Goal: Information Seeking & Learning: Learn about a topic

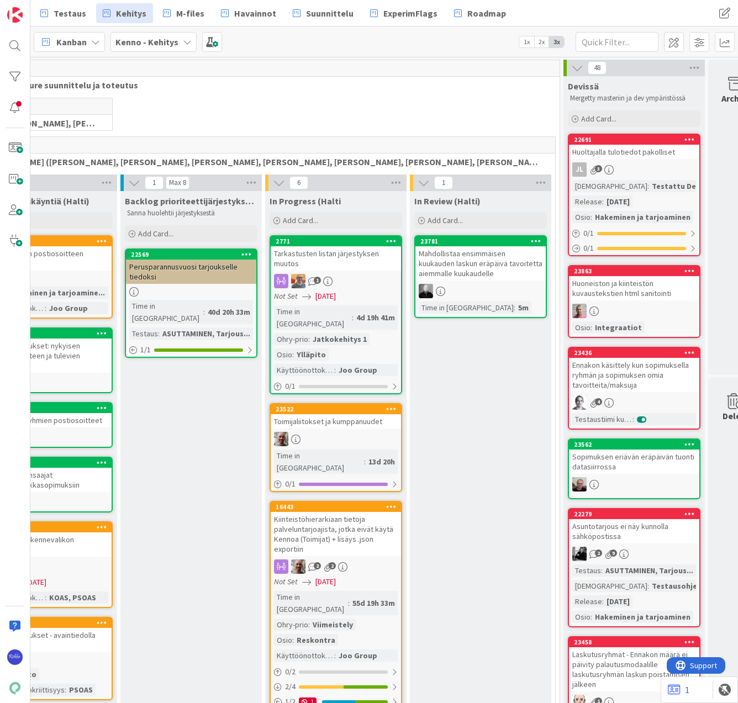
scroll to position [0, 131]
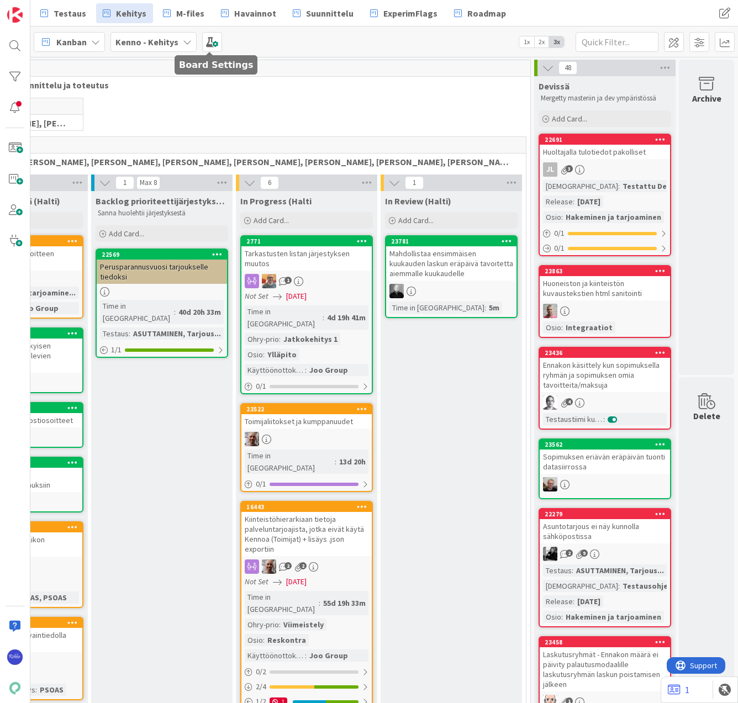
click at [208, 45] on span at bounding box center [212, 42] width 20 height 20
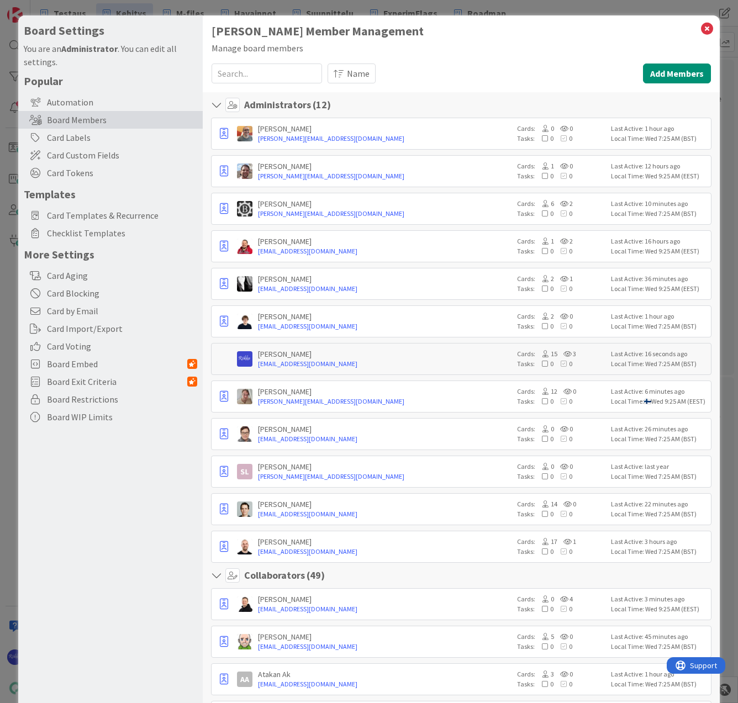
click at [81, 151] on span "Card Custom Fields" at bounding box center [122, 155] width 150 height 13
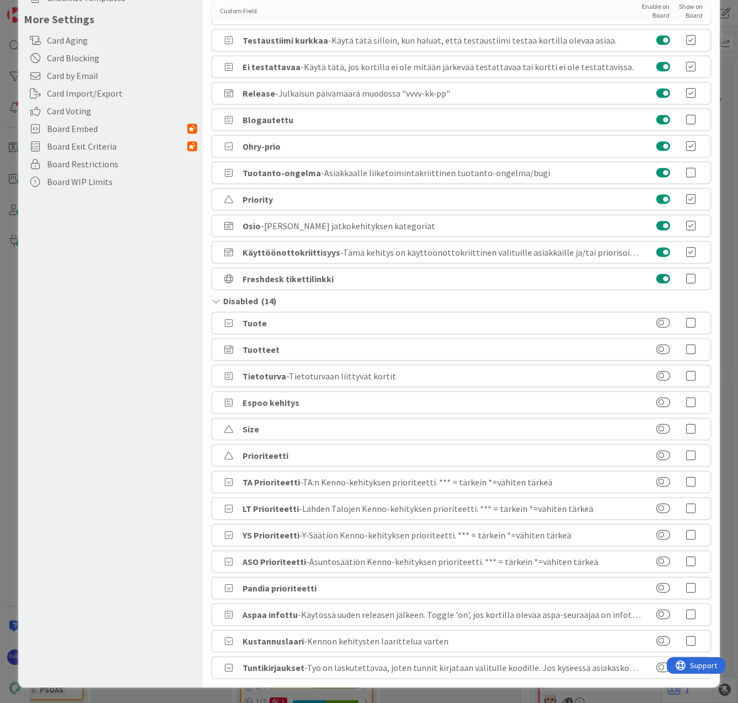
scroll to position [0, 0]
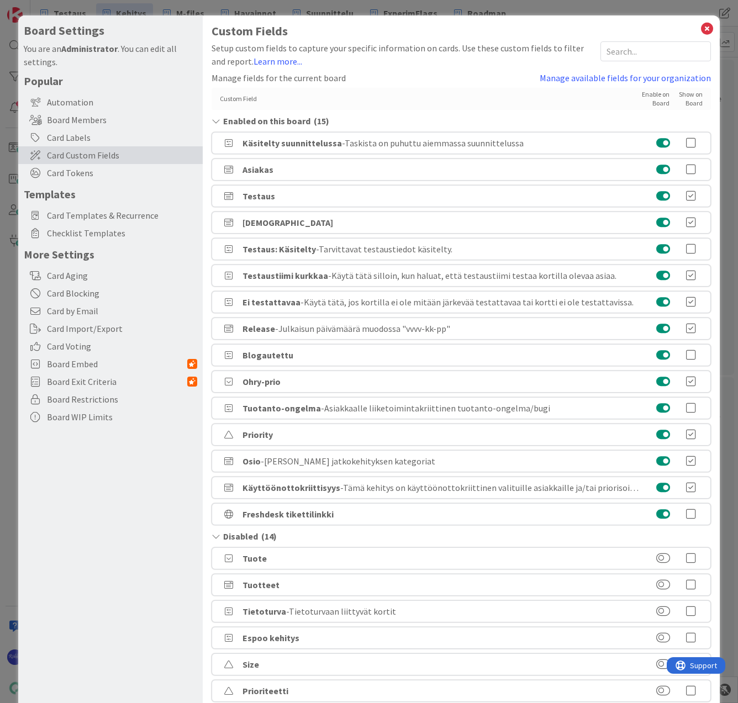
click at [575, 77] on link "Manage available fields for your organization" at bounding box center [624, 77] width 171 height 13
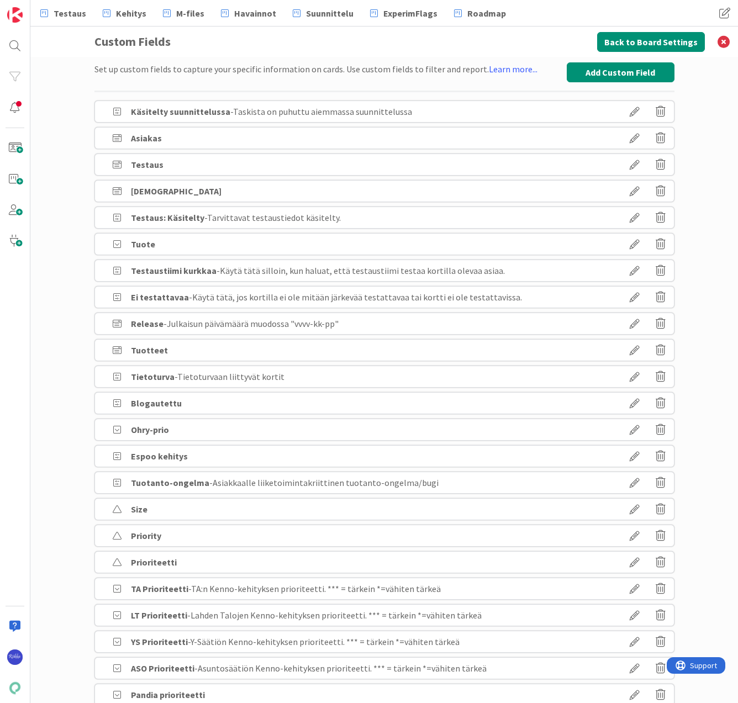
click at [633, 321] on icon at bounding box center [634, 323] width 31 height 19
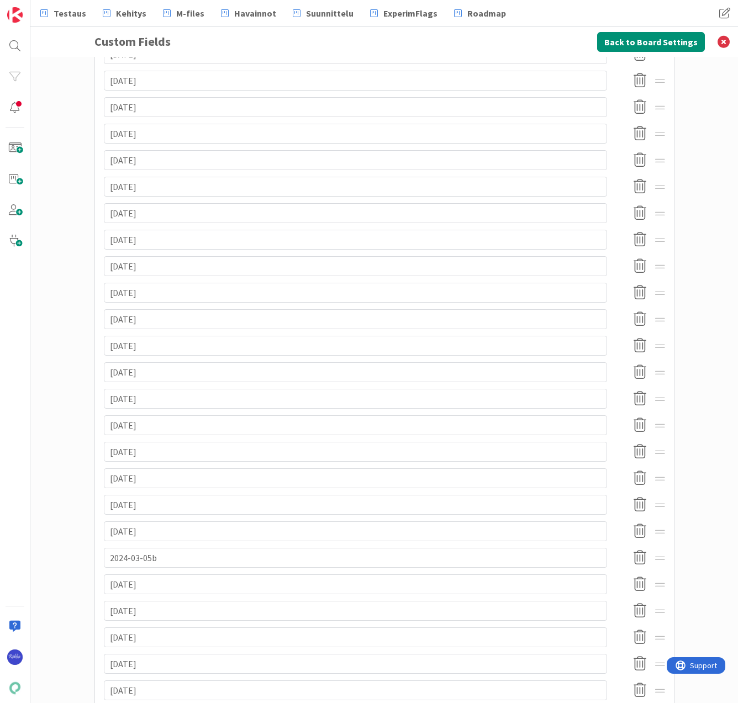
scroll to position [890, 0]
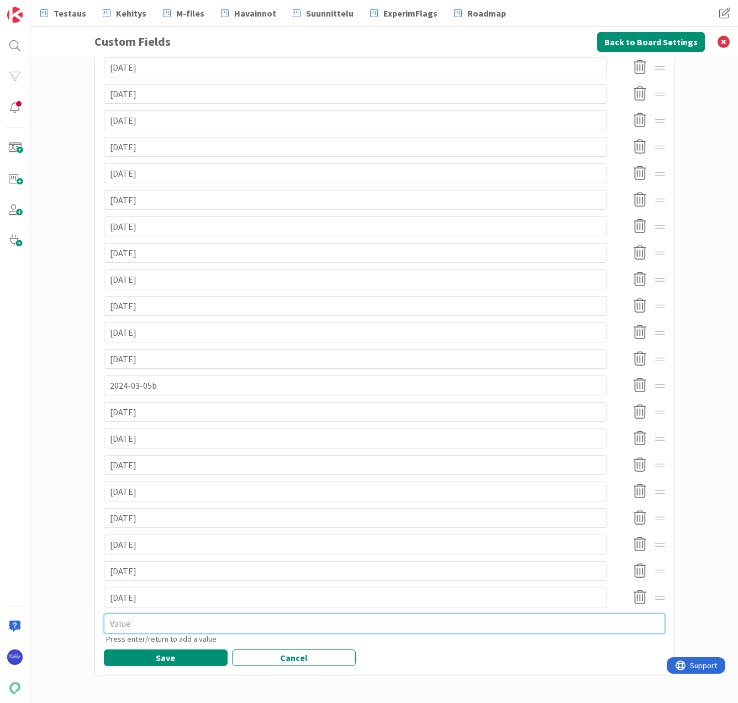
click at [119, 625] on textarea at bounding box center [384, 623] width 561 height 20
type textarea "x"
type textarea "2"
type textarea "x"
type textarea "202"
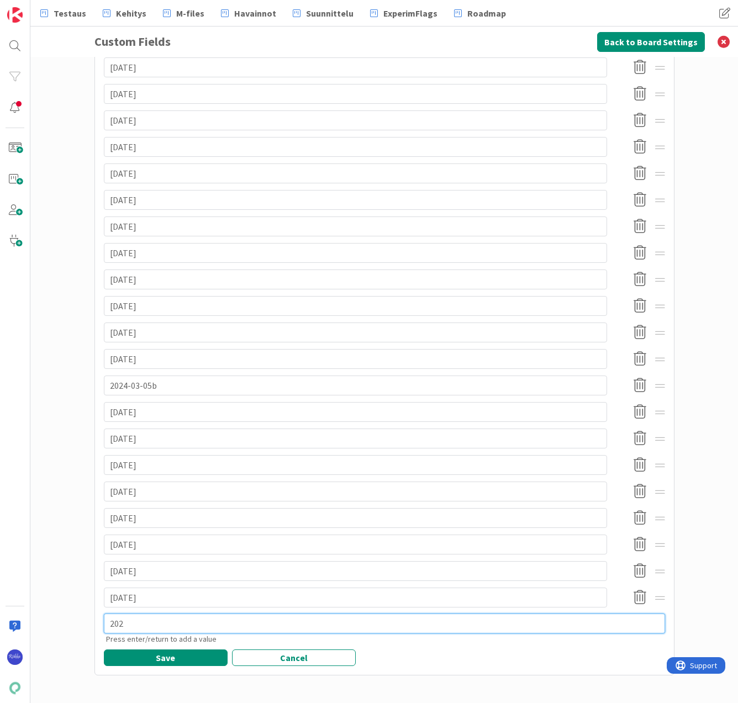
type textarea "x"
type textarea "2025"
type textarea "x"
type textarea "2025-"
type textarea "x"
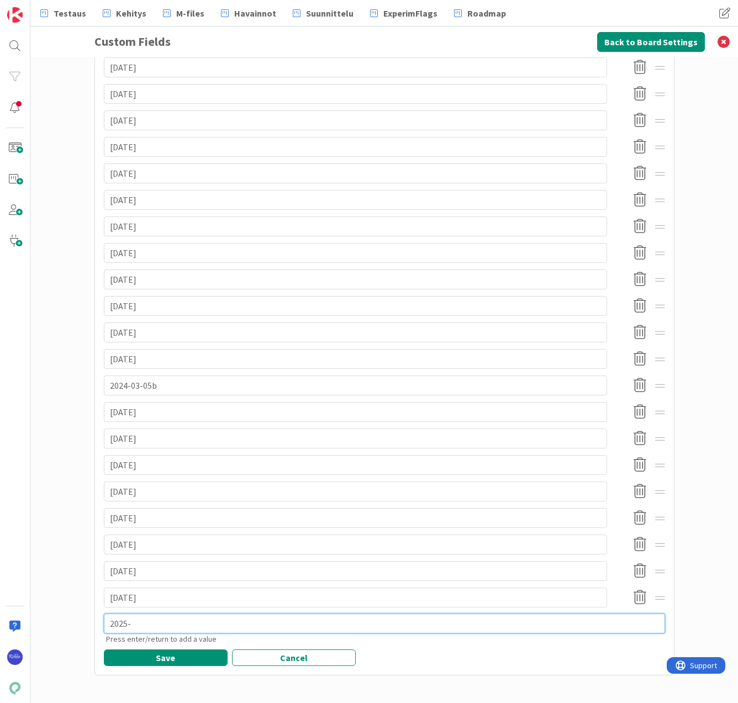
type textarea "2025-1"
type textarea "x"
type textarea "2025-10"
type textarea "x"
type textarea "2025-10-"
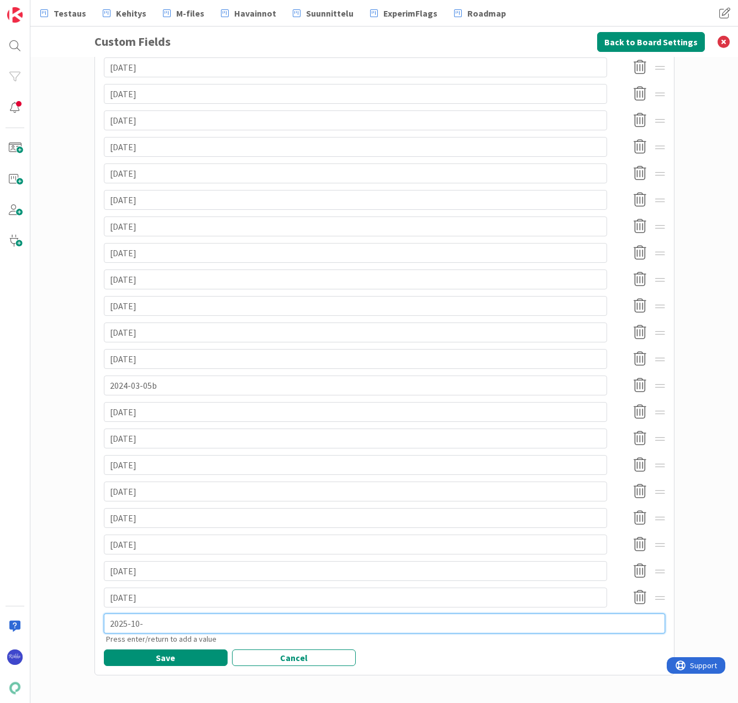
type textarea "x"
type textarea "2025-10-0"
type textarea "x"
type textarea "2025-10-08"
type textarea "x"
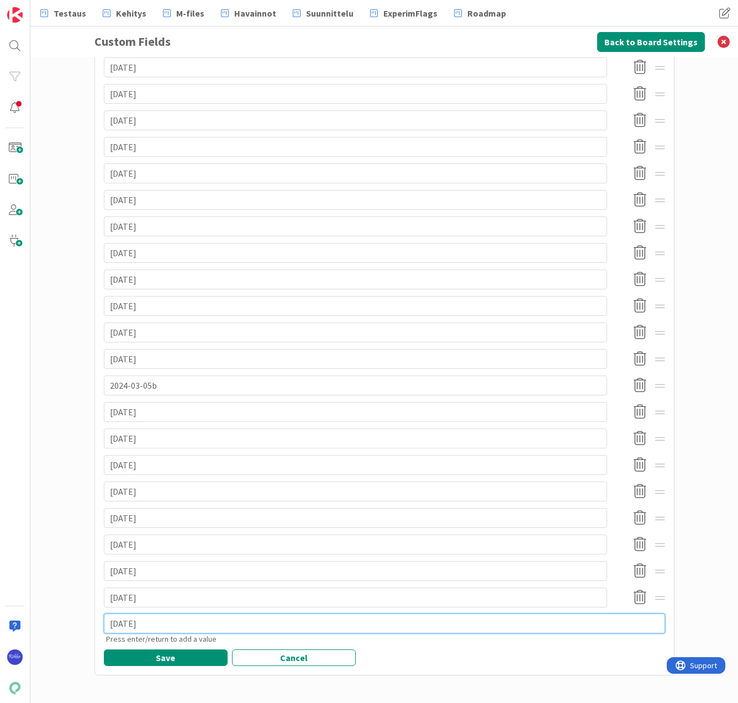
type textarea "2025-10-08"
type textarea "x"
type textarea "2025-10-08 j"
type textarea "x"
type textarea "2025-10-08 ja"
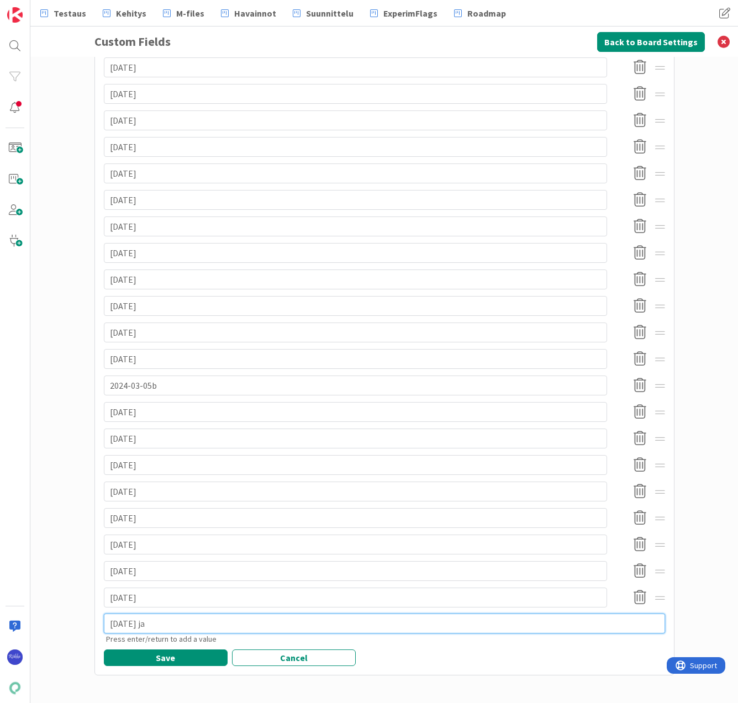
type textarea "x"
type textarea "2025-10-08 jalö"
type textarea "x"
type textarea "2025-10-08 jalös"
type textarea "x"
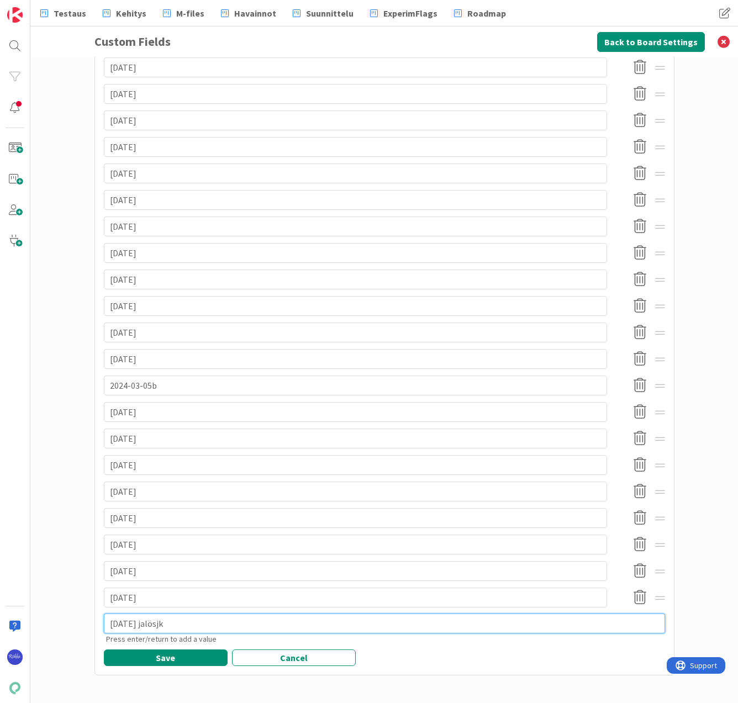
type textarea "2025-10-08 jalösjkd"
type textarea "x"
type textarea "2025-10-08 jalösjkdf"
type textarea "x"
type textarea "2025-10-08 jalösjkdfö"
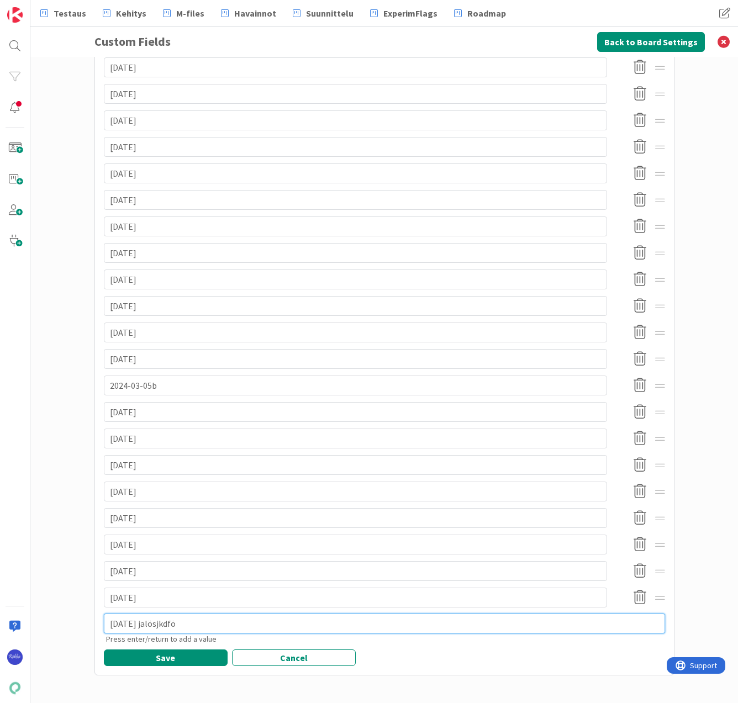
type textarea "x"
type textarea "2025-10-08 jalösjkdföja"
type textarea "x"
type textarea "2025-10-08 jalösjkdföja"
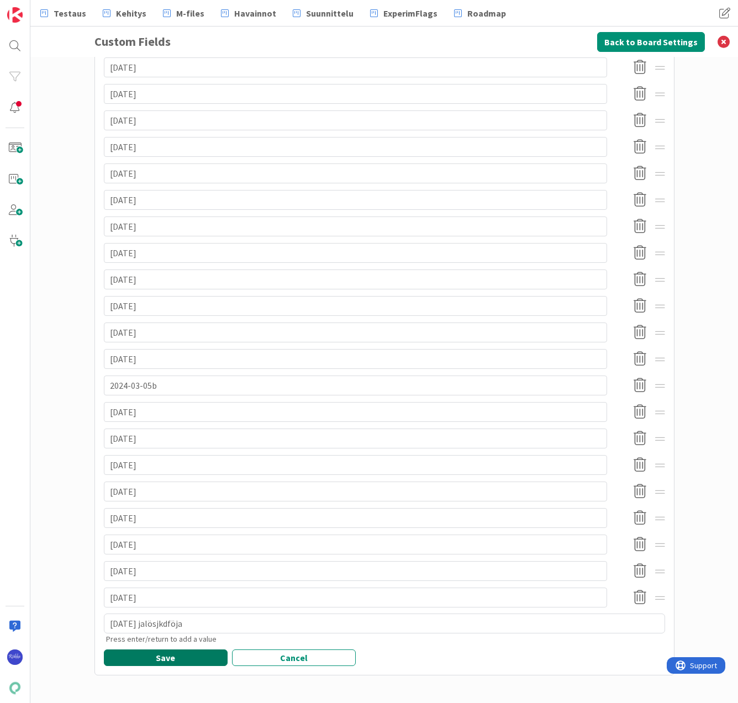
click at [146, 657] on button "Save" at bounding box center [166, 657] width 124 height 17
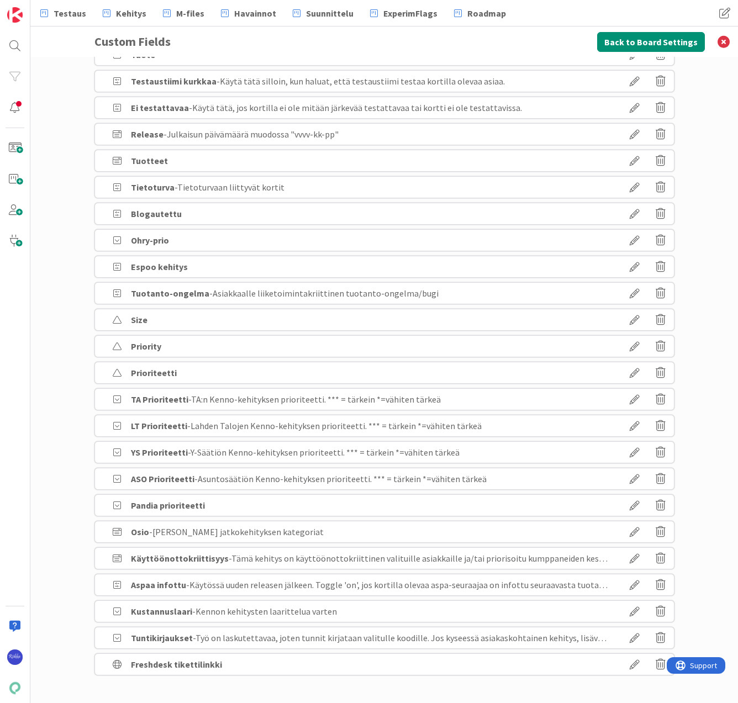
click at [630, 134] on icon at bounding box center [634, 134] width 31 height 19
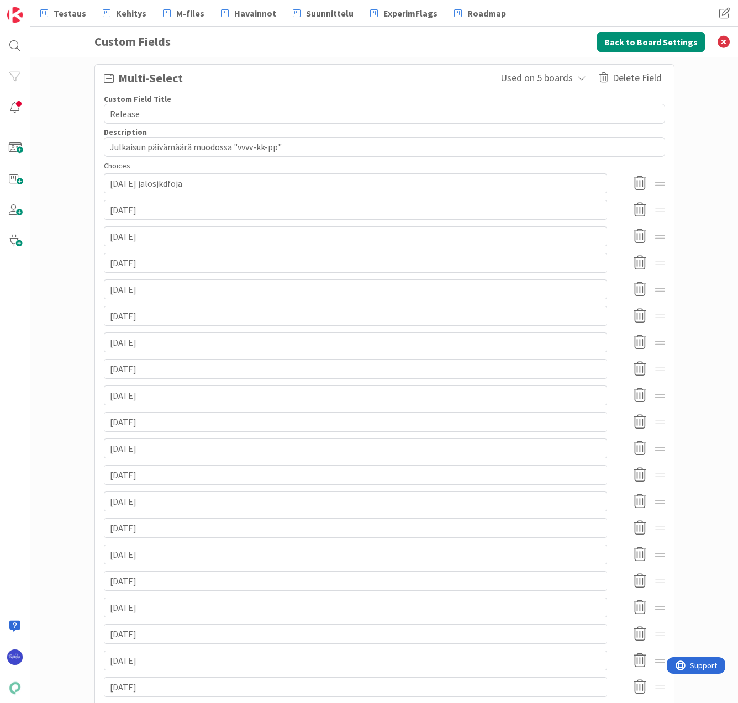
scroll to position [0, 0]
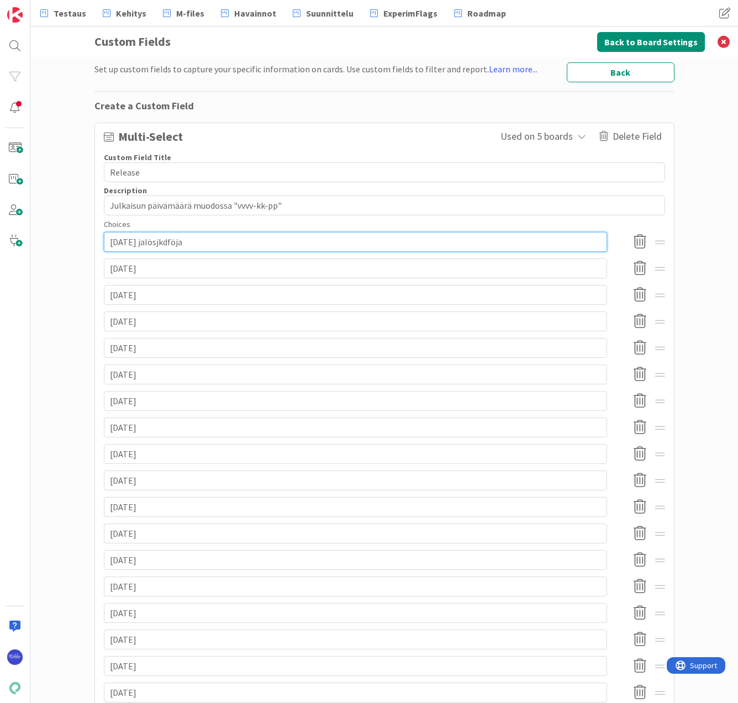
click at [204, 242] on input "2025-10-08 jalösjkdföja" at bounding box center [355, 242] width 503 height 20
type textarea "x"
type input "2025-10-08 jalösjkdföj"
type textarea "x"
type input "2025-10-08 jalösjkdfö"
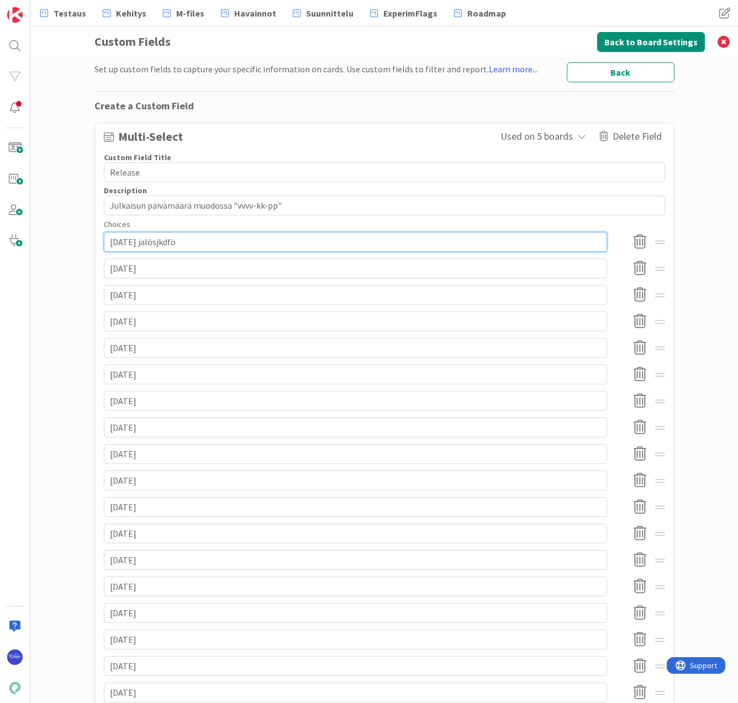
type textarea "x"
type input "2025-10-08 jalösjkdf"
type textarea "x"
type input "2025-10-08 jalösjkd"
type textarea "x"
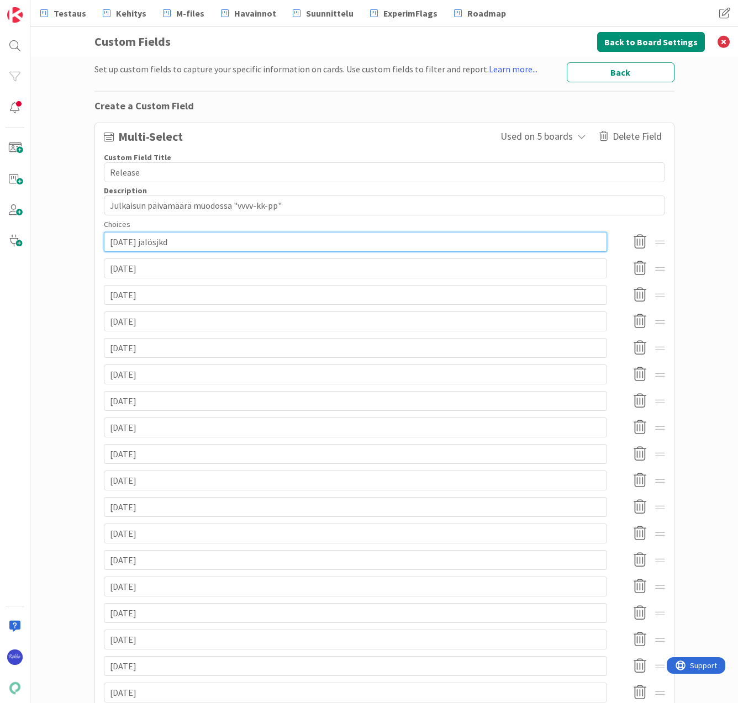
type input "2025-10-08 jalösjk"
type textarea "x"
type input "2025-10-08 jalösj"
type textarea "x"
type input "2025-10-08 jalös"
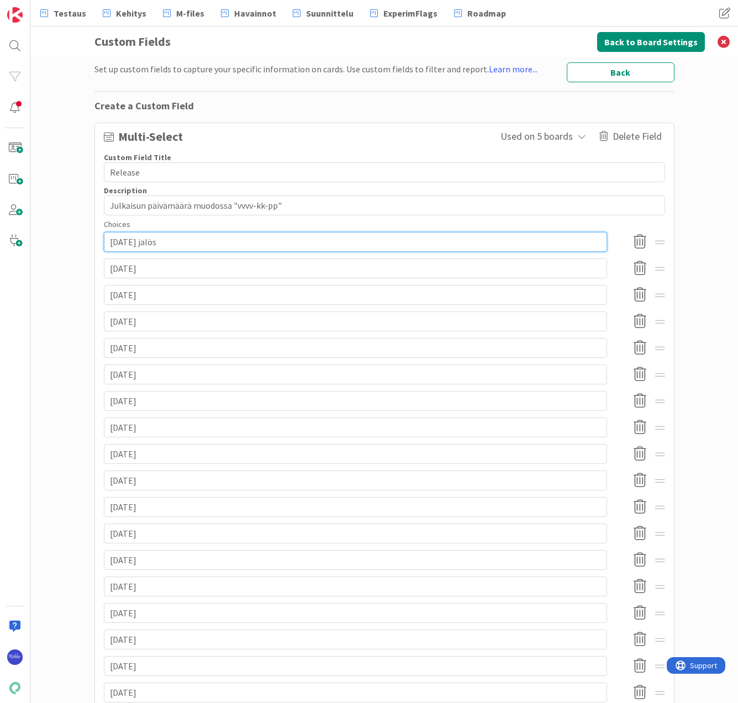
type textarea "x"
type input "2025-10-08 jalö"
type textarea "x"
type input "2025-10-08 jal"
type textarea "x"
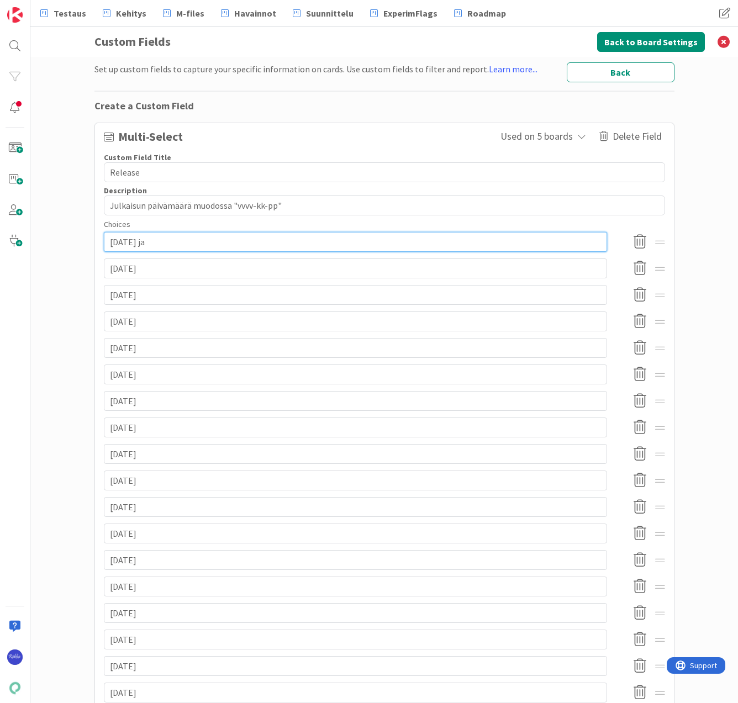
type input "2025-10-08 j"
type textarea "x"
type input "2025-10-08"
type textarea "x"
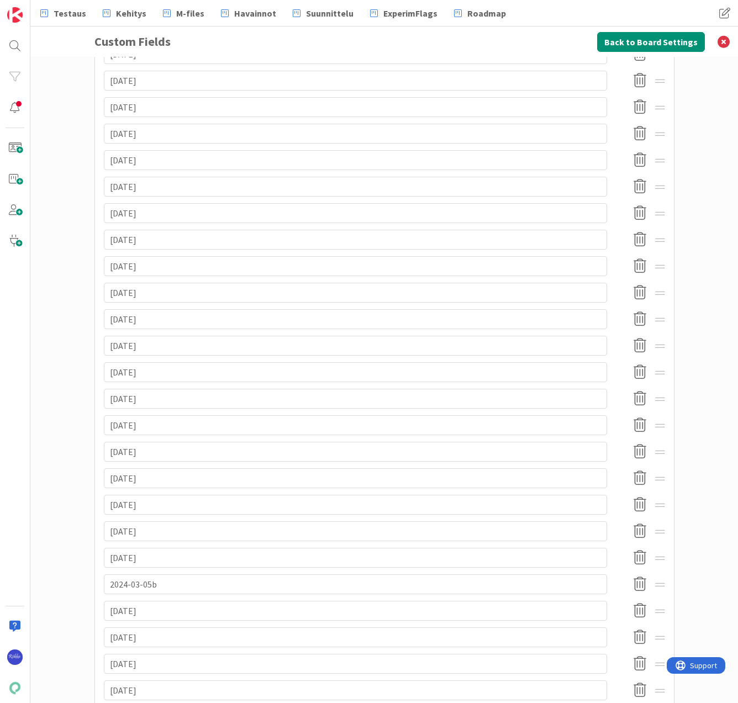
scroll to position [916, 0]
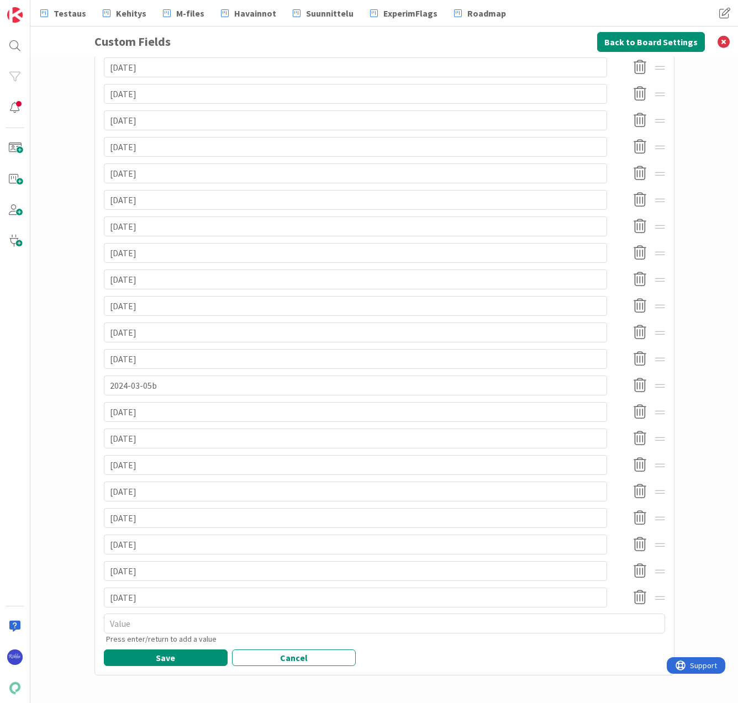
type input "2025-10-08"
click at [169, 654] on button "Save" at bounding box center [166, 657] width 124 height 17
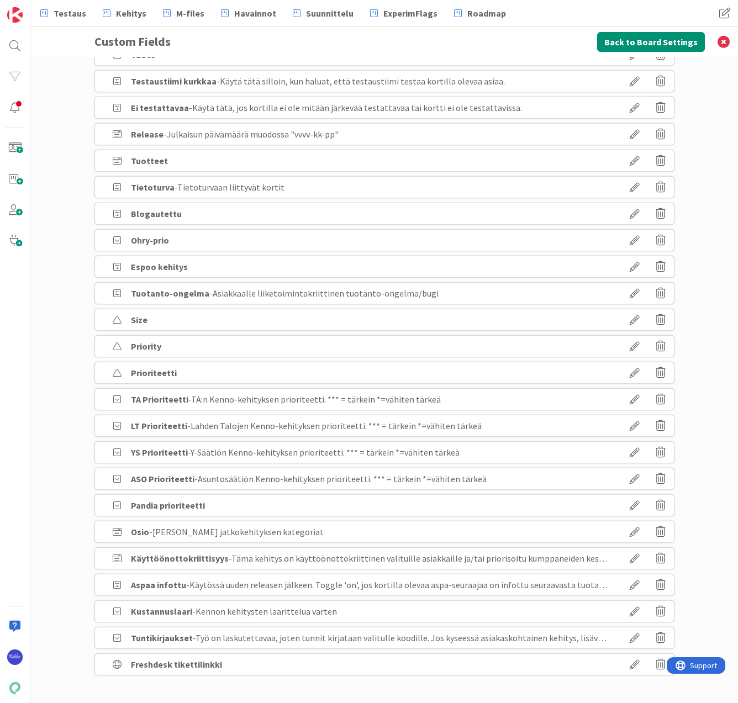
scroll to position [0, 0]
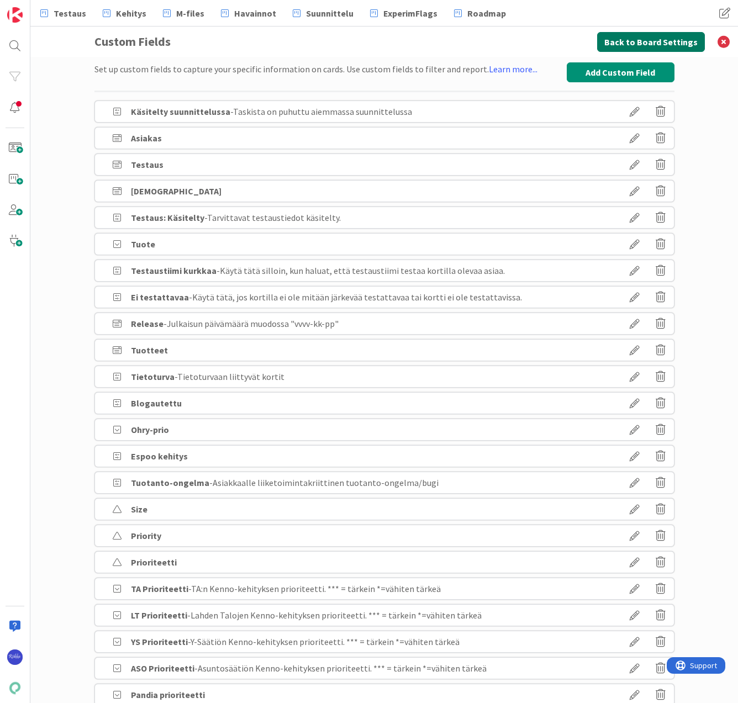
click at [671, 40] on button "Back to Board Settings" at bounding box center [651, 42] width 108 height 20
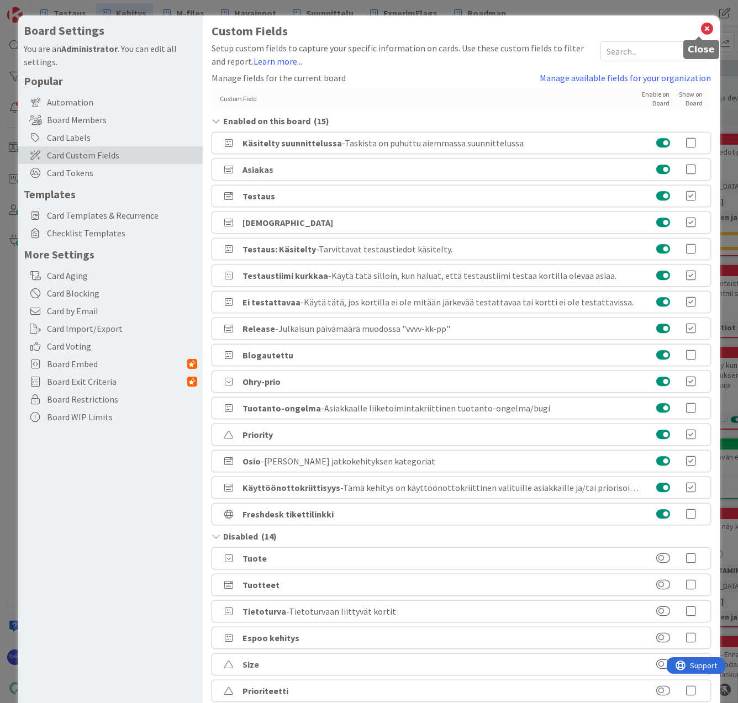
click at [699, 28] on icon at bounding box center [706, 28] width 14 height 15
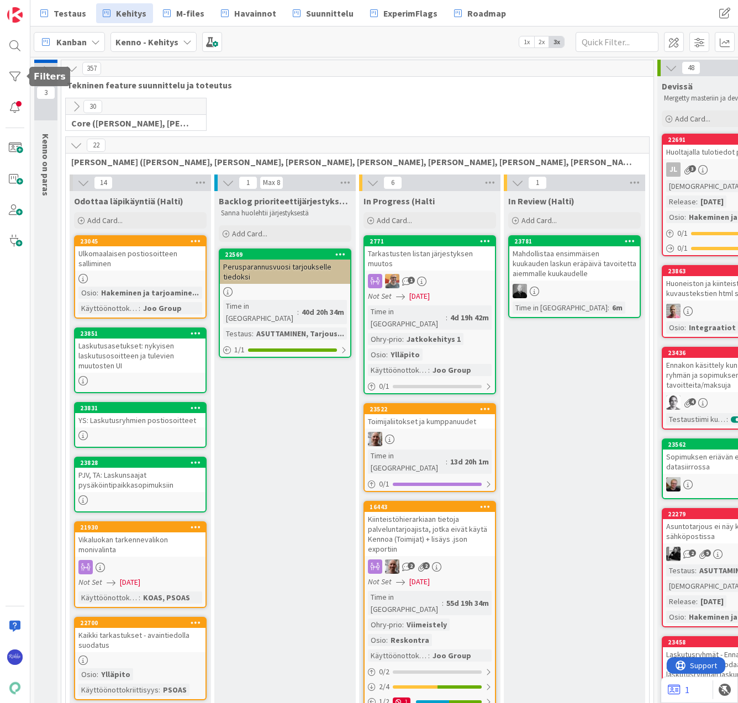
click at [15, 71] on div at bounding box center [15, 77] width 22 height 22
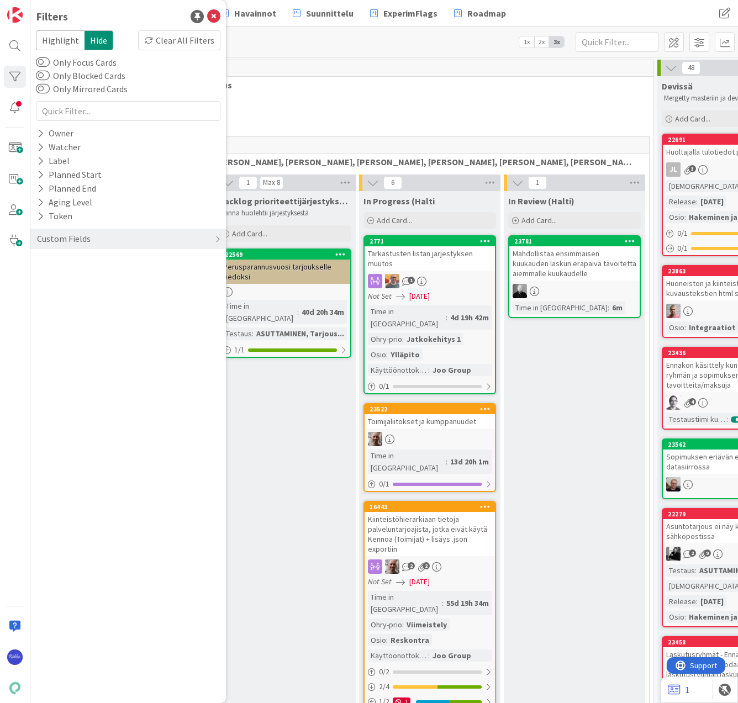
click at [90, 235] on div "Custom Fields" at bounding box center [127, 239] width 195 height 20
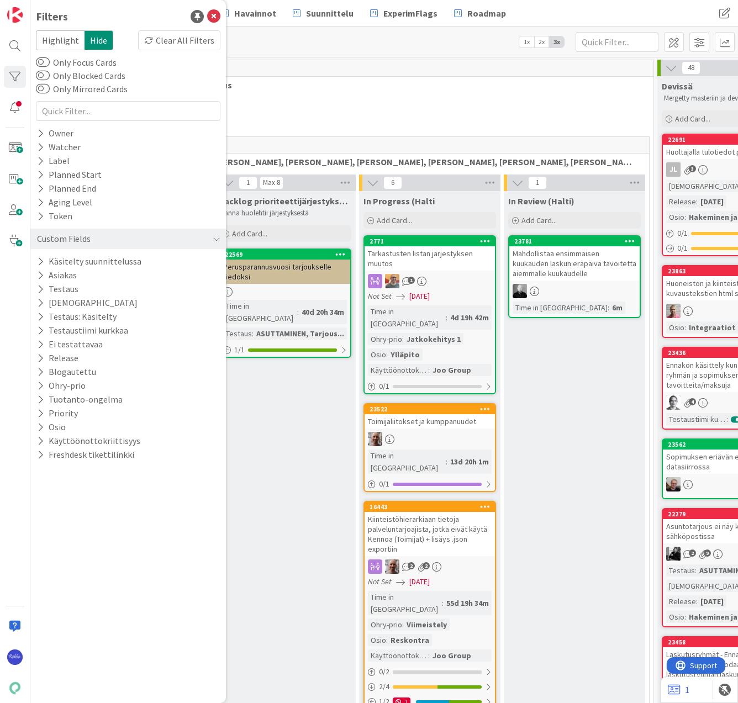
click at [38, 316] on icon at bounding box center [40, 316] width 7 height 9
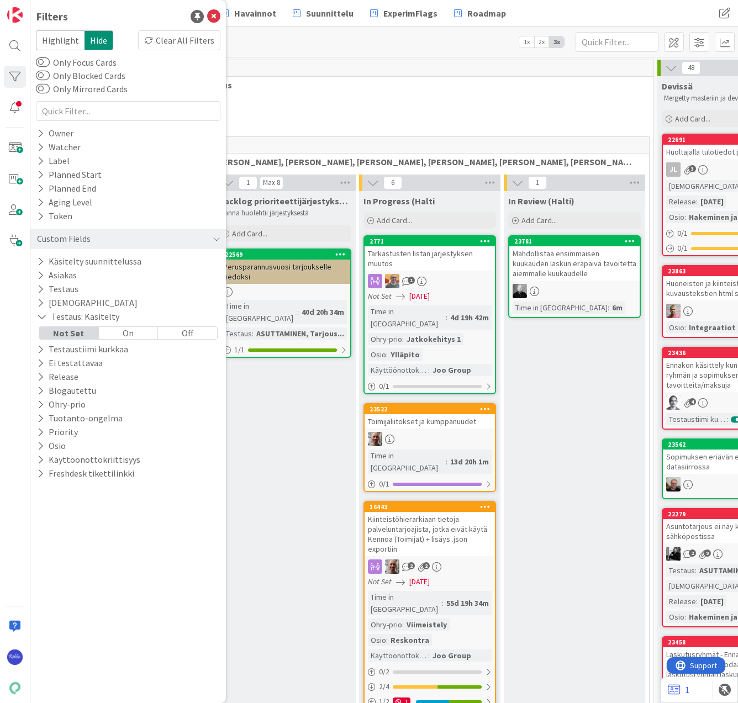
click at [199, 330] on div "Off" at bounding box center [187, 333] width 59 height 12
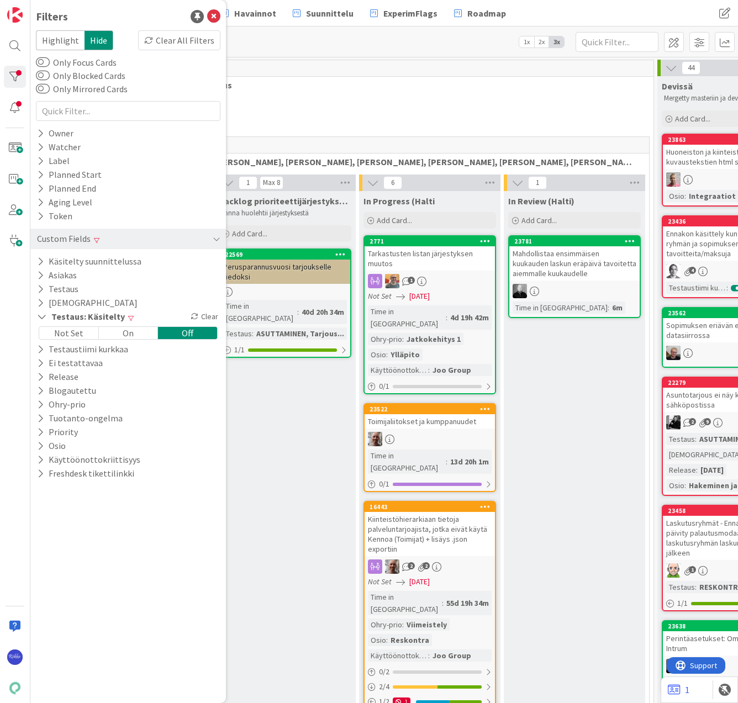
click at [376, 118] on div "30 Core (Pasi, Jussi, JaakkoHä, Jyri, Leo, MikkoK, Väinö, MattiH)" at bounding box center [356, 117] width 587 height 39
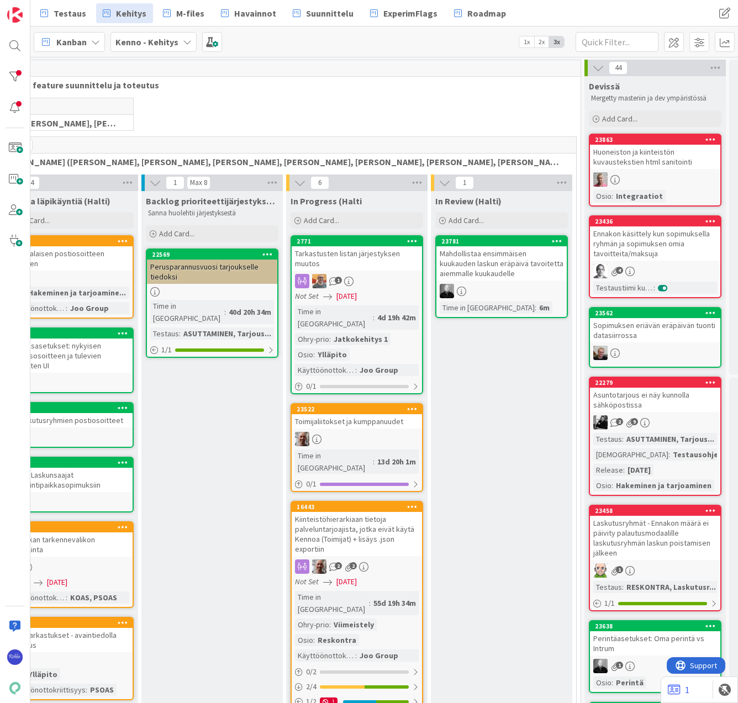
scroll to position [0, 131]
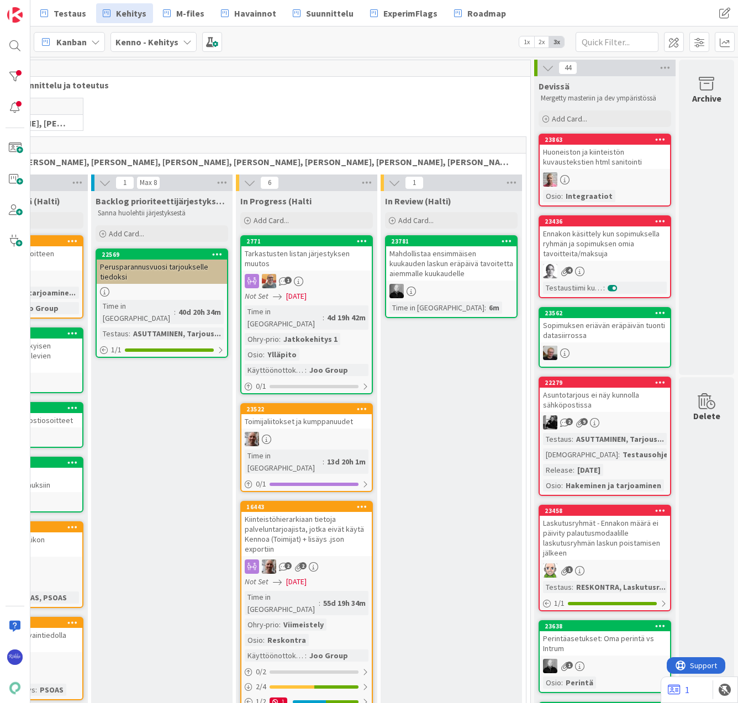
click at [592, 153] on div "Huoneiston ja kiinteistön kuvaustekstien html sanitointi" at bounding box center [604, 157] width 130 height 24
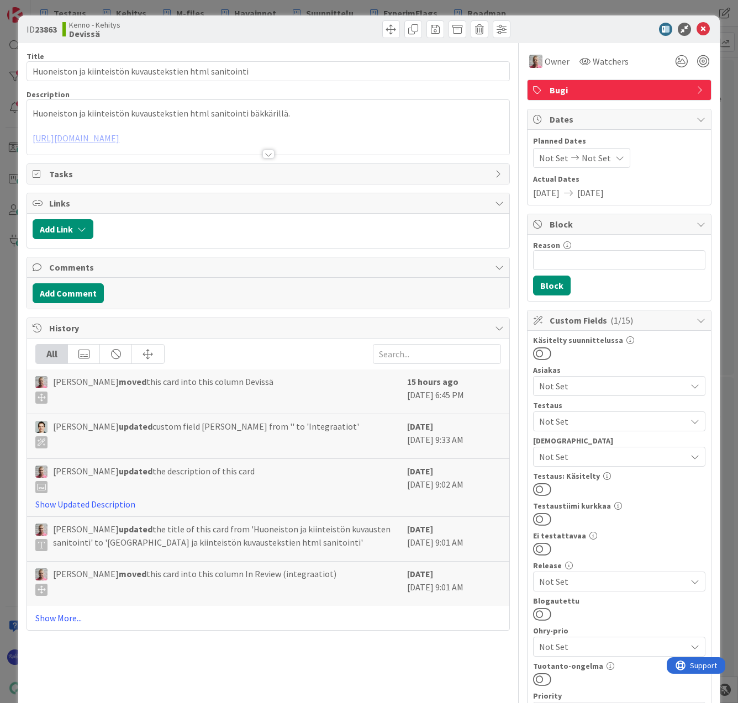
click at [264, 156] on div at bounding box center [268, 154] width 12 height 9
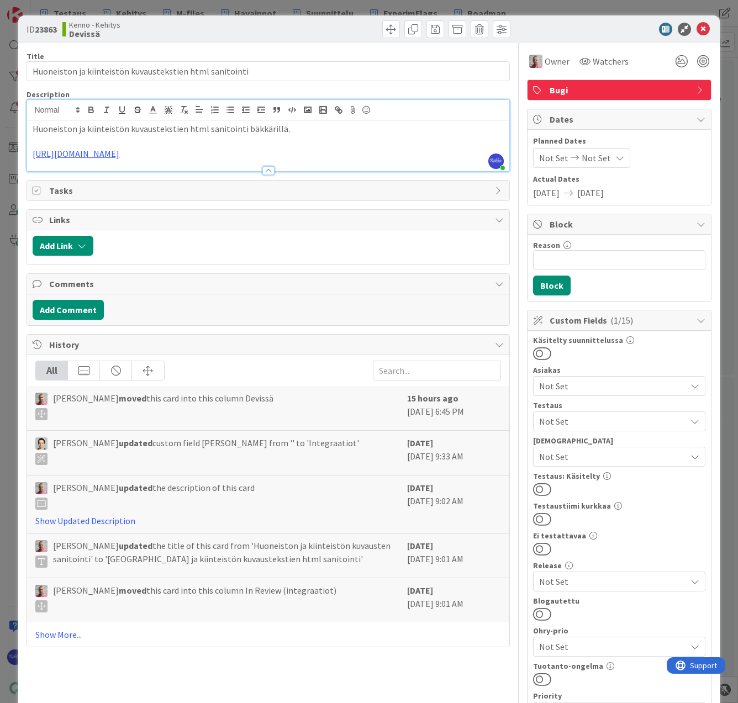
drag, startPoint x: 218, startPoint y: 155, endPoint x: 29, endPoint y: 155, distance: 188.2
click at [29, 155] on div "Huoneiston ja kiinteistön kuvaustekstien html sanitointi bäkkärillä. https://gi…" at bounding box center [267, 145] width 481 height 51
copy link "https://github.com/pandiafi/kenno/pull/8659"
click at [539, 549] on button at bounding box center [542, 549] width 18 height 14
click at [540, 485] on button at bounding box center [542, 489] width 18 height 14
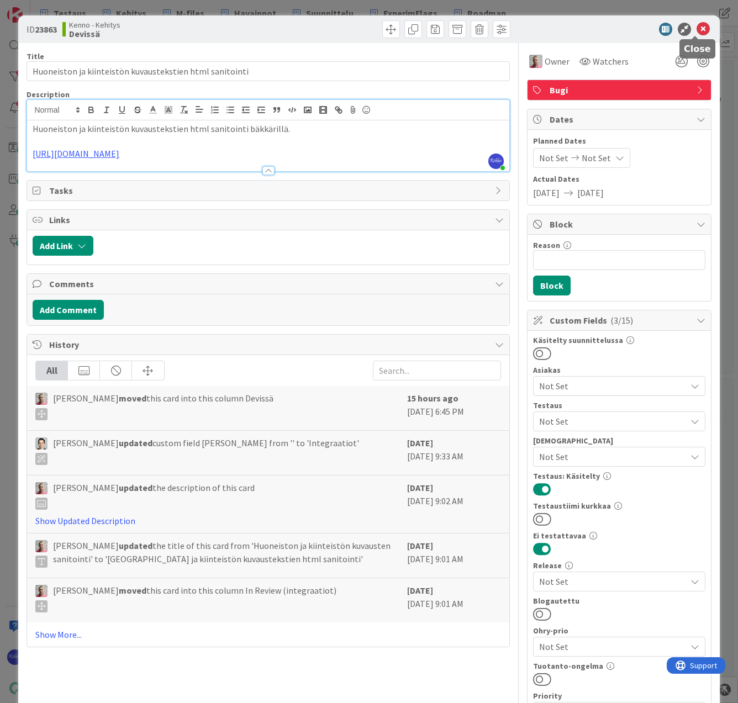
click at [697, 26] on icon at bounding box center [702, 29] width 13 height 13
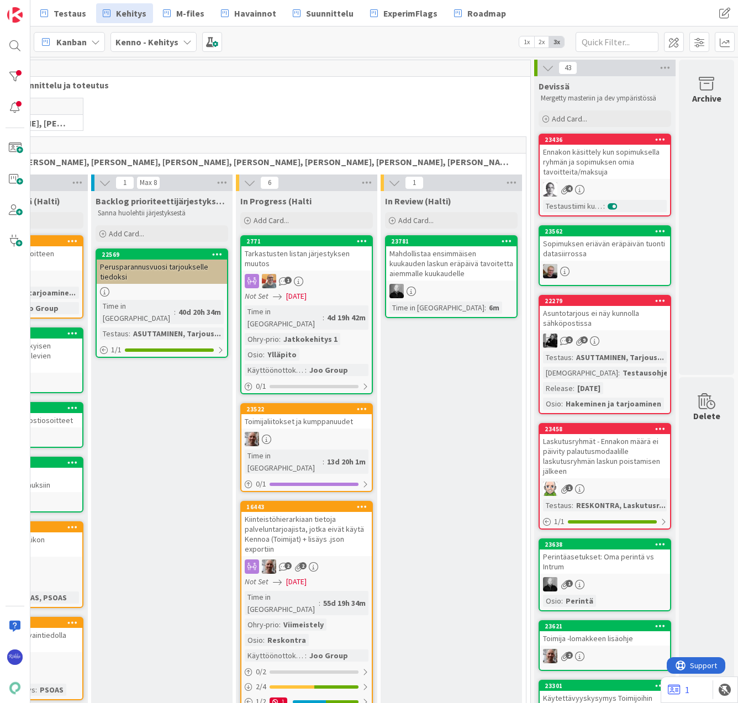
click at [607, 171] on div "Ennakon käsittely kun sopimuksella ryhmän ja sopimuksen omia tavoitteita/maksuja" at bounding box center [604, 162] width 130 height 34
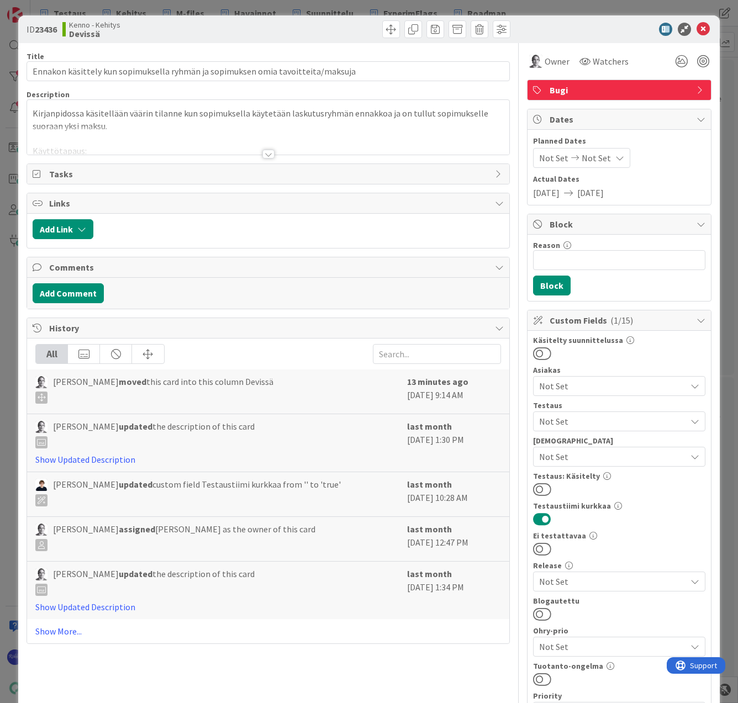
click at [267, 152] on div at bounding box center [268, 154] width 12 height 9
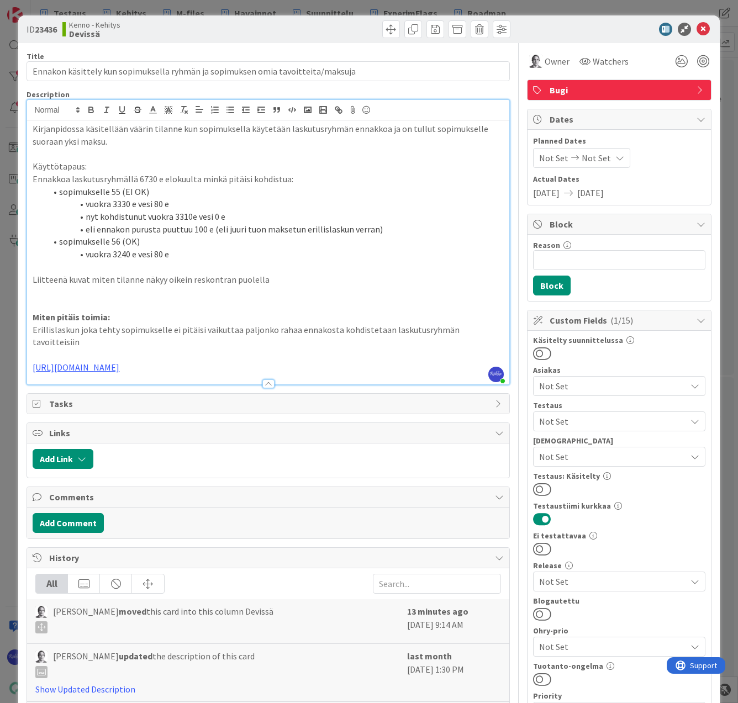
click at [590, 459] on span "Not Set" at bounding box center [612, 456] width 147 height 13
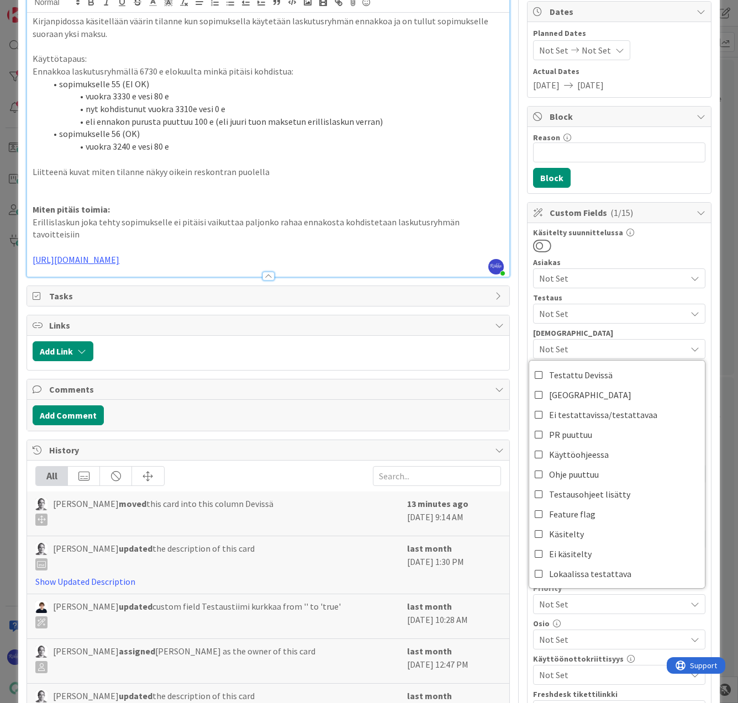
scroll to position [110, 0]
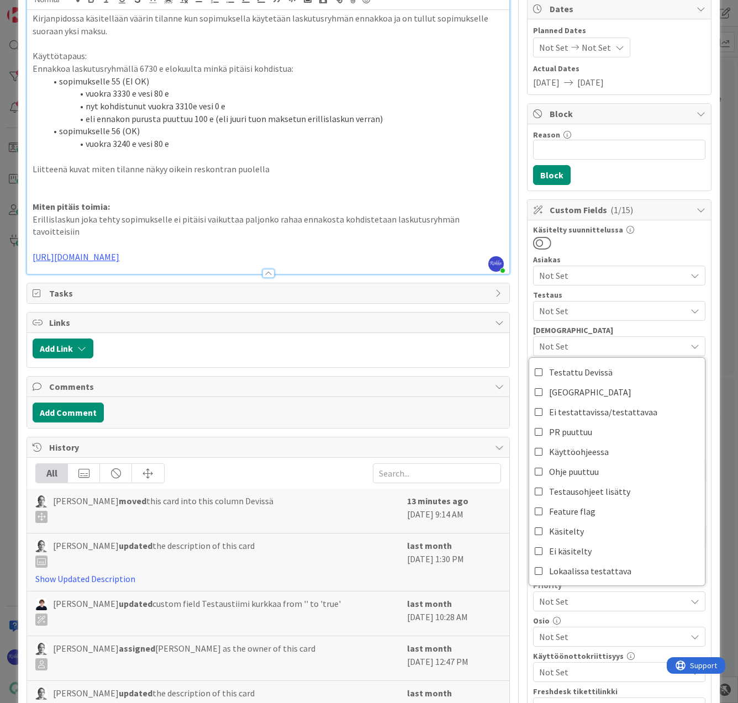
click at [639, 251] on div "Käsitelty suunnittelussa Asiakas Not Set Testaus Not Set Testaushuomiot Not Set…" at bounding box center [619, 471] width 172 height 491
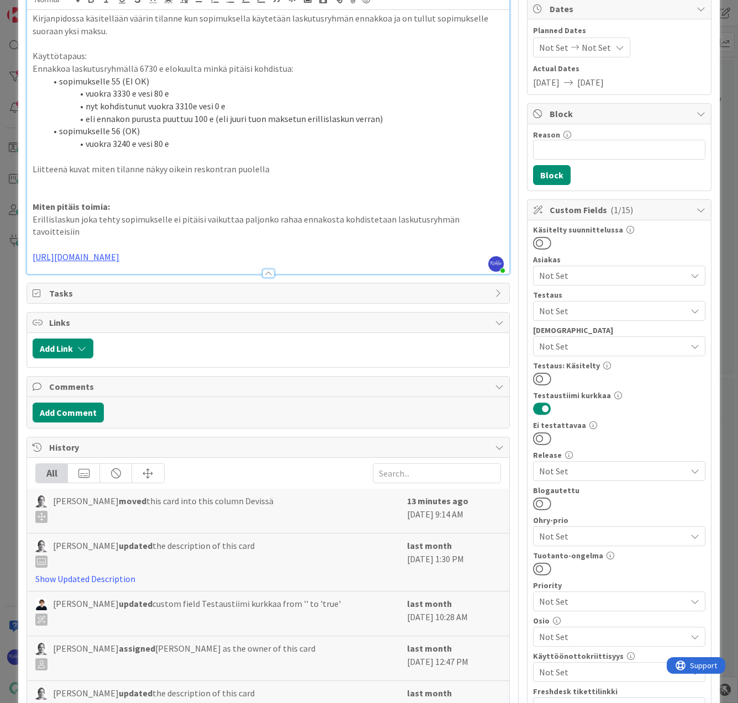
click at [622, 309] on span "Not Set" at bounding box center [612, 310] width 147 height 13
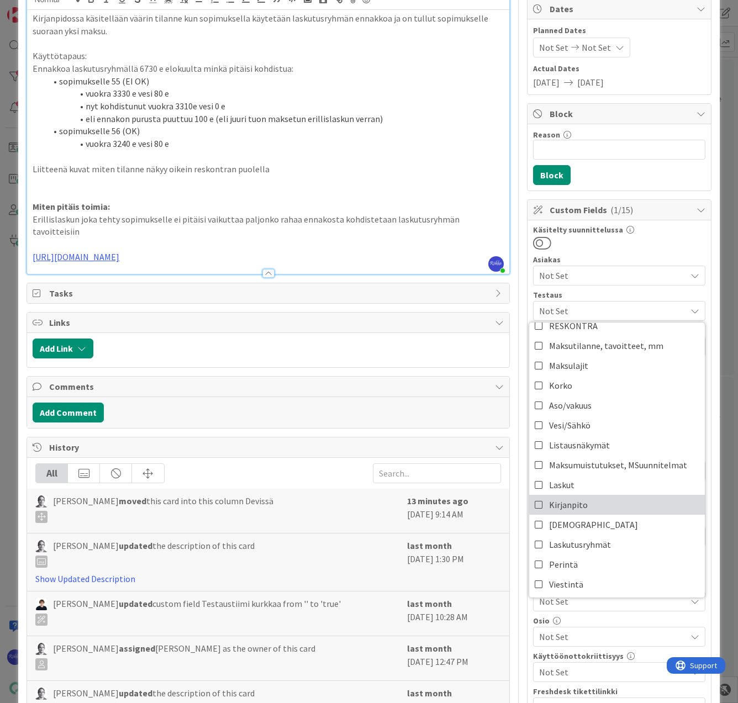
click at [610, 505] on link "Kirjanpito" at bounding box center [617, 505] width 176 height 20
click at [646, 256] on div "Asiakas" at bounding box center [619, 260] width 172 height 8
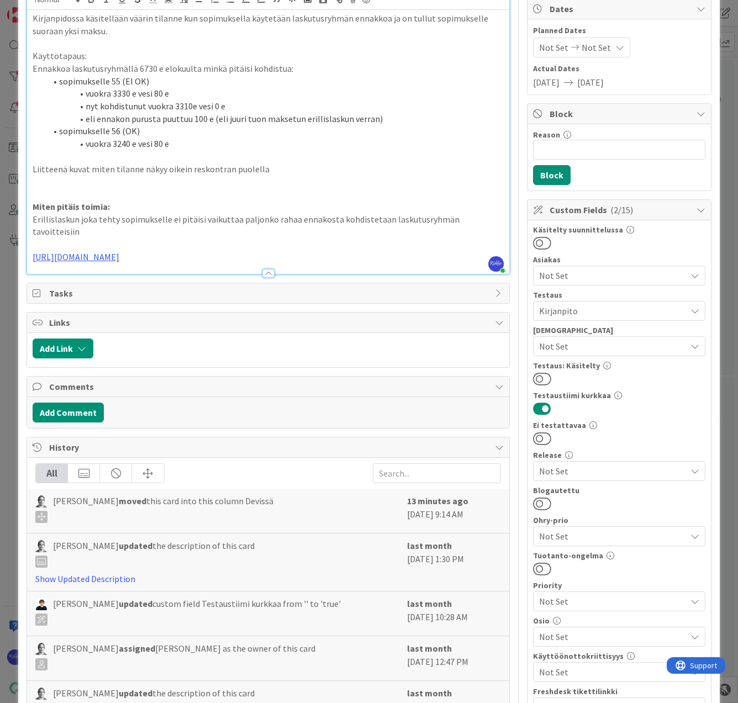
scroll to position [0, 0]
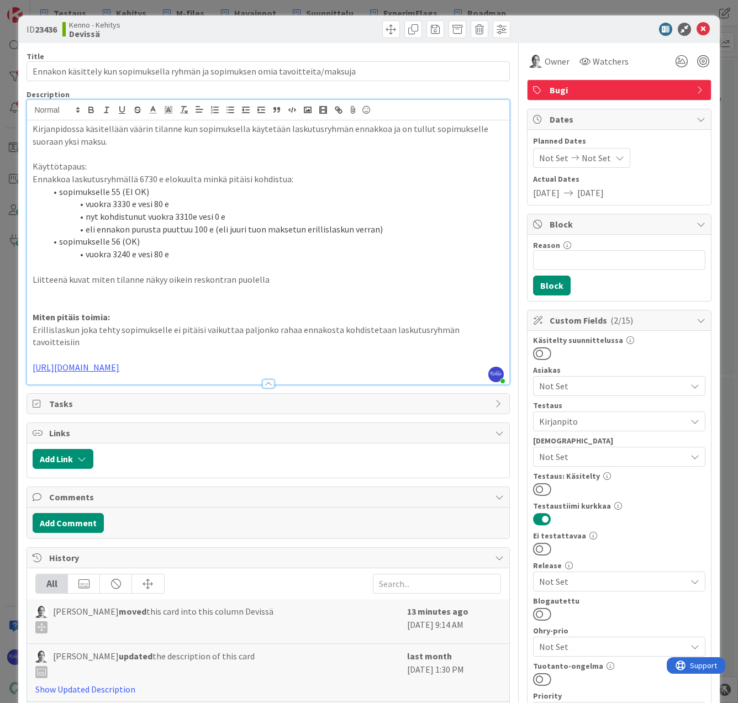
drag, startPoint x: 221, startPoint y: 353, endPoint x: 19, endPoint y: 359, distance: 202.1
click at [19, 359] on div "ID 23436 Kenno - Kehitys Devissä Title 80 / 128 Ennakon käsittely kun sopimukse…" at bounding box center [368, 714] width 701 height 1399
copy link "https://github.com/pandiafi/kenno/pull/8576"
click at [539, 487] on button at bounding box center [542, 489] width 18 height 14
click at [696, 27] on icon at bounding box center [702, 29] width 13 height 13
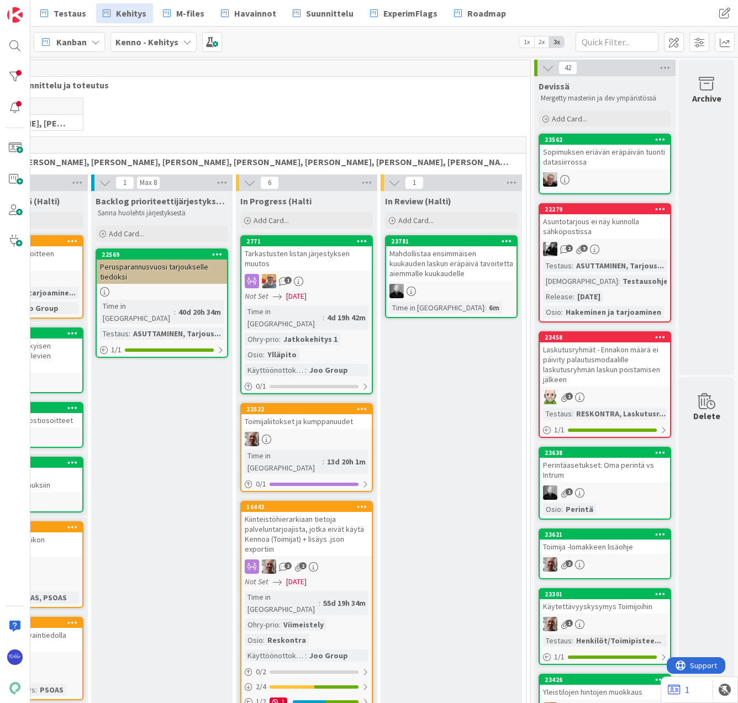
click at [587, 158] on div "Sopimuksen eriävän eräpäivän tuonti datasiirrossa" at bounding box center [604, 157] width 130 height 24
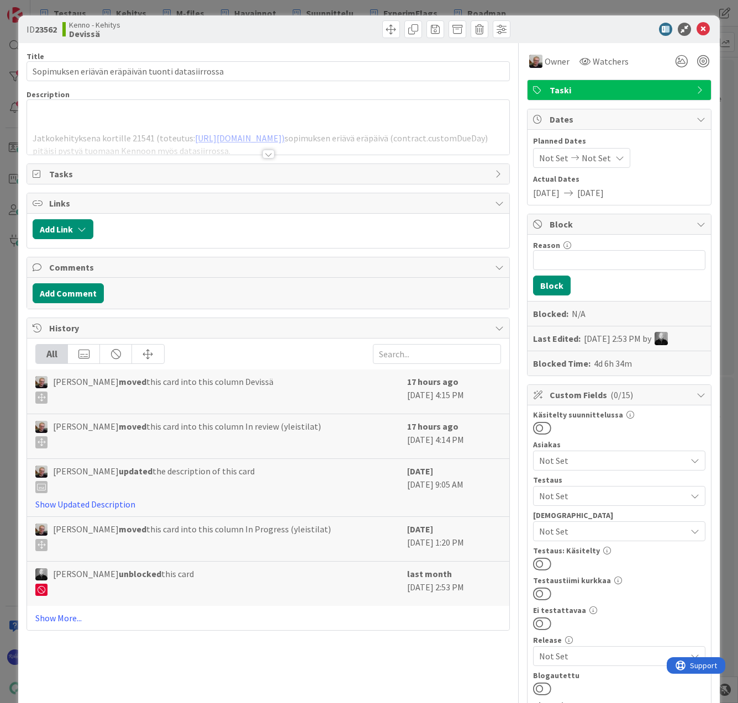
click at [265, 156] on div at bounding box center [268, 154] width 12 height 9
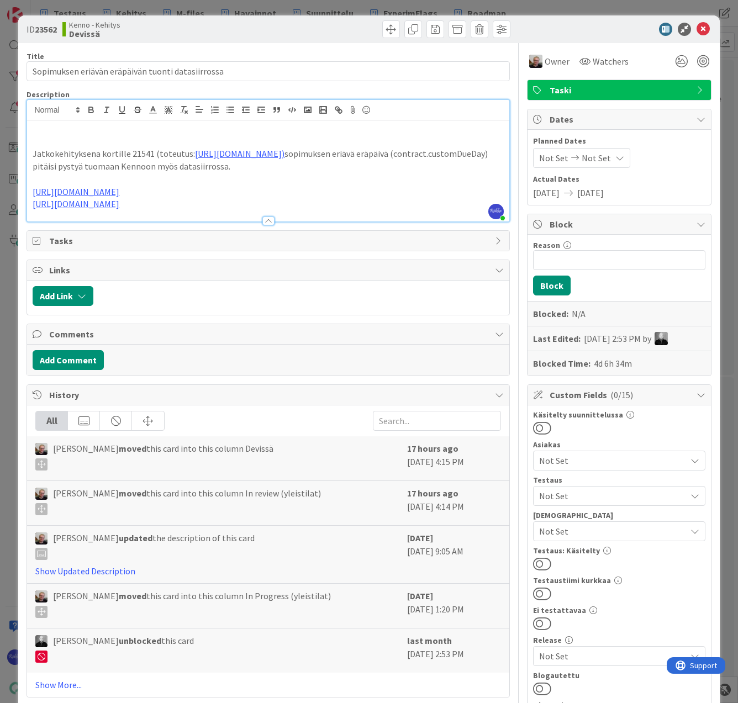
click at [539, 622] on button at bounding box center [542, 623] width 18 height 14
click at [539, 563] on button at bounding box center [542, 563] width 18 height 14
click at [696, 26] on icon at bounding box center [702, 29] width 13 height 13
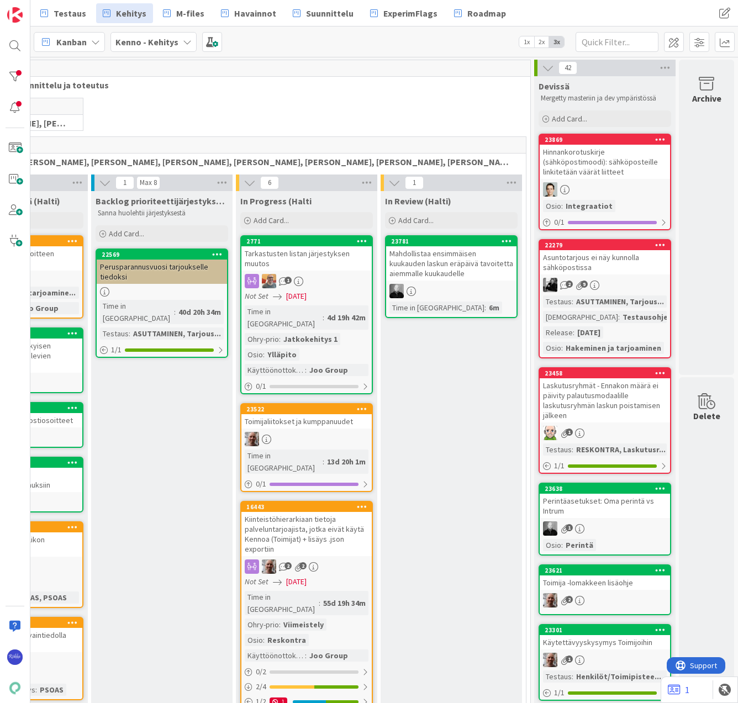
click at [614, 163] on div "Hinnankorotuskirje (sähköpostimoodi): sähköposteille linkitetään väärät liitteet" at bounding box center [604, 162] width 130 height 34
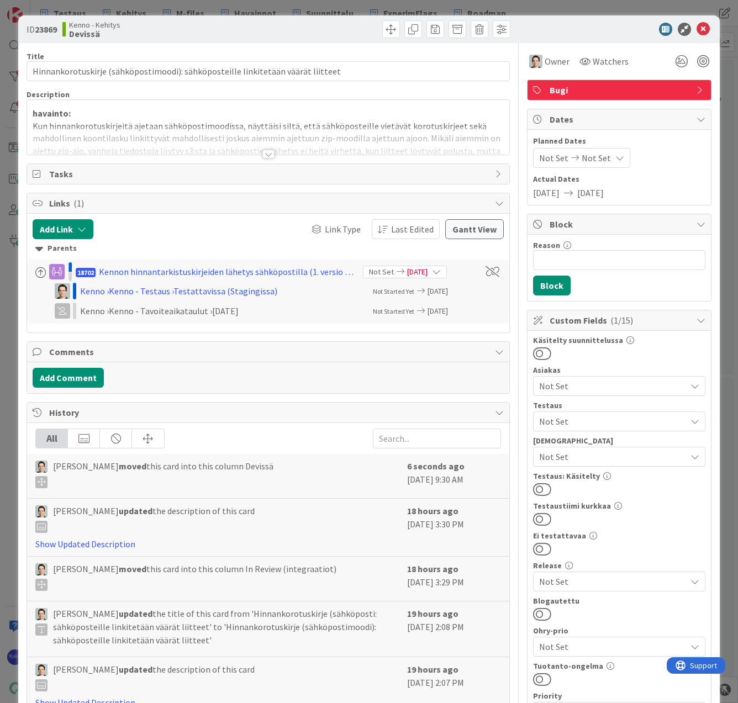
click at [263, 154] on div at bounding box center [268, 154] width 12 height 9
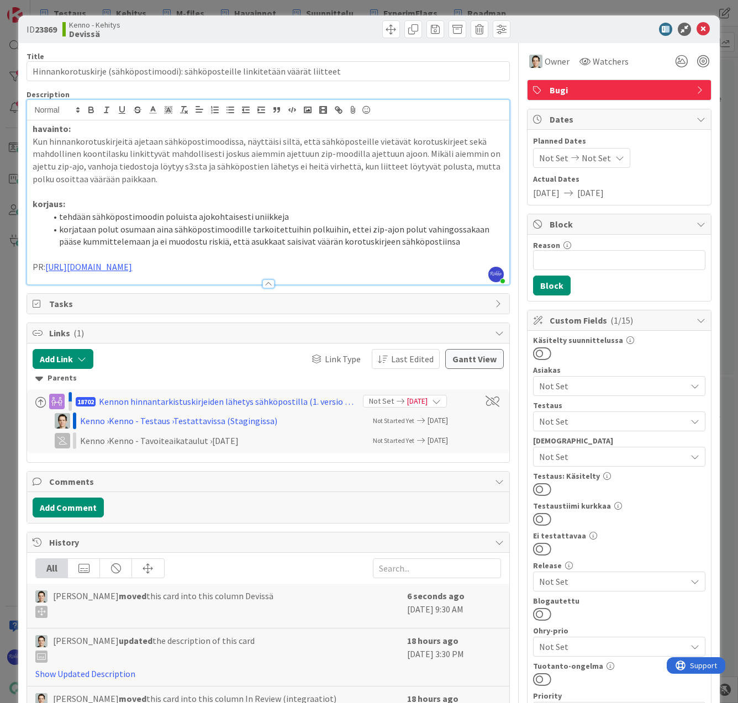
click at [587, 425] on span "Not Set" at bounding box center [612, 421] width 147 height 13
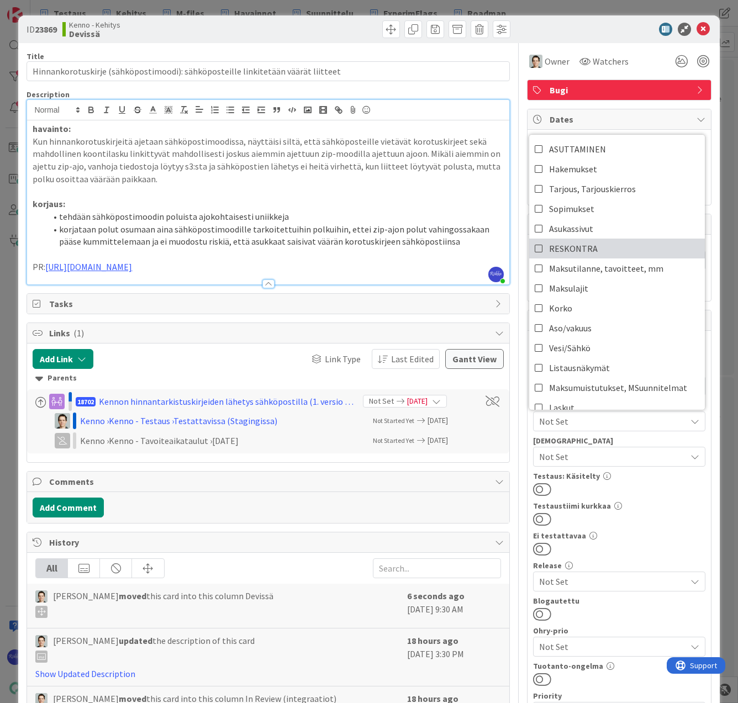
click at [593, 246] on link "RESKONTRA" at bounding box center [617, 248] width 176 height 20
click at [651, 528] on div "Käsitelty suunnittelussa Asiakas Not Set Testaus RESKONTRA ASUTTAMINEN Hakemuks…" at bounding box center [619, 581] width 172 height 491
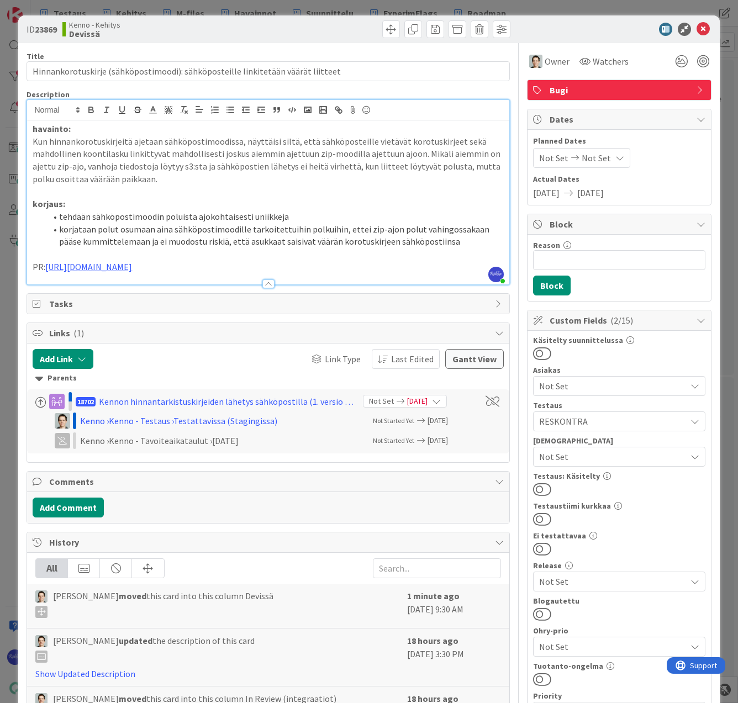
click at [539, 490] on button at bounding box center [542, 489] width 18 height 14
click at [696, 31] on icon at bounding box center [702, 29] width 13 height 13
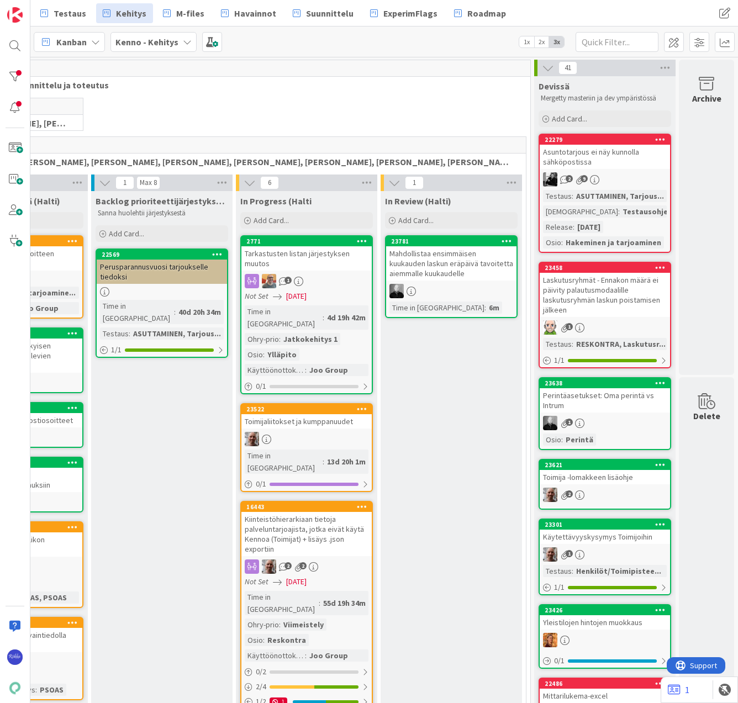
click at [595, 178] on div "2 9" at bounding box center [604, 179] width 130 height 14
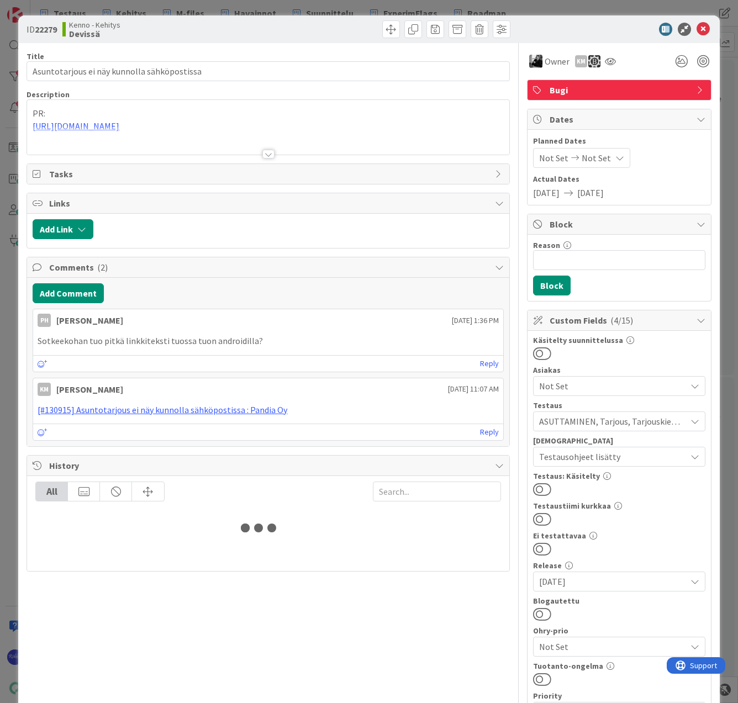
click at [265, 154] on div at bounding box center [268, 154] width 12 height 9
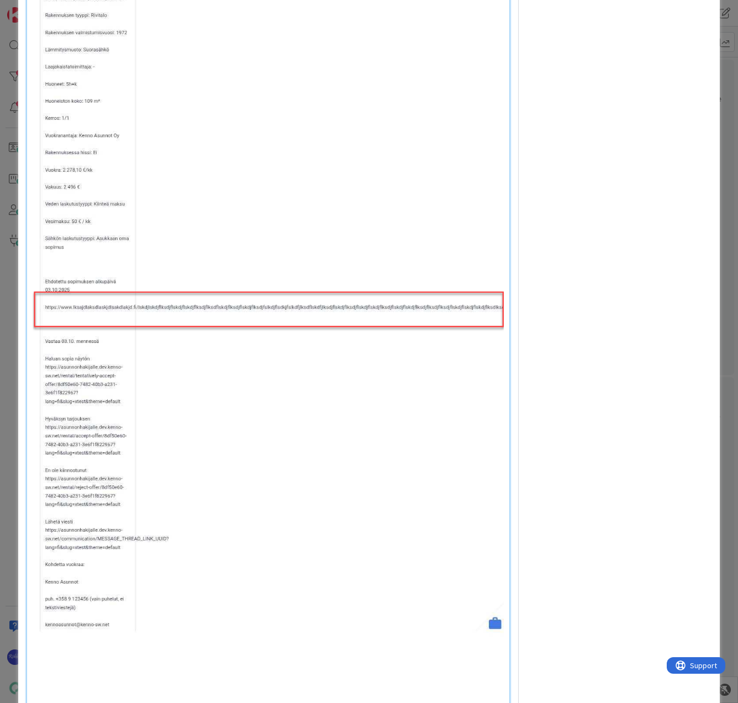
scroll to position [3478, 0]
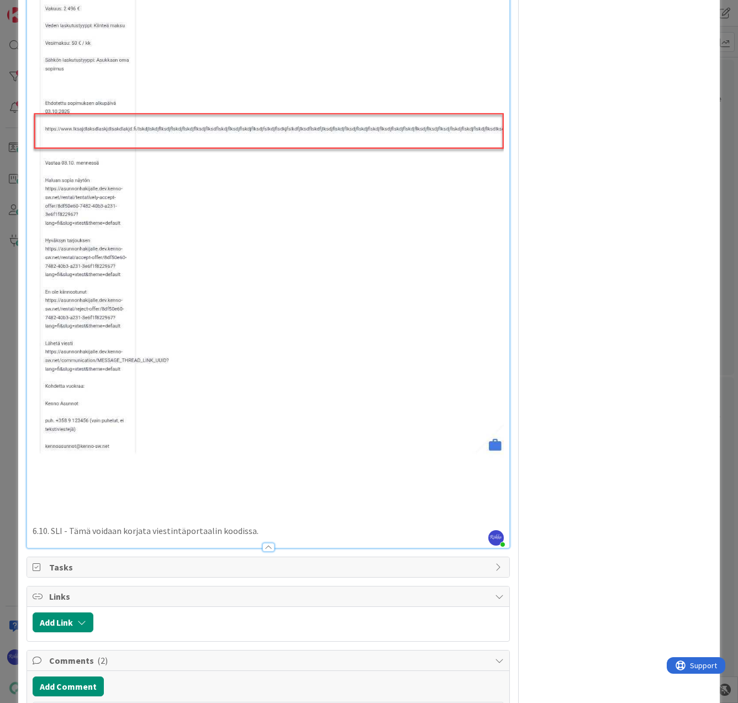
click at [340, 524] on p "6.10. SLI - Tämä voidaan korjata viestintäportaalin koodissa." at bounding box center [268, 530] width 470 height 13
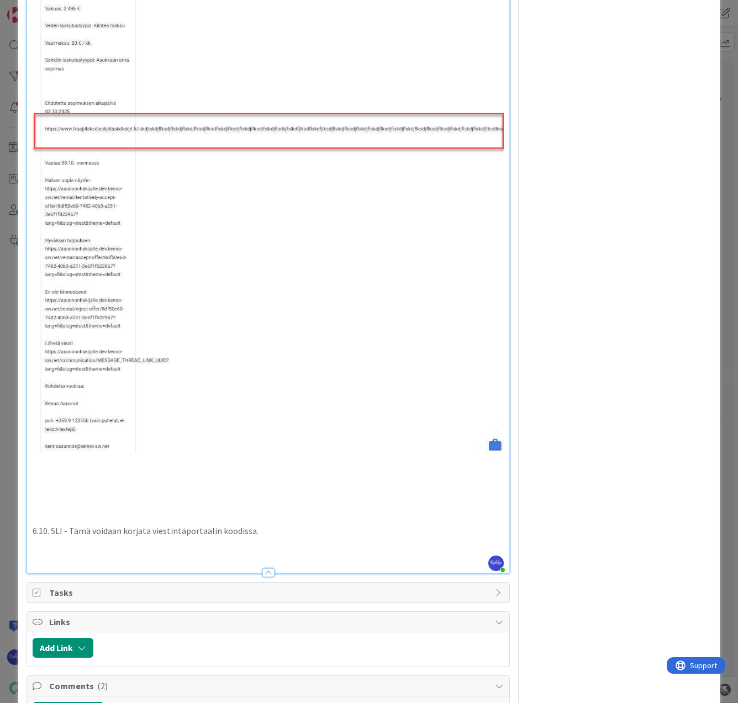
click at [51, 549] on p at bounding box center [268, 555] width 470 height 13
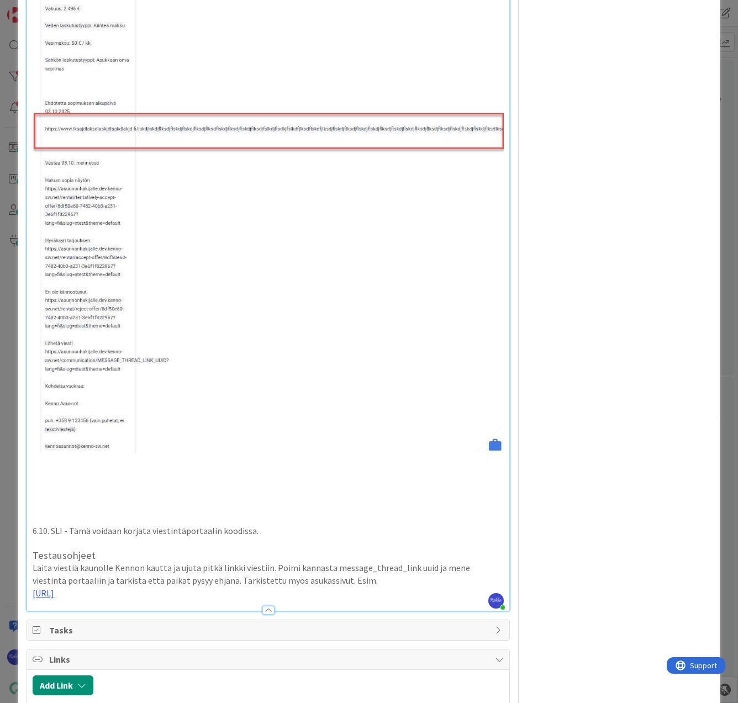
drag, startPoint x: 465, startPoint y: 553, endPoint x: 22, endPoint y: 517, distance: 444.7
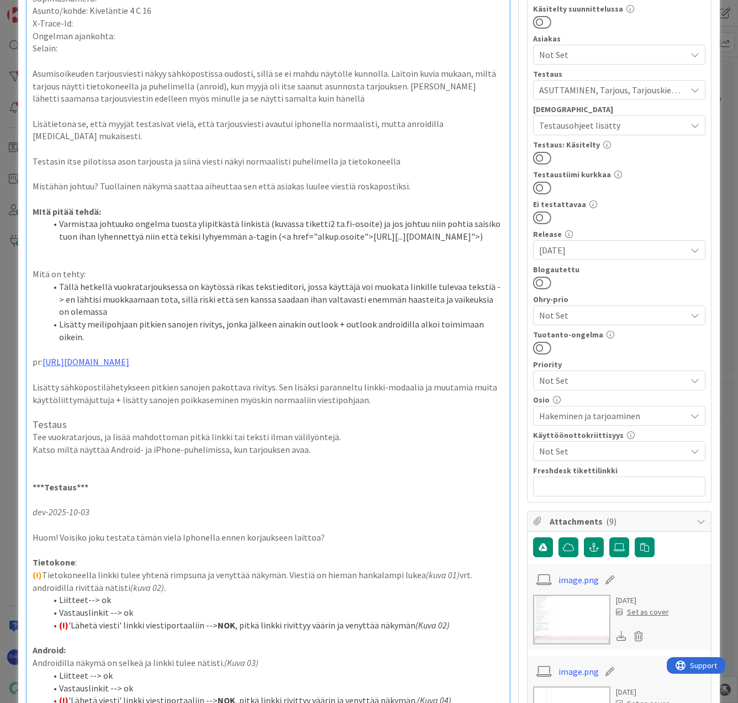
scroll to position [0, 0]
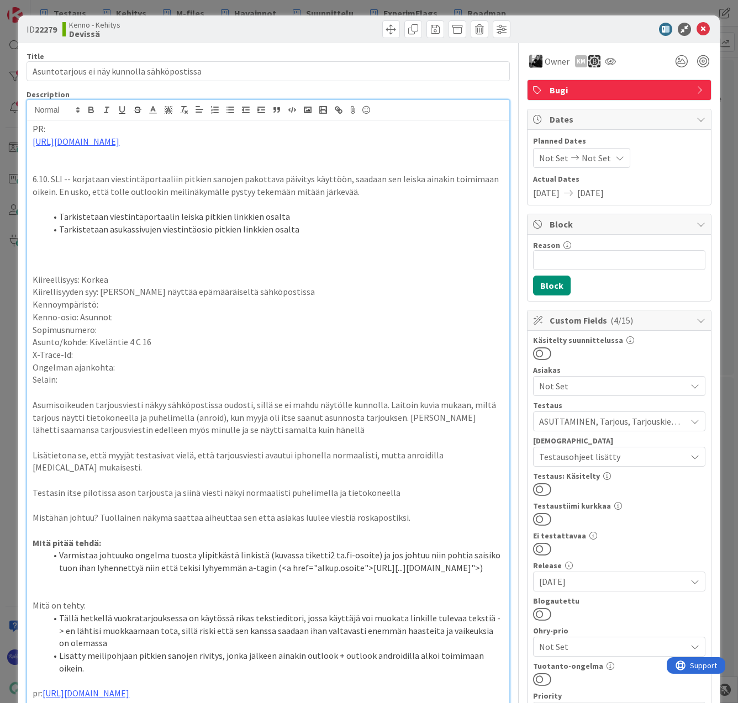
click at [630, 421] on span "ASUTTAMINEN, Tarjous, Tarjouskierros" at bounding box center [612, 421] width 147 height 13
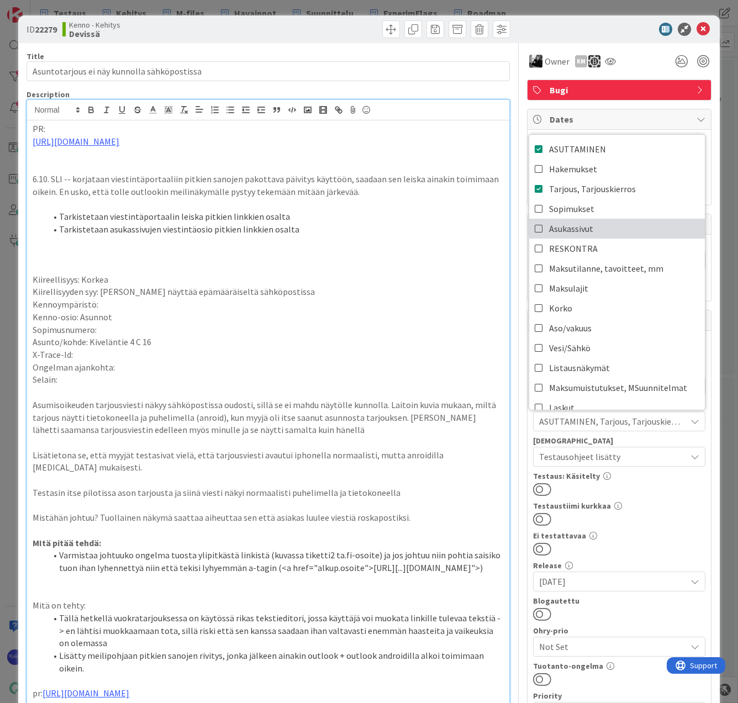
click at [615, 233] on link "Asukassivut" at bounding box center [617, 229] width 176 height 20
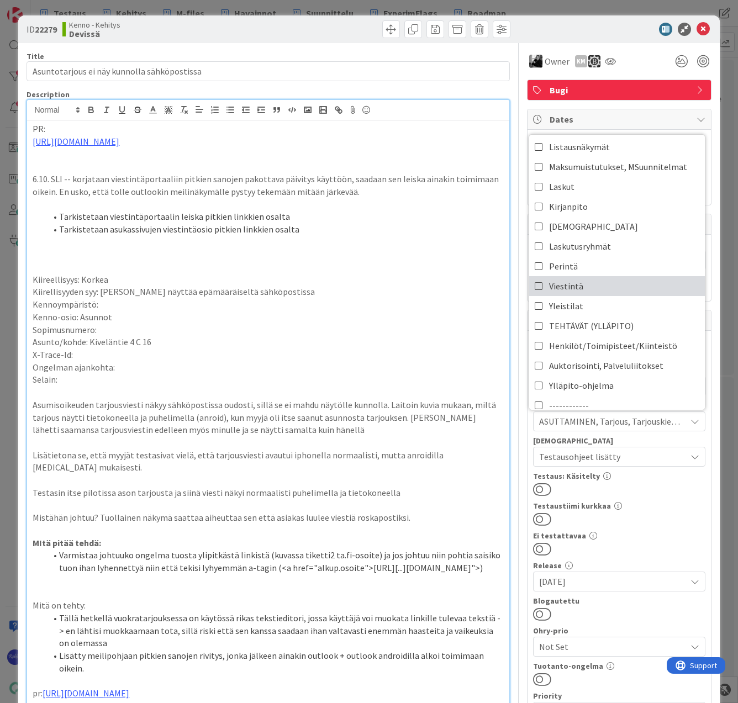
click at [575, 288] on link "Viestintä" at bounding box center [617, 286] width 176 height 20
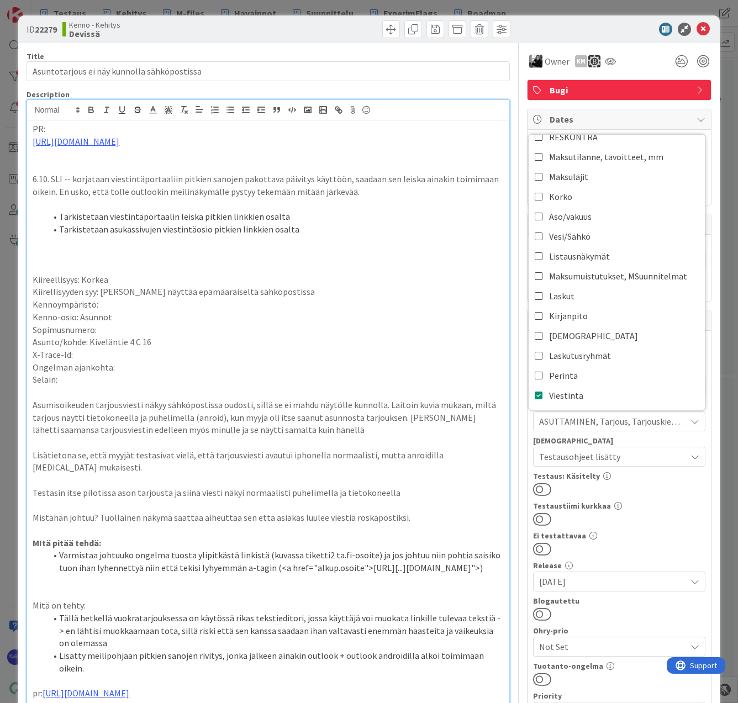
click at [412, 320] on p "Kenno-osio: Asunnot" at bounding box center [268, 317] width 470 height 13
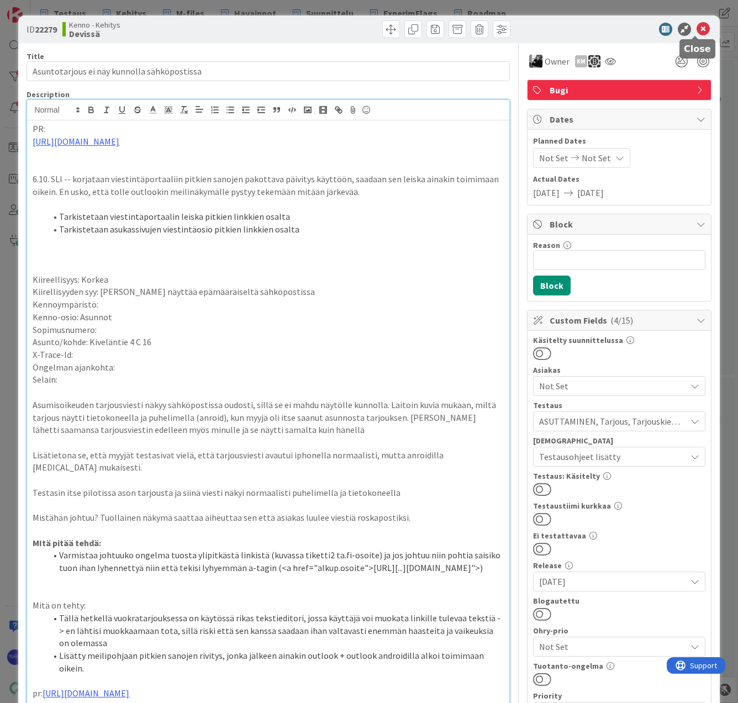
click at [696, 29] on icon at bounding box center [702, 29] width 13 height 13
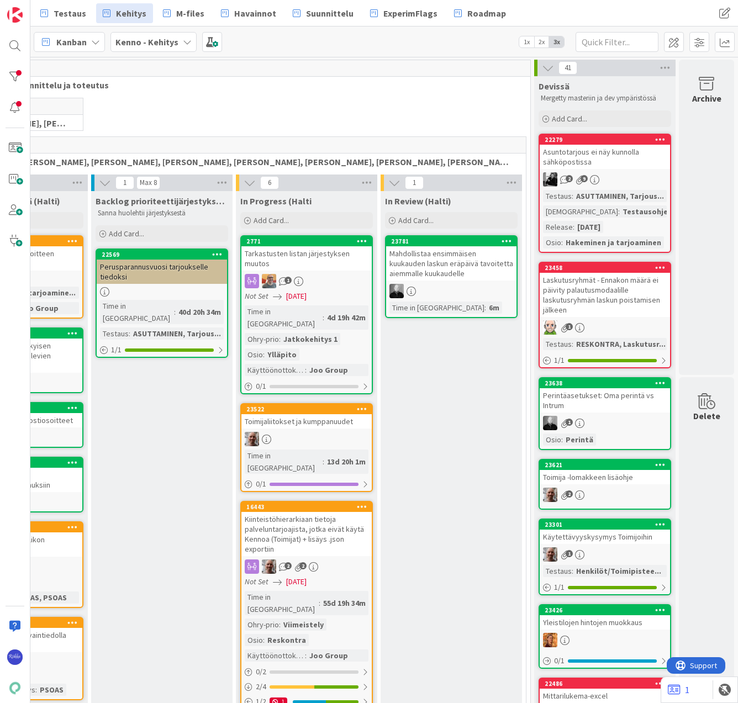
click at [603, 199] on div "ASUTTAMINEN, Tarjous..." at bounding box center [619, 196] width 93 height 12
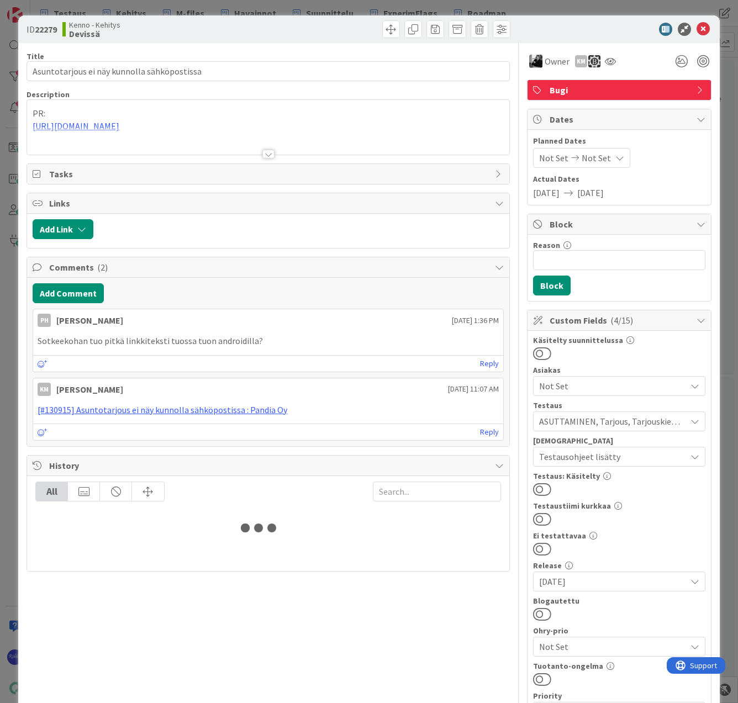
click at [538, 489] on button at bounding box center [542, 489] width 18 height 14
click at [644, 459] on span "Testausohjeet lisätty" at bounding box center [612, 456] width 147 height 13
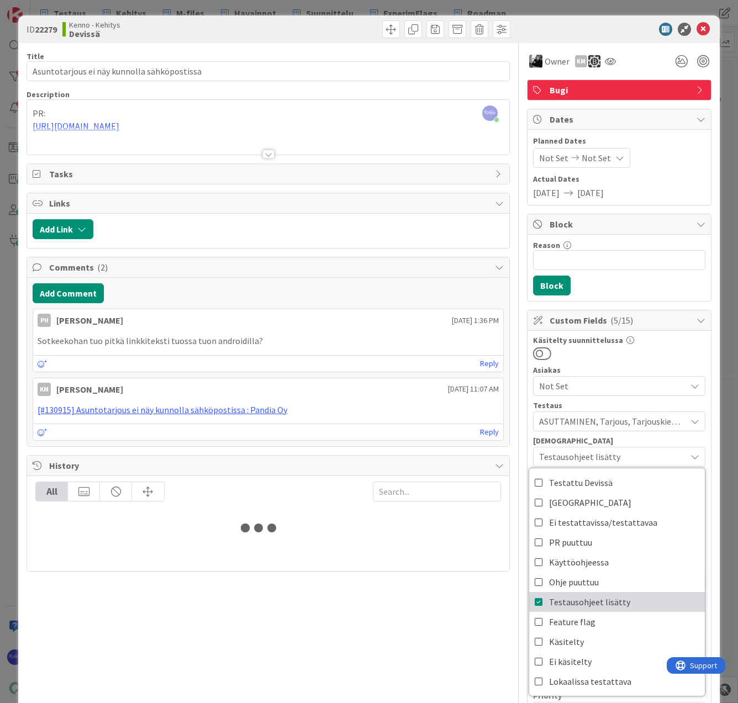
click at [582, 602] on span "Testausohjeet lisätty" at bounding box center [589, 601] width 81 height 17
click at [651, 360] on div "Käsitelty suunnittelussa Asiakas Not Set Testaus ASUTTAMINEN, Tarjous, Tarjousk…" at bounding box center [619, 581] width 172 height 491
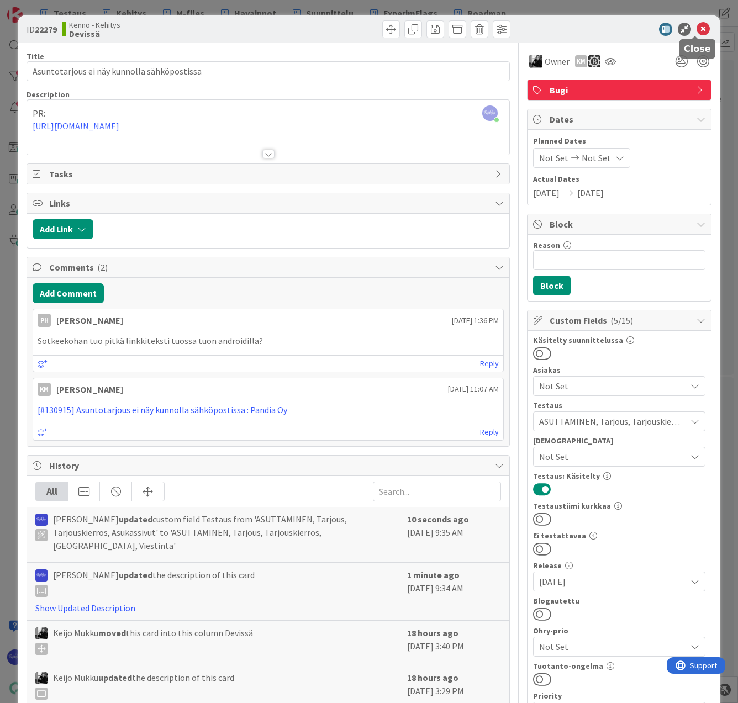
click at [696, 31] on icon at bounding box center [702, 29] width 13 height 13
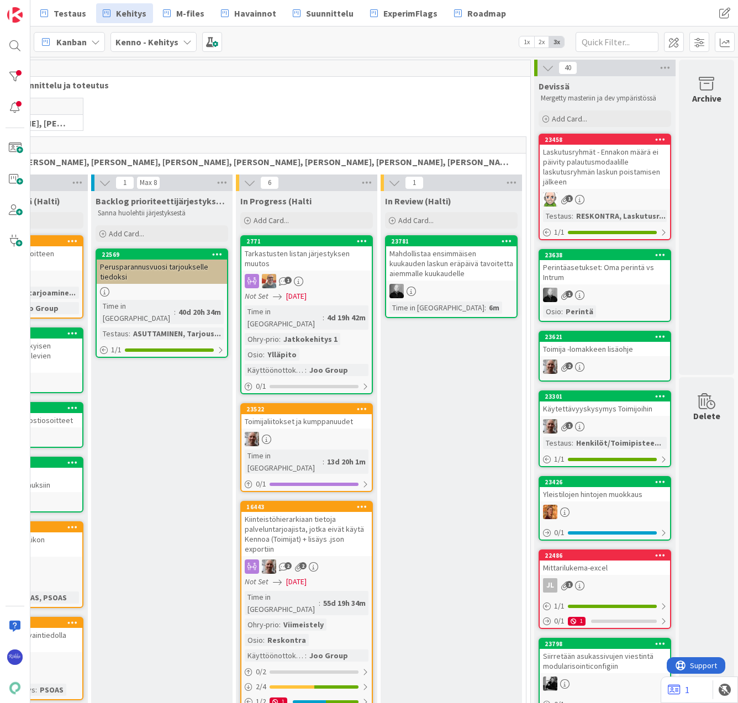
click at [592, 183] on div "Laskutusryhmät - Ennakon määrä ei päivity palautusmodaalille laskutusryhmän las…" at bounding box center [604, 167] width 130 height 44
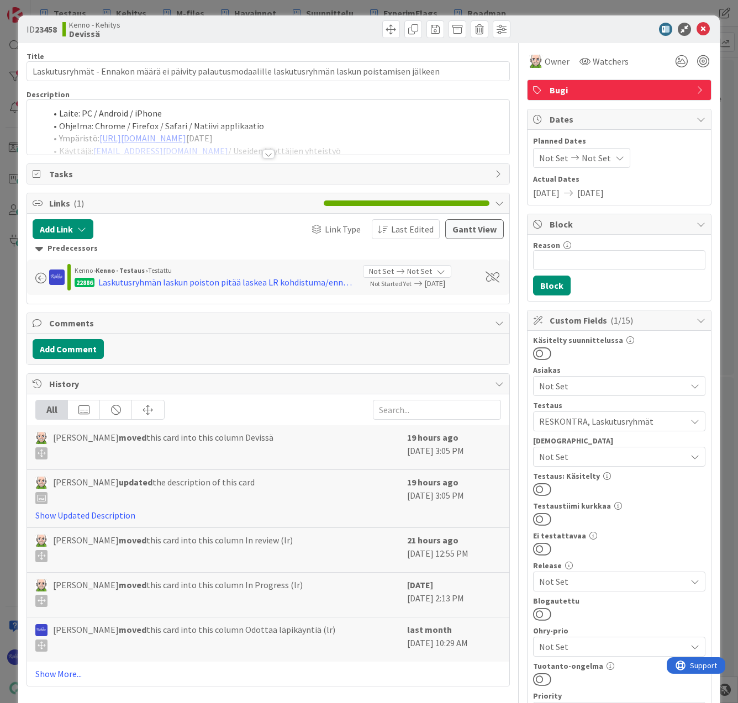
click at [262, 155] on div at bounding box center [268, 154] width 12 height 9
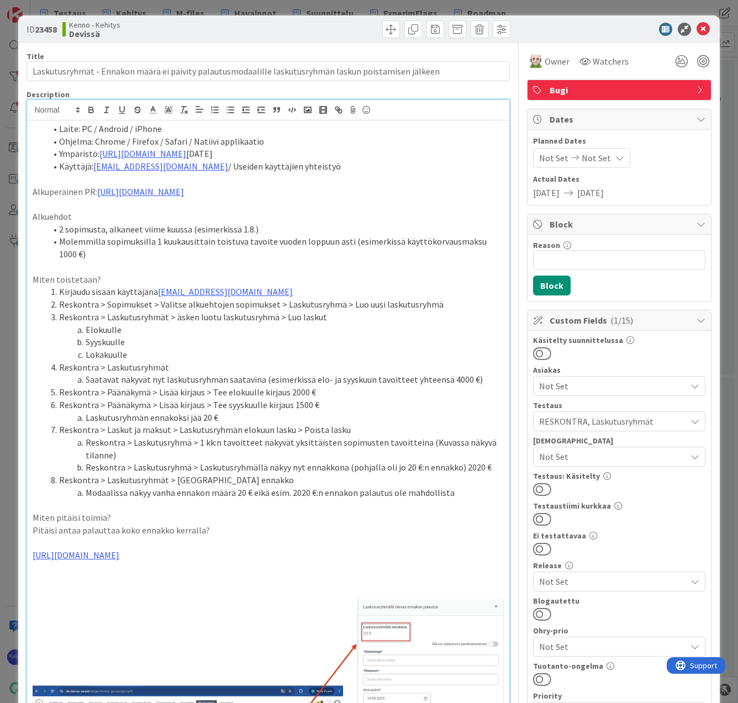
click at [538, 492] on button at bounding box center [542, 489] width 18 height 14
click at [692, 22] on div "ID 23458 Kenno - Kehitys Devissä" at bounding box center [368, 29] width 701 height 28
click at [696, 29] on icon at bounding box center [702, 29] width 13 height 13
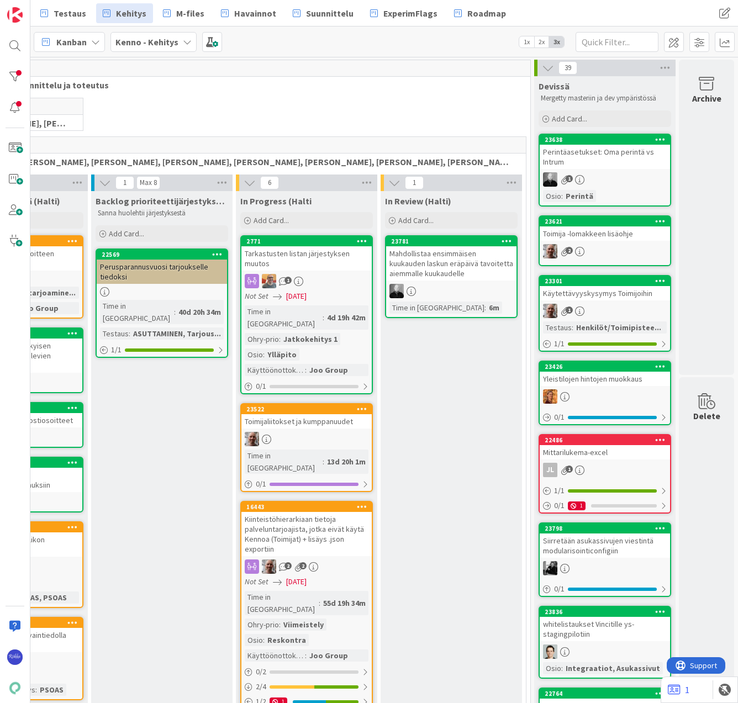
click at [614, 156] on div "Perintäasetukset: Oma perintä vs Intrum" at bounding box center [604, 157] width 130 height 24
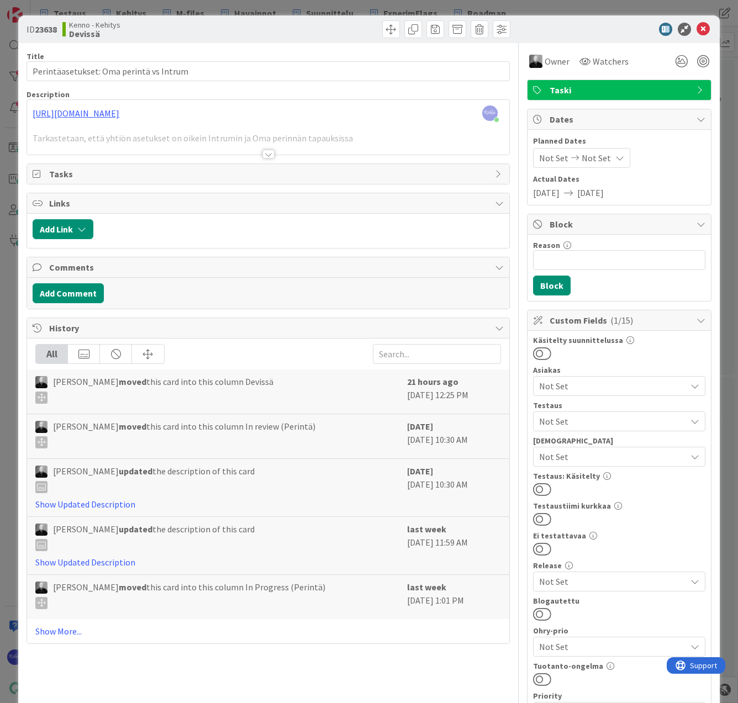
click at [612, 417] on span "Not Set" at bounding box center [612, 421] width 147 height 13
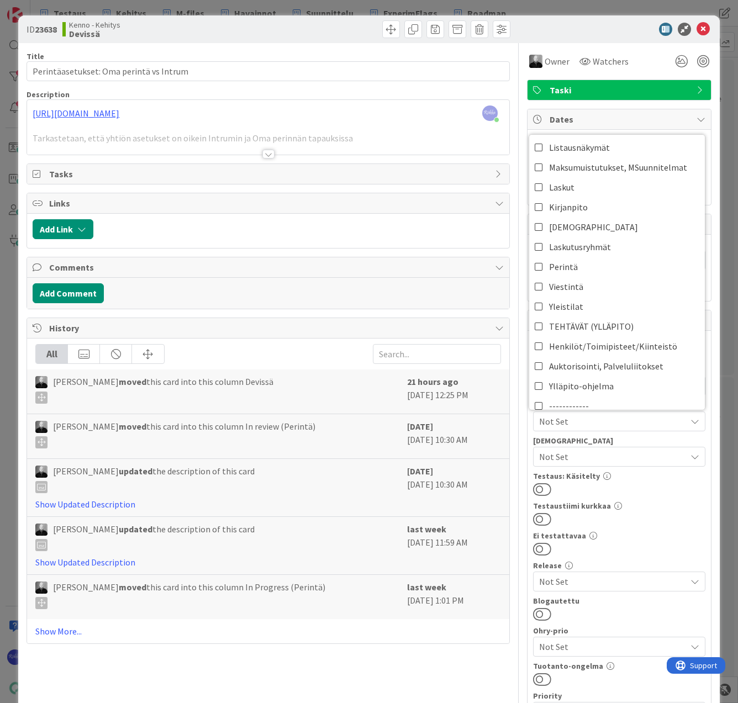
scroll to position [221, 0]
click at [597, 266] on link "Perintä" at bounding box center [617, 266] width 176 height 20
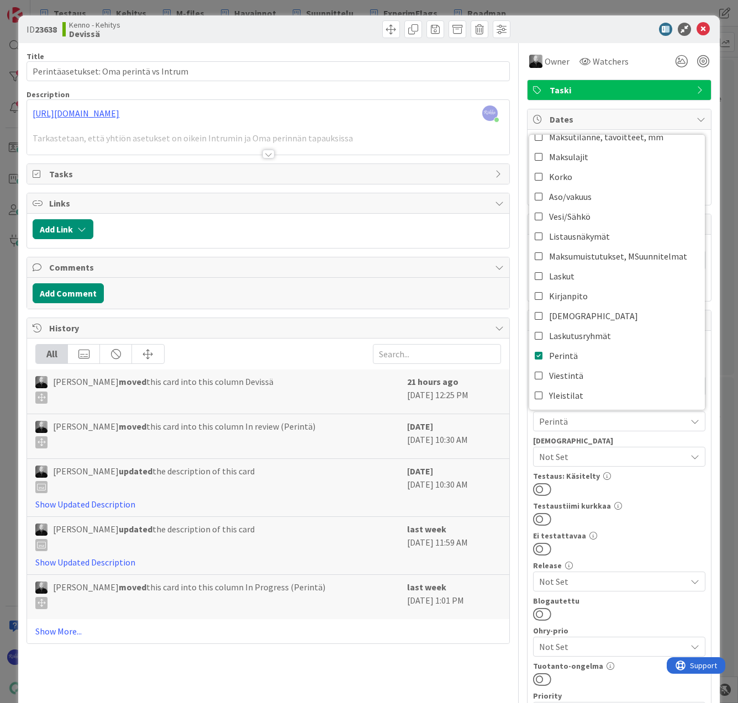
click at [637, 496] on div "Käsitelty suunnittelussa Asiakas Not Set Testaus Perintä ASUTTAMINEN Hakemukset…" at bounding box center [619, 581] width 172 height 491
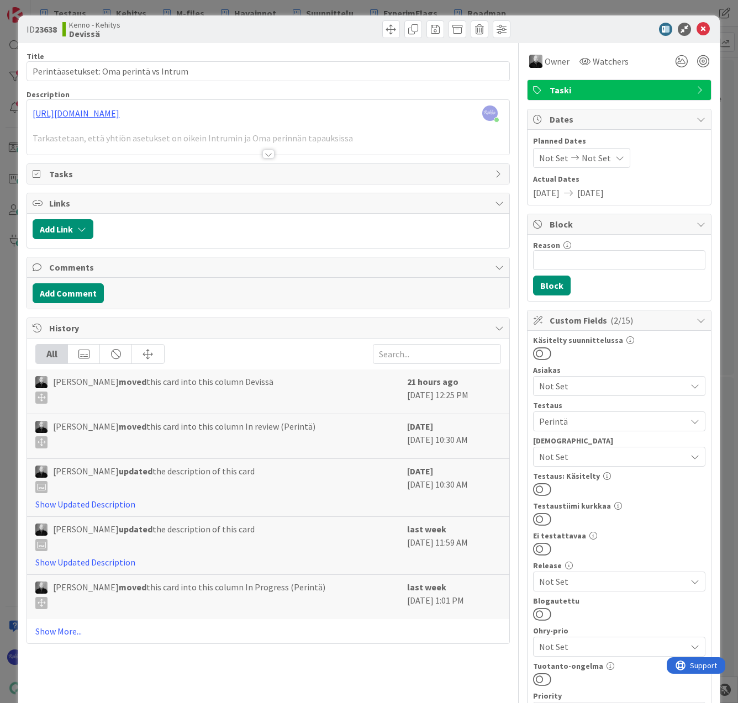
click at [264, 152] on div at bounding box center [268, 154] width 12 height 9
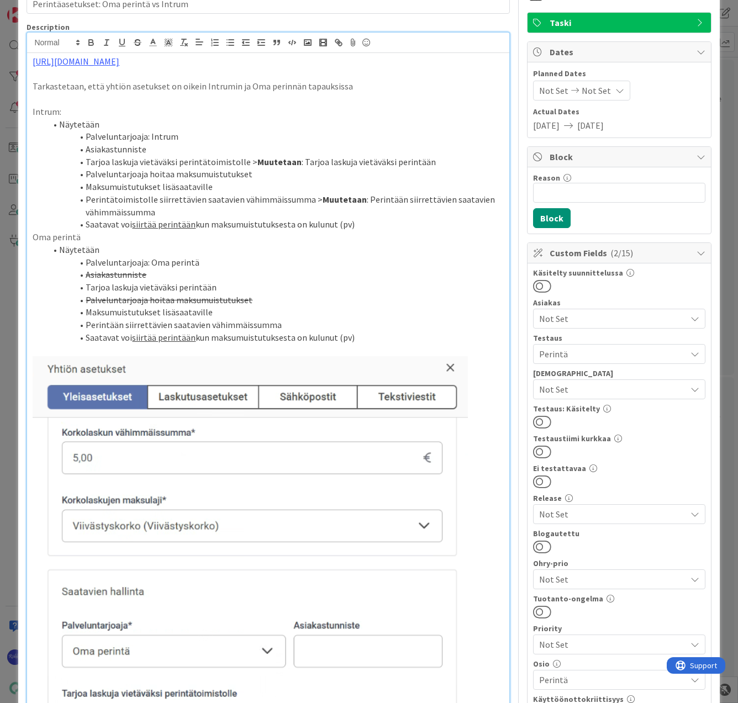
scroll to position [0, 0]
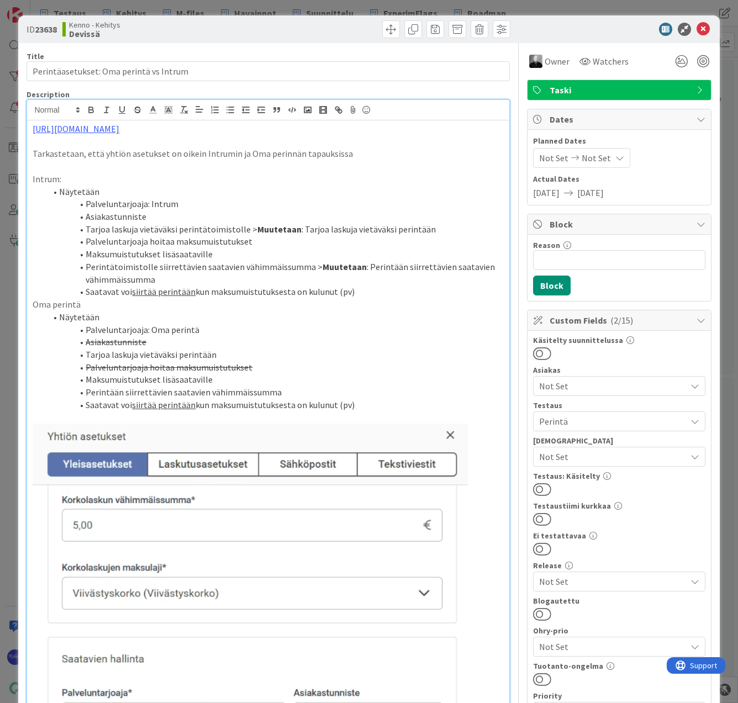
drag, startPoint x: 540, startPoint y: 488, endPoint x: 543, endPoint y: 483, distance: 5.7
click at [540, 488] on button at bounding box center [542, 489] width 18 height 14
click at [696, 29] on icon at bounding box center [702, 29] width 13 height 13
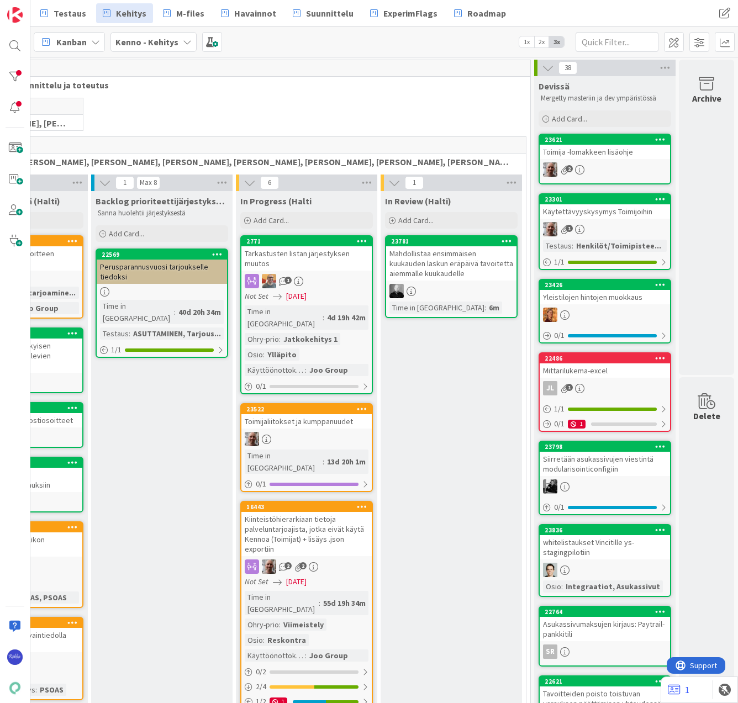
click at [605, 156] on div "Toimija -lomakkeen lisäohje" at bounding box center [604, 152] width 130 height 14
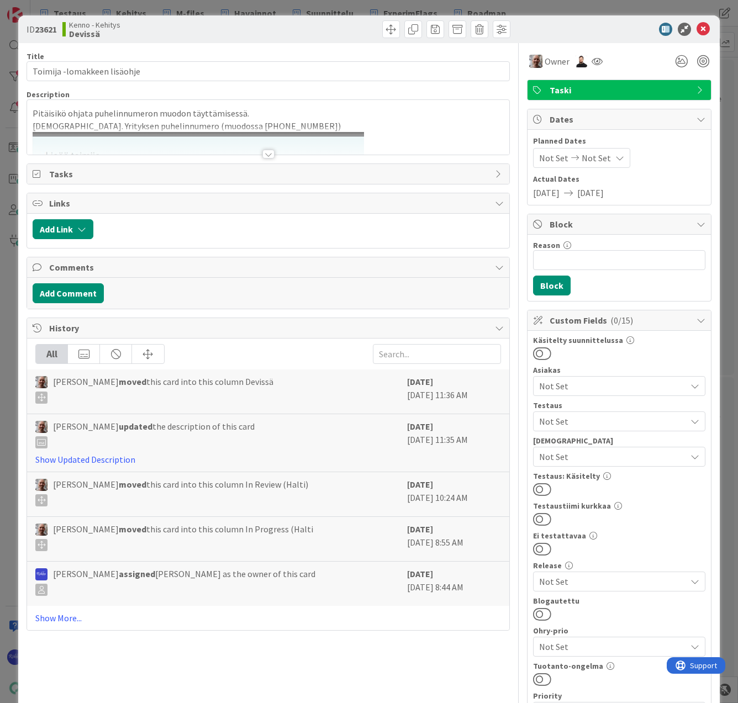
click at [262, 155] on div at bounding box center [268, 154] width 12 height 9
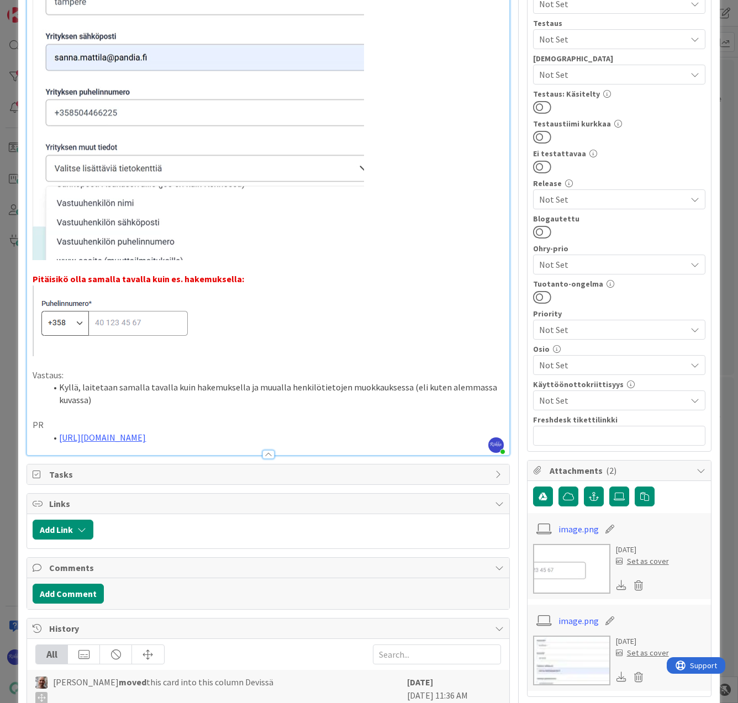
scroll to position [481, 0]
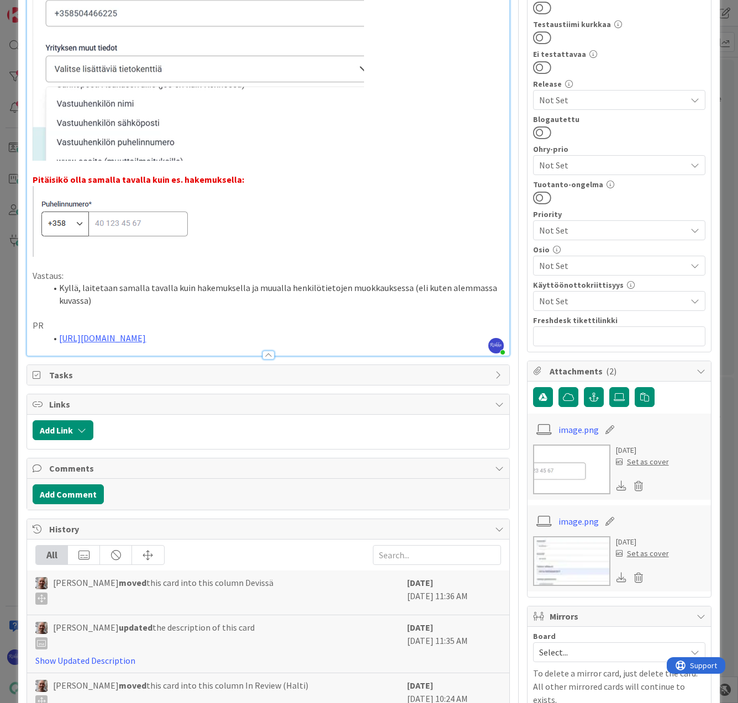
click at [253, 334] on li "https://github.com/pandiafi/kenno/pull/8655" at bounding box center [274, 338] width 457 height 13
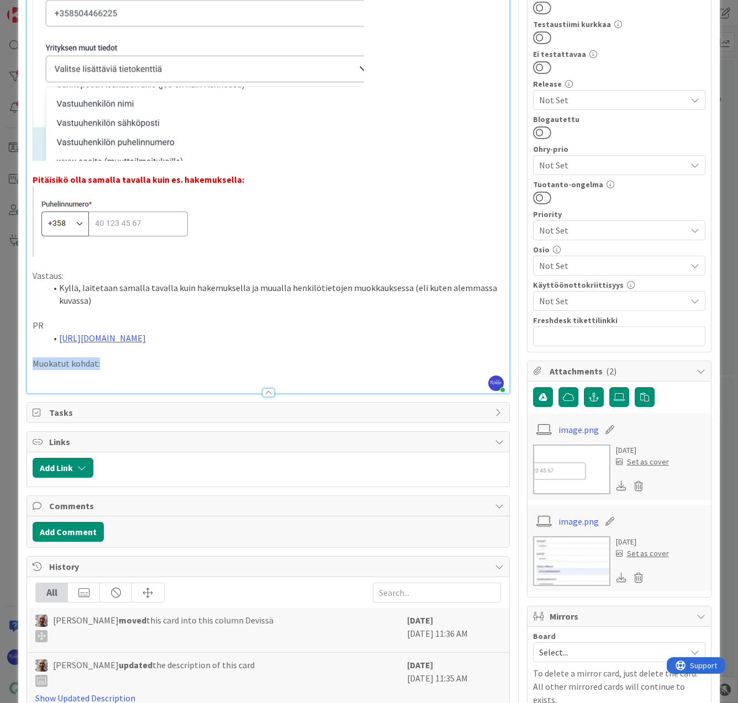
drag, startPoint x: 51, startPoint y: 366, endPoint x: 29, endPoint y: 366, distance: 22.1
click at [29, 366] on div "Pitäisikö ohjata puhelinnumeron muodon täyttämisessä. Esim. Yrityksen puhelinnu…" at bounding box center [267, 16] width 481 height 754
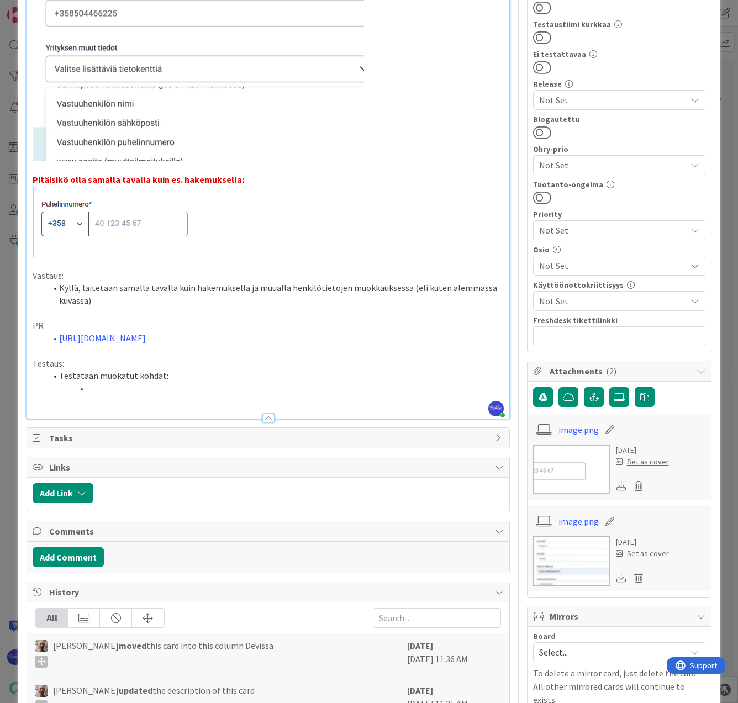
click at [128, 394] on li at bounding box center [274, 388] width 457 height 13
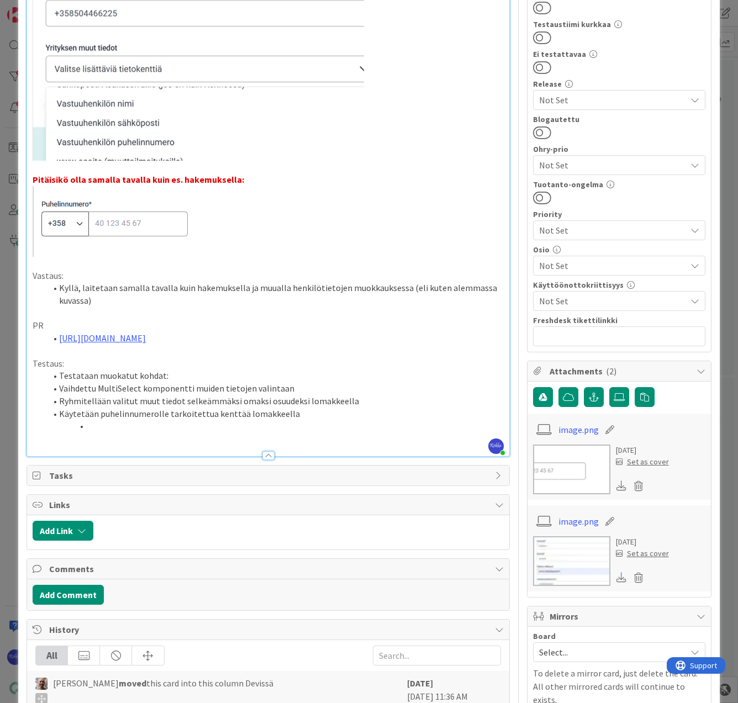
click at [59, 389] on li "Vaihdettu MultiSelect komponentti muiden tietojen valintaan" at bounding box center [274, 388] width 457 height 13
click at [60, 402] on li "Ryhmitellään valitut muut tiedot selkeämmäksi omaksi osuudeksi lomakkeella" at bounding box center [274, 401] width 457 height 13
click at [59, 415] on li "Käytetään puhelinnumerolle tarkoitettua kenttää lomakkeella" at bounding box center [274, 413] width 457 height 13
click at [101, 423] on li at bounding box center [274, 426] width 457 height 13
click at [78, 430] on li at bounding box center [274, 426] width 457 height 13
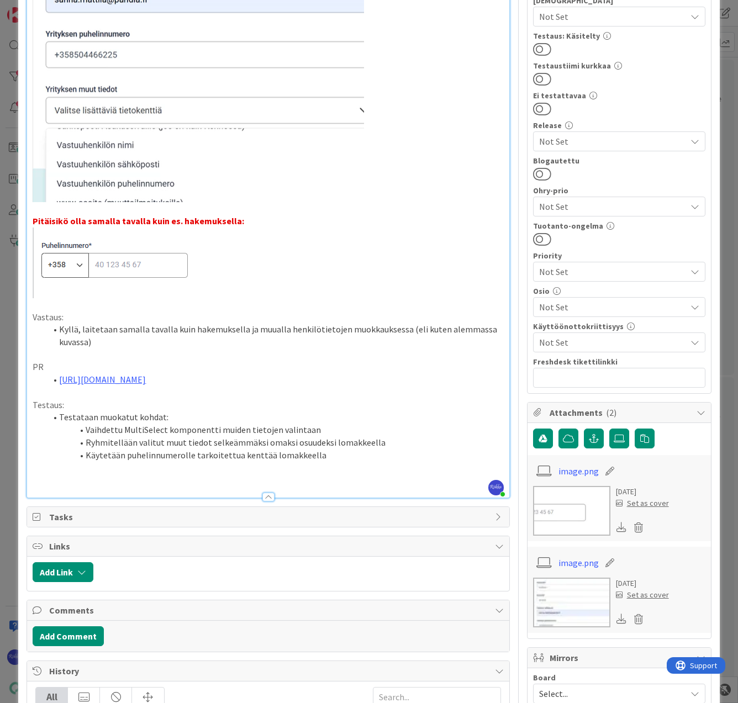
scroll to position [442, 0]
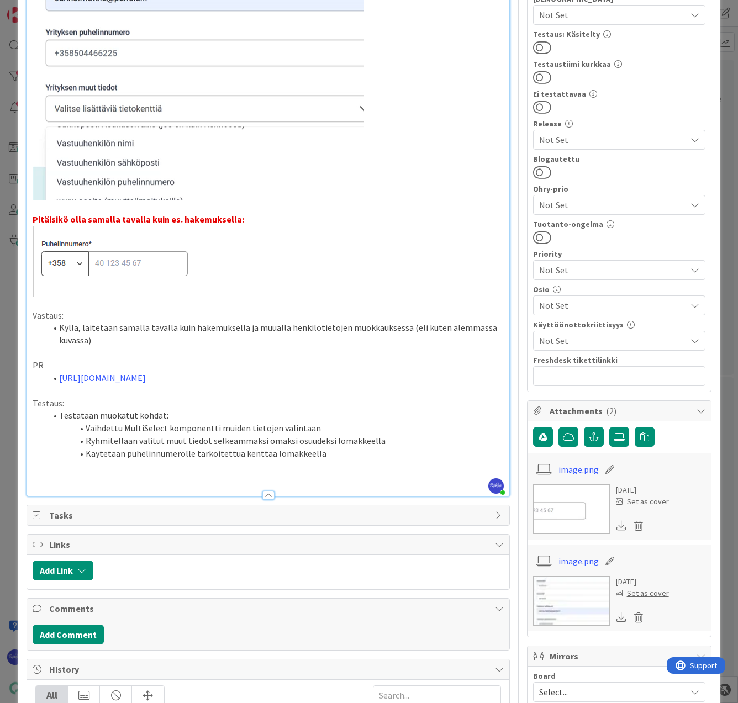
click at [124, 404] on p "Testaus:" at bounding box center [268, 403] width 470 height 13
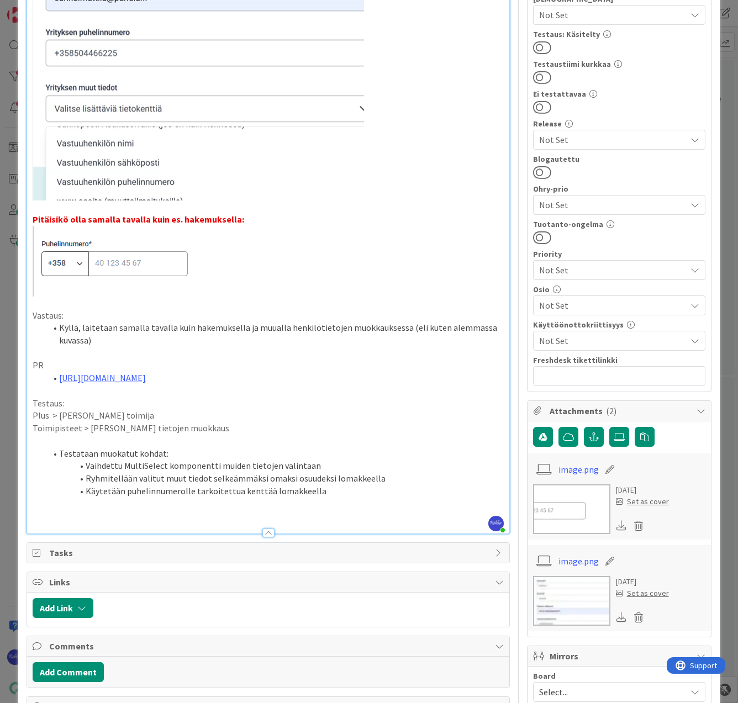
click at [86, 427] on p "Toimipisteet > Toimijan tietojen muokkaus" at bounding box center [268, 428] width 470 height 13
click at [348, 455] on li "Testataan muokatut kohdat:" at bounding box center [274, 453] width 457 height 13
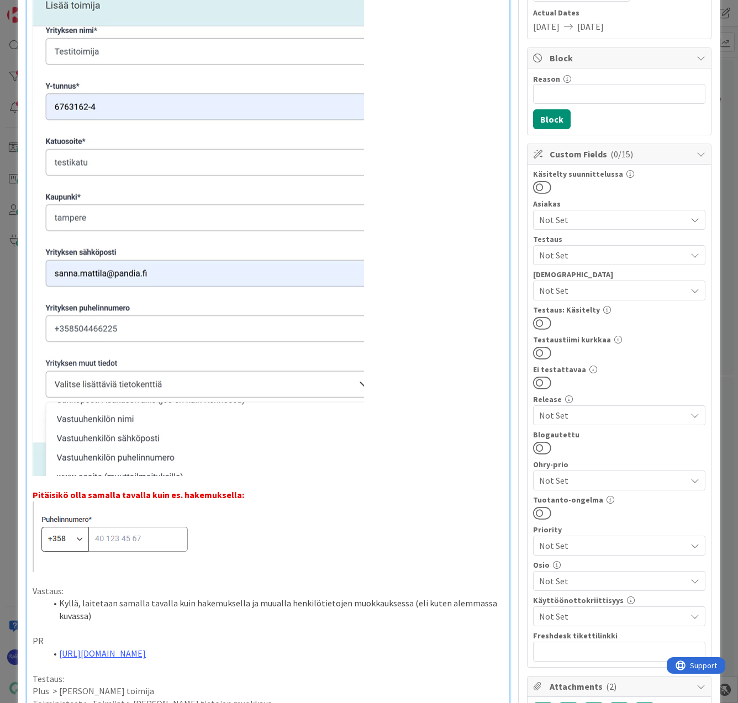
scroll to position [166, 0]
click at [610, 295] on span "Not Set" at bounding box center [612, 290] width 147 height 13
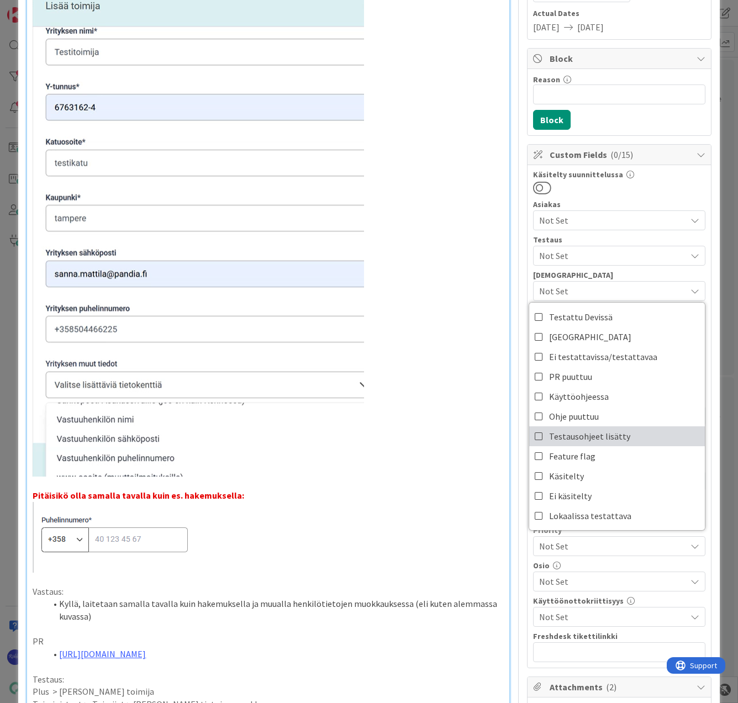
click at [627, 437] on link "Testausohjeet lisätty" at bounding box center [617, 436] width 176 height 20
click at [654, 184] on div at bounding box center [619, 188] width 172 height 14
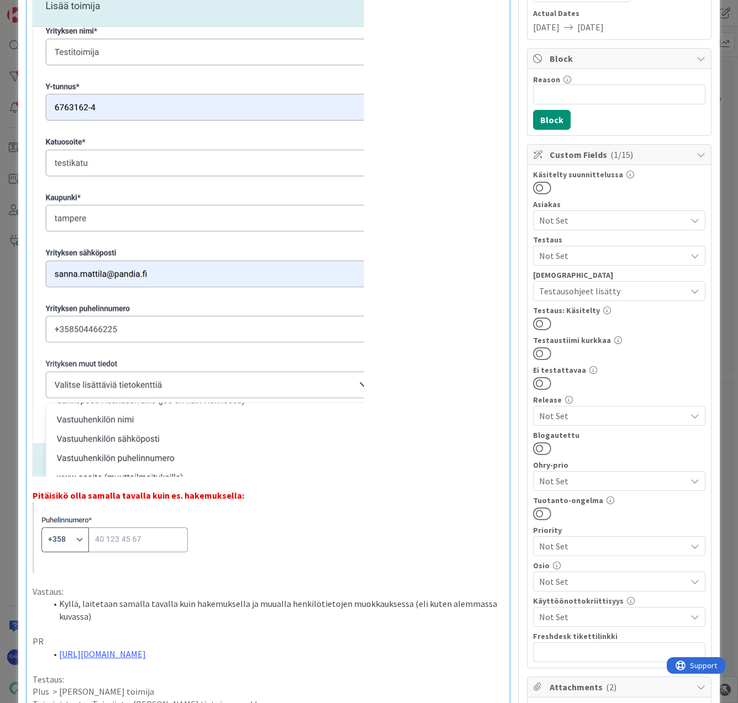
click at [594, 258] on span "Not Set" at bounding box center [612, 255] width 147 height 13
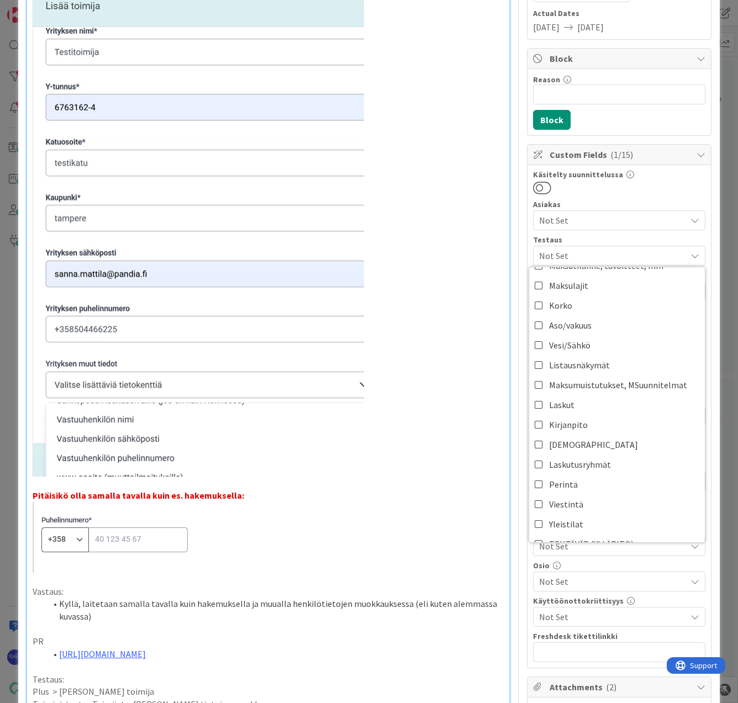
scroll to position [276, 0]
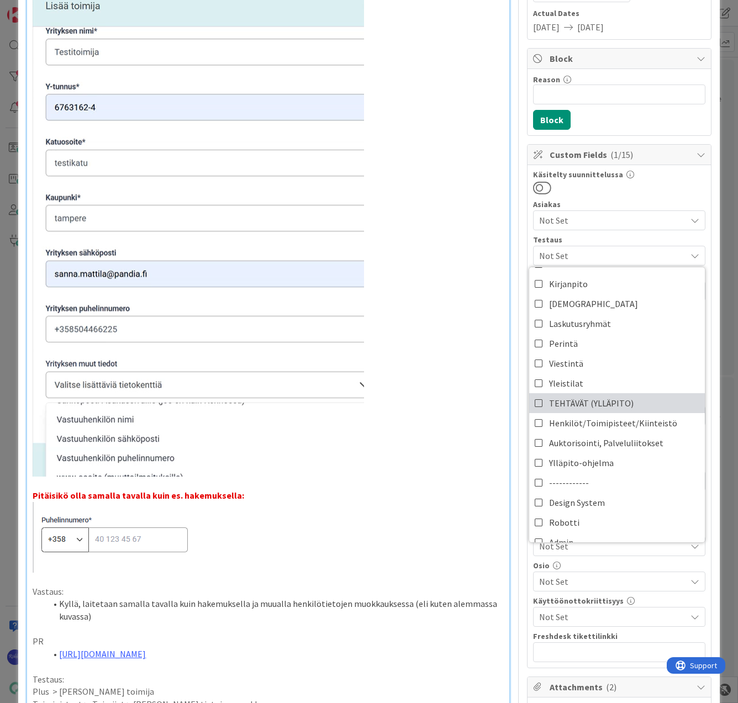
click at [627, 409] on link "TEHTÄVÄT (YLLÄPITO)" at bounding box center [617, 403] width 176 height 20
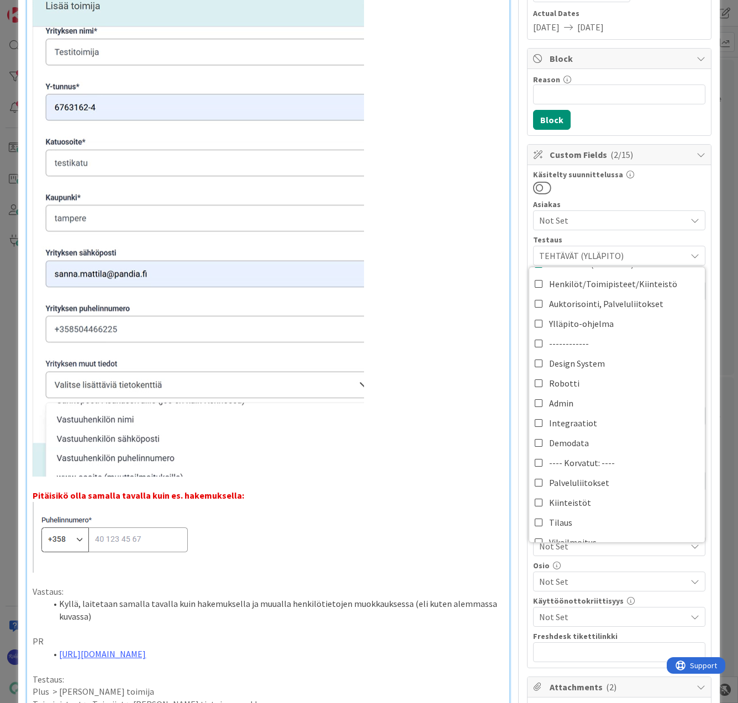
scroll to position [469, 0]
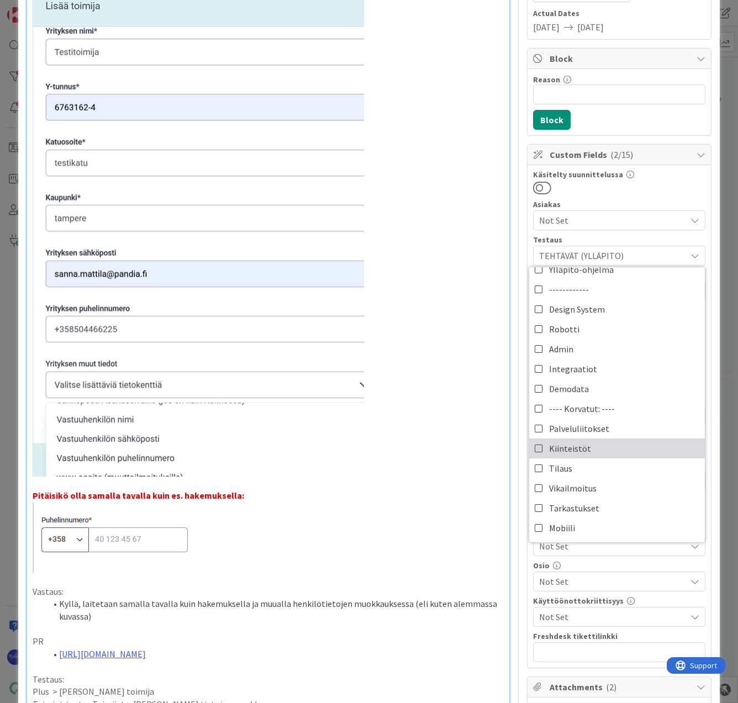
click at [598, 443] on link "Kiinteistöt" at bounding box center [617, 448] width 176 height 20
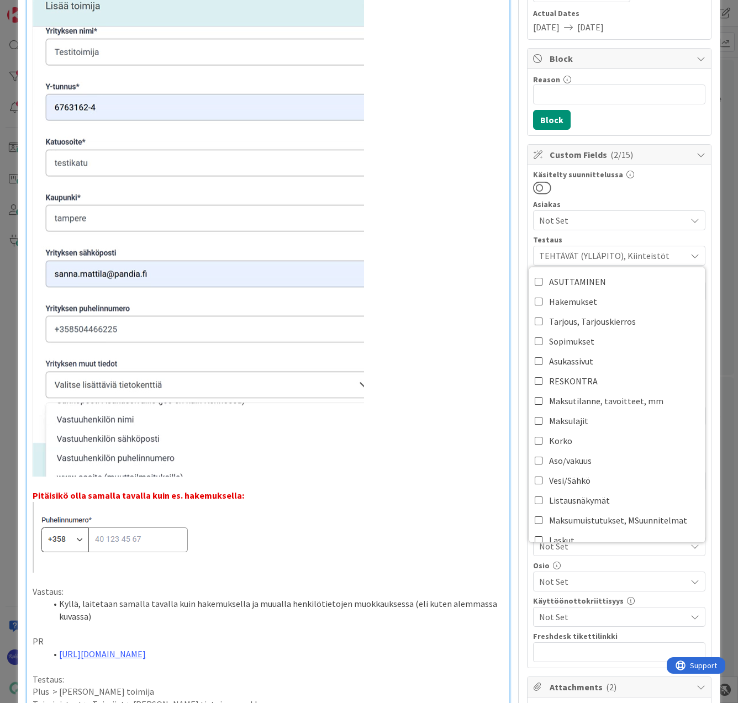
click at [635, 190] on div at bounding box center [619, 188] width 172 height 14
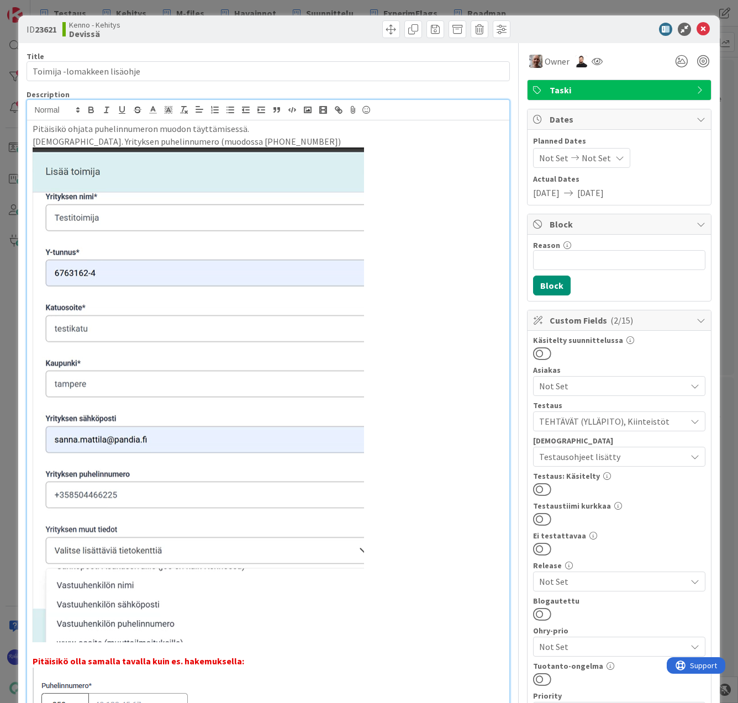
click at [539, 491] on button at bounding box center [542, 489] width 18 height 14
click at [697, 29] on icon at bounding box center [702, 29] width 13 height 13
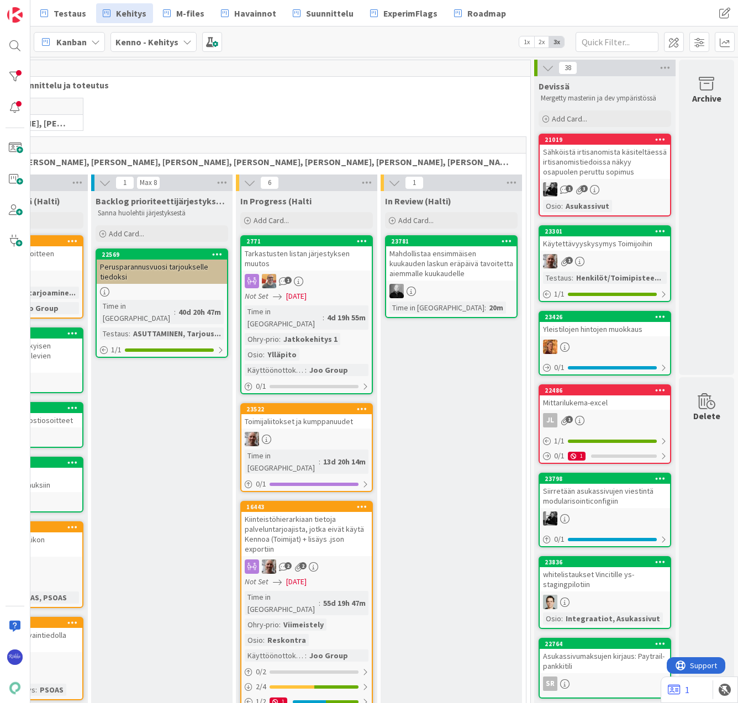
click at [586, 173] on div "Sähköistä irtisanomista käsiteltäessä irtisanomistiedoissa näkyy osapuolen peru…" at bounding box center [604, 162] width 130 height 34
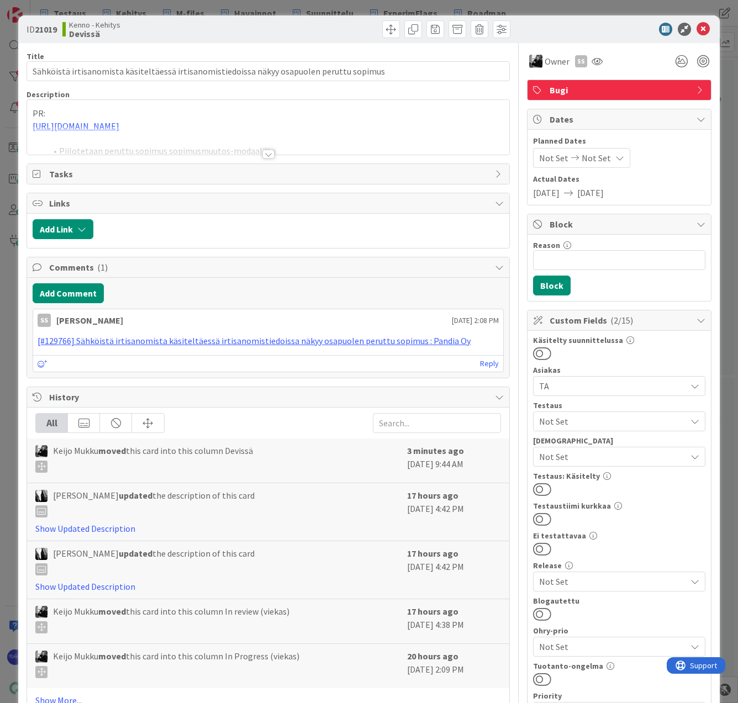
click at [264, 155] on div at bounding box center [268, 154] width 12 height 9
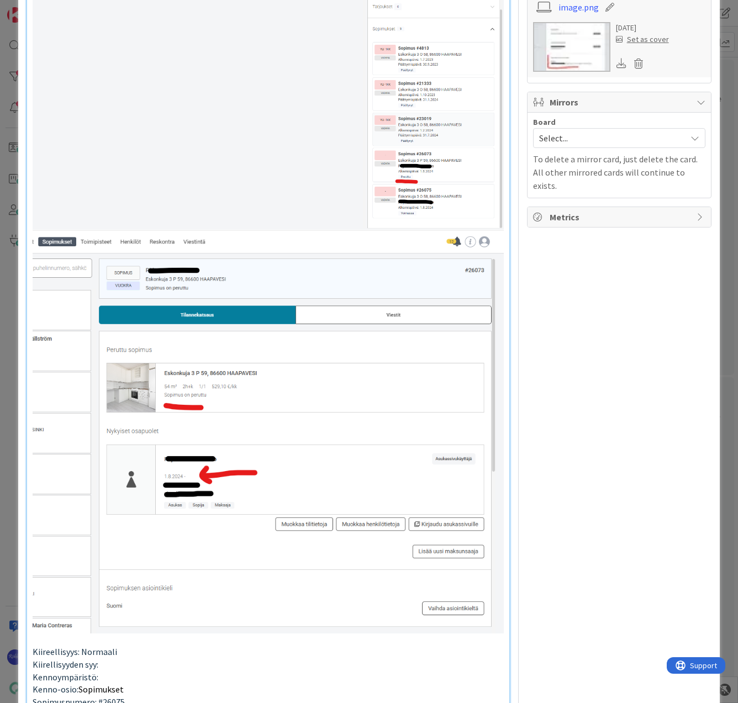
scroll to position [1270, 0]
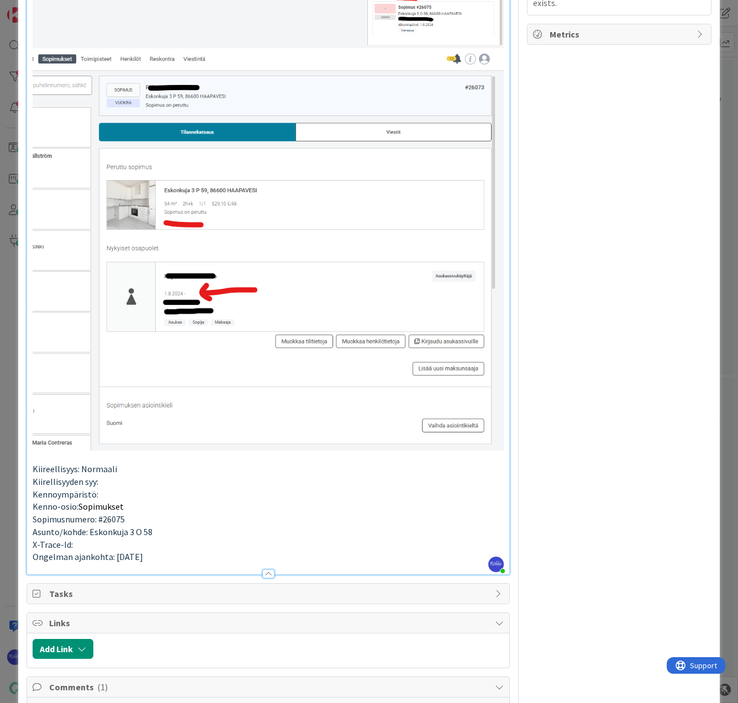
click at [178, 550] on p "Ongelman ajankohta: 5.5.2025" at bounding box center [268, 556] width 470 height 13
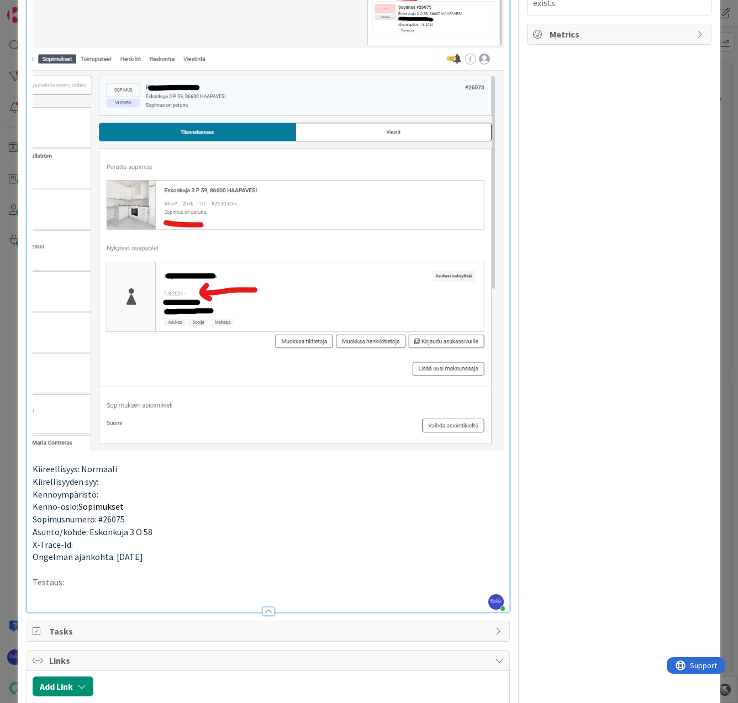
click at [72, 588] on p at bounding box center [268, 594] width 470 height 13
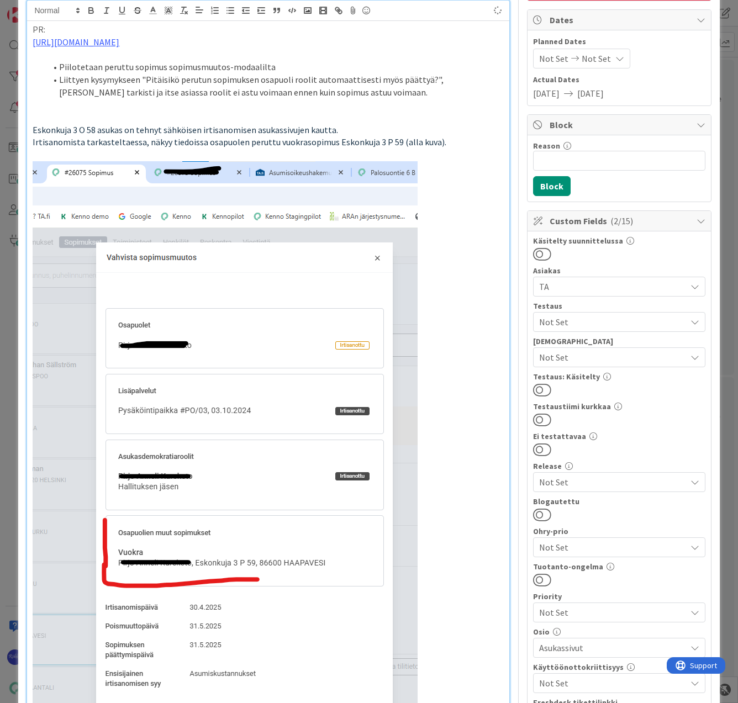
scroll to position [0, 0]
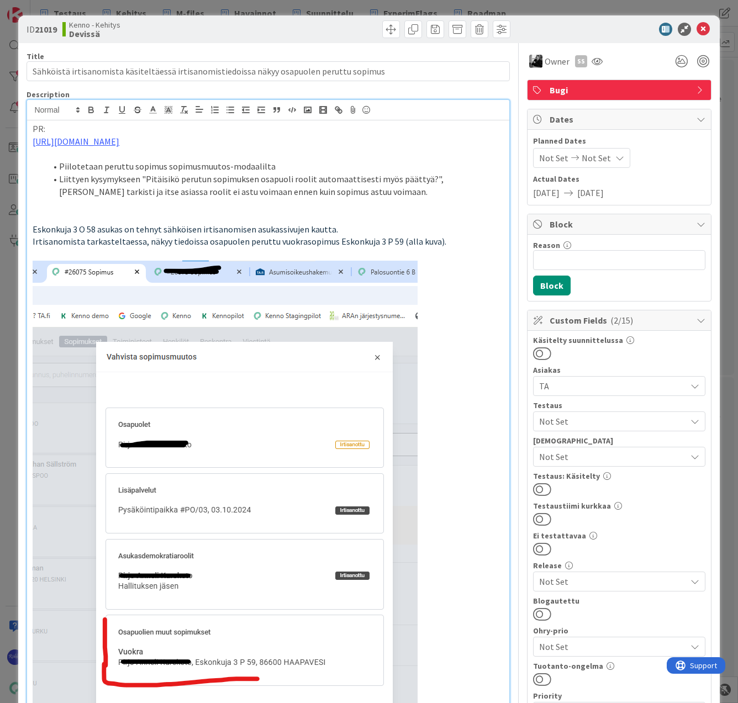
click at [610, 421] on span "Not Set" at bounding box center [612, 421] width 147 height 13
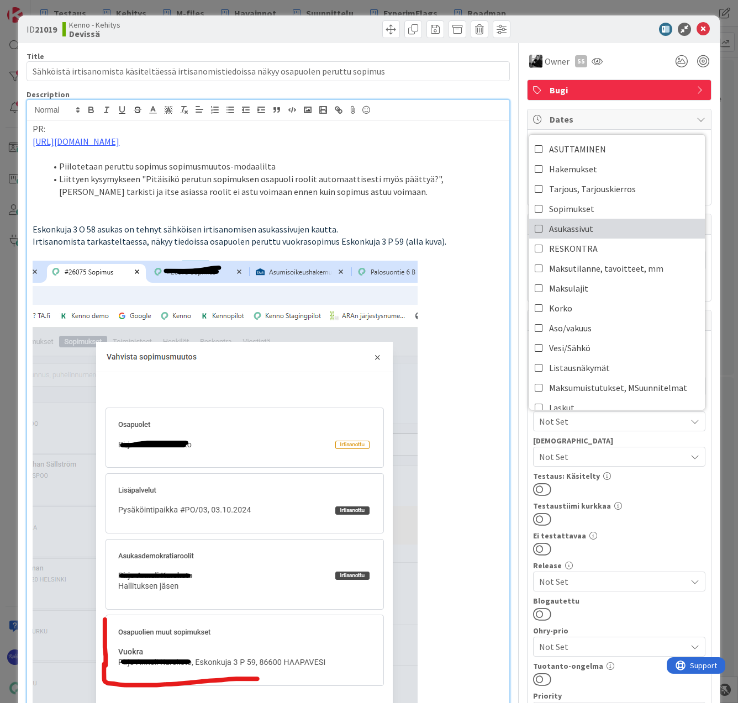
click at [608, 233] on link "Asukassivut" at bounding box center [617, 229] width 176 height 20
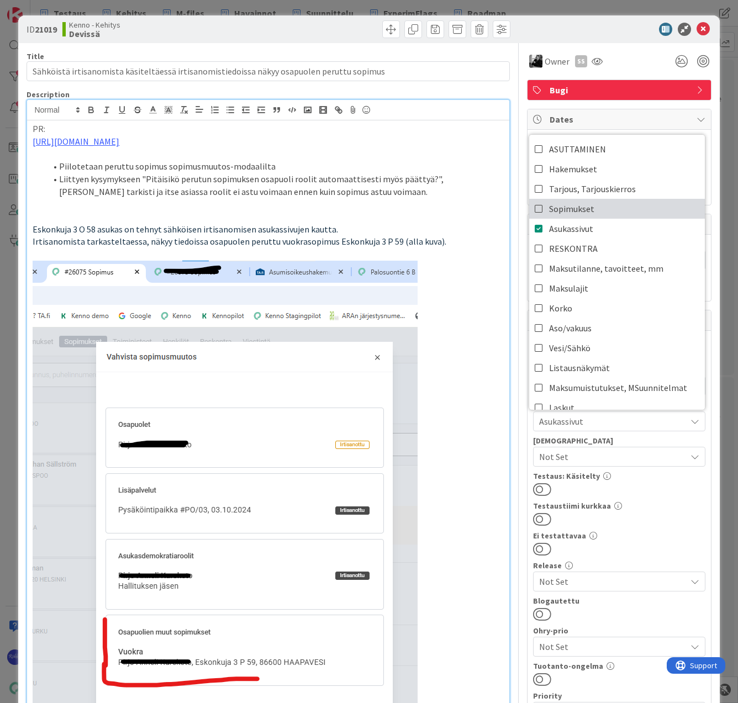
click at [604, 204] on link "Sopimukset" at bounding box center [617, 209] width 176 height 20
click at [392, 213] on p at bounding box center [268, 216] width 470 height 13
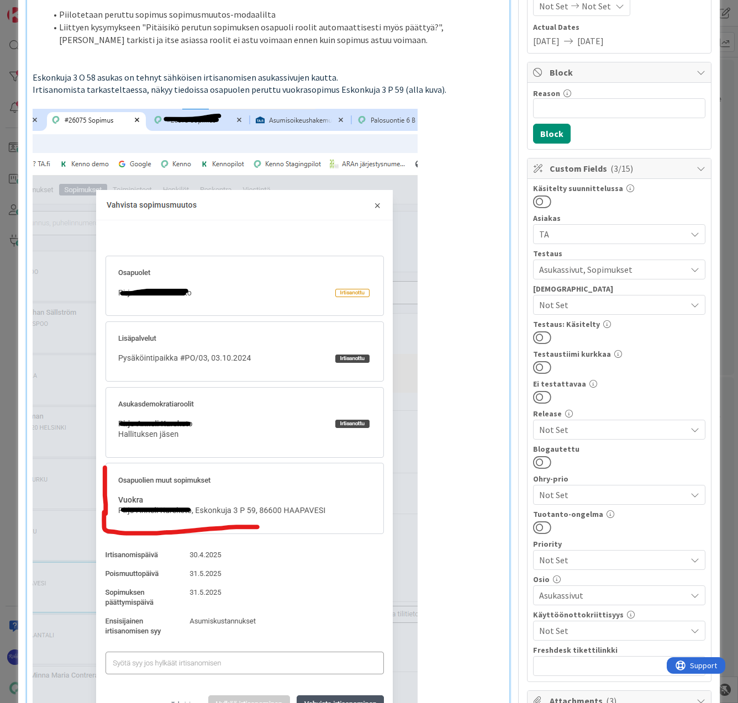
scroll to position [166, 0]
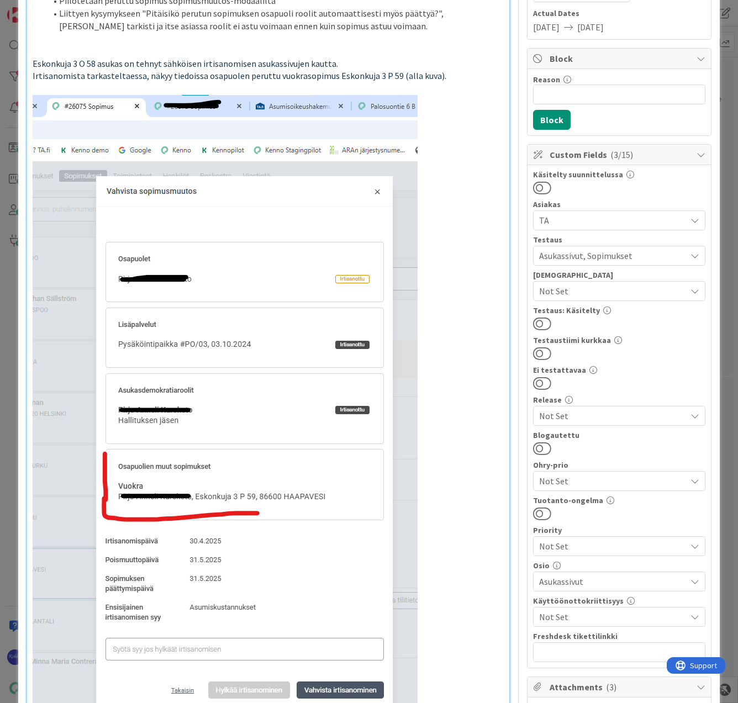
click at [539, 321] on button at bounding box center [542, 323] width 18 height 14
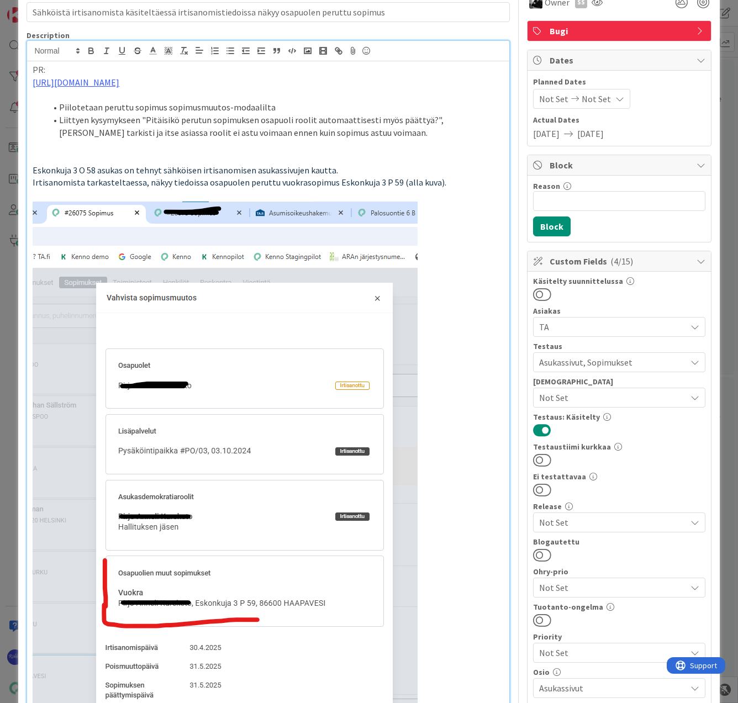
scroll to position [0, 0]
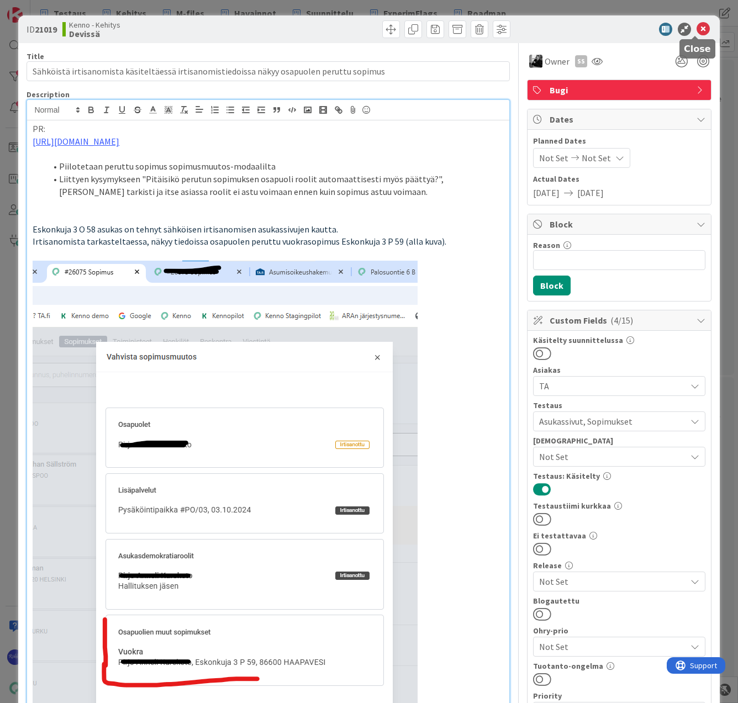
click at [696, 29] on icon at bounding box center [702, 29] width 13 height 13
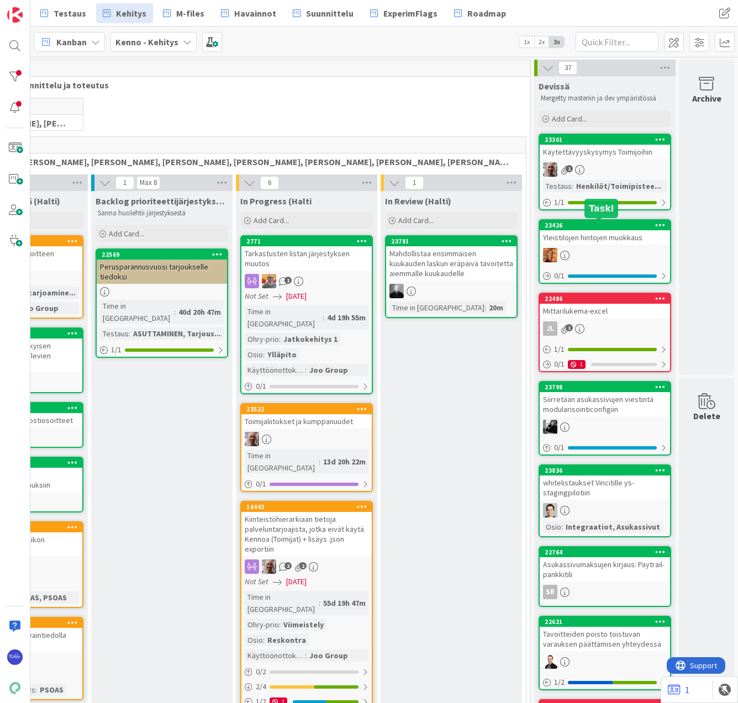
click at [594, 162] on div "23301 Käytettävyyskysymys Toimijoihin 1 Testaus : Henkilöt/Toimipistee... 1 / 1" at bounding box center [604, 172] width 132 height 77
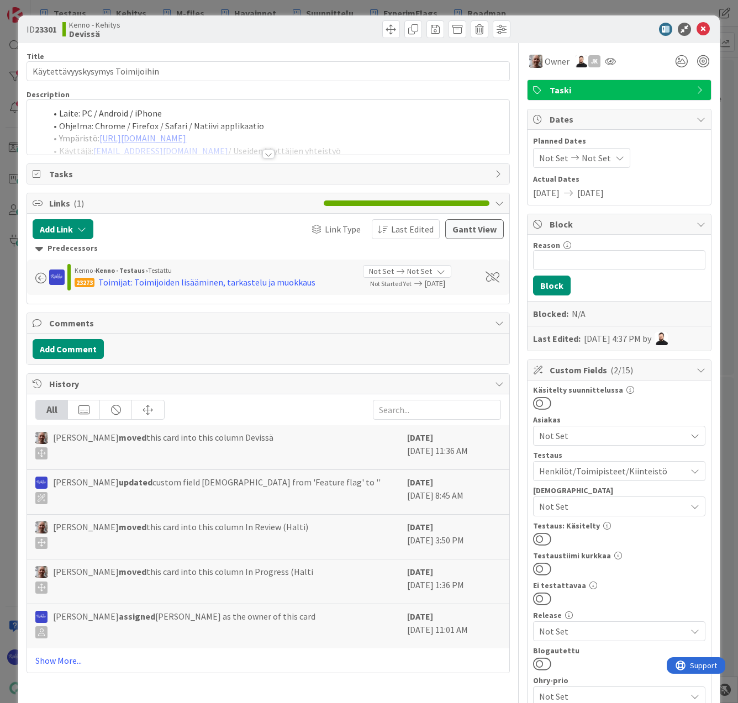
click at [266, 155] on div at bounding box center [268, 154] width 12 height 9
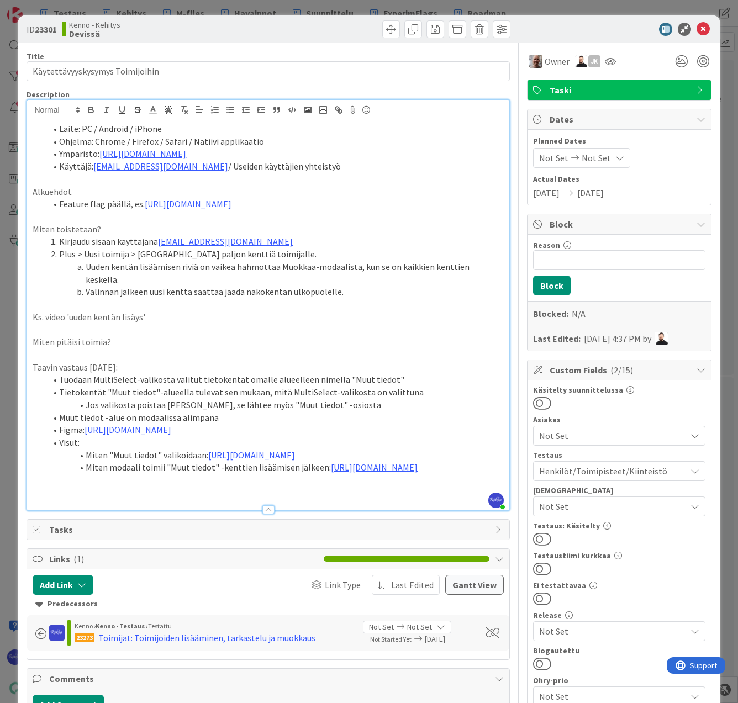
click at [103, 499] on p at bounding box center [268, 492] width 470 height 13
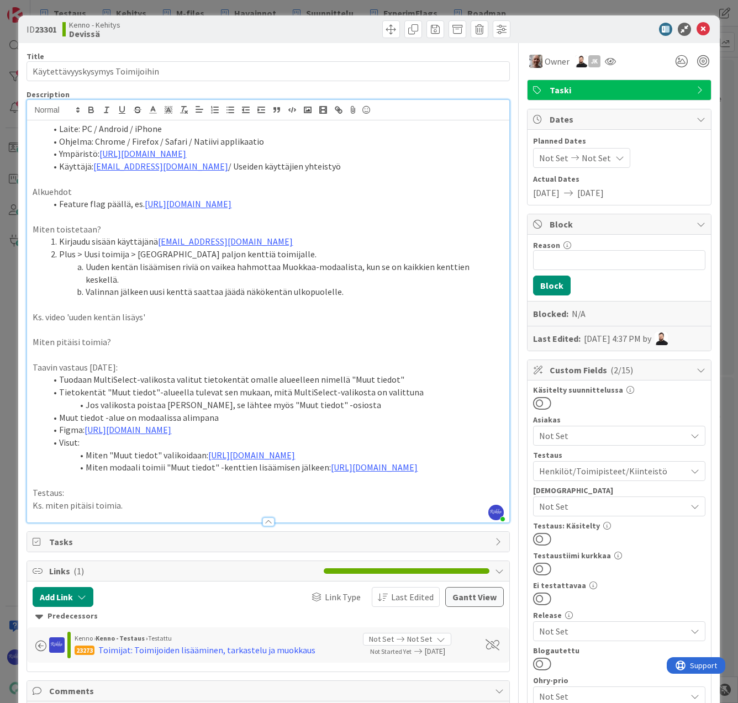
click at [535, 540] on button at bounding box center [542, 539] width 18 height 14
click at [634, 507] on span "Not Set" at bounding box center [612, 506] width 147 height 13
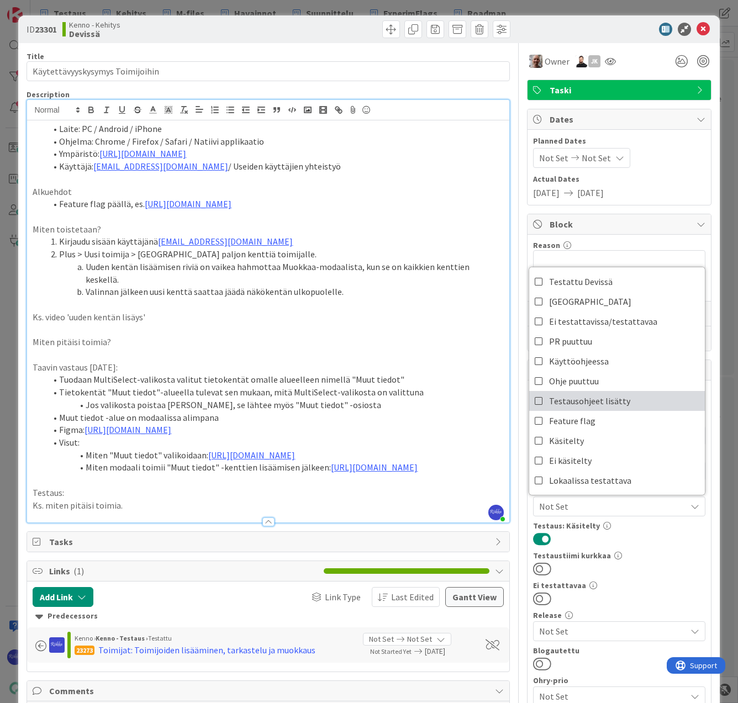
click at [629, 400] on link "Testausohjeet lisätty" at bounding box center [617, 401] width 176 height 20
click at [646, 543] on div at bounding box center [619, 539] width 172 height 14
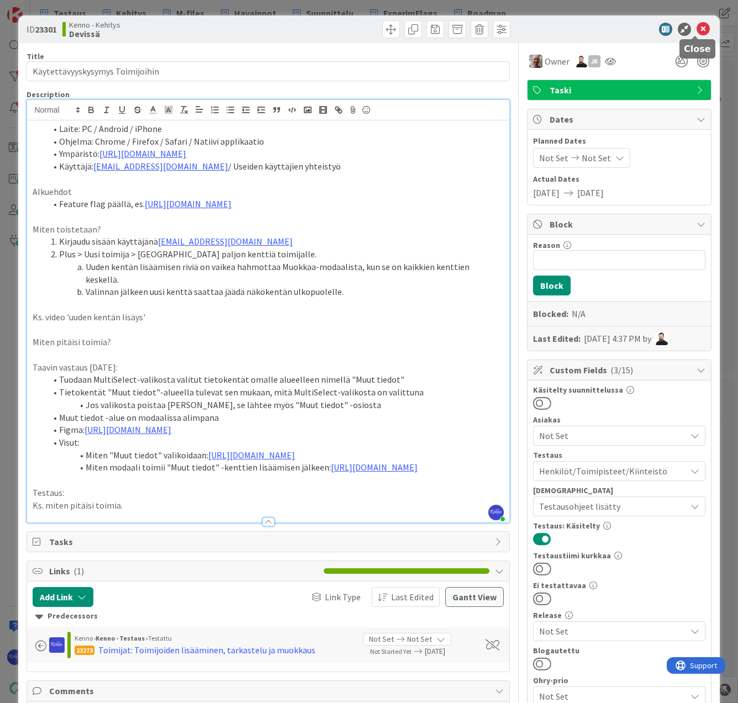
click at [696, 28] on icon at bounding box center [702, 29] width 13 height 13
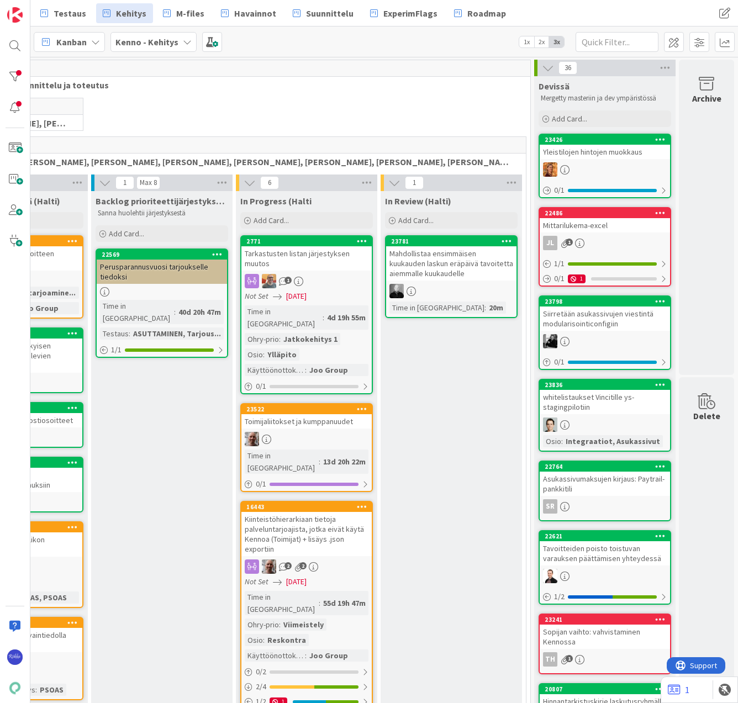
click at [592, 165] on div at bounding box center [604, 169] width 130 height 14
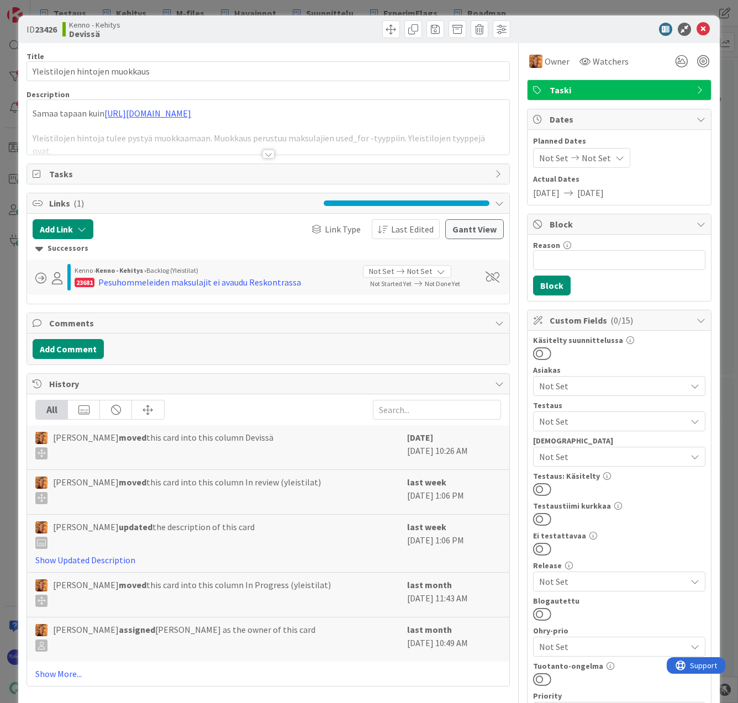
click at [263, 156] on div at bounding box center [268, 154] width 12 height 9
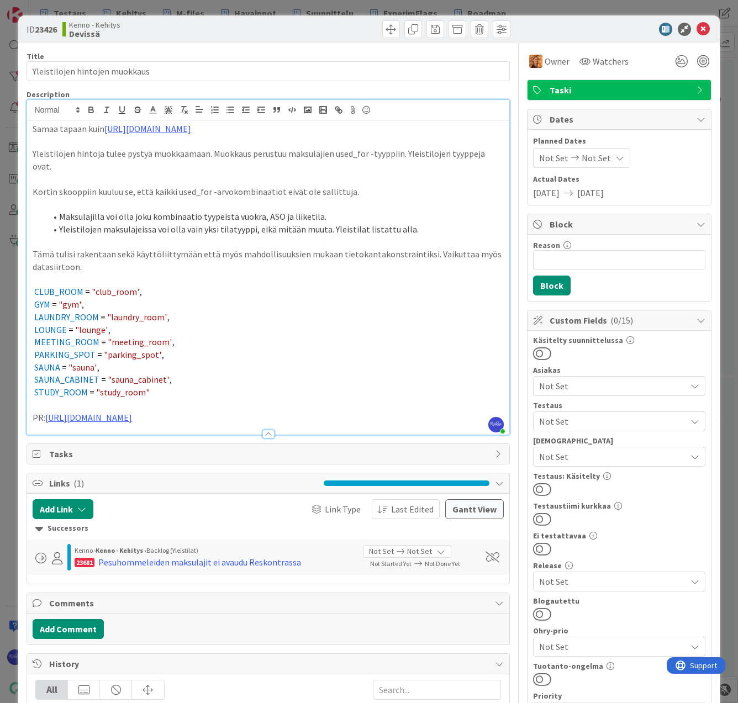
click at [609, 462] on span "Not Set" at bounding box center [612, 456] width 147 height 13
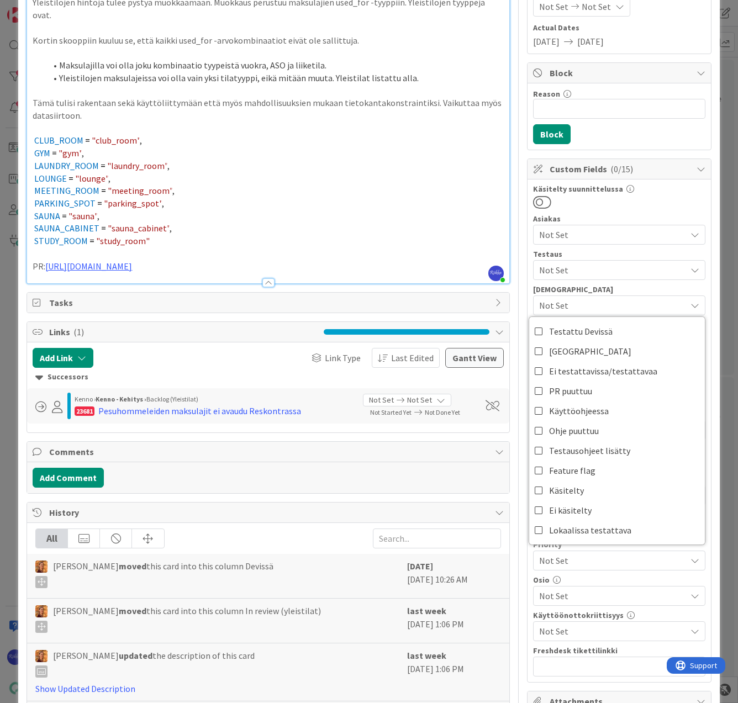
scroll to position [166, 0]
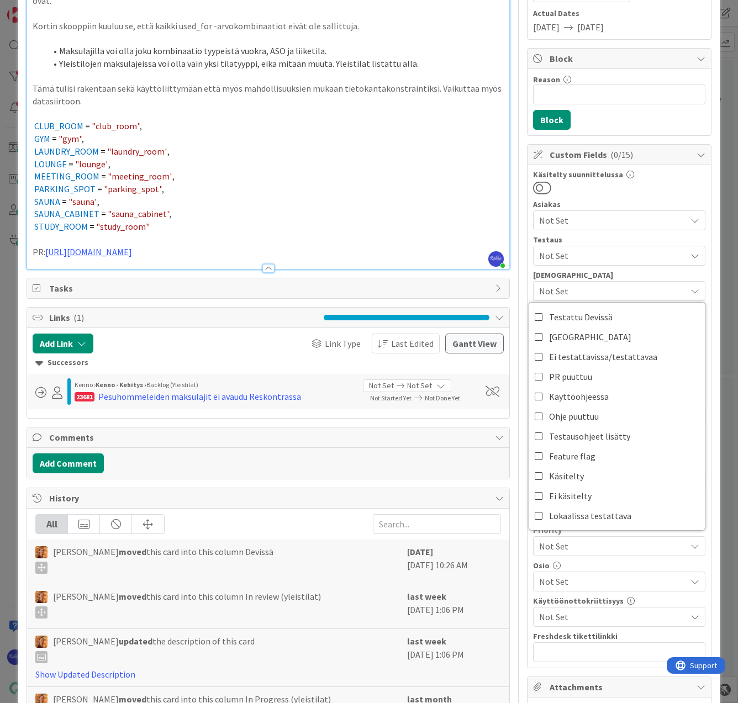
click at [628, 192] on div at bounding box center [619, 188] width 172 height 14
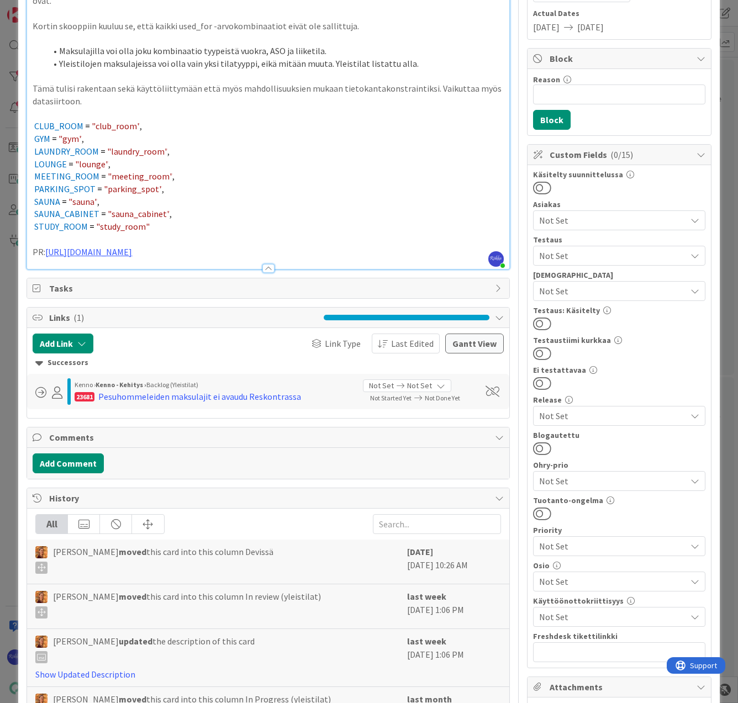
click at [622, 253] on span "Not Set" at bounding box center [612, 255] width 147 height 13
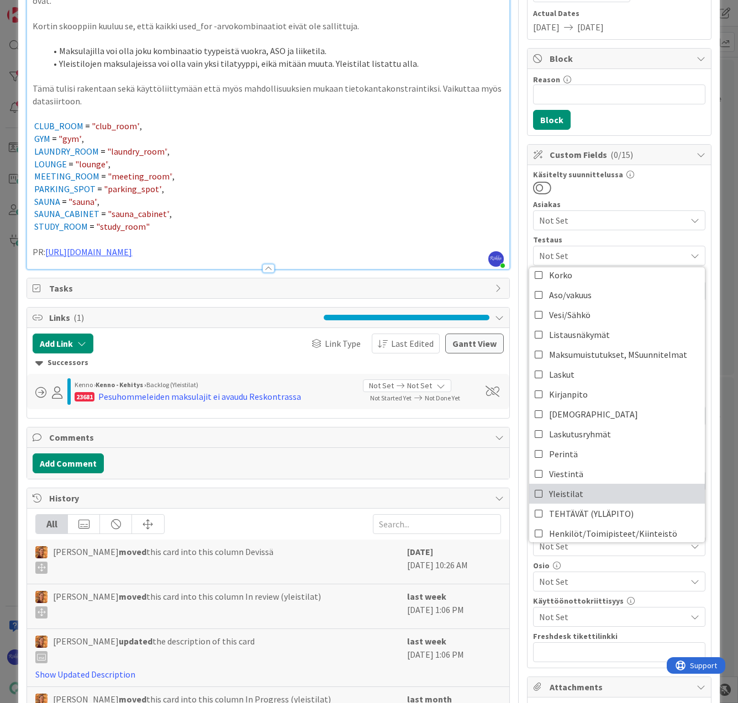
click at [595, 489] on link "Yleistilat" at bounding box center [617, 494] width 176 height 20
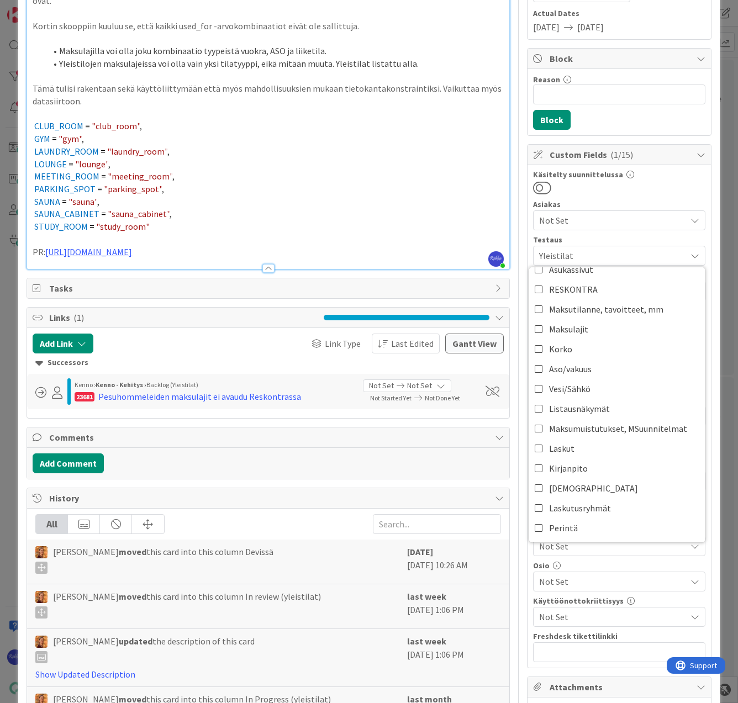
click at [630, 189] on div at bounding box center [619, 188] width 172 height 14
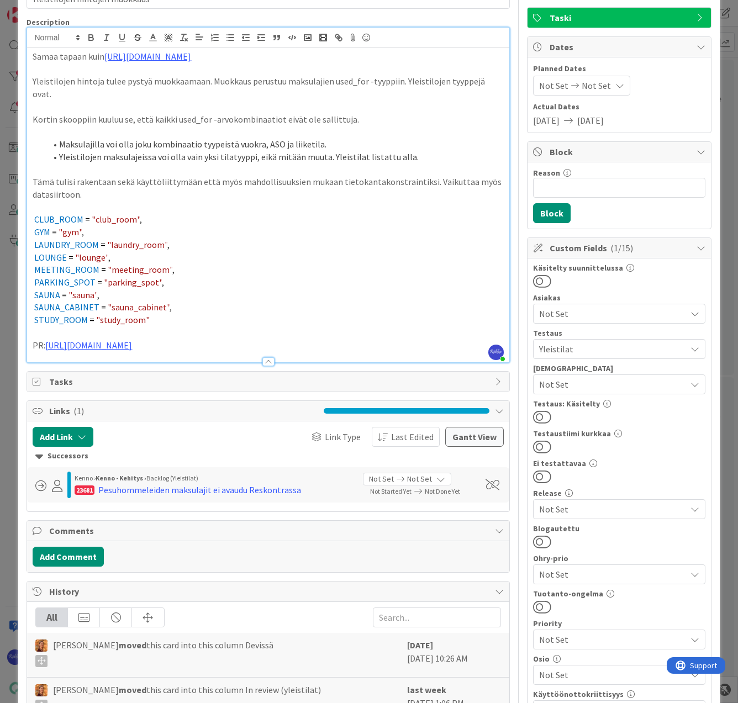
scroll to position [0, 0]
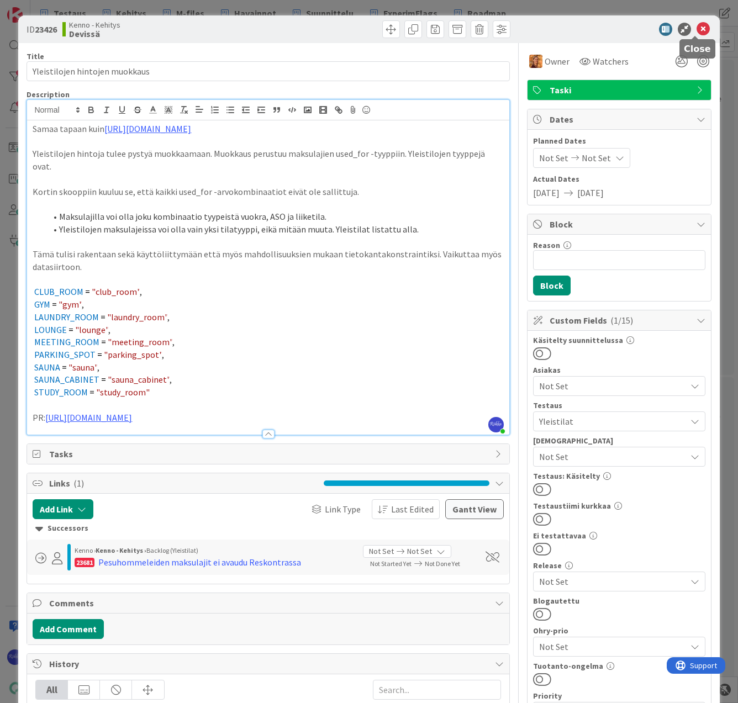
click at [696, 29] on icon at bounding box center [702, 29] width 13 height 13
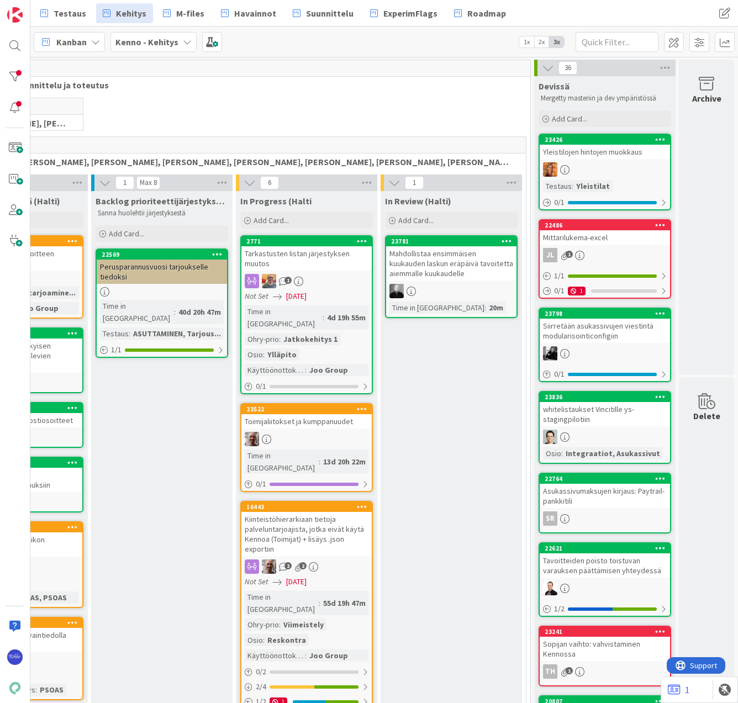
click at [597, 165] on div at bounding box center [604, 169] width 130 height 14
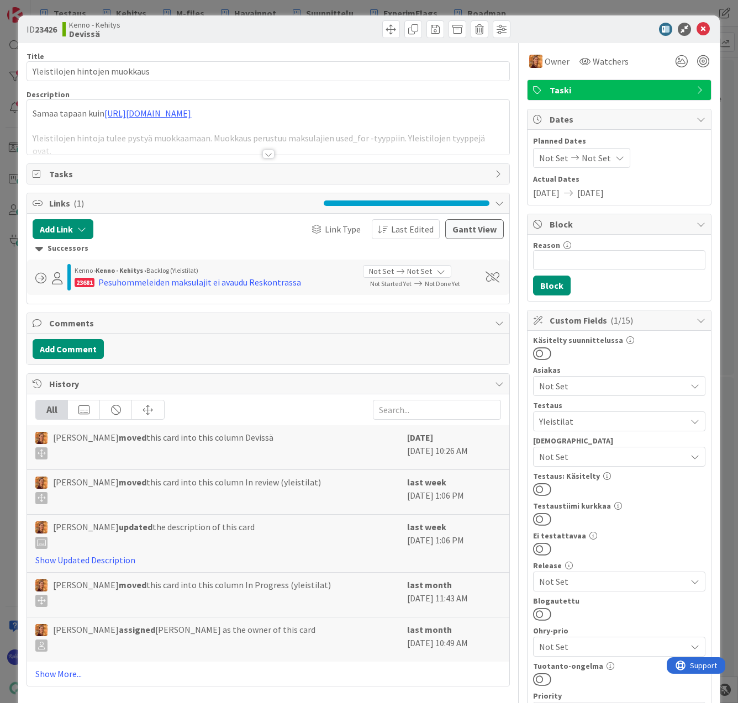
click at [537, 491] on button at bounding box center [542, 489] width 18 height 14
click at [699, 27] on icon at bounding box center [702, 29] width 13 height 13
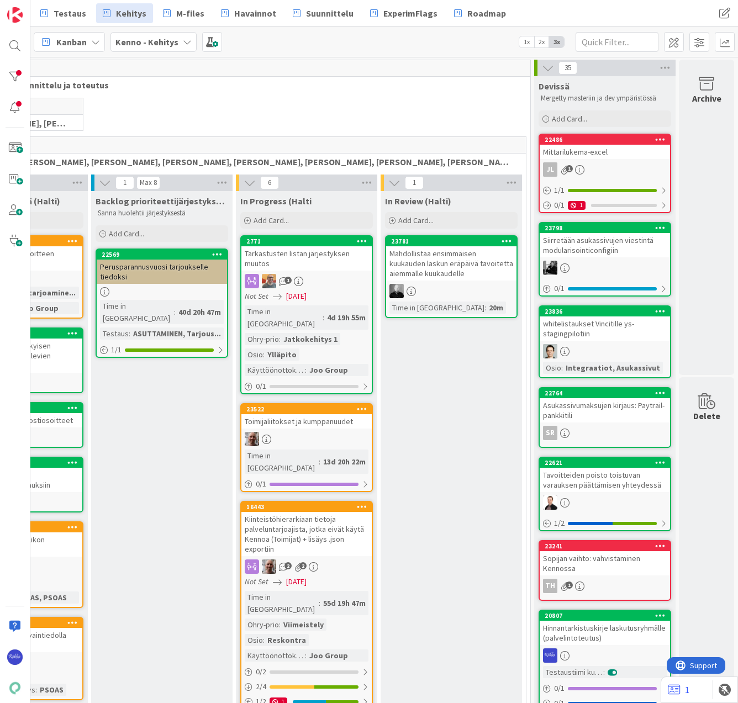
click at [583, 173] on div "JL 1" at bounding box center [604, 169] width 130 height 14
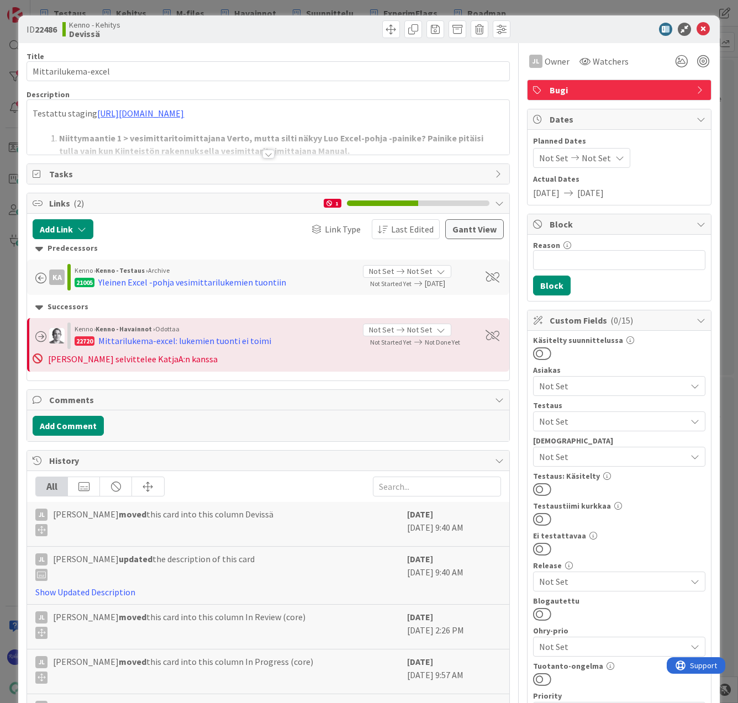
click at [266, 150] on div at bounding box center [268, 154] width 12 height 9
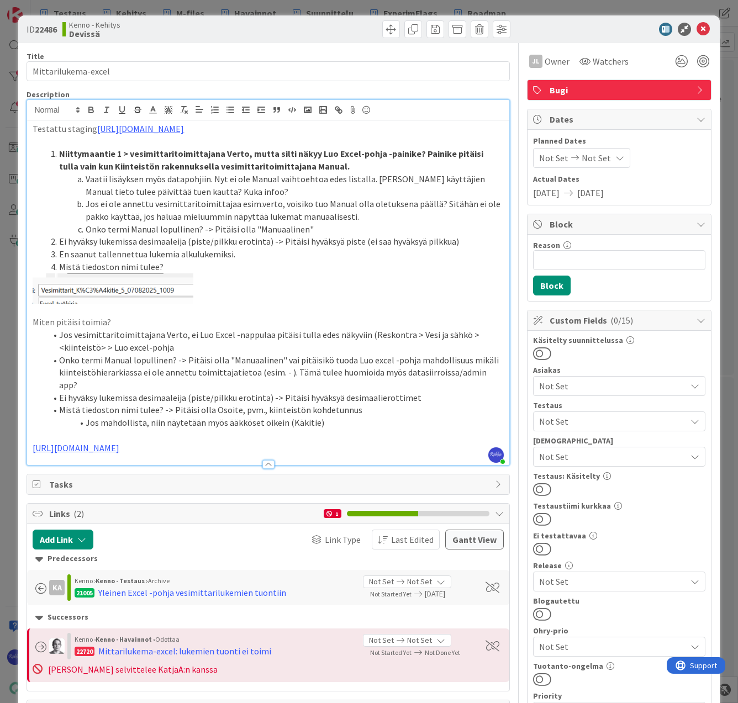
click at [644, 422] on span "Not Set" at bounding box center [612, 421] width 147 height 13
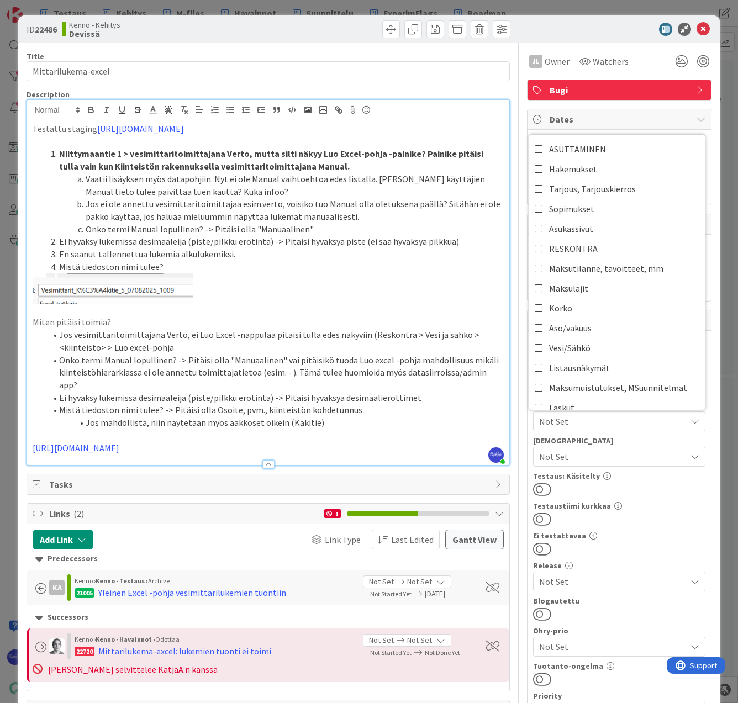
drag, startPoint x: 635, startPoint y: 479, endPoint x: 634, endPoint y: 468, distance: 11.1
click at [634, 479] on div "Testaus: Käsitelty" at bounding box center [619, 476] width 172 height 8
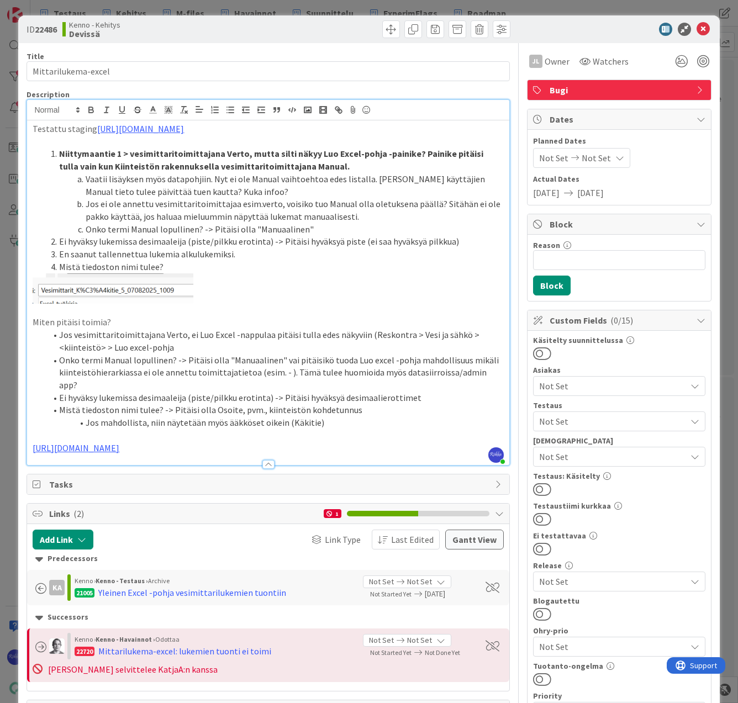
click at [604, 420] on span "Not Set" at bounding box center [612, 421] width 147 height 13
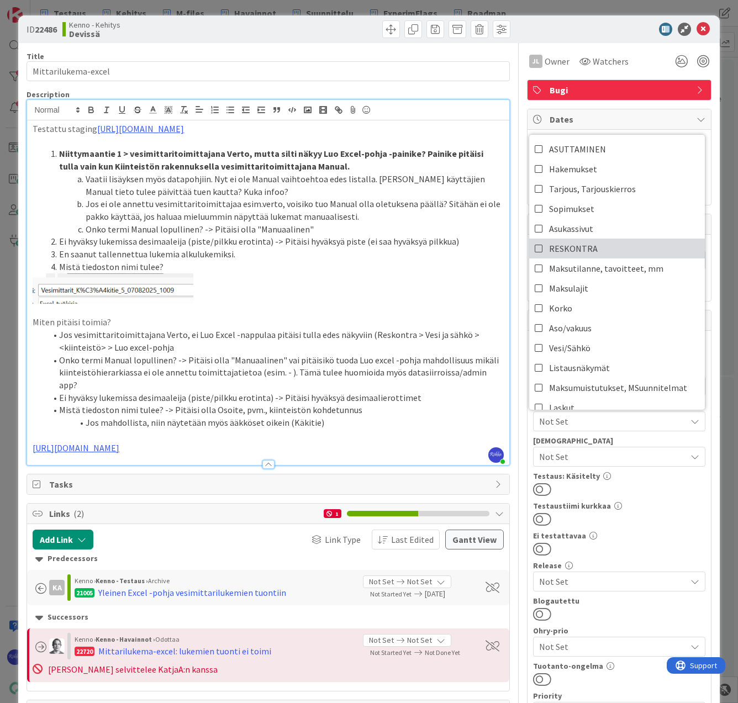
click at [620, 251] on link "RESKONTRA" at bounding box center [617, 248] width 176 height 20
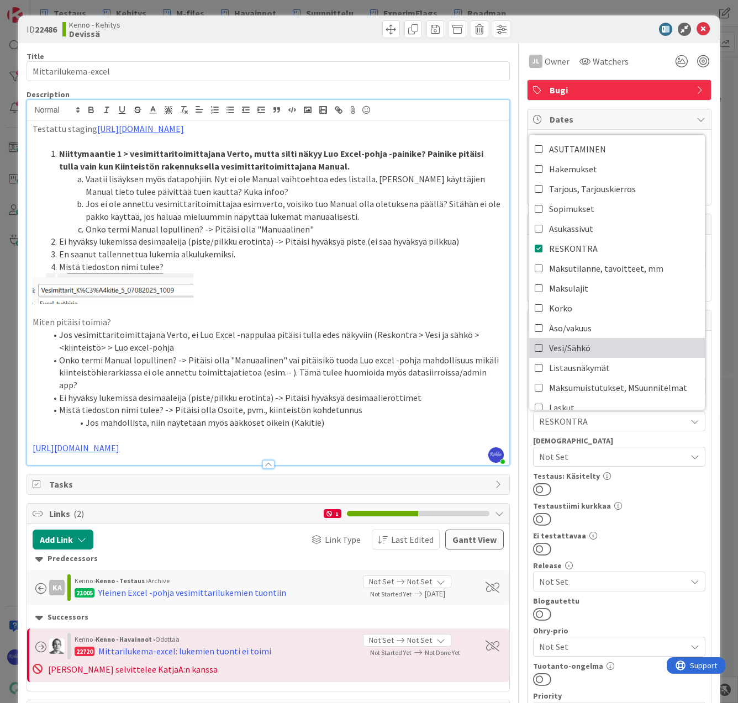
click at [617, 349] on link "Vesi/Sähkö" at bounding box center [617, 348] width 176 height 20
click at [629, 496] on div at bounding box center [619, 489] width 172 height 14
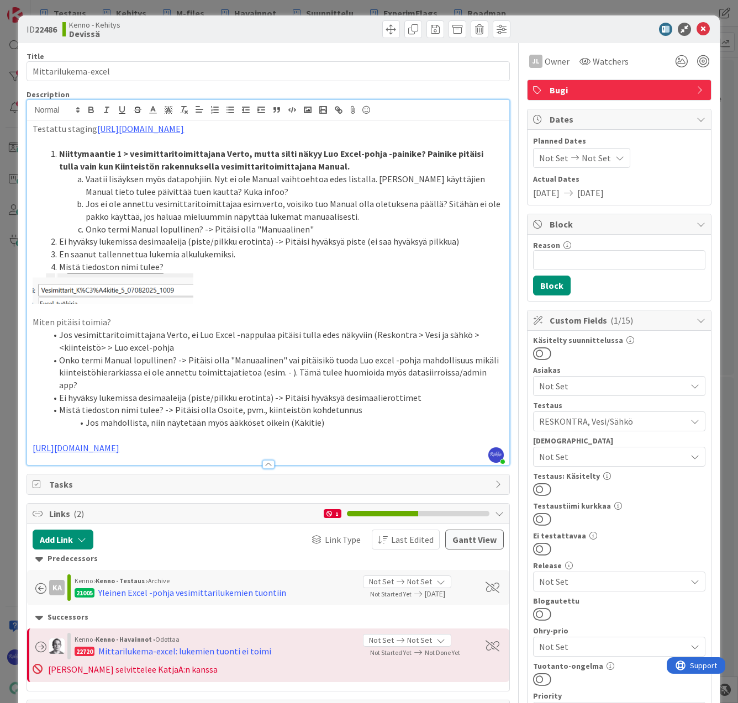
click at [539, 489] on button at bounding box center [542, 489] width 18 height 14
click at [696, 25] on icon at bounding box center [702, 29] width 13 height 13
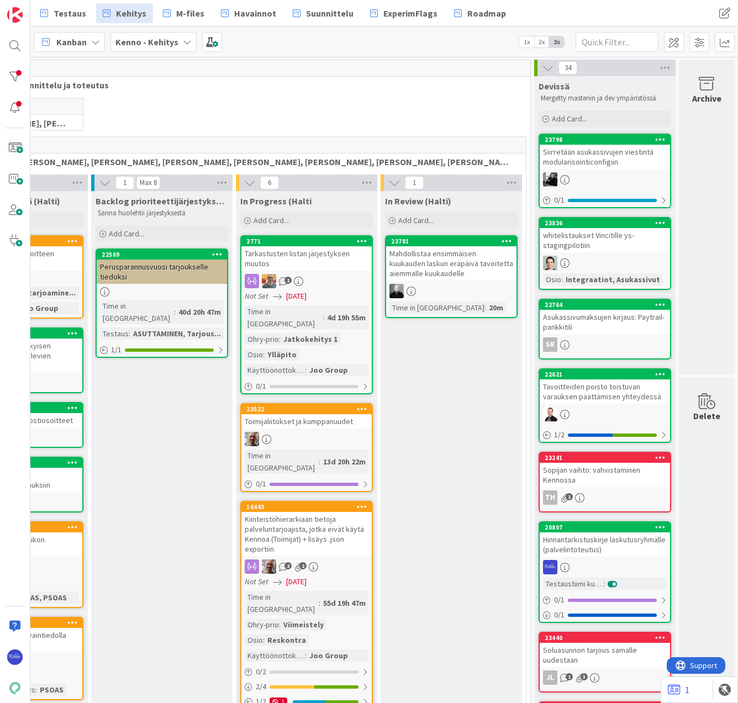
click at [574, 152] on div "Siirretään asukassivujen viestintä modularisointiconfigiin" at bounding box center [604, 157] width 130 height 24
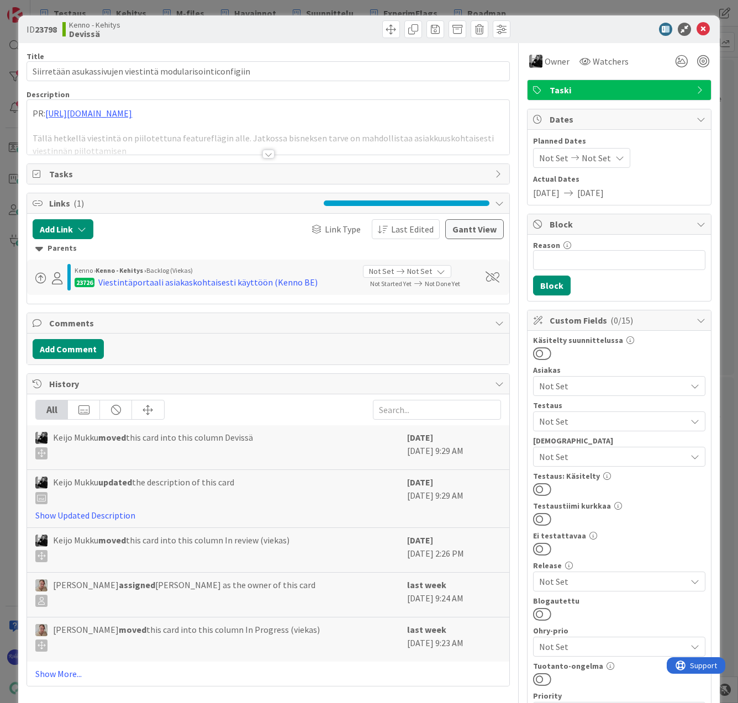
click at [264, 153] on div at bounding box center [268, 154] width 12 height 9
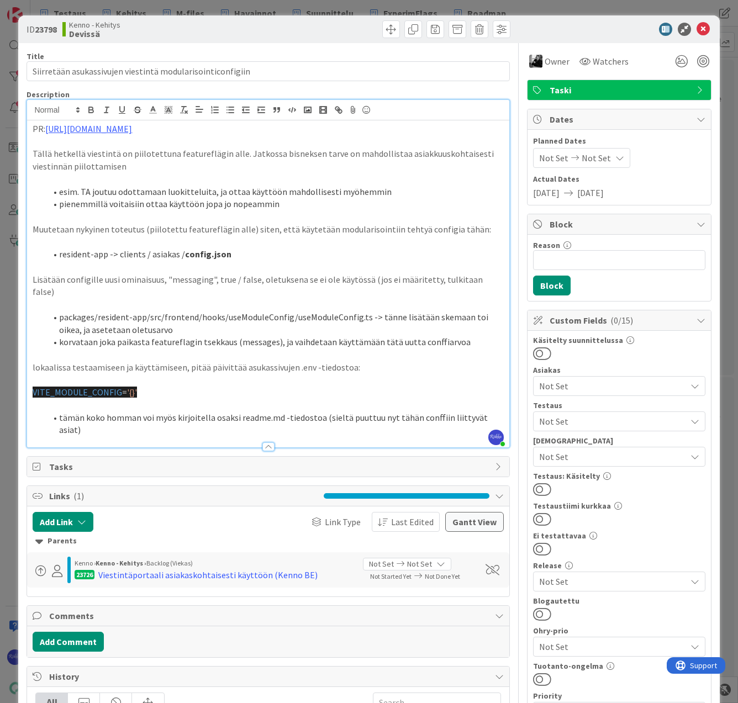
click at [621, 422] on span "Not Set" at bounding box center [612, 421] width 147 height 13
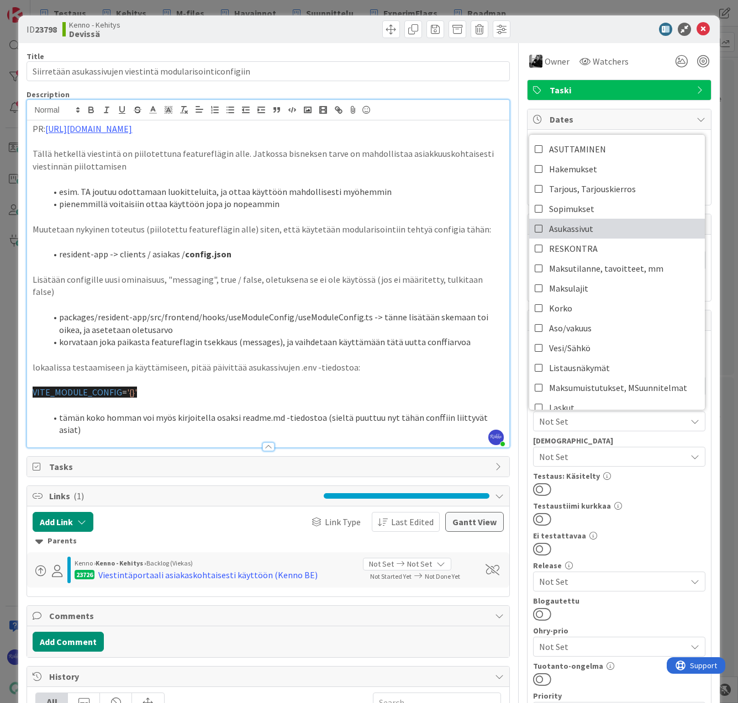
click at [621, 229] on link "Asukassivut" at bounding box center [617, 229] width 176 height 20
click at [647, 496] on div at bounding box center [619, 489] width 172 height 14
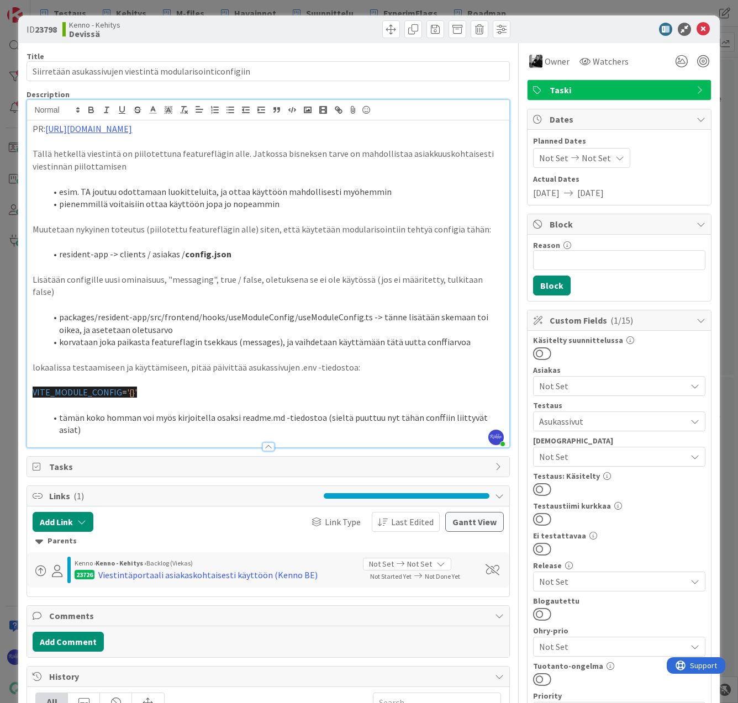
click at [535, 488] on button at bounding box center [542, 489] width 18 height 14
click at [696, 29] on icon at bounding box center [702, 29] width 13 height 13
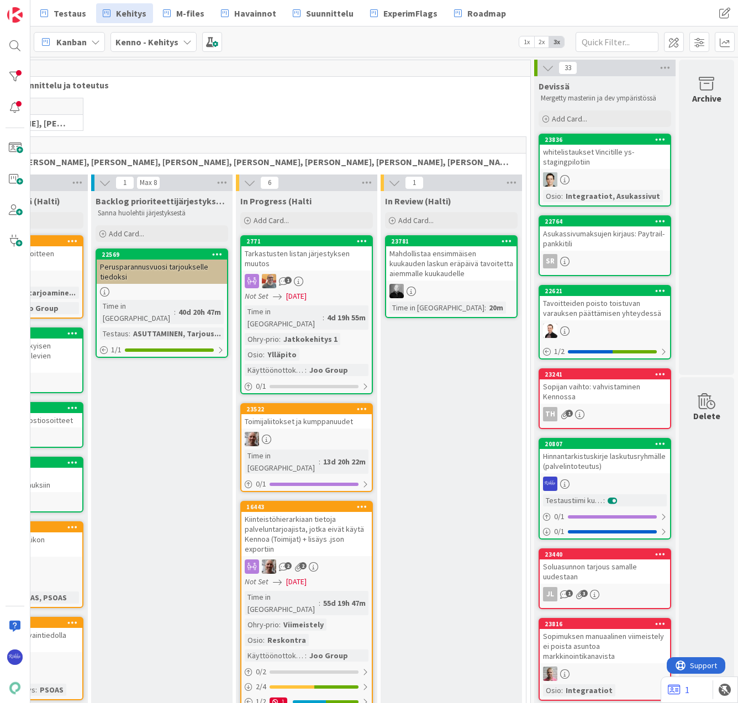
click at [579, 170] on div "23836 whitelistaukset Vincitille ys-stagingpilotiin Osio : Integraatiot, Asukas…" at bounding box center [604, 170] width 132 height 73
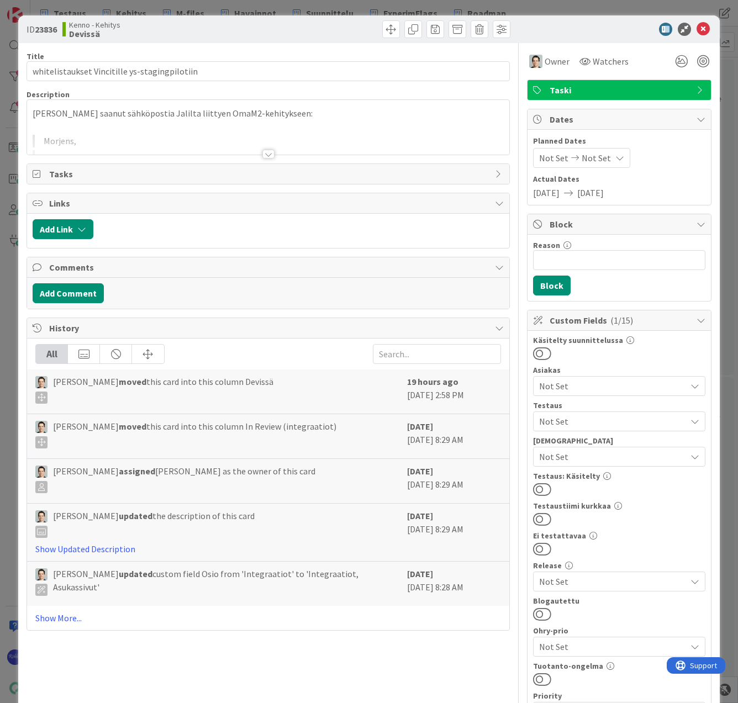
click at [263, 155] on div at bounding box center [268, 154] width 12 height 9
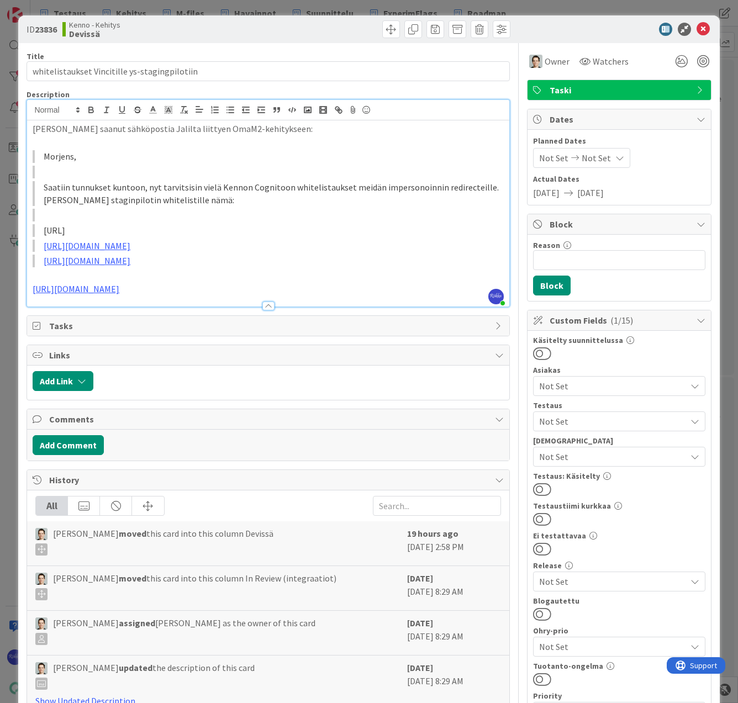
drag, startPoint x: 228, startPoint y: 290, endPoint x: 12, endPoint y: 291, distance: 216.4
click at [12, 291] on div "ID 23836 Kenno - Kehitys Devissä Title 45 / 128 whitelistaukset Vincitille ys-s…" at bounding box center [369, 351] width 738 height 703
copy link "https://github.com/pandiafi/keko-infra/pull/1433"
drag, startPoint x: 542, startPoint y: 547, endPoint x: 548, endPoint y: 535, distance: 13.8
click at [542, 547] on button at bounding box center [542, 549] width 18 height 14
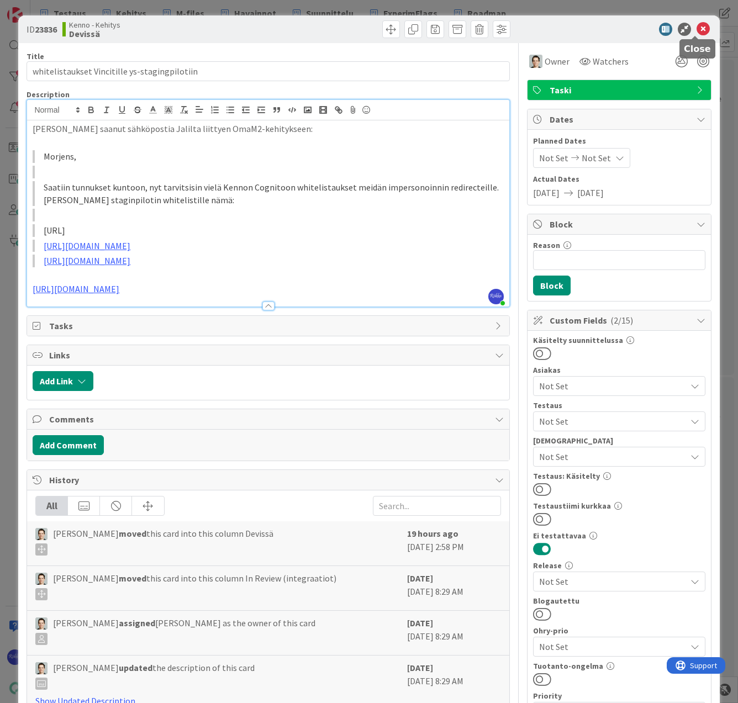
click at [696, 28] on icon at bounding box center [702, 29] width 13 height 13
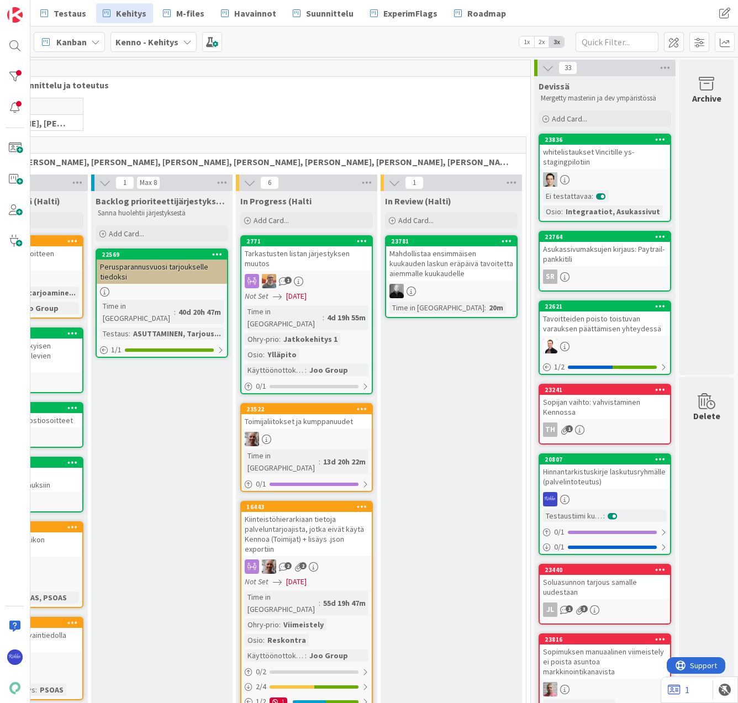
click at [594, 164] on div "whitelistaukset Vincitille ys-stagingpilotiin" at bounding box center [604, 157] width 130 height 24
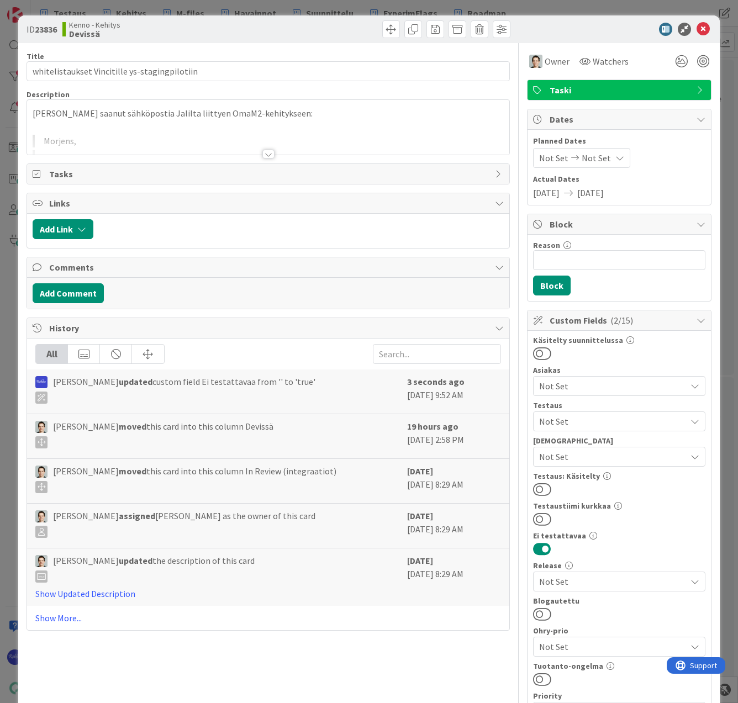
click at [540, 486] on button at bounding box center [542, 489] width 18 height 14
click at [696, 29] on icon at bounding box center [702, 29] width 13 height 13
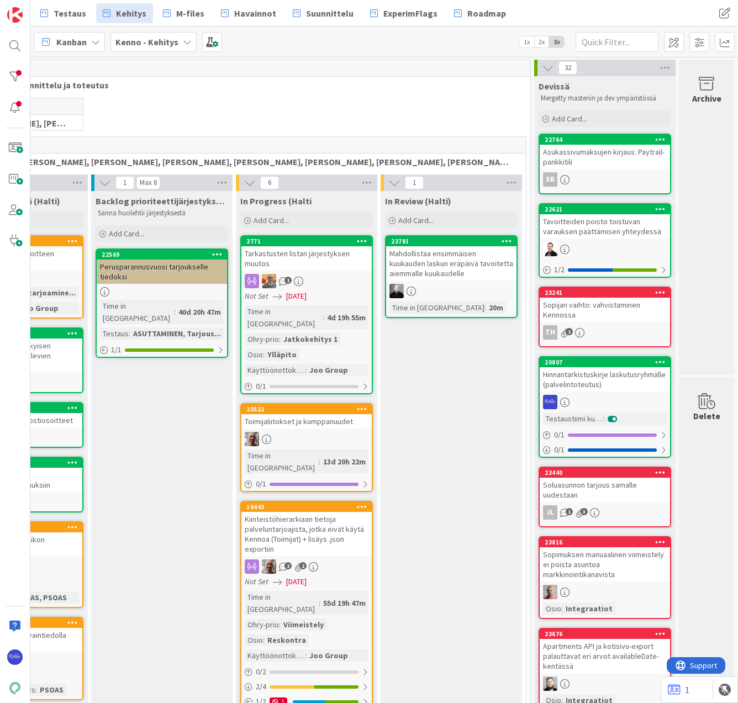
click at [595, 163] on div "Asukassivumaksujen kirjaus: Paytrail-pankkitili" at bounding box center [604, 157] width 130 height 24
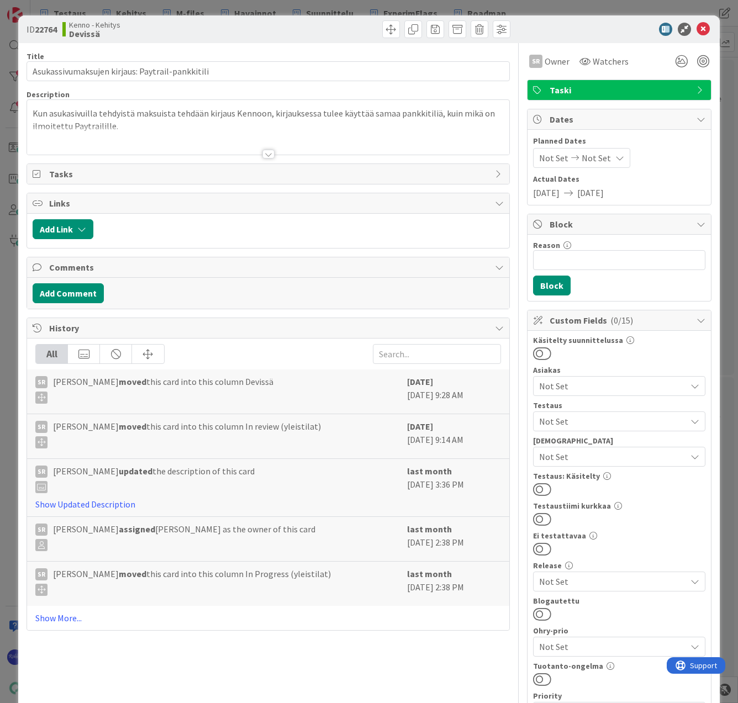
click at [263, 154] on div at bounding box center [268, 154] width 12 height 9
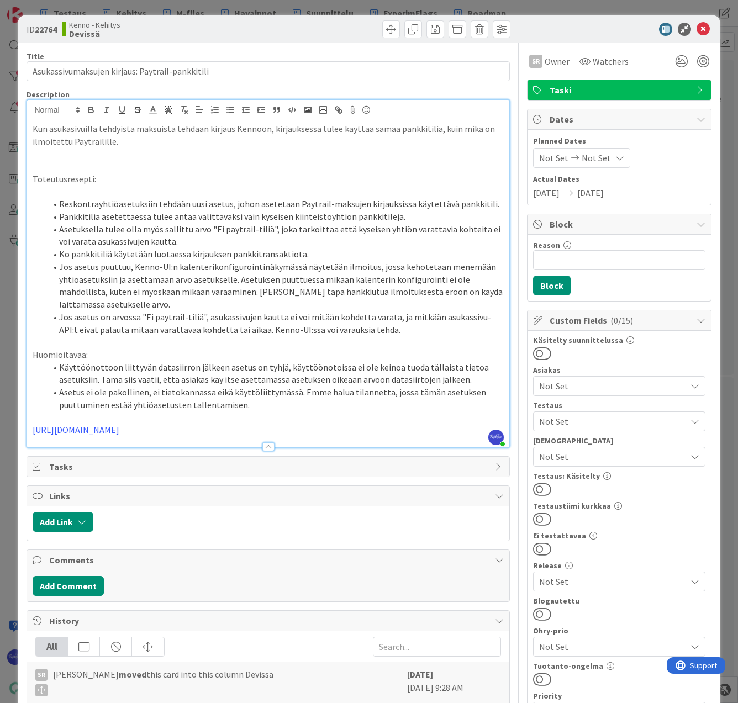
drag, startPoint x: 209, startPoint y: 432, endPoint x: 24, endPoint y: 432, distance: 185.5
click at [24, 432] on div "ID 22764 Kenno - Kehitys Devissä Title 47 / 128 Asukassivumaksujen kirjaus: Pay…" at bounding box center [368, 534] width 701 height 1038
copy link "https://github.com/pandiafi/kenno/pull/8556"
click at [608, 421] on span "Not Set" at bounding box center [612, 421] width 147 height 13
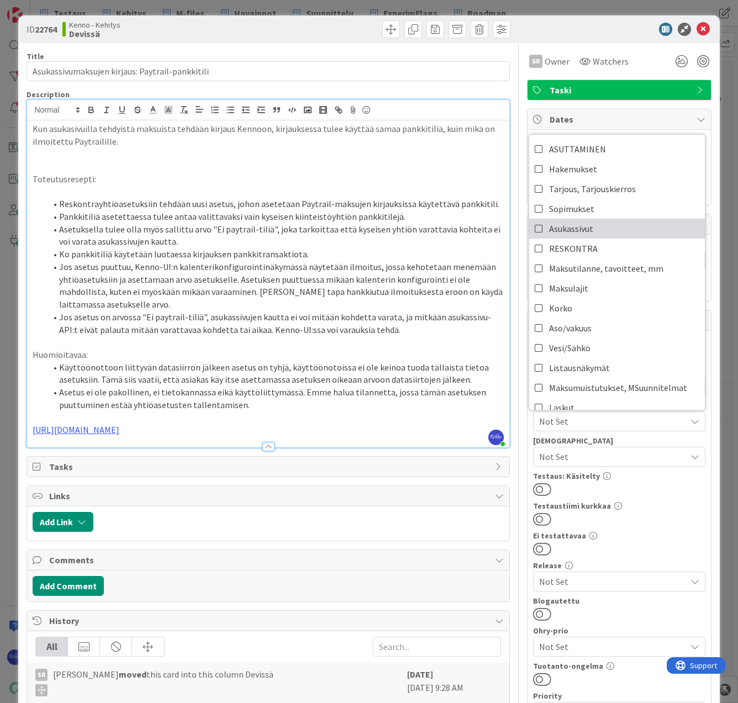
click at [599, 230] on link "Asukassivut" at bounding box center [617, 229] width 176 height 20
click at [384, 322] on li "Jos asetus on arvossa "Ei paytrail-tiliä", asukassivujen kautta ei voi mitään k…" at bounding box center [274, 323] width 457 height 25
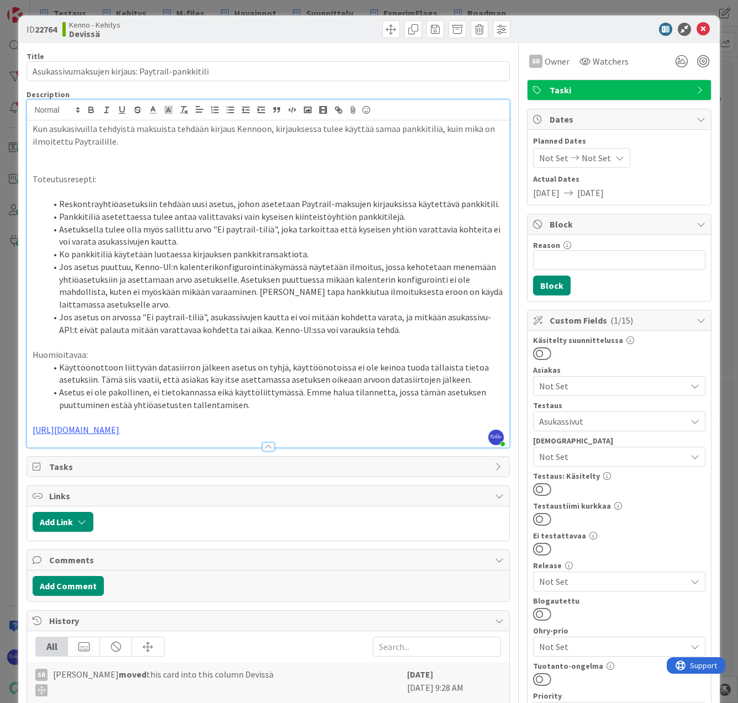
click at [538, 488] on button at bounding box center [542, 489] width 18 height 14
click at [696, 27] on icon at bounding box center [702, 29] width 13 height 13
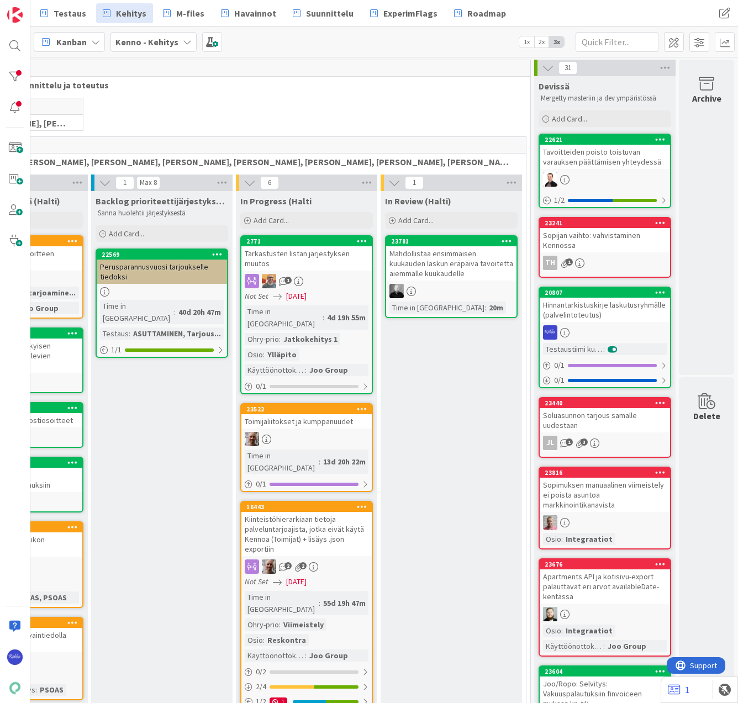
click at [587, 162] on div "Tavoitteiden poisto toistuvan varauksen päättämisen yhteydessä" at bounding box center [604, 157] width 130 height 24
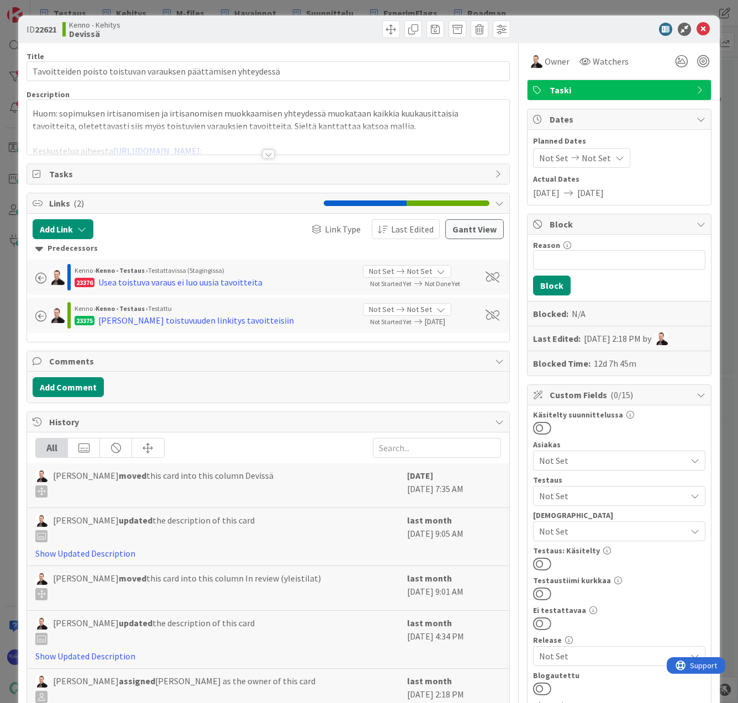
click at [264, 154] on div at bounding box center [268, 154] width 12 height 9
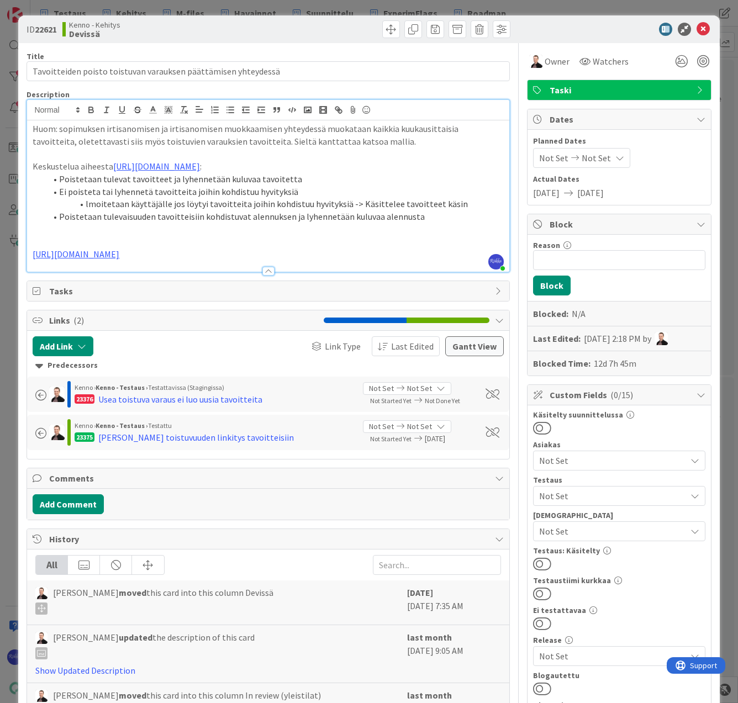
click at [222, 255] on p "https://github.com/pandiafi/kenno/pull/8575" at bounding box center [268, 254] width 470 height 13
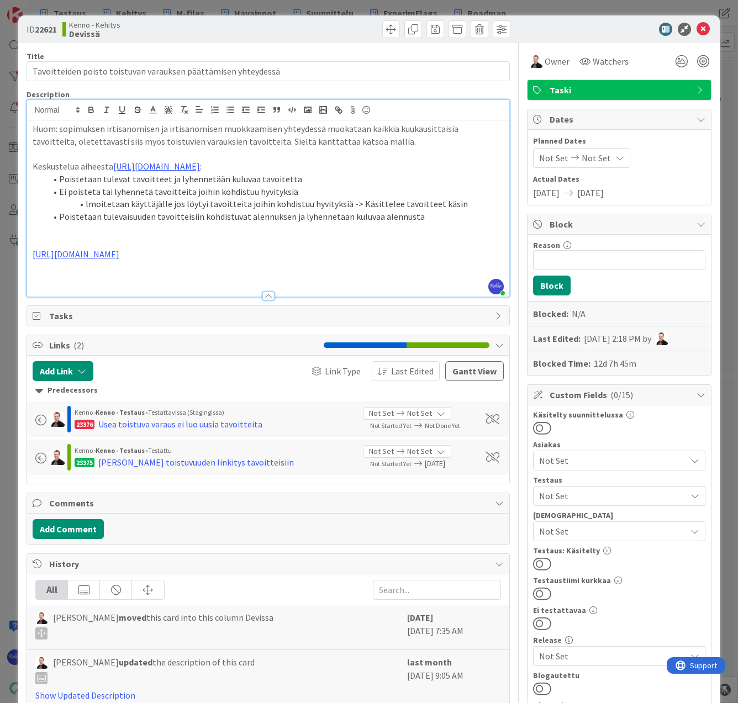
click at [628, 529] on span "Not Set" at bounding box center [612, 530] width 147 height 13
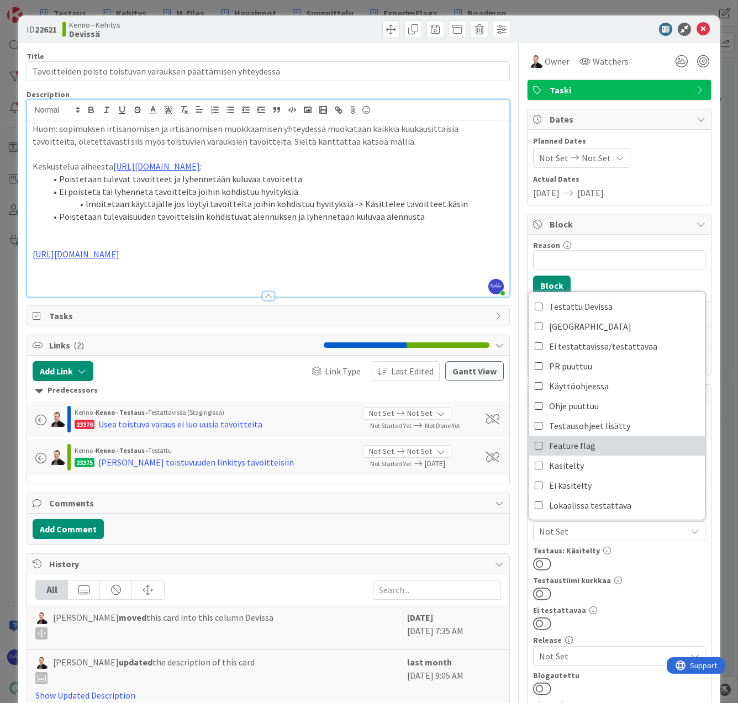
click at [606, 448] on link "Feature flag" at bounding box center [617, 446] width 176 height 20
click at [646, 571] on div "Käsitelty suunnittelussa Asiakas Not Set Testaus Not Set Testaushuomiot Feature…" at bounding box center [619, 656] width 172 height 491
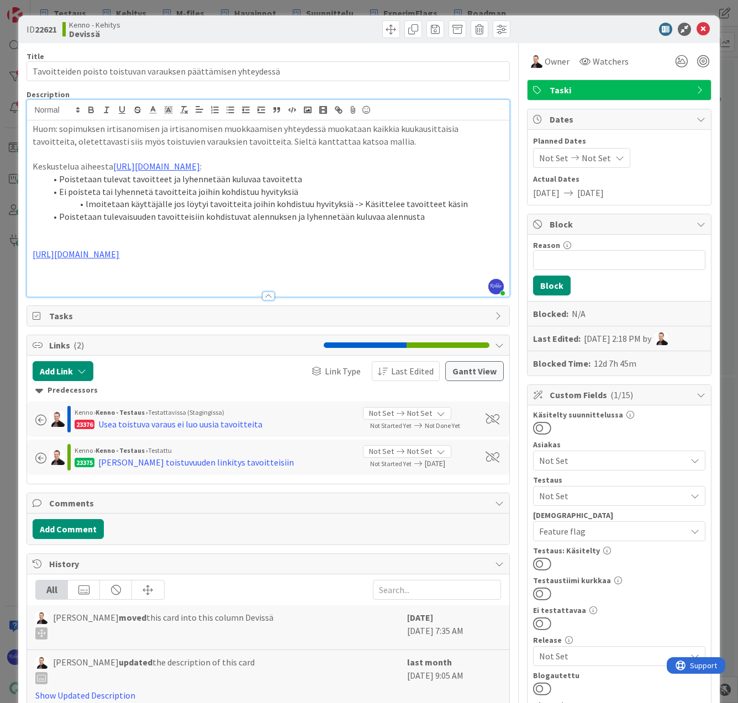
click at [80, 279] on p at bounding box center [268, 279] width 470 height 13
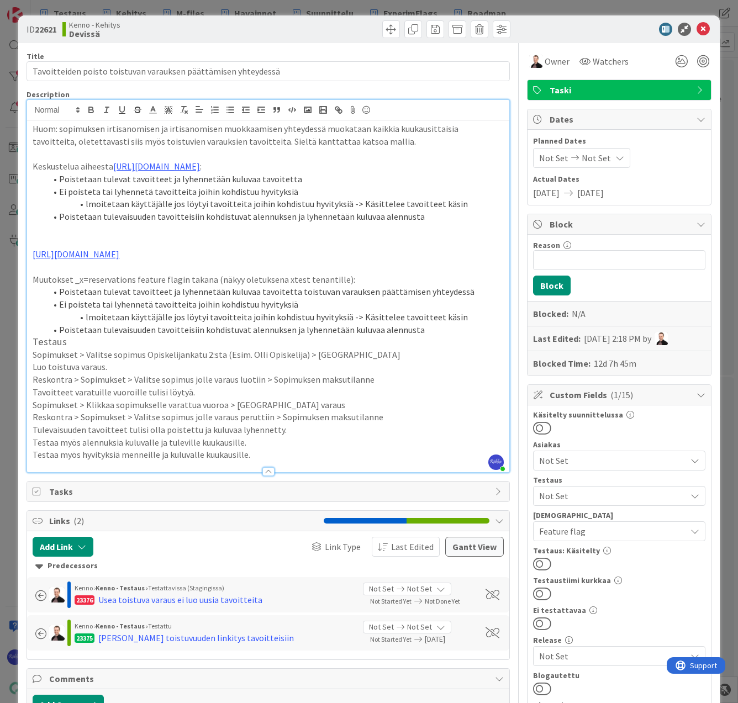
click at [240, 255] on p "https://github.com/pandiafi/kenno/pull/8575" at bounding box center [268, 254] width 470 height 13
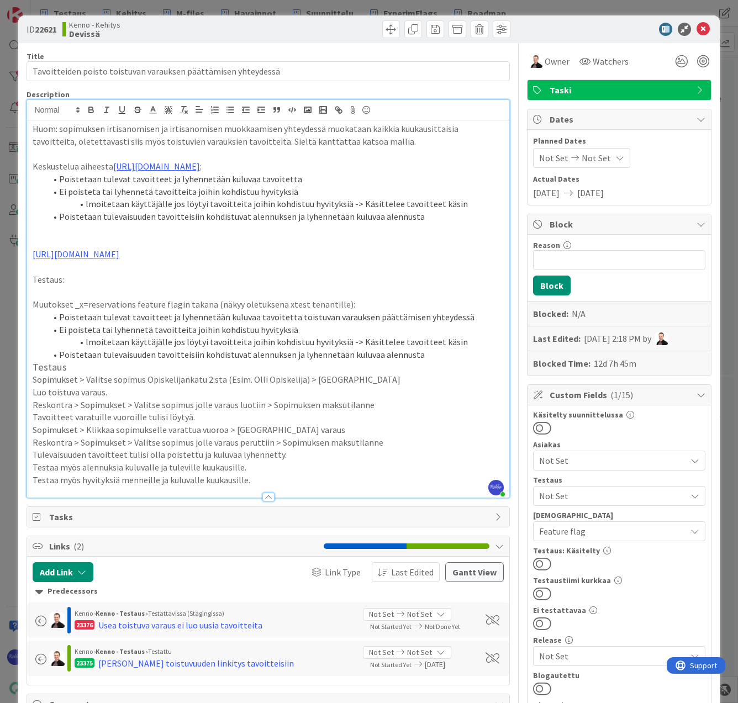
click at [32, 366] on div "Huom: sopimuksen irtisanomisen ja irtisanomisen muokkaamisen yhteydessä muokata…" at bounding box center [267, 308] width 481 height 377
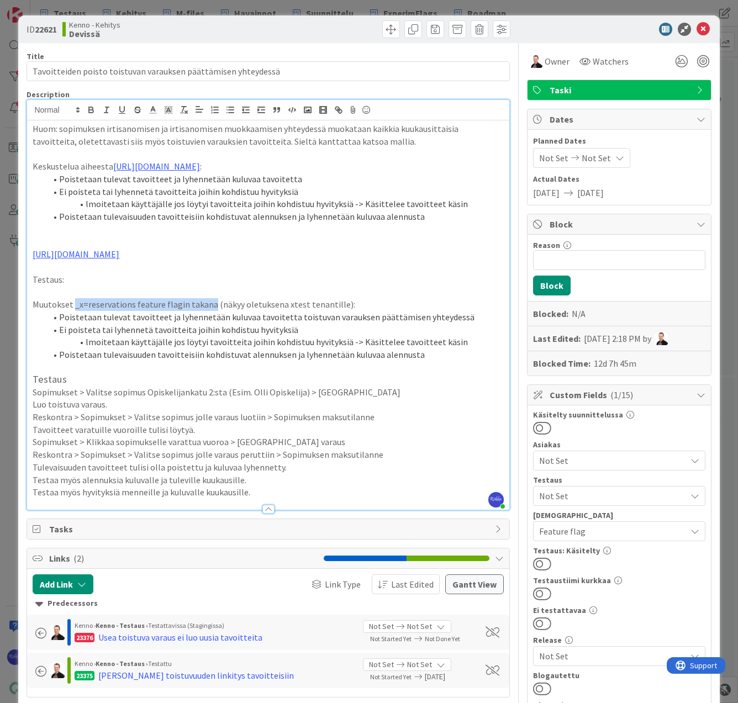
drag, startPoint x: 73, startPoint y: 305, endPoint x: 209, endPoint y: 304, distance: 135.8
click at [209, 304] on p "Muutokset _x=reservations feature flagin takana (näkyy oletuksena xtest tenanti…" at bounding box center [268, 304] width 470 height 13
click at [219, 323] on li "Ei poisteta tai lyhennetä tavoitteita joihin kohdistuu hyvityksiä" at bounding box center [274, 329] width 457 height 13
drag, startPoint x: 83, startPoint y: 276, endPoint x: 94, endPoint y: 278, distance: 11.3
click at [17, 278] on div "ID 22621 Kenno - Kehitys Devissä Title 62 / 128 Tavoitteiden poisto toistuvan v…" at bounding box center [369, 351] width 738 height 703
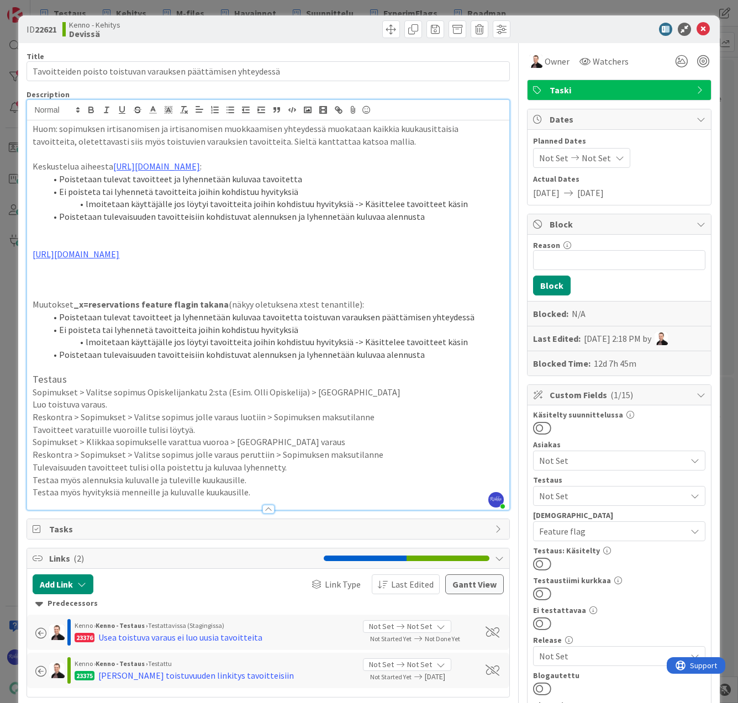
click at [617, 491] on span "Not Set" at bounding box center [612, 495] width 147 height 13
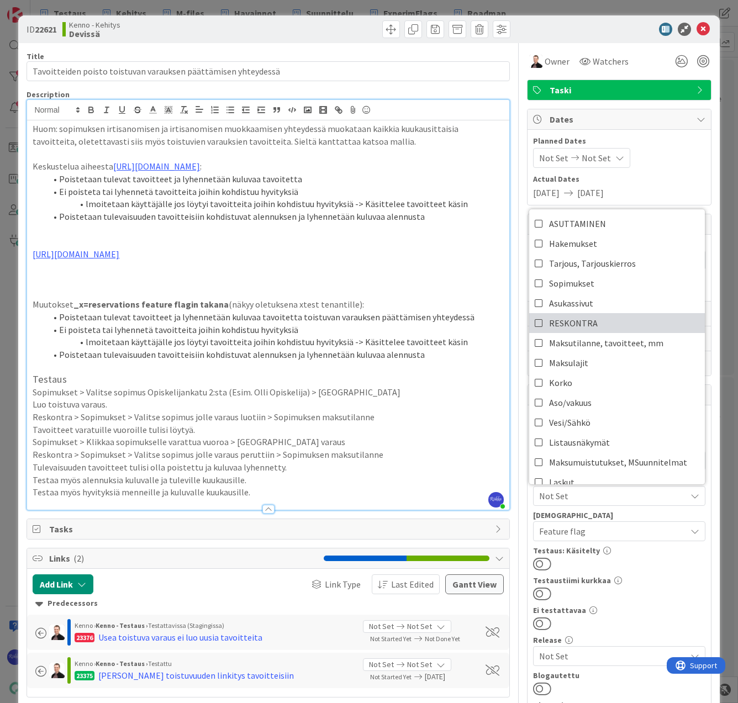
click at [601, 325] on link "RESKONTRA" at bounding box center [617, 323] width 176 height 20
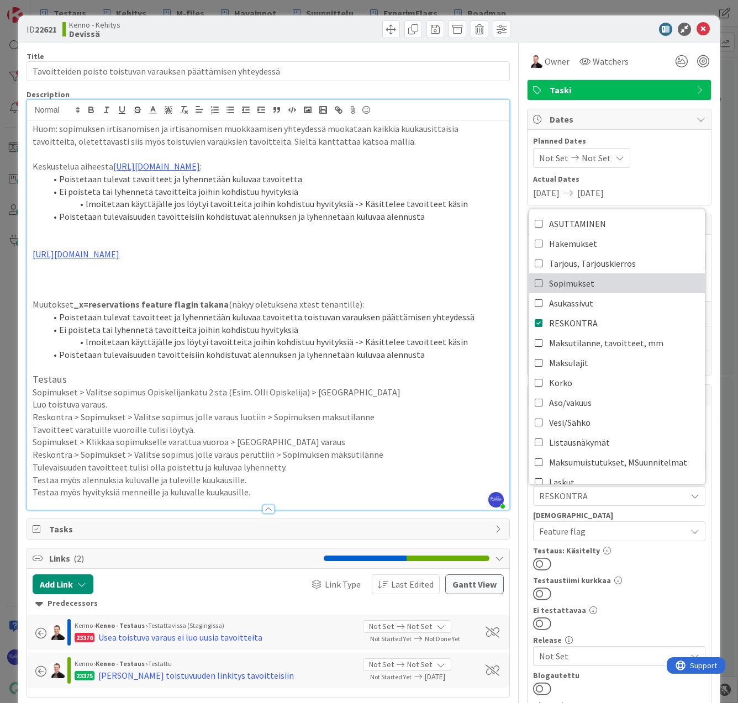
click at [591, 289] on link "Sopimukset" at bounding box center [617, 283] width 176 height 20
click at [644, 564] on div at bounding box center [619, 563] width 172 height 14
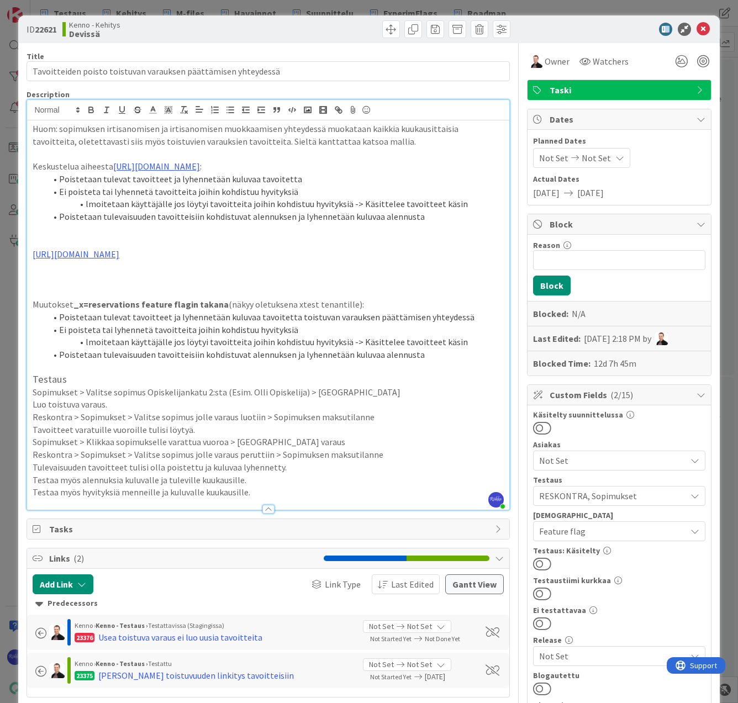
click at [617, 533] on span "Feature flag" at bounding box center [612, 530] width 147 height 13
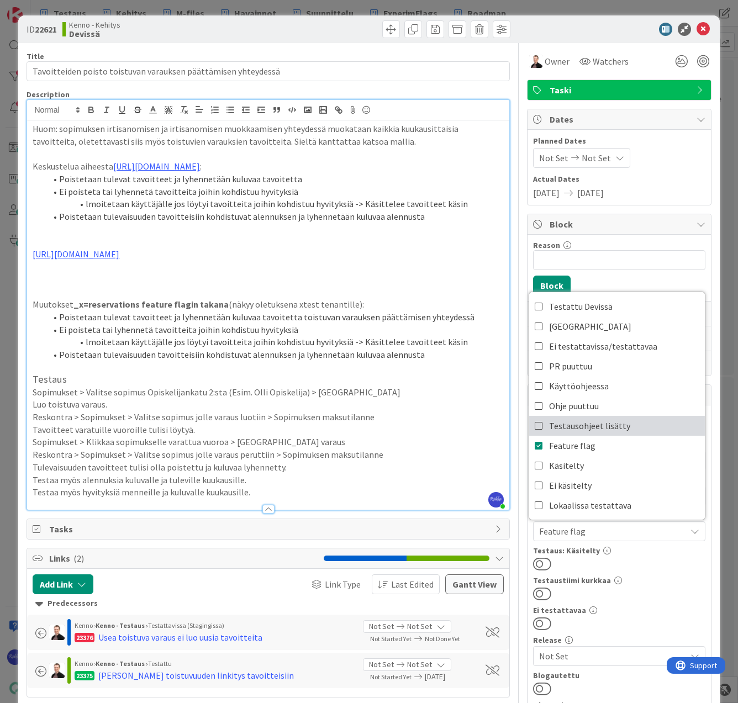
click at [610, 417] on span "Testausohjeet lisätty" at bounding box center [589, 425] width 81 height 17
click at [638, 570] on div at bounding box center [619, 563] width 172 height 14
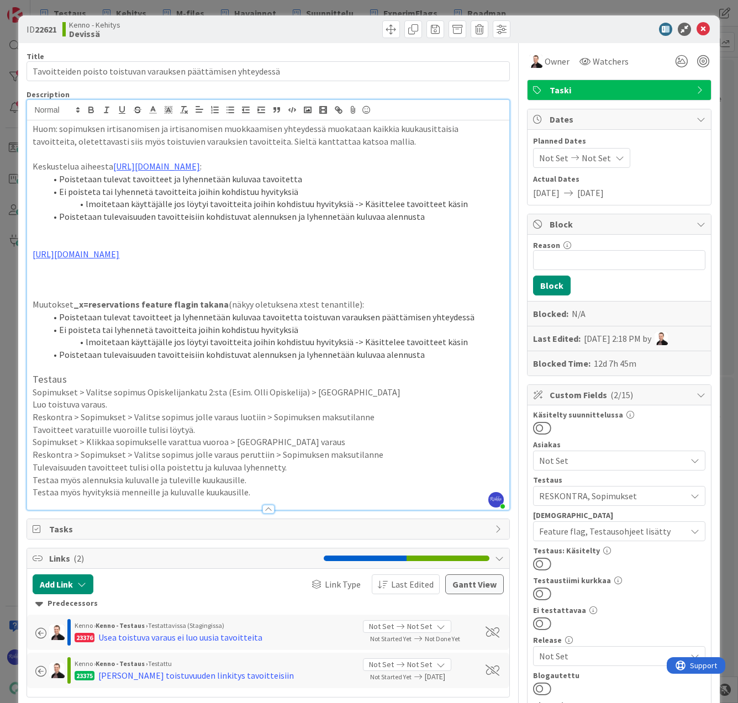
click at [540, 561] on button at bounding box center [542, 563] width 18 height 14
click at [630, 496] on span "RESKONTRA, Sopimukset" at bounding box center [612, 495] width 147 height 13
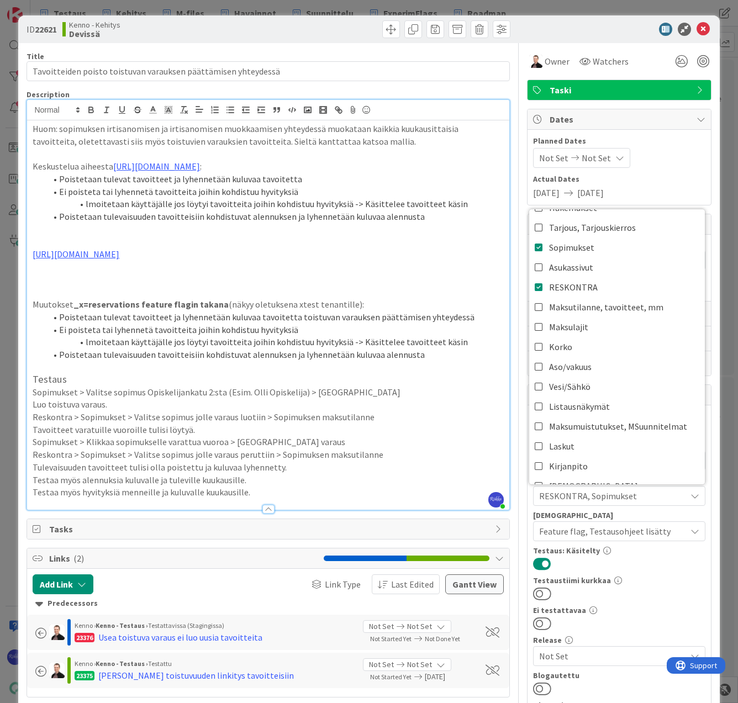
scroll to position [55, 0]
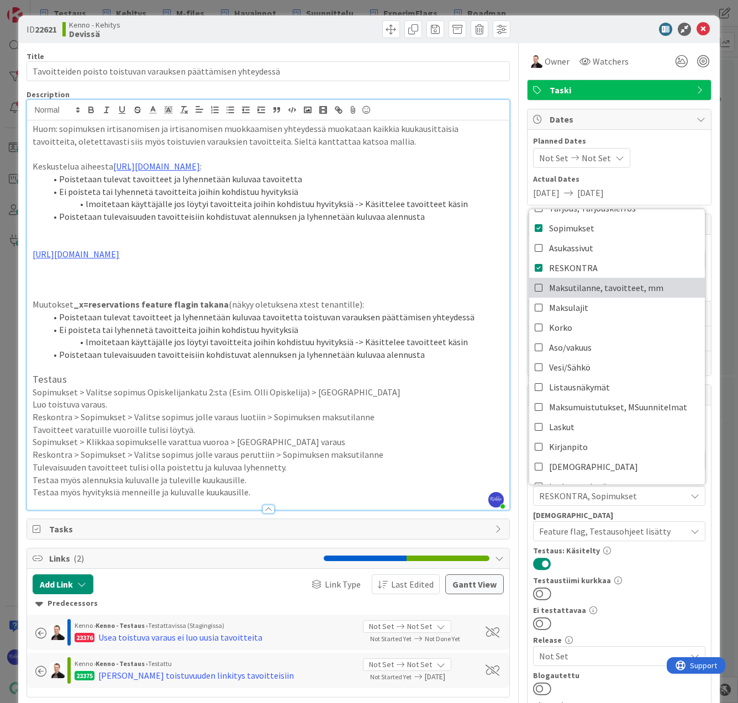
click at [612, 291] on span "Maksutilanne, tavoitteet, mm" at bounding box center [606, 287] width 114 height 17
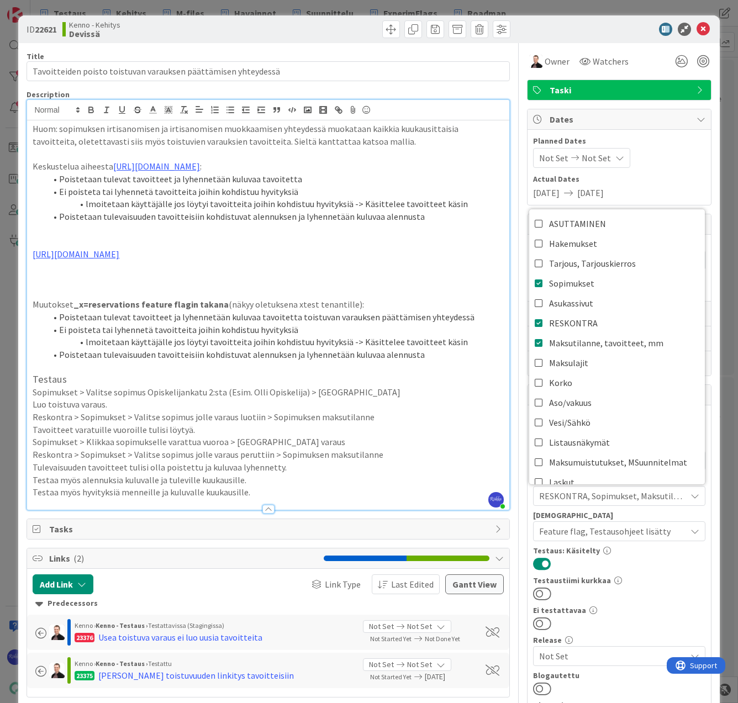
click at [658, 601] on div "Käsitelty suunnittelussa Asiakas Not Set Testaus RESKONTRA, Sopimukset, Maksuti…" at bounding box center [619, 656] width 172 height 491
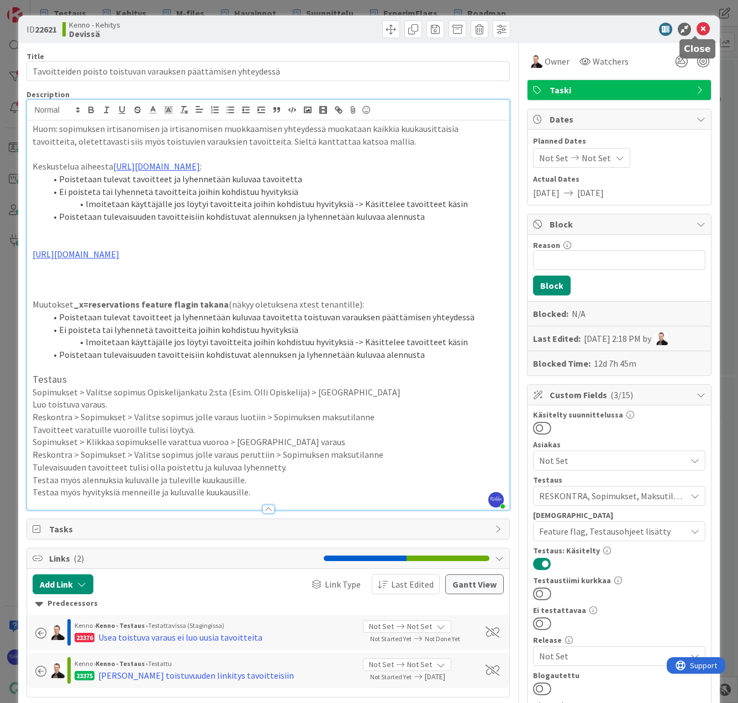
click at [696, 32] on icon at bounding box center [702, 29] width 13 height 13
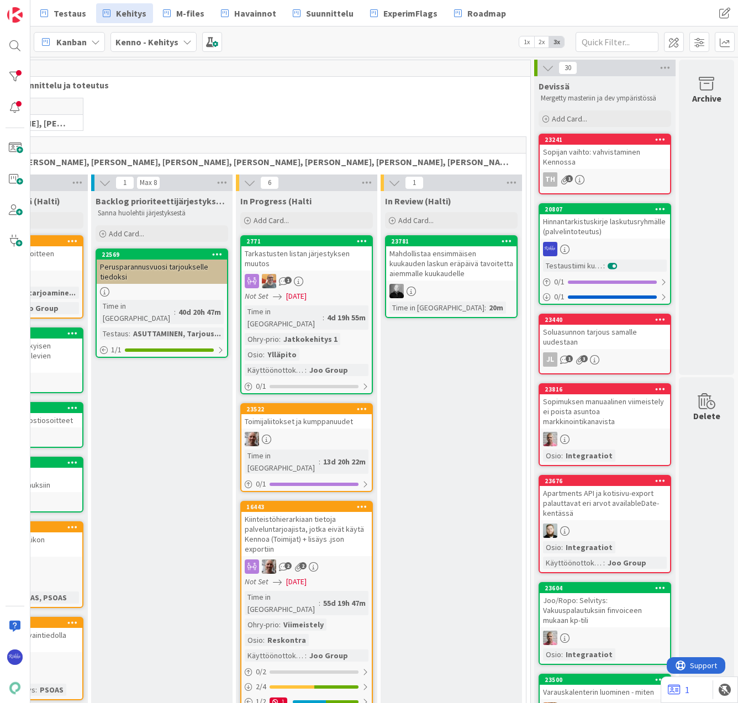
click at [587, 238] on div "Hinnantarkistuskirje laskutusryhmälle (palvelintoteutus)" at bounding box center [604, 226] width 130 height 24
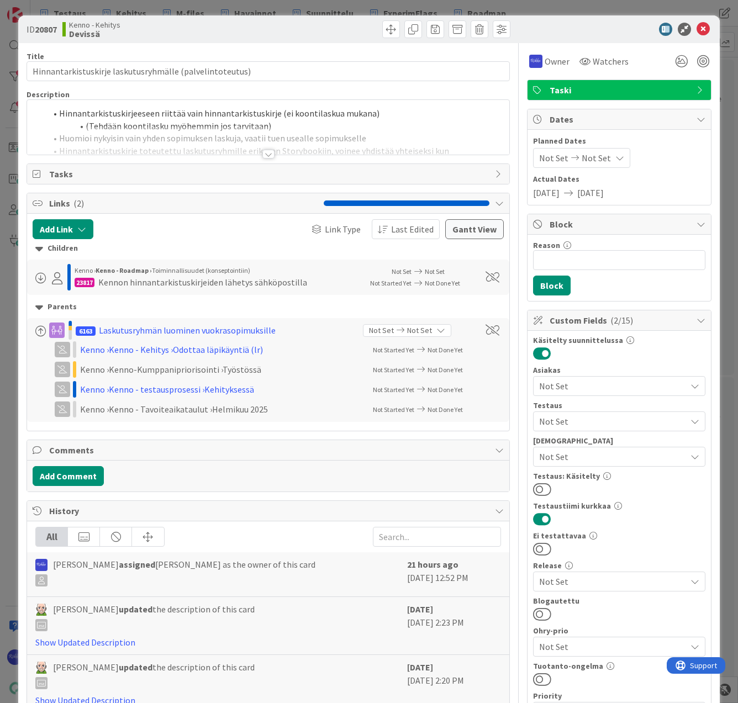
click at [262, 153] on div at bounding box center [268, 154] width 12 height 9
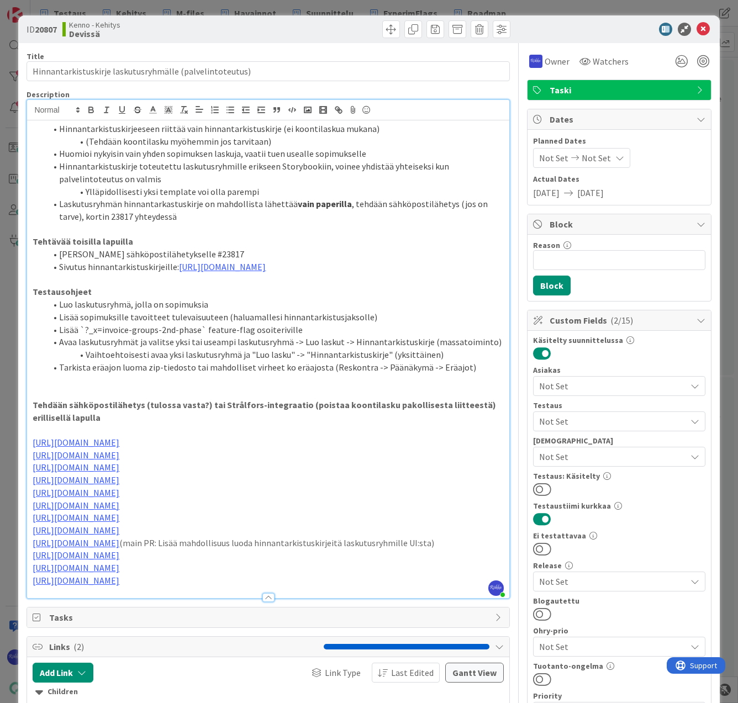
click at [596, 424] on span "Not Set" at bounding box center [612, 421] width 147 height 13
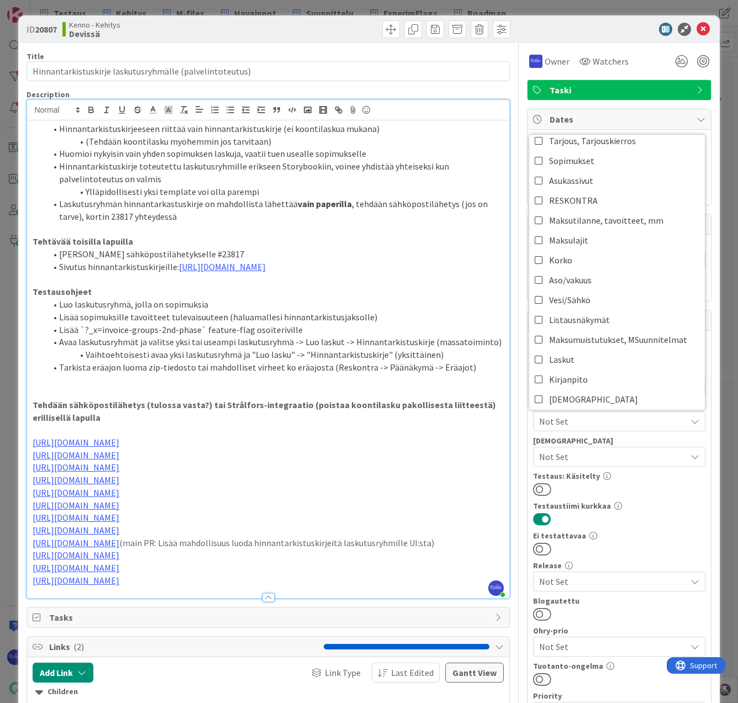
scroll to position [110, 0]
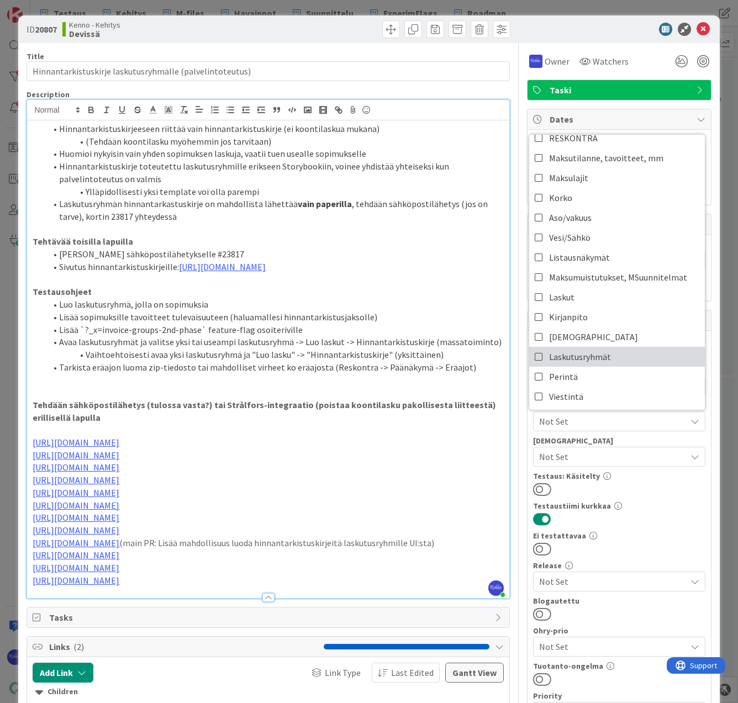
click at [603, 363] on link "Laskutusryhmät" at bounding box center [617, 357] width 176 height 20
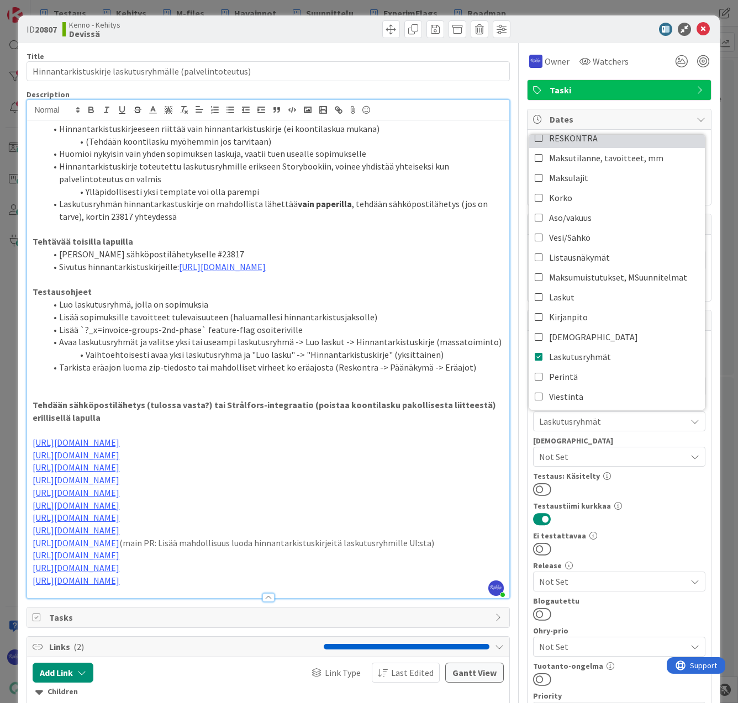
click at [597, 137] on link "RESKONTRA" at bounding box center [617, 138] width 176 height 20
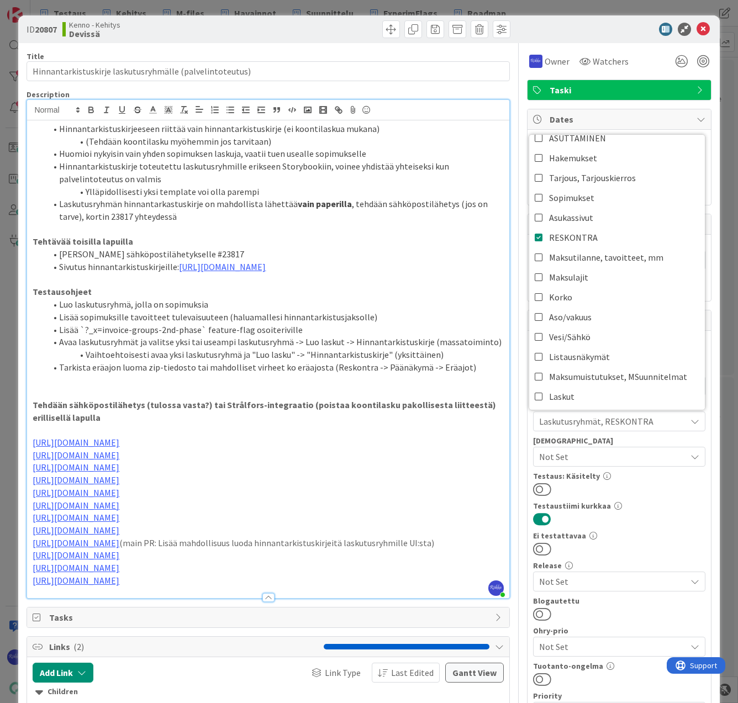
click at [646, 488] on div at bounding box center [619, 489] width 172 height 14
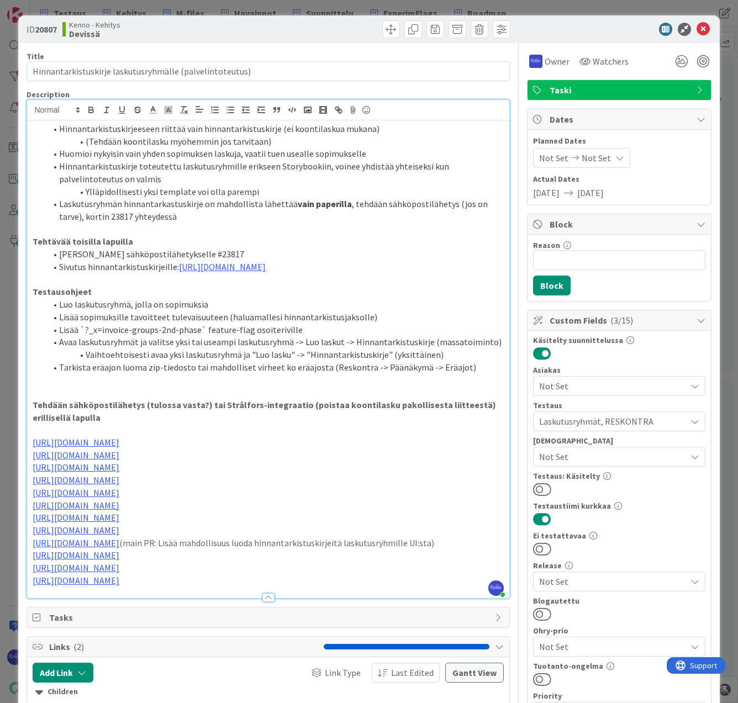
click at [538, 486] on button at bounding box center [542, 489] width 18 height 14
click at [696, 29] on icon at bounding box center [702, 29] width 13 height 13
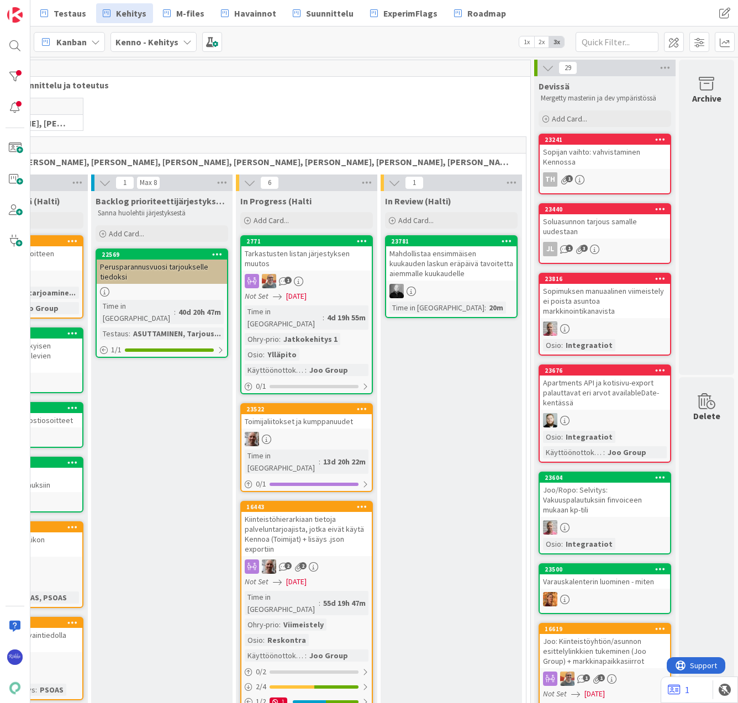
click at [604, 150] on div "Sopijan vaihto: vahvistaminen Kennossa" at bounding box center [604, 157] width 130 height 24
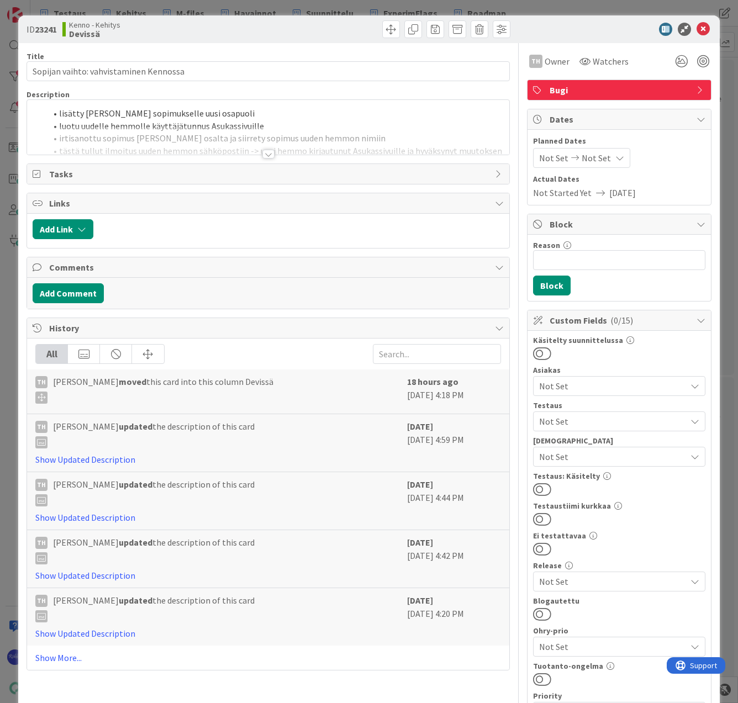
click at [265, 152] on div at bounding box center [268, 154] width 12 height 9
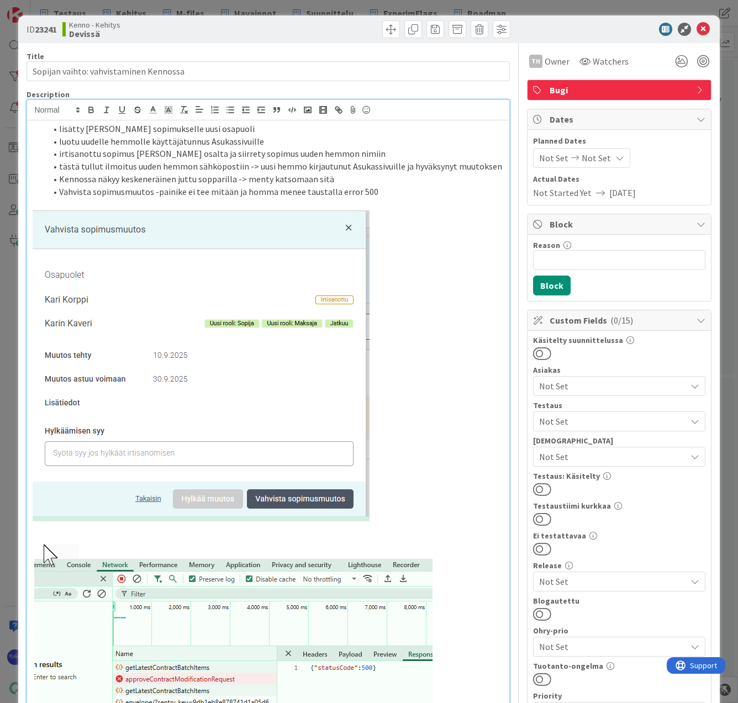
click at [596, 426] on span "Not Set" at bounding box center [612, 421] width 147 height 13
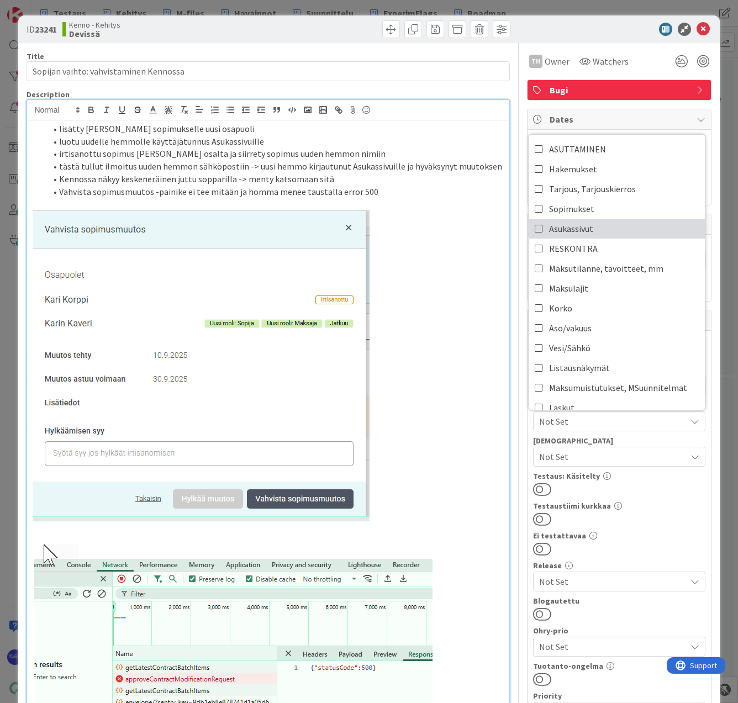
click at [593, 234] on link "Asukassivut" at bounding box center [617, 229] width 176 height 20
click at [650, 513] on div at bounding box center [619, 519] width 172 height 14
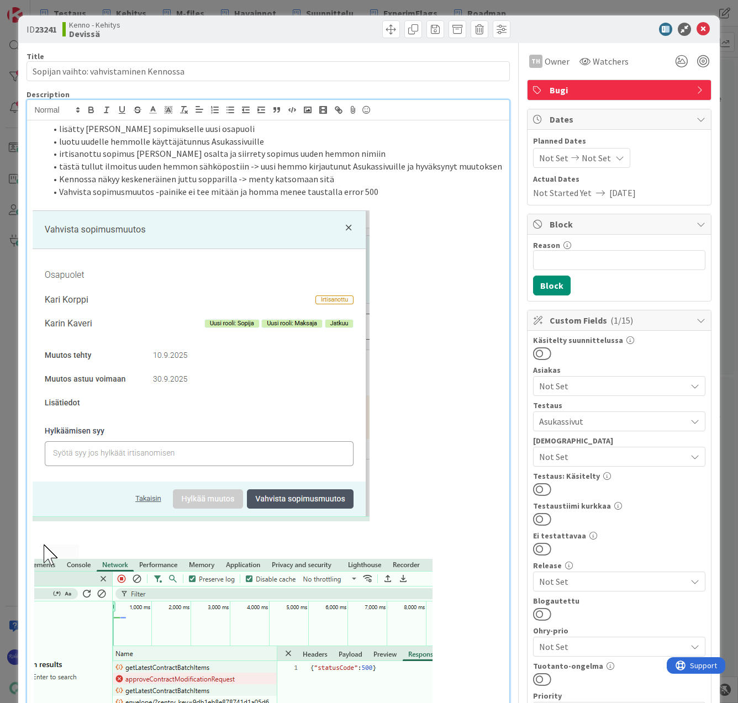
drag, startPoint x: 538, startPoint y: 490, endPoint x: 555, endPoint y: 458, distance: 36.3
click at [538, 490] on button at bounding box center [542, 489] width 18 height 14
click at [697, 26] on icon at bounding box center [702, 29] width 13 height 13
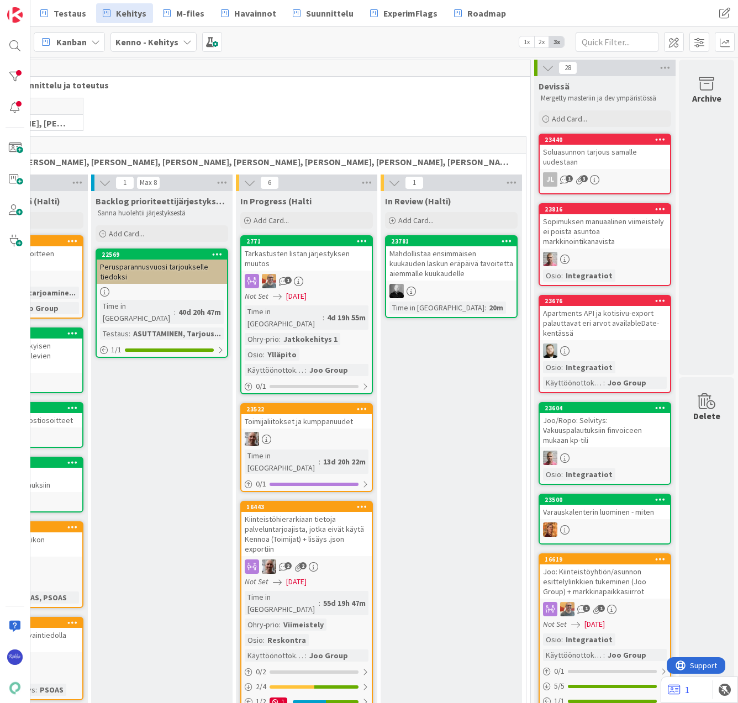
click at [603, 168] on div "Soluasunnon tarjous samalle uudestaan" at bounding box center [604, 157] width 130 height 24
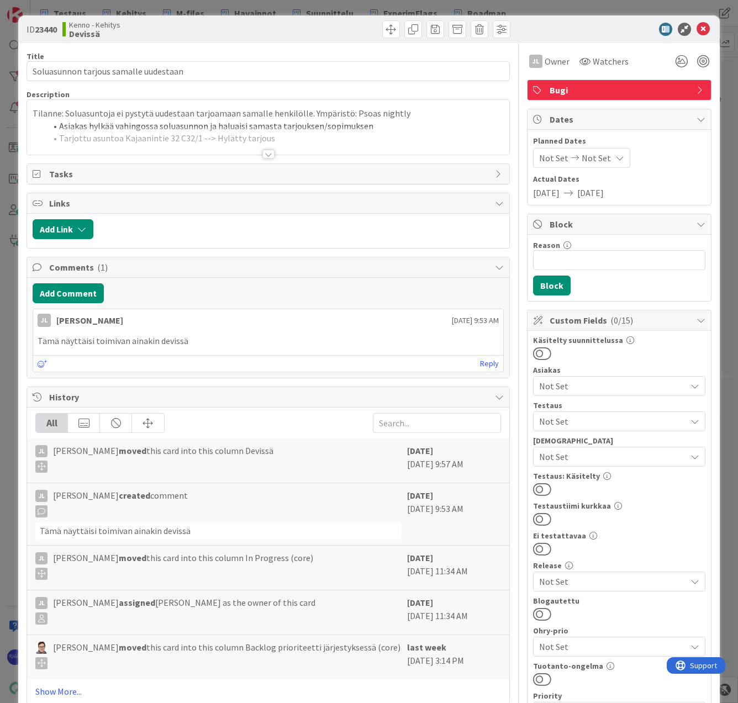
click at [262, 153] on div at bounding box center [268, 154] width 12 height 9
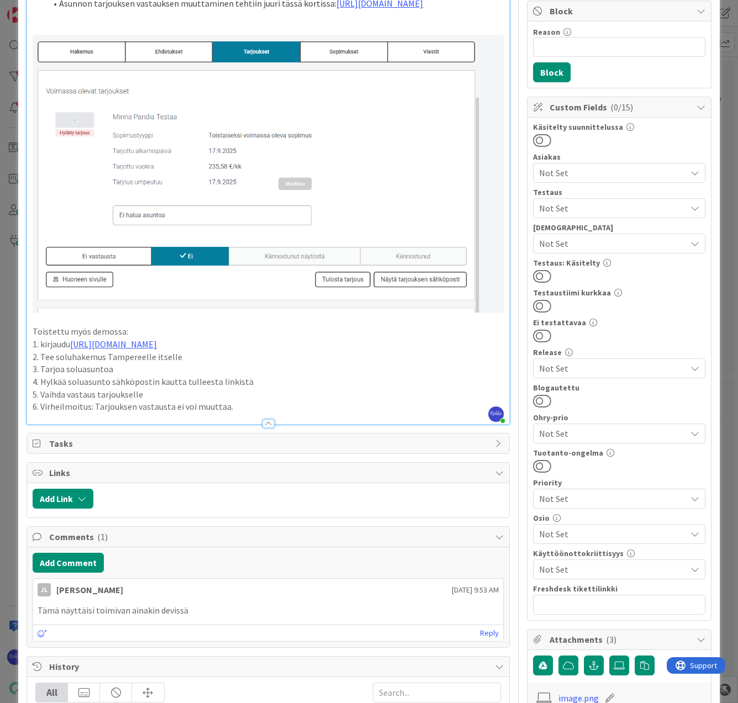
scroll to position [221, 0]
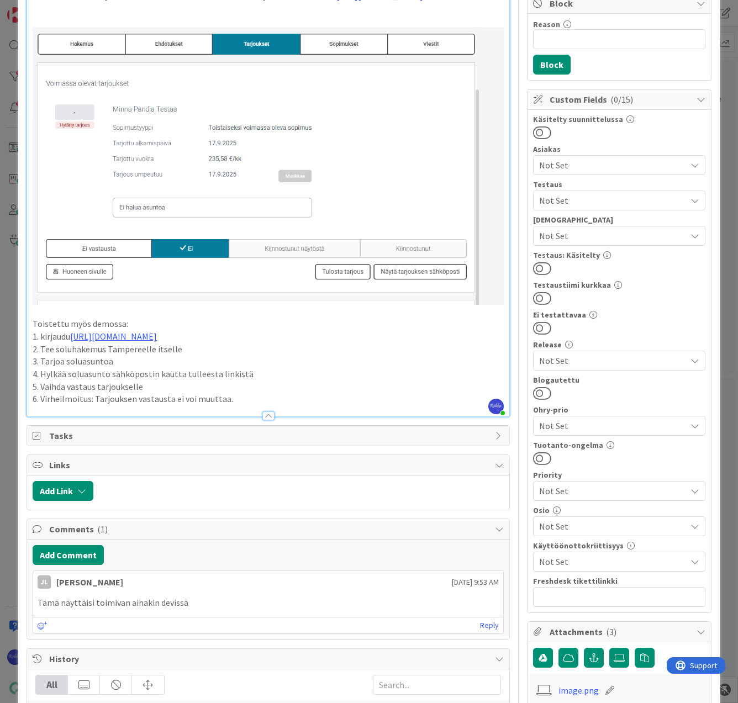
click at [242, 405] on p "6. Virheilmoitus: Tarjouksen vastausta ei voi muuttaa." at bounding box center [268, 399] width 470 height 13
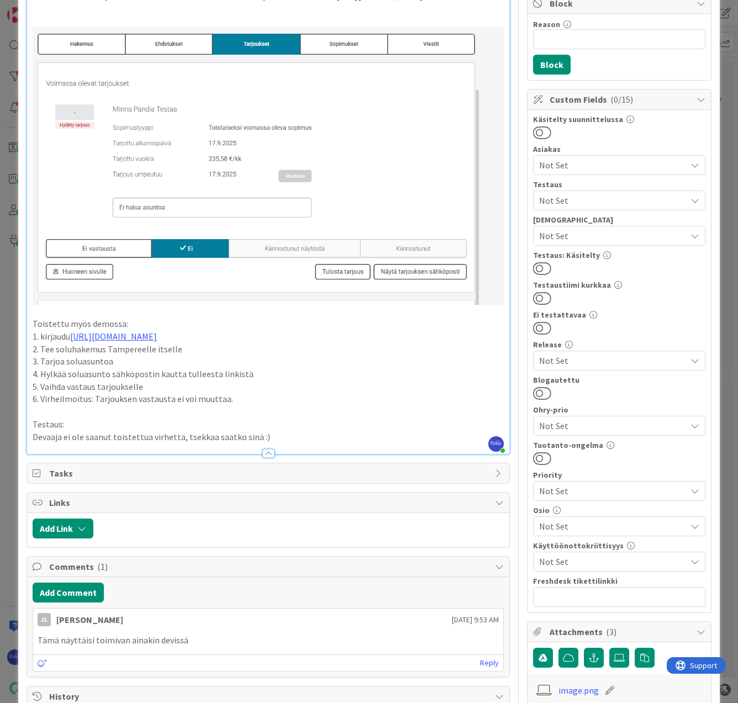
scroll to position [0, 0]
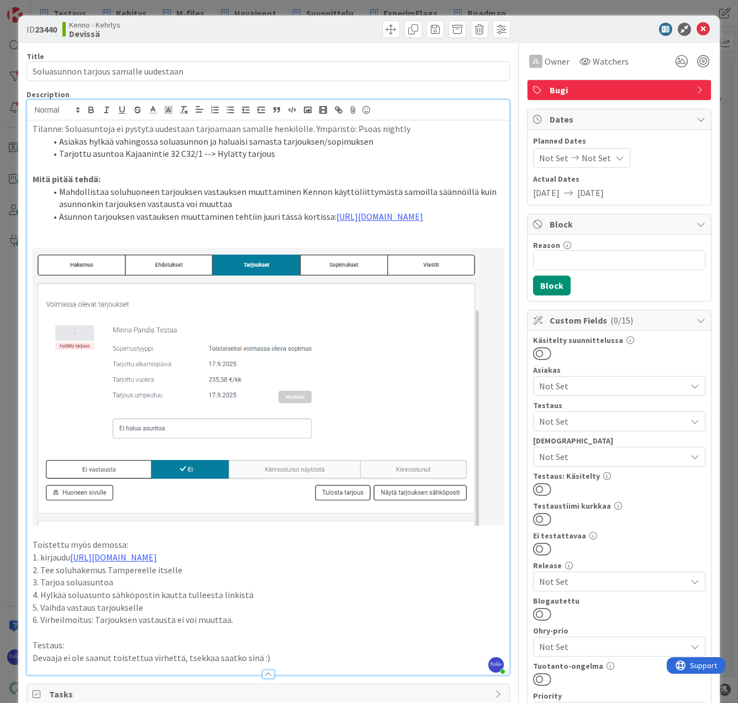
click at [586, 426] on span "Not Set" at bounding box center [612, 421] width 147 height 13
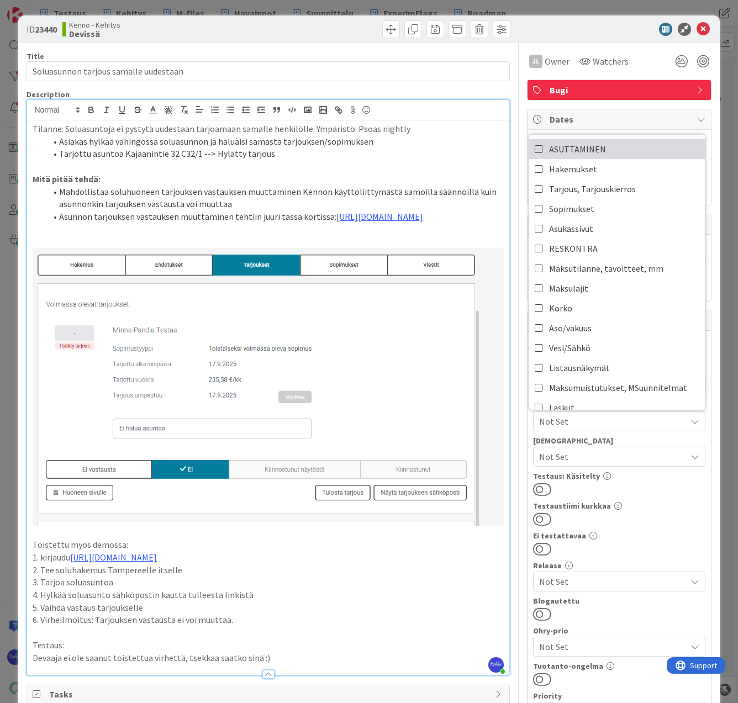
click at [606, 152] on link "ASUTTAMINEN" at bounding box center [617, 149] width 176 height 20
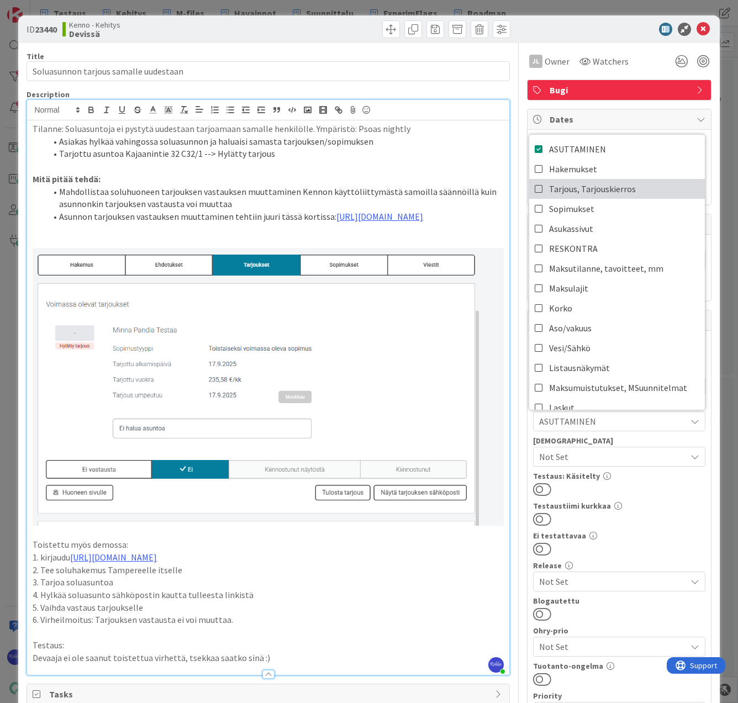
click at [611, 192] on span "Tarjous, Tarjouskierros" at bounding box center [592, 189] width 87 height 17
click at [630, 531] on div "Käsitelty suunnittelussa Asiakas Not Set Testaus ASUTTAMINEN, Tarjous, Tarjousk…" at bounding box center [619, 581] width 172 height 491
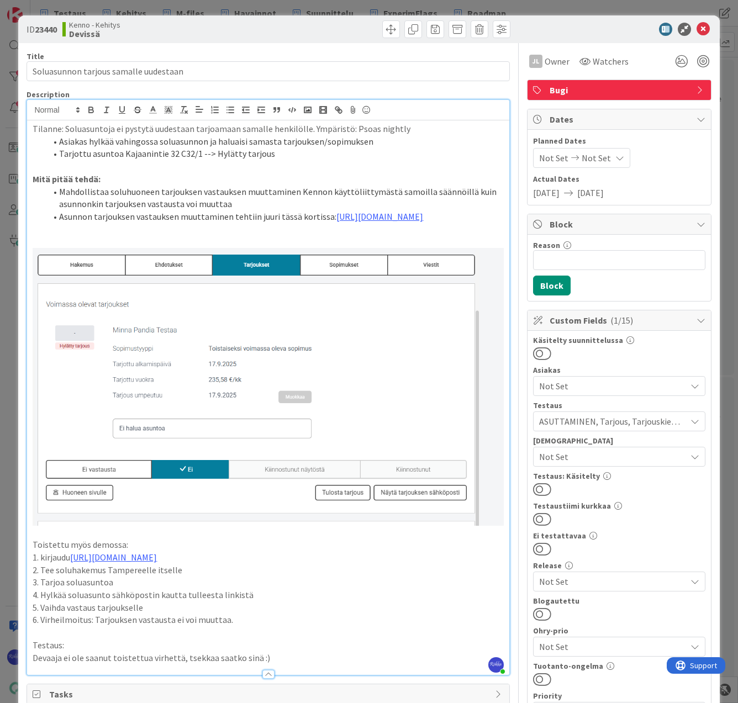
click at [536, 489] on button at bounding box center [542, 489] width 18 height 14
click at [697, 26] on icon at bounding box center [702, 29] width 13 height 13
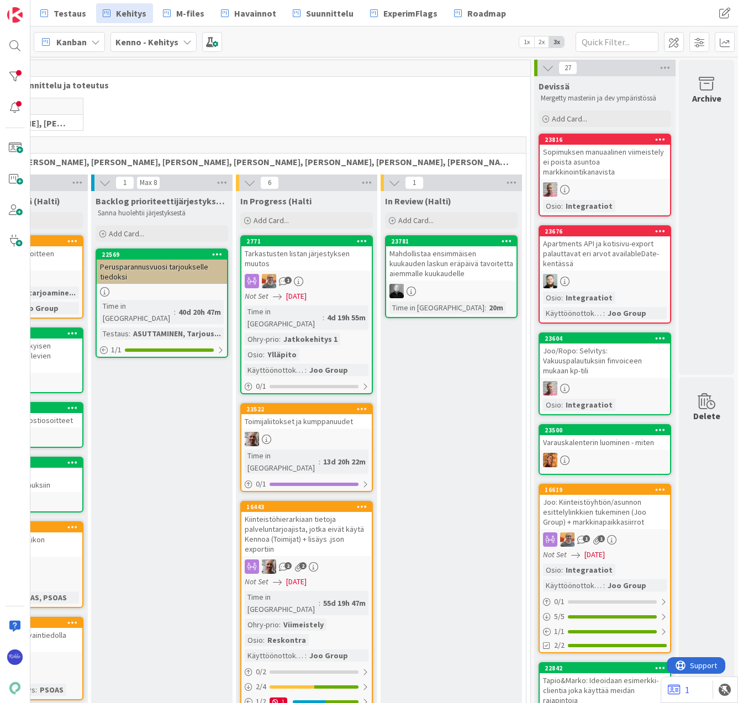
click at [595, 164] on div "Sopimuksen manuaalinen viimeistely ei poista asuntoa markkinointikanavista" at bounding box center [604, 162] width 130 height 34
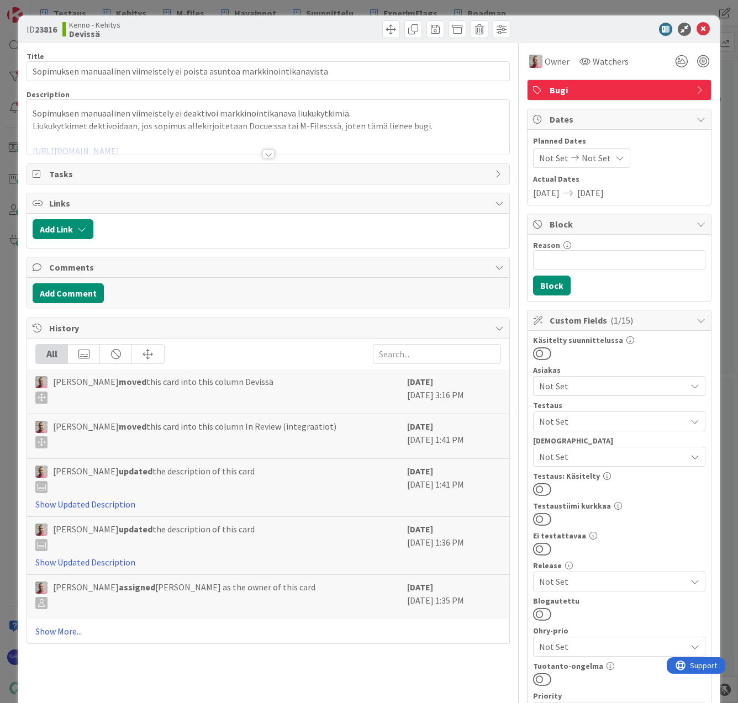
click at [266, 153] on div at bounding box center [268, 154] width 12 height 9
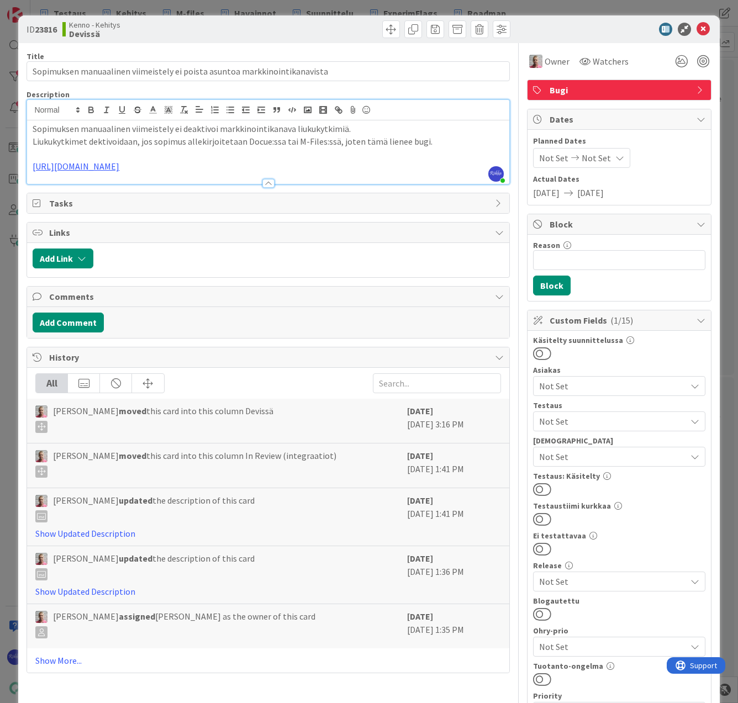
click at [225, 167] on p "https://github.com/pandiafi/kenno/pull/8629" at bounding box center [268, 166] width 470 height 13
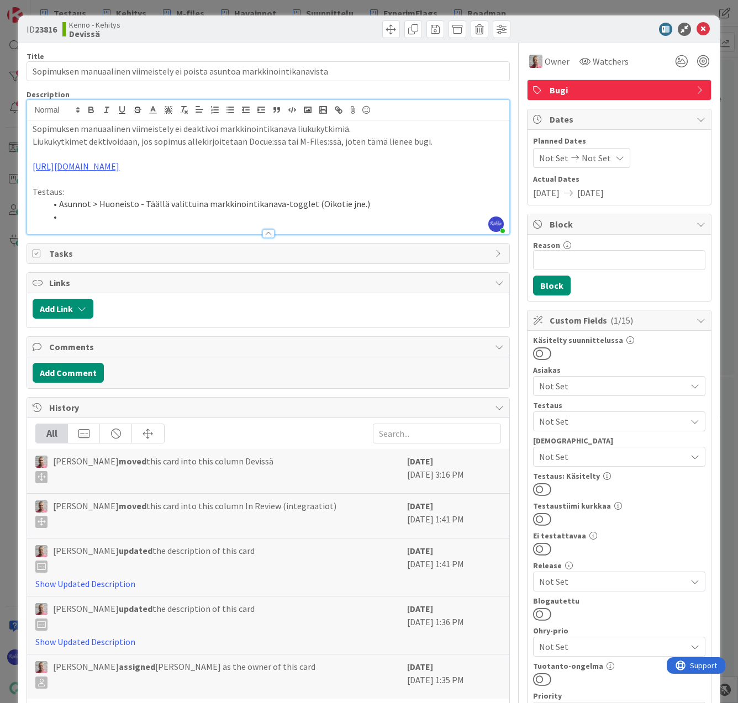
click at [60, 207] on li "Asunnot > Huoneisto - Täällä valittuina markkinointikanava-togglet (Oikotie jne…" at bounding box center [274, 204] width 457 height 13
click at [216, 110] on line "button" at bounding box center [216, 110] width 4 height 0
click at [76, 214] on li at bounding box center [274, 216] width 457 height 13
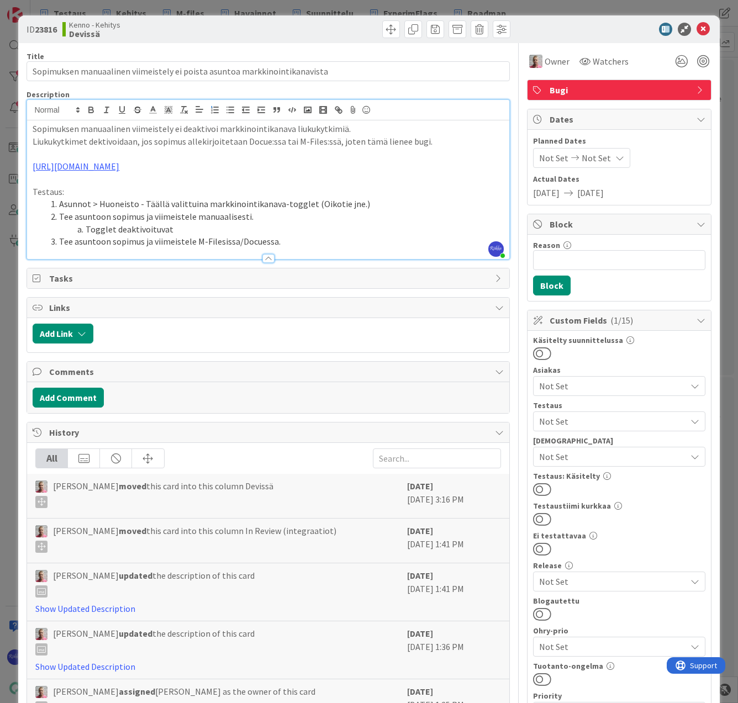
click at [75, 242] on li "Tee asuntoon sopimus ja viimeistele M-Filesissa/Docuessa." at bounding box center [274, 241] width 457 height 13
drag, startPoint x: 59, startPoint y: 204, endPoint x: 356, endPoint y: 205, distance: 296.5
click at [356, 205] on li "Asunnot > Huoneisto - Täällä valittuina markkinointikanava-togglet (Oikotie jne…" at bounding box center [274, 204] width 457 height 13
copy li "Asunnot > Huoneisto - Täällä valittuina markkinointikanava-togglet (Oikotie jne…"
click at [58, 242] on li "Tee toiseen asuntoon sopimus ja viimeistele M-Filesissa/Docuessa." at bounding box center [274, 241] width 457 height 13
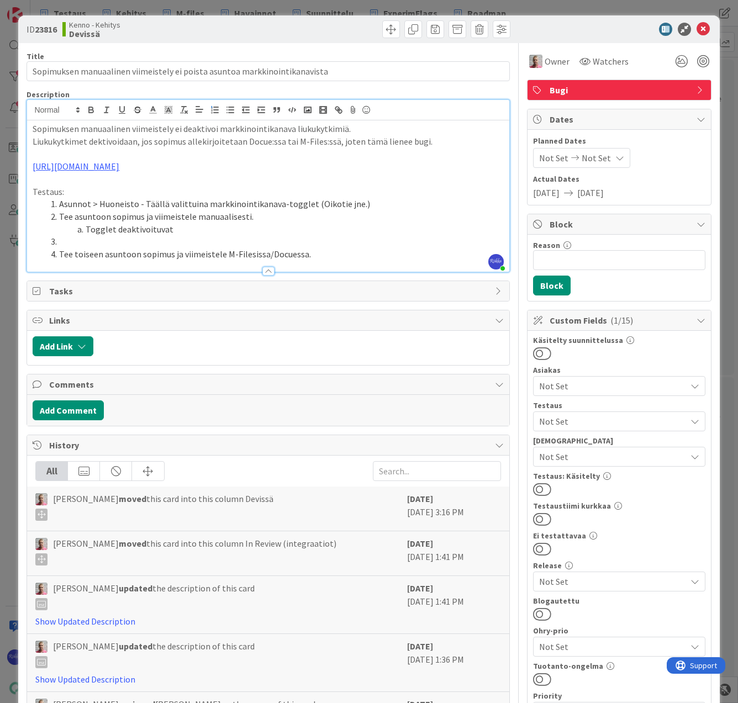
click at [76, 239] on li at bounding box center [274, 241] width 457 height 13
click at [59, 241] on li "Asunnot > Huoneisto - Täällä valittuina markkinointikanava-togglet (Oikotie jne…" at bounding box center [274, 241] width 457 height 13
drag, startPoint x: 73, startPoint y: 254, endPoint x: 102, endPoint y: 255, distance: 28.7
click at [102, 255] on li "Tee toiseen asuntoon sopimus ja viimeistele M-Filesissa/Docuessa." at bounding box center [274, 254] width 457 height 13
click at [352, 254] on li "Tee toiseen asuntoon sopimus ja viimeistele M-Filesissa/Docuessa." at bounding box center [274, 254] width 457 height 13
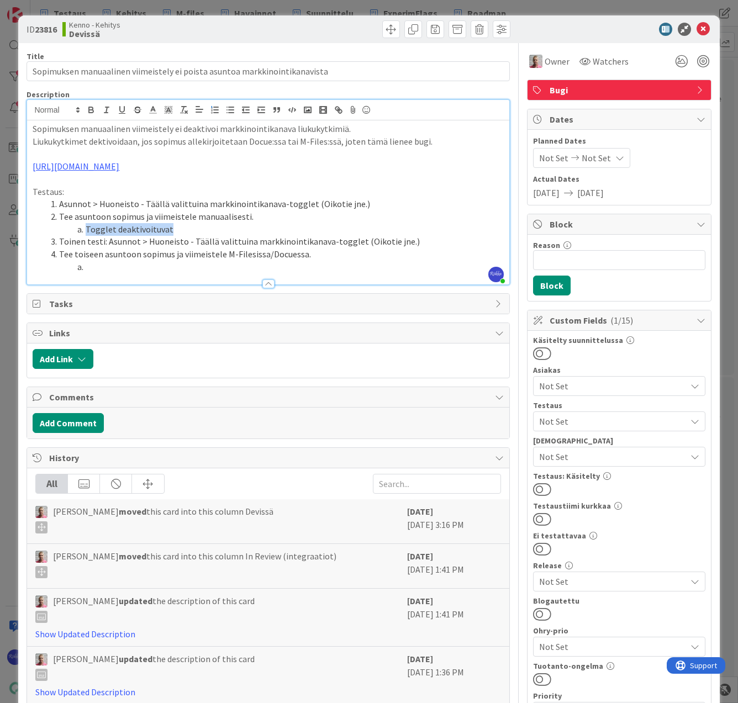
drag, startPoint x: 178, startPoint y: 225, endPoint x: 84, endPoint y: 232, distance: 93.5
click at [84, 232] on li "Togglet deaktivoituvat" at bounding box center [274, 229] width 457 height 13
copy li "Togglet deaktivoituvat"
click at [121, 268] on li at bounding box center [274, 267] width 457 height 13
click at [605, 456] on span "Not Set" at bounding box center [612, 456] width 147 height 13
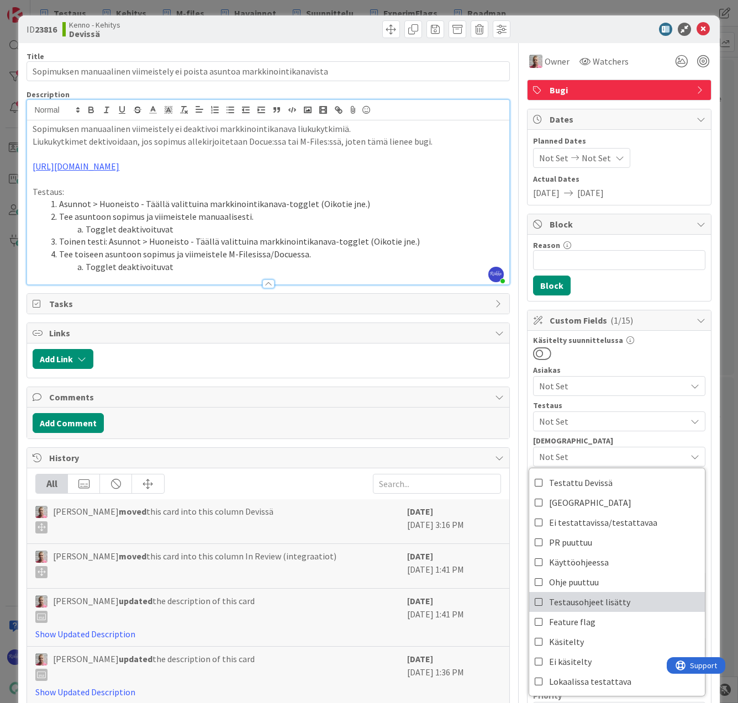
click at [625, 600] on link "Testausohjeet lisätty" at bounding box center [617, 602] width 176 height 20
click at [655, 347] on div at bounding box center [619, 353] width 172 height 14
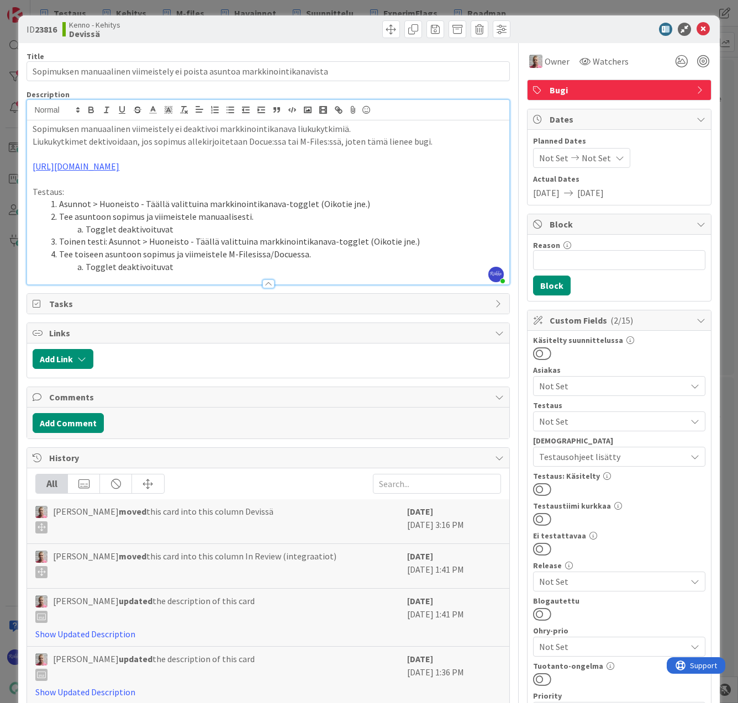
click at [538, 490] on button at bounding box center [542, 489] width 18 height 14
click at [602, 423] on span "Not Set" at bounding box center [612, 421] width 147 height 13
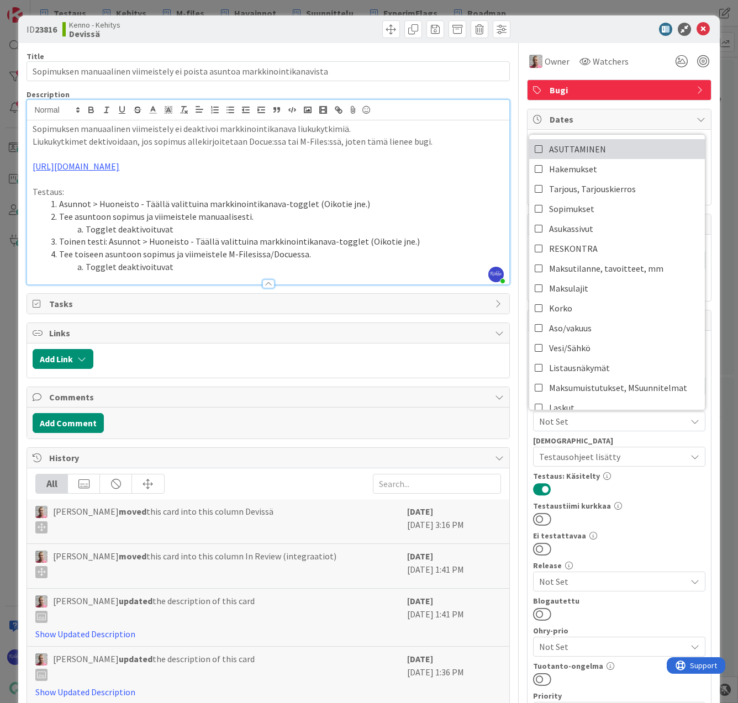
click at [608, 152] on link "ASUTTAMINEN" at bounding box center [617, 149] width 176 height 20
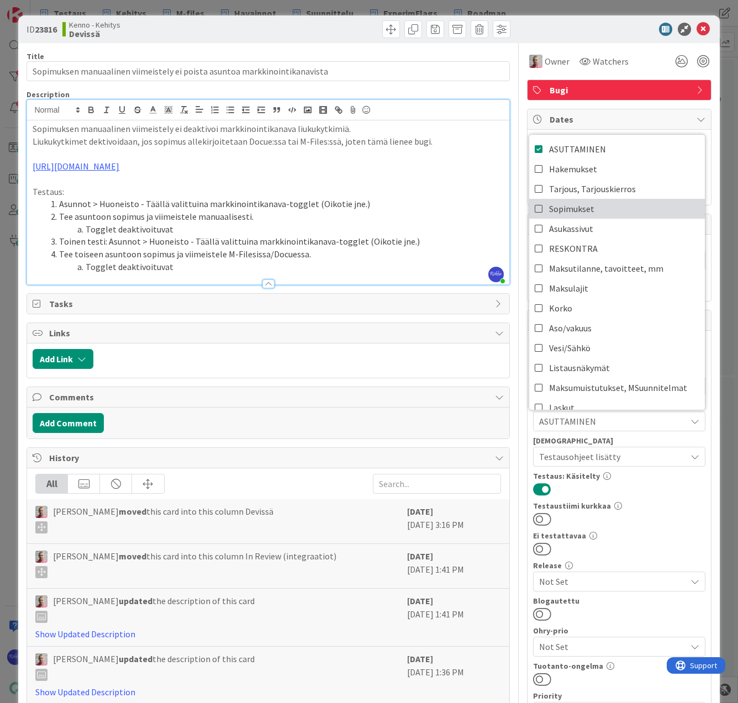
click at [601, 212] on link "Sopimukset" at bounding box center [617, 209] width 176 height 20
click at [629, 493] on div at bounding box center [619, 489] width 172 height 14
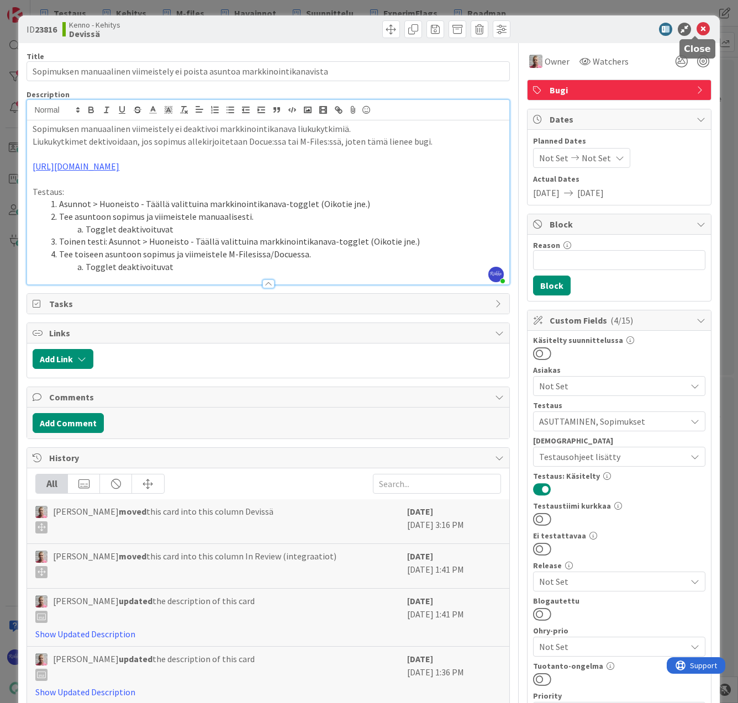
click at [697, 28] on icon at bounding box center [702, 29] width 13 height 13
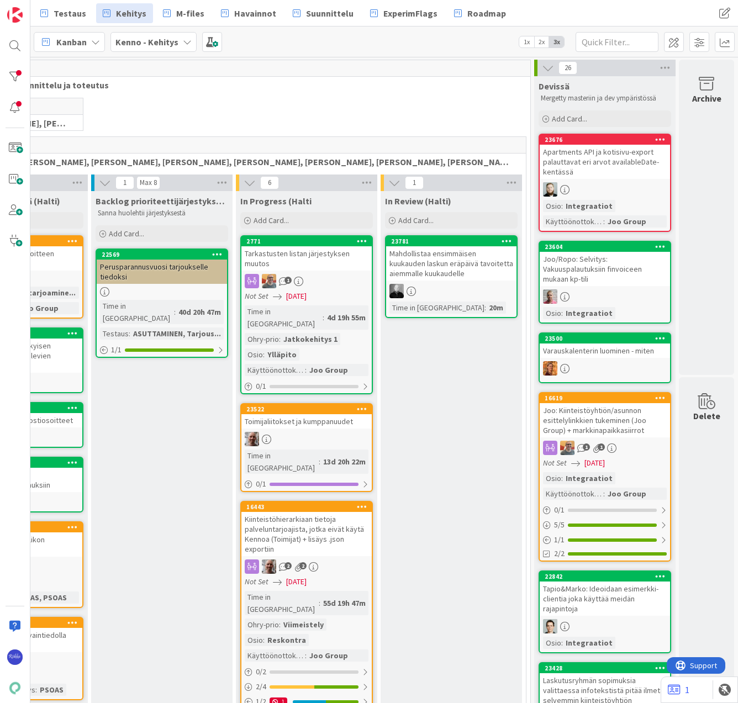
click at [600, 176] on div "Apartments API ja kotisivu-export palauttavat eri arvot availableDate-kentässä" at bounding box center [604, 162] width 130 height 34
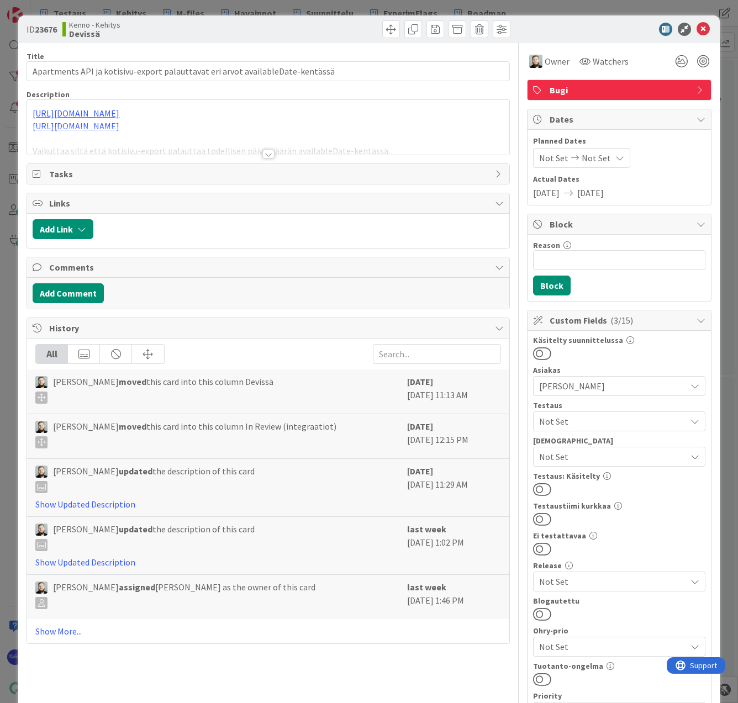
click at [265, 155] on div at bounding box center [268, 154] width 12 height 9
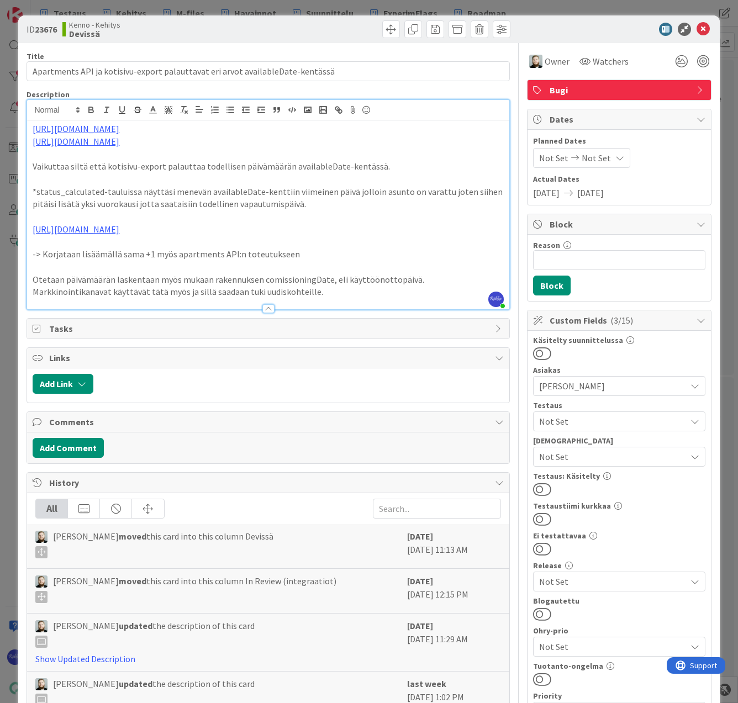
drag, startPoint x: 215, startPoint y: 129, endPoint x: 0, endPoint y: 131, distance: 214.8
click at [0, 131] on div "ID 23676 Kenno - Kehitys Devissä Title 78 / 128 Apartments API ja kotisivu-expo…" at bounding box center [369, 351] width 738 height 703
copy link "https://github.com/pandiafi/kenno/pull/8610"
drag, startPoint x: 539, startPoint y: 549, endPoint x: 543, endPoint y: 543, distance: 8.0
click at [539, 549] on button at bounding box center [542, 549] width 18 height 14
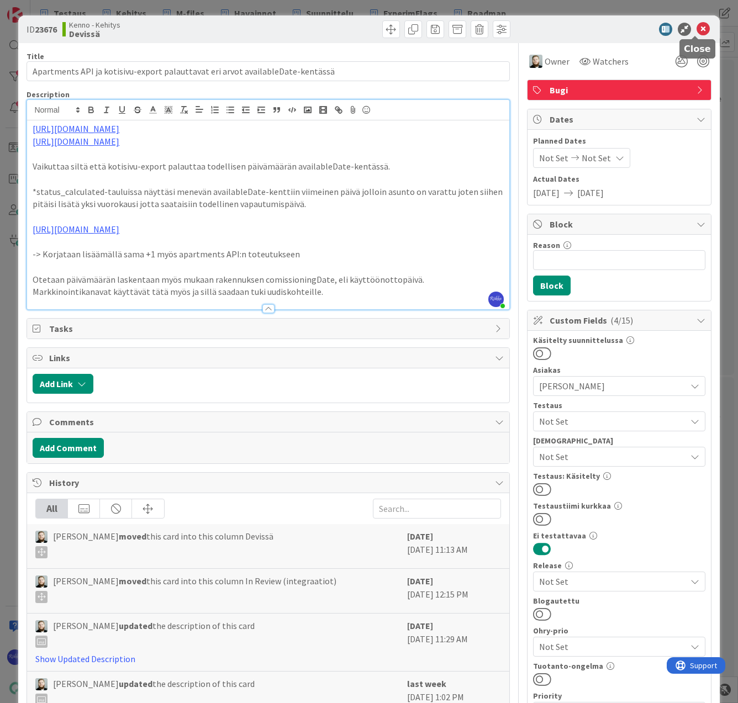
click at [696, 28] on icon at bounding box center [702, 29] width 13 height 13
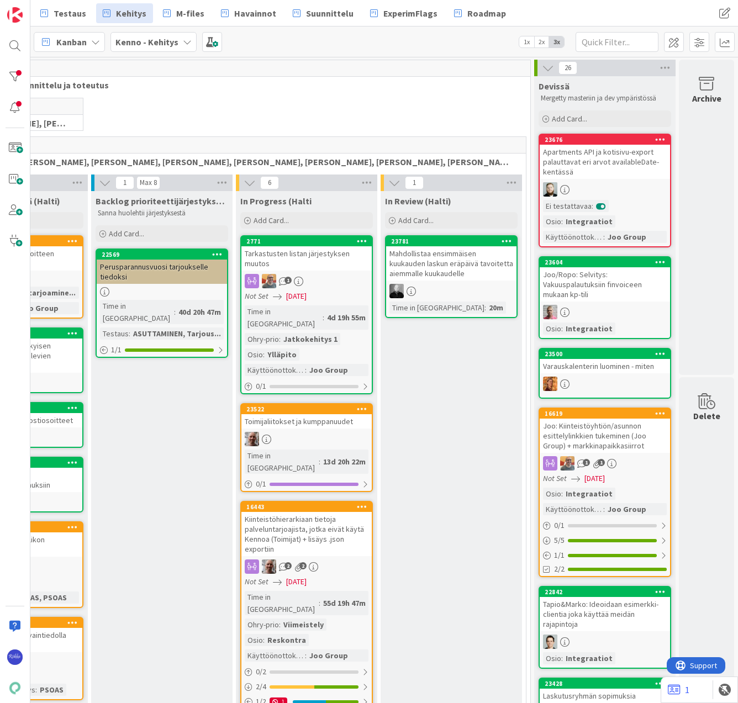
click at [615, 169] on div "Apartments API ja kotisivu-export palauttavat eri arvot availableDate-kentässä" at bounding box center [604, 162] width 130 height 34
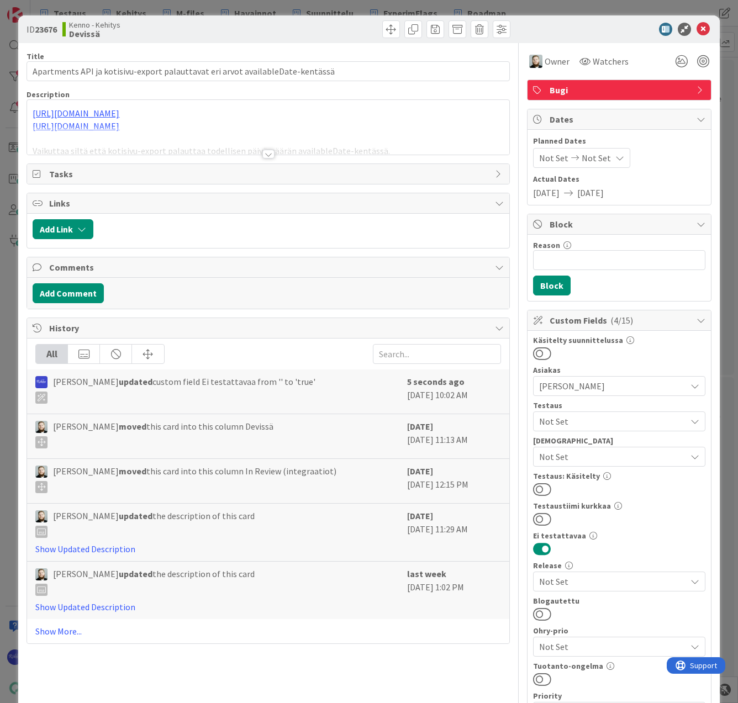
drag, startPoint x: 538, startPoint y: 488, endPoint x: 639, endPoint y: 316, distance: 200.0
click at [538, 487] on button at bounding box center [542, 489] width 18 height 14
drag, startPoint x: 696, startPoint y: 25, endPoint x: 659, endPoint y: 136, distance: 116.8
click at [696, 27] on icon at bounding box center [702, 29] width 13 height 13
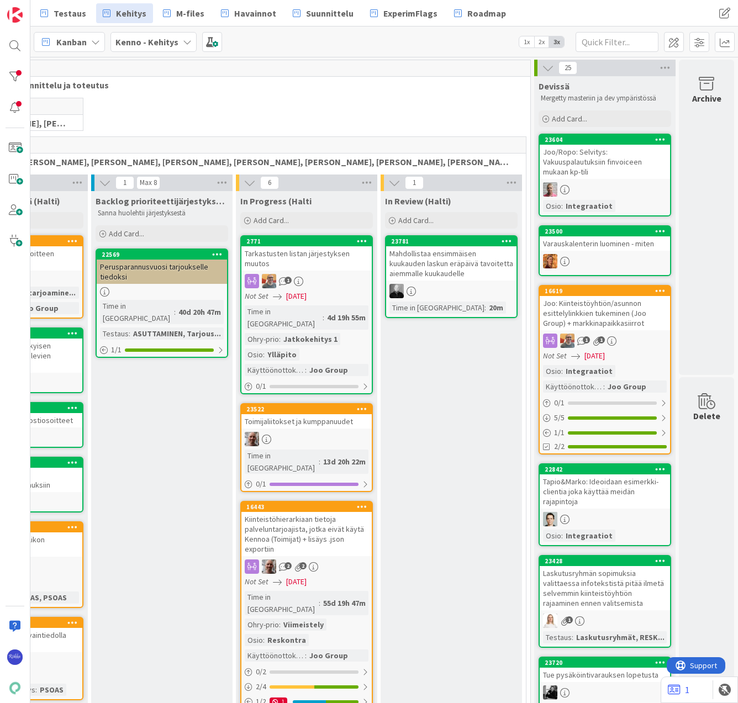
click at [600, 165] on div "Joo/Ropo: Selvitys: Vakuuspalautuksiin finvoiceen mukaan kp-tili" at bounding box center [604, 162] width 130 height 34
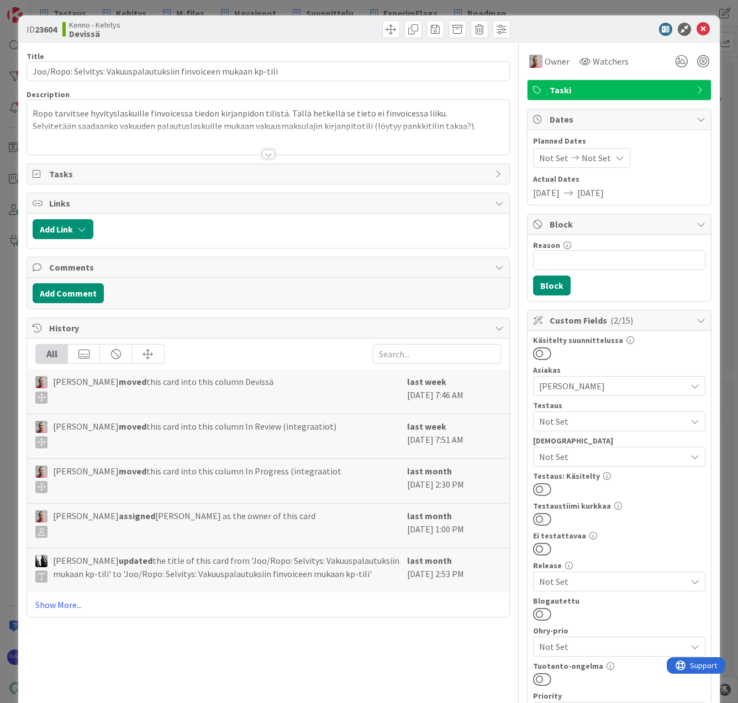
click at [264, 153] on div at bounding box center [268, 154] width 12 height 9
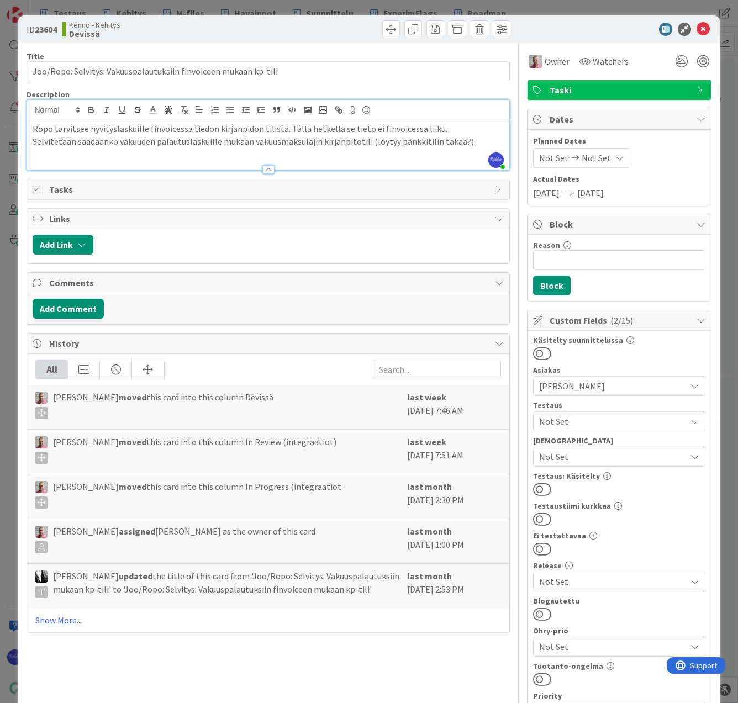
click at [602, 459] on span "Not Set" at bounding box center [612, 456] width 147 height 13
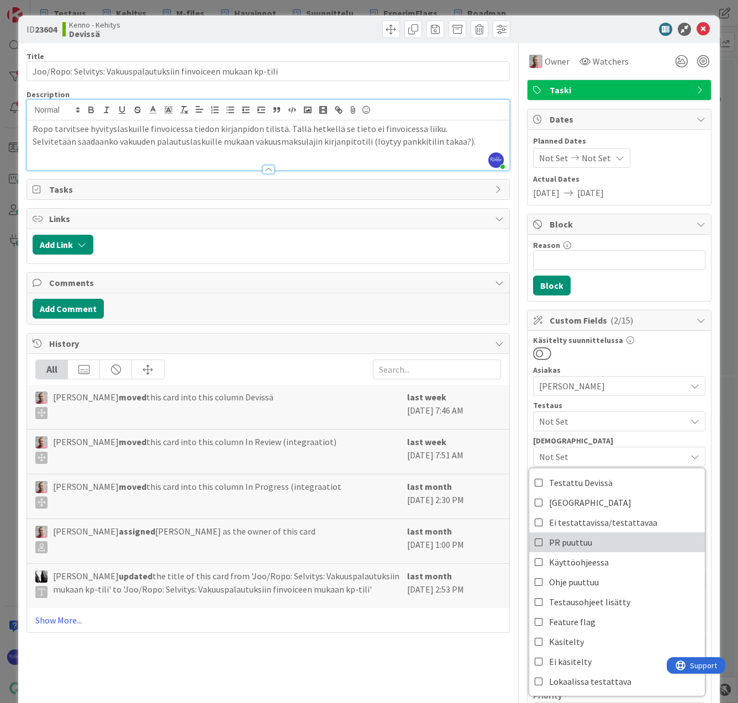
click at [614, 545] on link "PR puuttuu" at bounding box center [617, 542] width 176 height 20
click at [647, 353] on div at bounding box center [619, 353] width 172 height 14
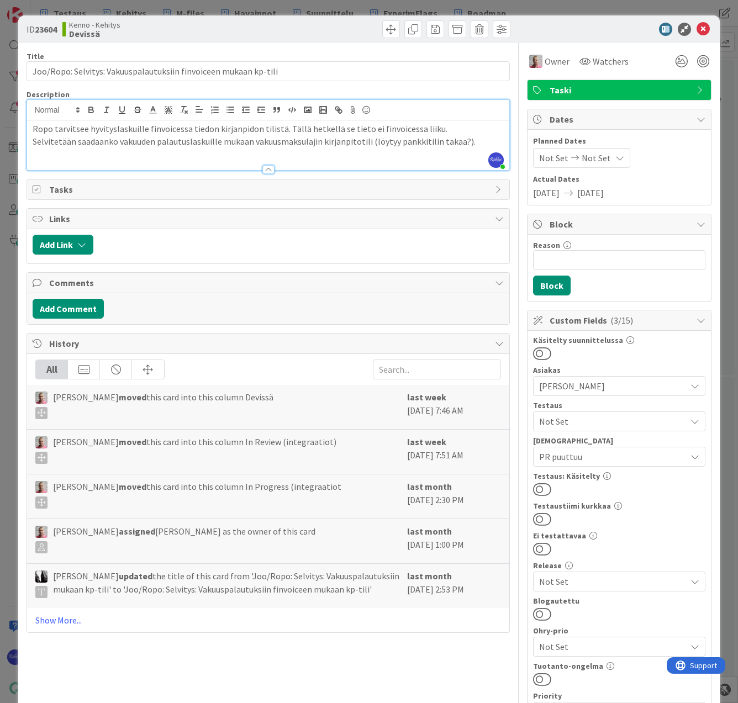
click at [538, 547] on button at bounding box center [542, 549] width 18 height 14
click at [696, 33] on icon at bounding box center [702, 29] width 13 height 13
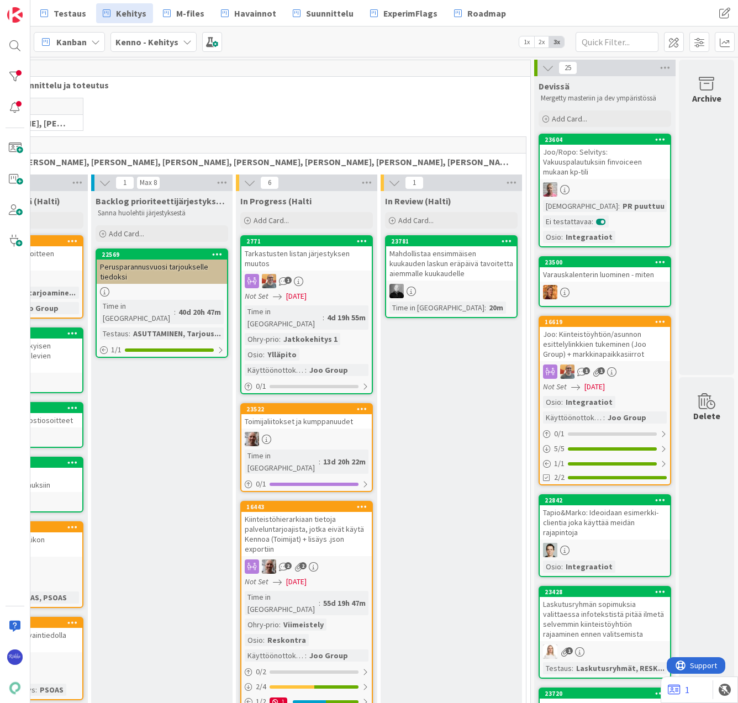
click at [588, 179] on div "23604 Joo/Ropo: Selvitys: Vakuuspalautuksiin finvoiceen mukaan kp-tili Testaush…" at bounding box center [604, 191] width 132 height 114
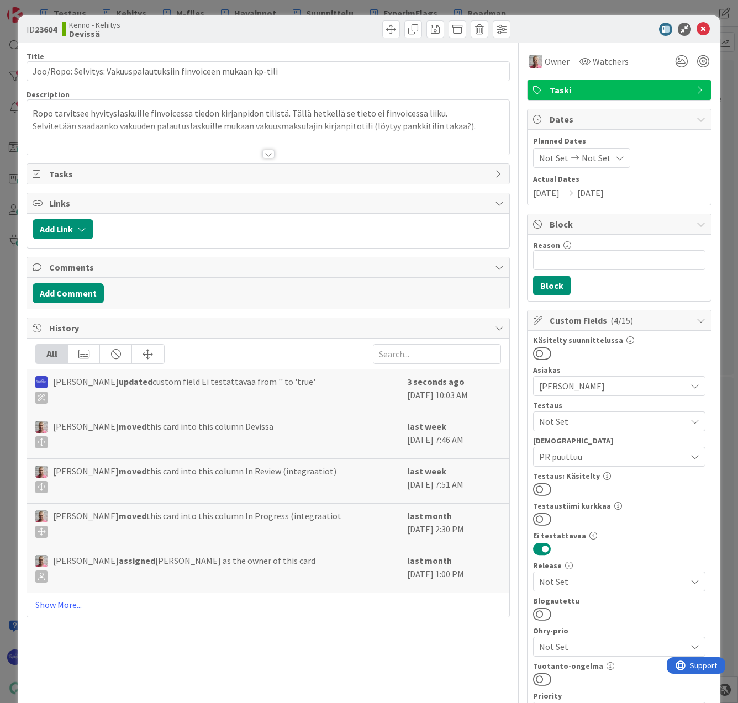
click at [538, 486] on button at bounding box center [542, 489] width 18 height 14
drag, startPoint x: 692, startPoint y: 26, endPoint x: 693, endPoint y: 43, distance: 16.0
click at [696, 27] on icon at bounding box center [702, 29] width 13 height 13
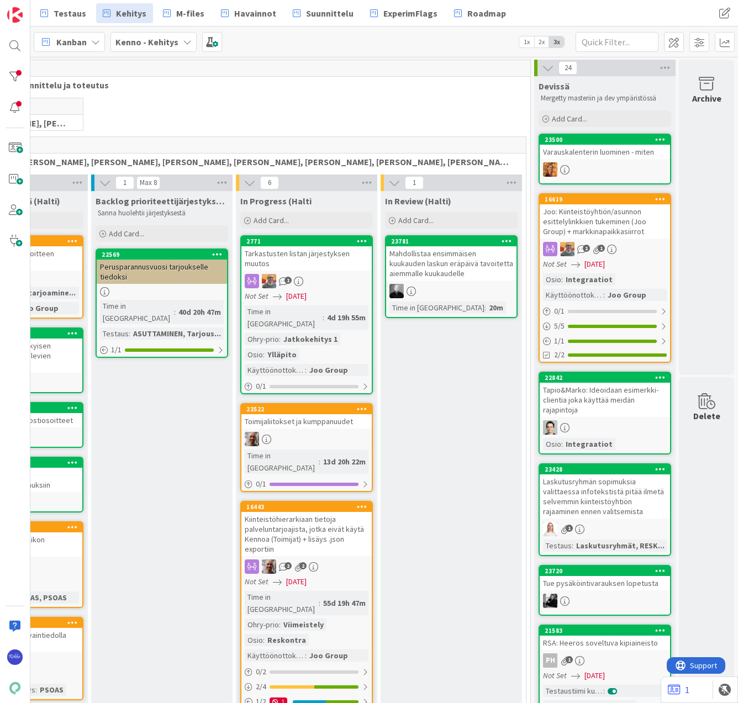
click at [613, 151] on div "Varauskalenterin luominen - miten" at bounding box center [604, 152] width 130 height 14
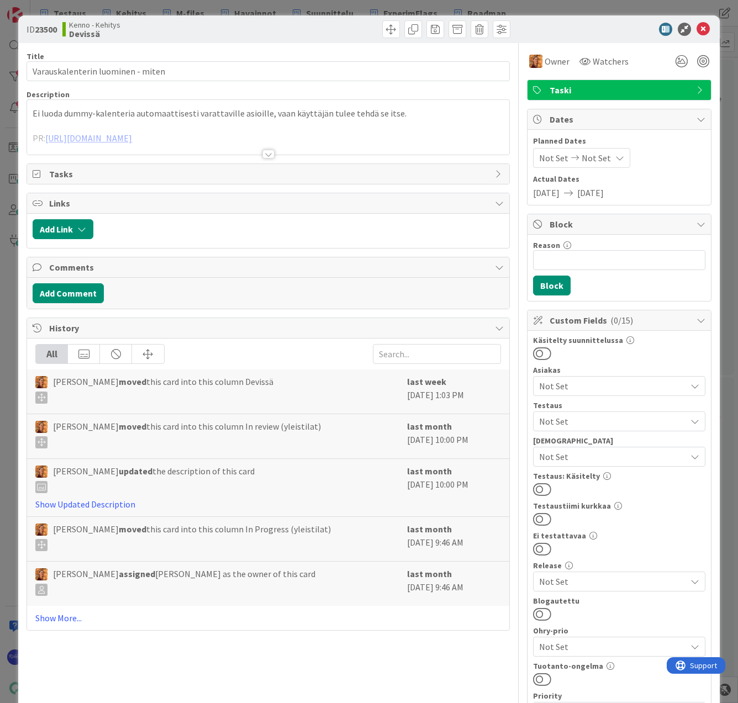
click at [265, 151] on div at bounding box center [268, 154] width 12 height 9
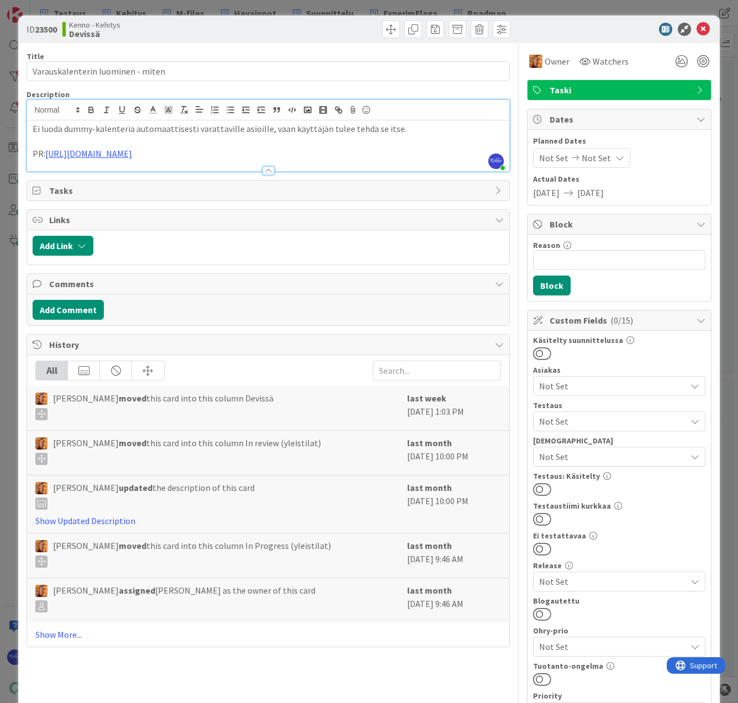
click at [593, 456] on span "Not Set" at bounding box center [612, 456] width 147 height 13
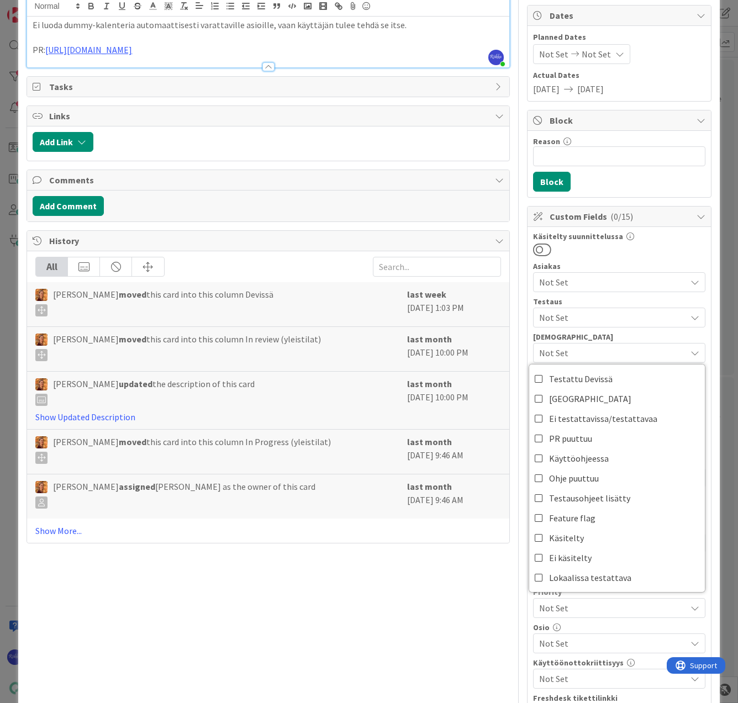
scroll to position [110, 0]
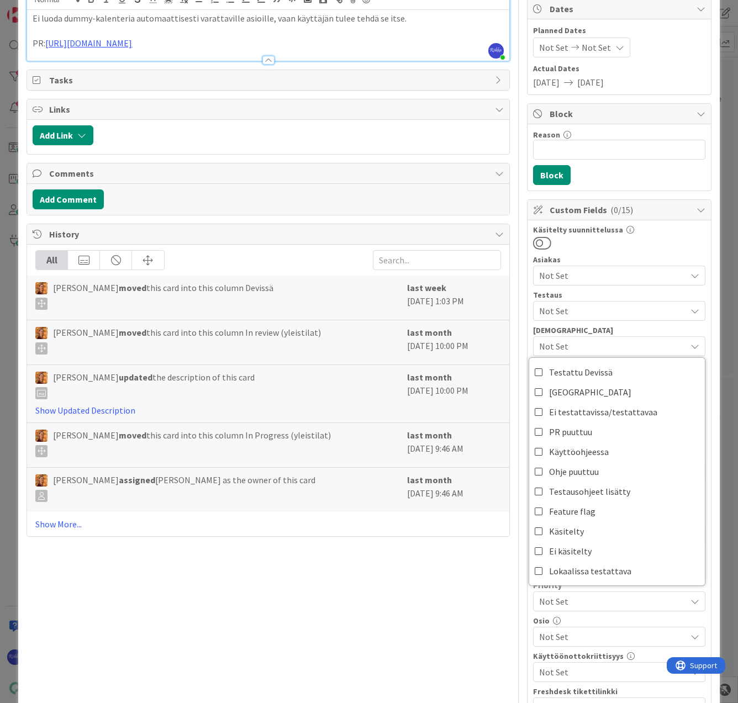
click at [627, 249] on div at bounding box center [619, 243] width 172 height 14
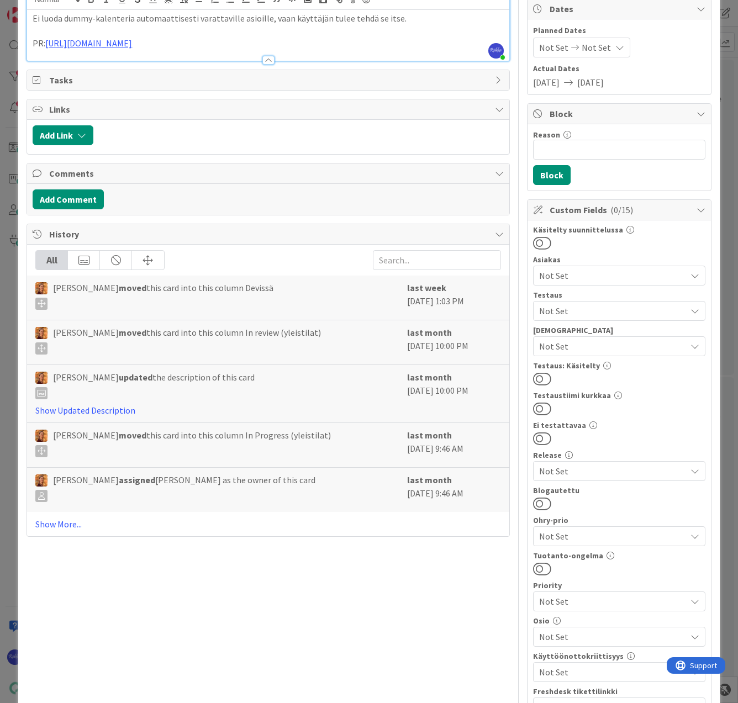
click at [597, 314] on span "Not Set" at bounding box center [612, 310] width 147 height 13
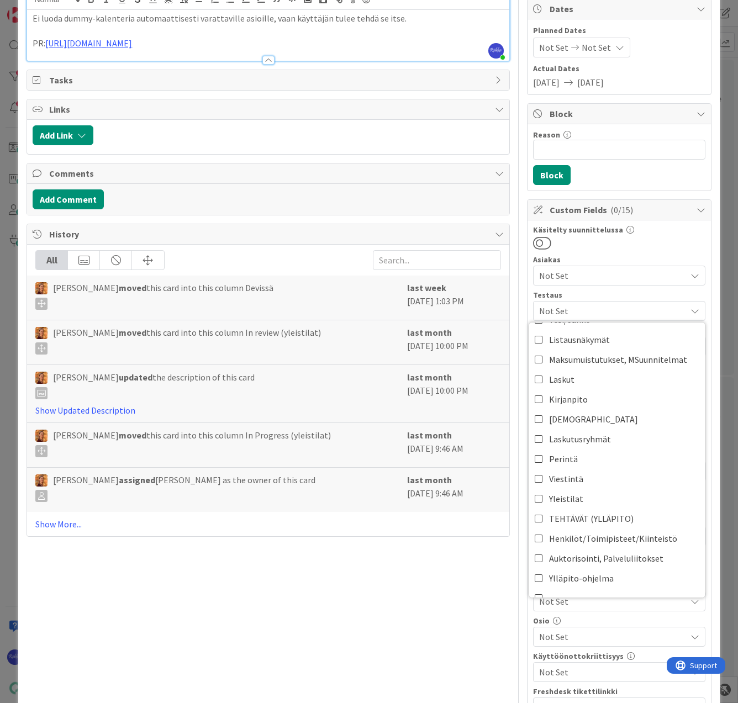
scroll to position [221, 0]
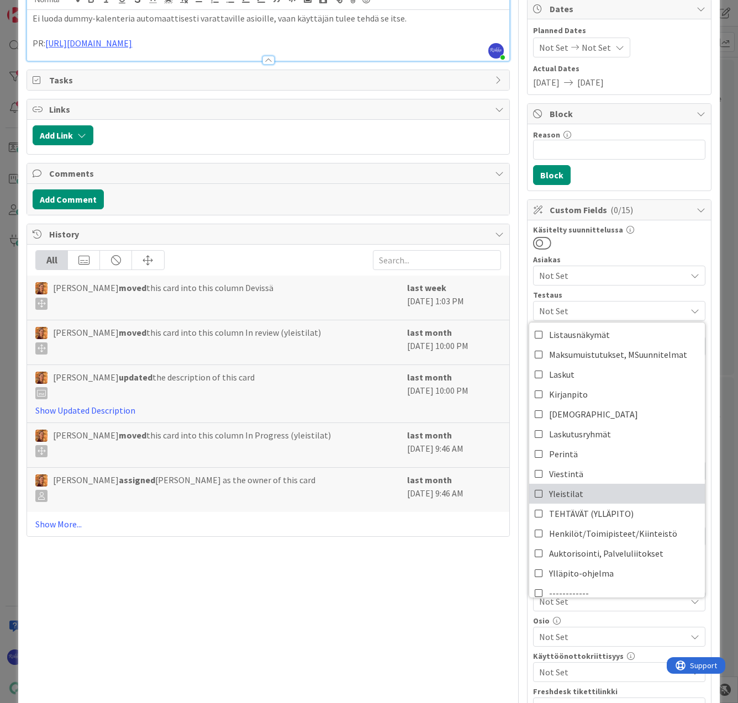
click at [597, 485] on link "Yleistilat" at bounding box center [617, 494] width 176 height 20
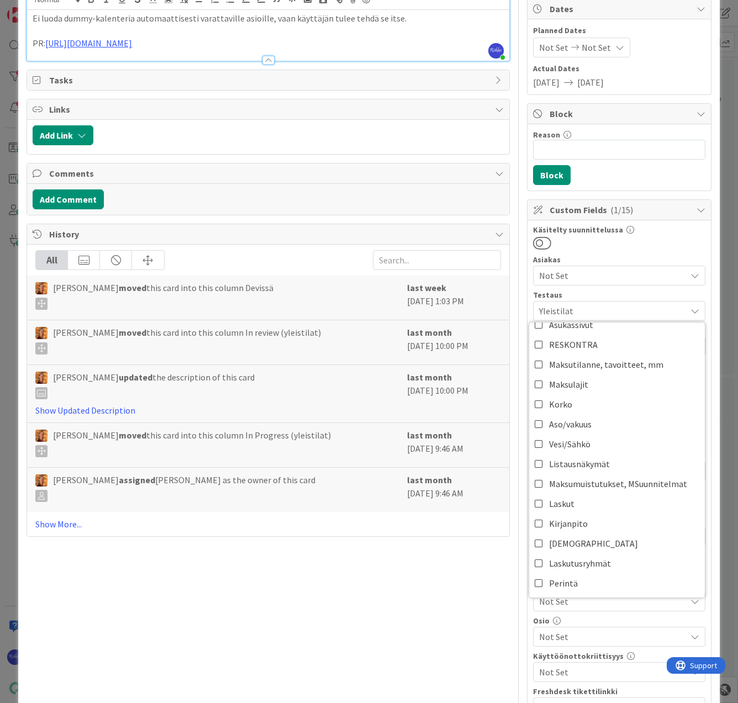
click at [634, 235] on div "Käsitelty suunnittelussa" at bounding box center [619, 238] width 172 height 24
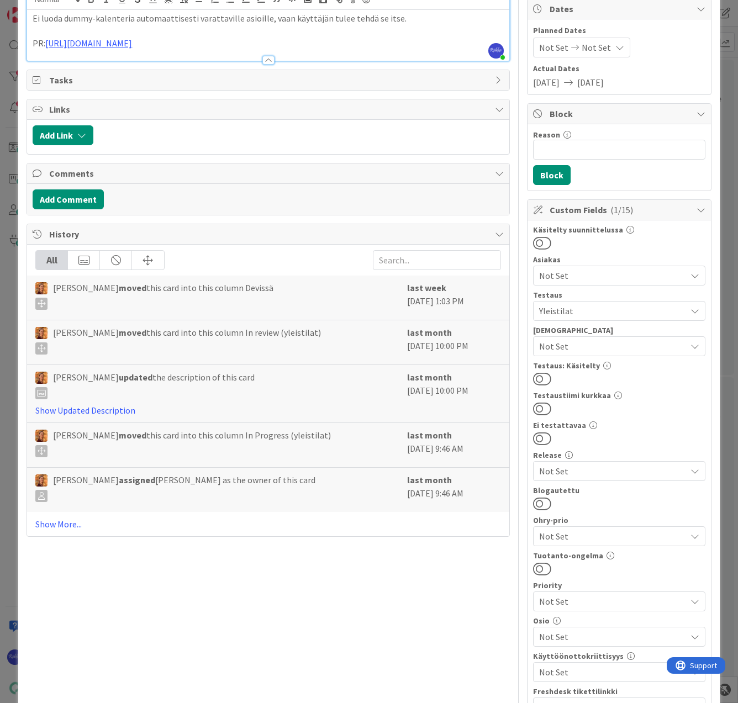
scroll to position [0, 0]
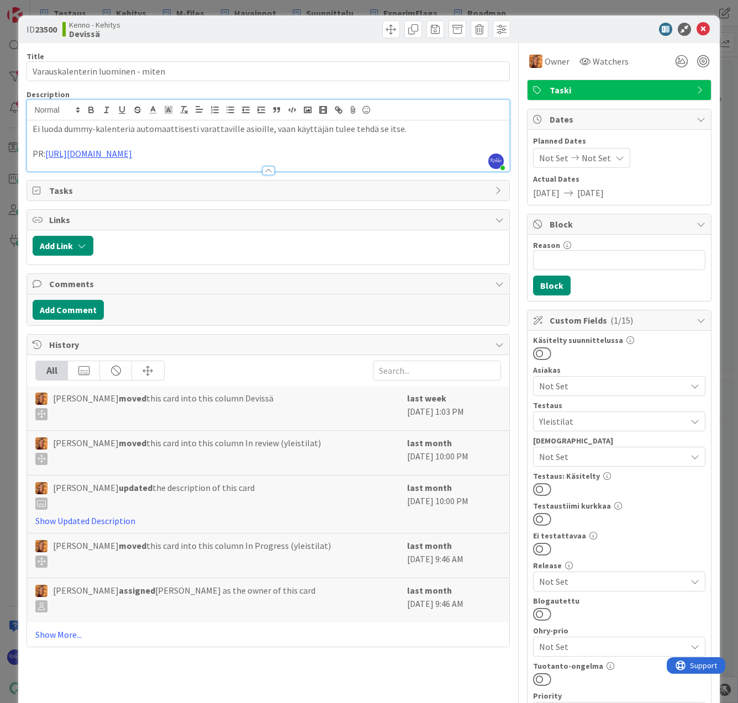
click at [535, 489] on button at bounding box center [542, 489] width 18 height 14
click at [696, 29] on icon at bounding box center [702, 29] width 13 height 13
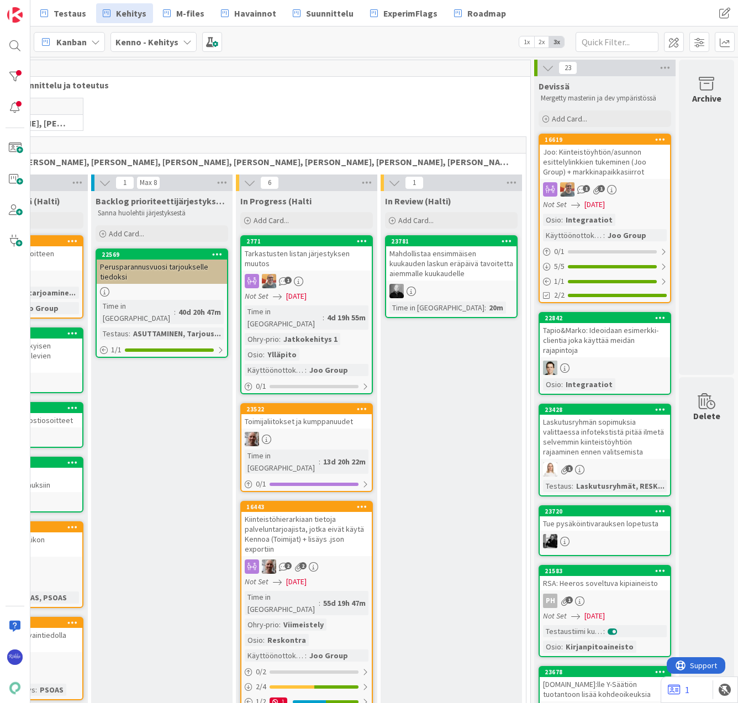
click at [600, 172] on div "Joo: Kiinteistöyhtiön/asunnon esittelylinkkien tukeminen (Joo Group) + markkina…" at bounding box center [604, 162] width 130 height 34
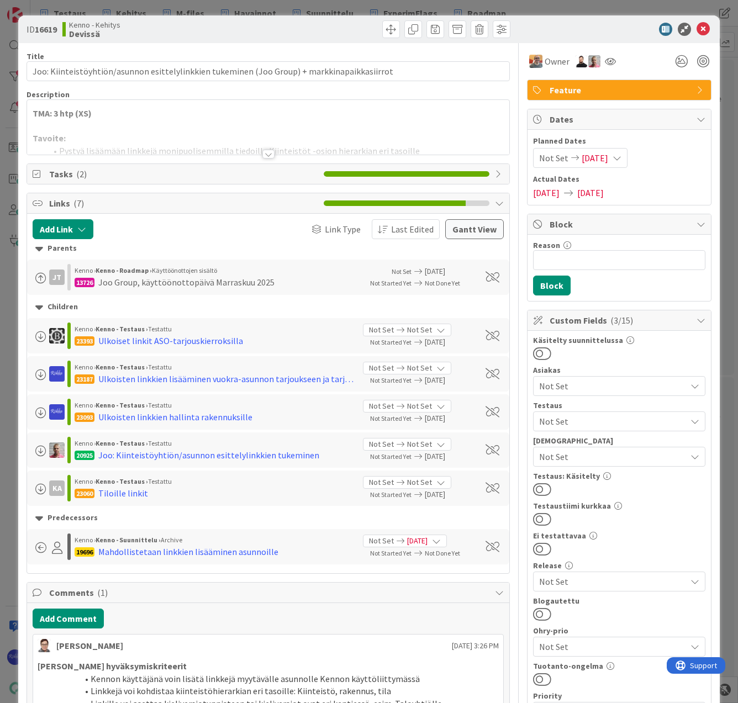
click at [263, 153] on div at bounding box center [268, 154] width 12 height 9
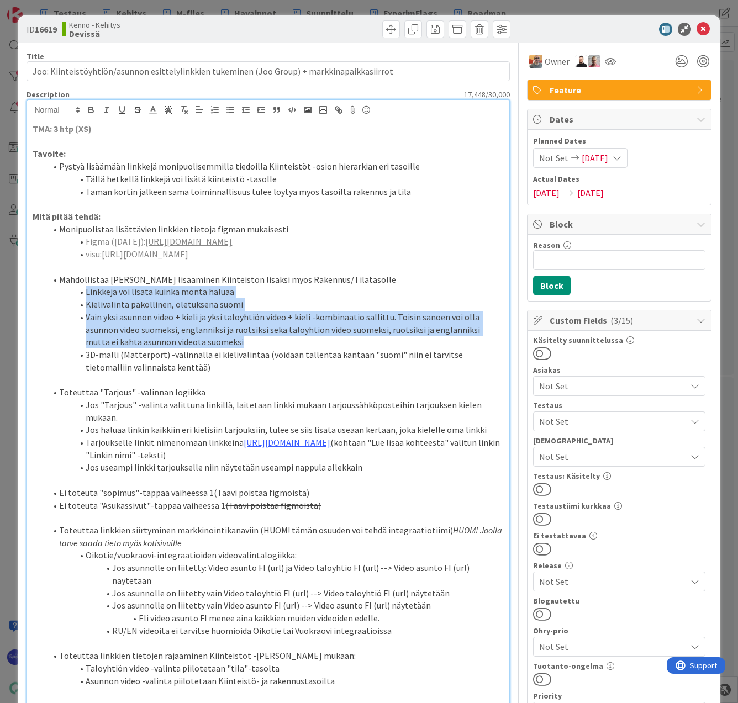
drag, startPoint x: 86, startPoint y: 316, endPoint x: 239, endPoint y: 367, distance: 161.3
click at [239, 367] on ol "Mahdollistaa linkin lisääminen Kiinteistön lisäksi myös Rakennus/Tilatasolle Li…" at bounding box center [268, 323] width 470 height 100
copy ol "Linkkejä voi lisätä kuinka monta haluaa Kielivalinta pakollinen, oletuksena suo…"
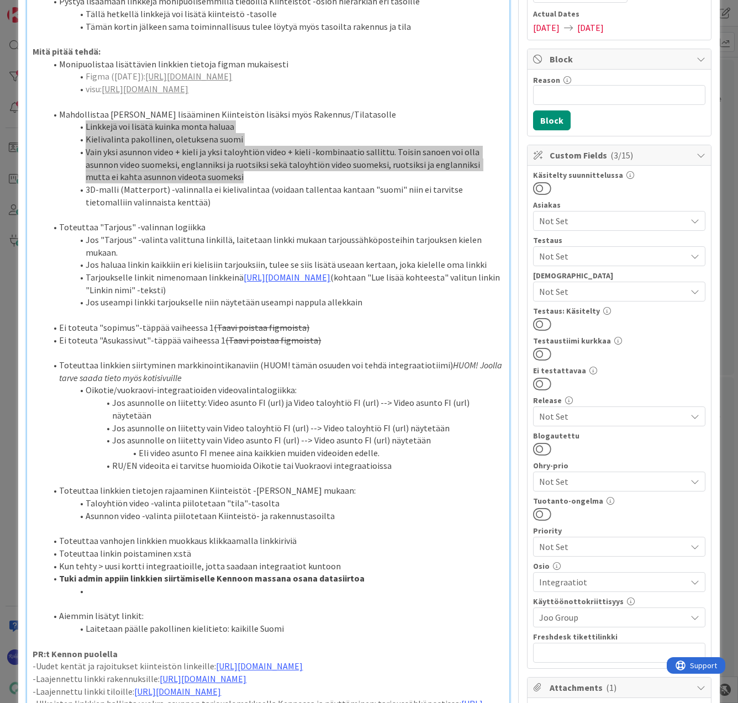
scroll to position [166, 0]
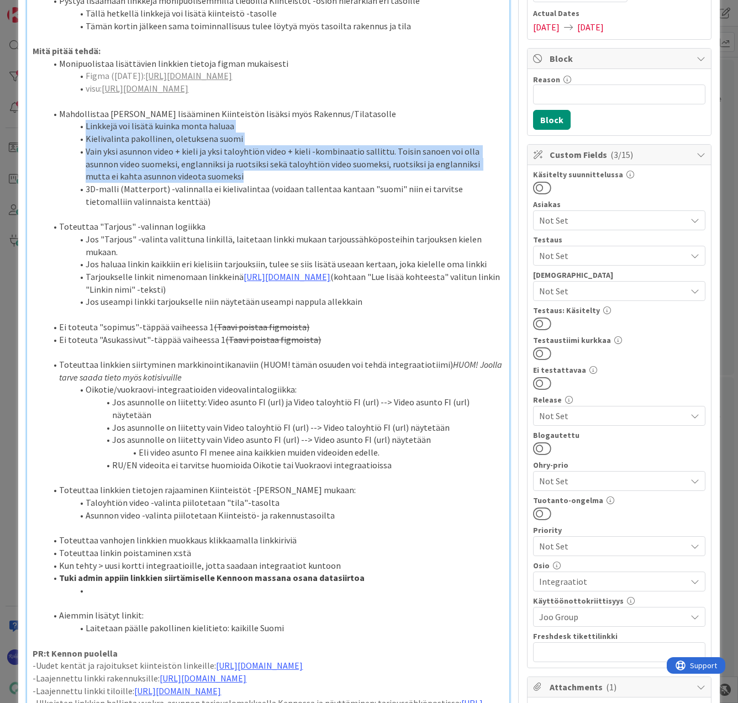
drag, startPoint x: 87, startPoint y: 289, endPoint x: 252, endPoint y: 299, distance: 165.9
click at [252, 299] on ol "Toteuttaa "Tarjous" -valinnan logiikka Jos "Tarjous" -valinta valittuna linkill…" at bounding box center [268, 264] width 470 height 88
copy ol "Jos haluaa linkin kaikkiin eri kielisiin tarjouksiin, tulee se siis lisätä usea…"
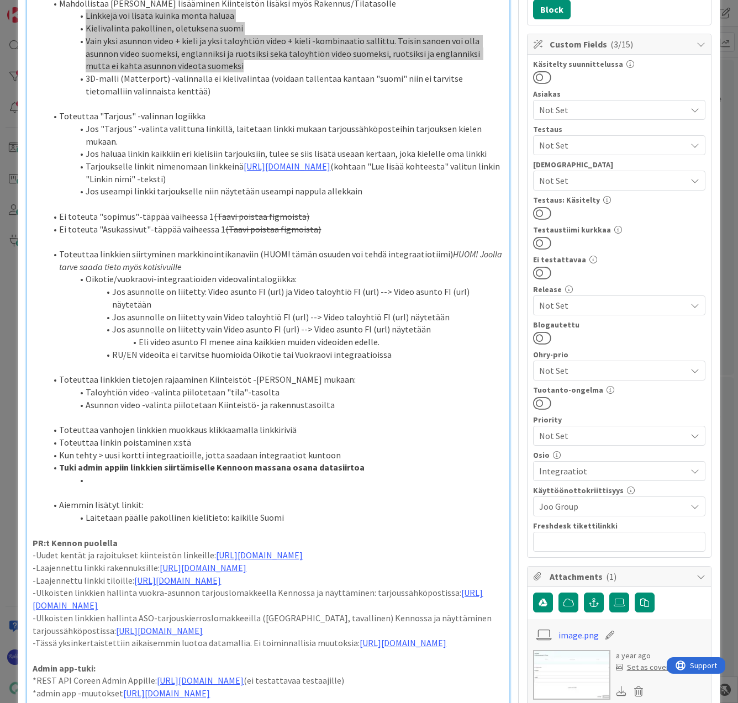
scroll to position [331, 0]
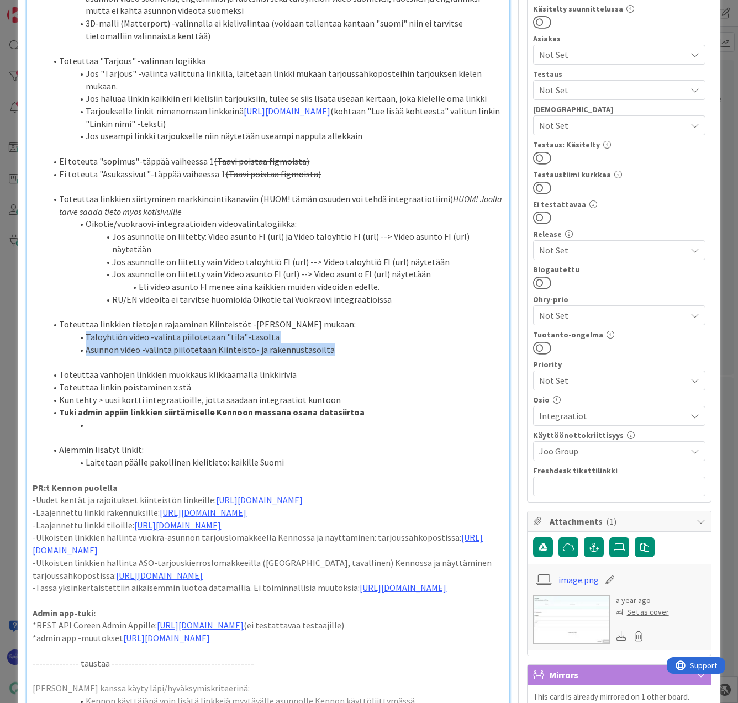
drag, startPoint x: 86, startPoint y: 374, endPoint x: 331, endPoint y: 383, distance: 245.3
click at [331, 356] on ol "Toteuttaa linkkien tietojen rajaaminen Kiinteistöt -osion tason mukaan: Taloyht…" at bounding box center [268, 337] width 470 height 38
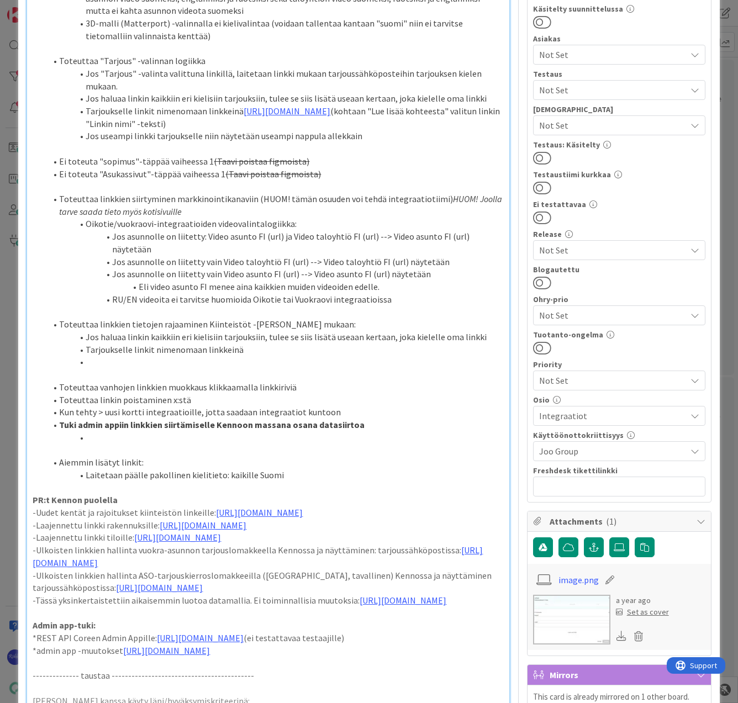
click at [207, 343] on li "Jos haluaa linkin kaikkiin eri kielisiin tarjouksiin, tulee se siis lisätä usea…" at bounding box center [274, 337] width 457 height 13
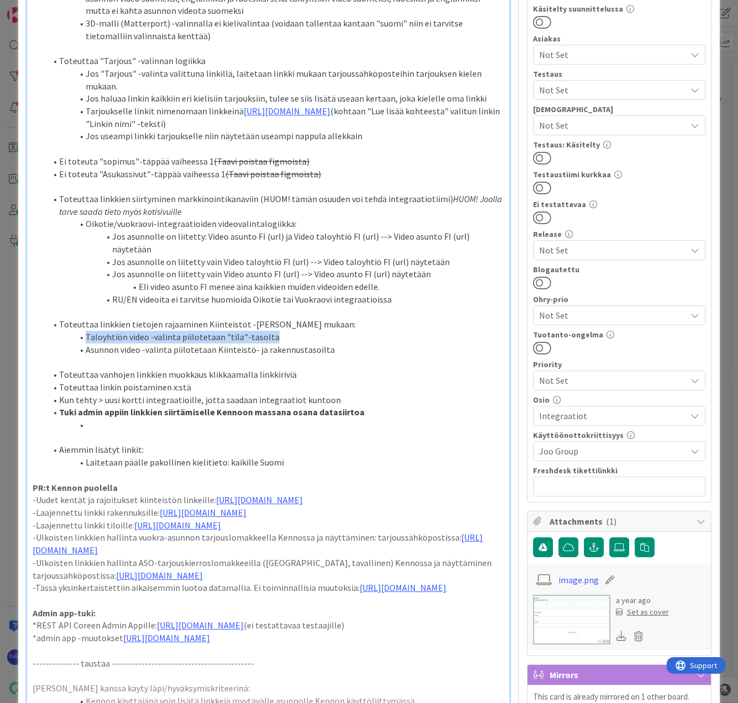
click at [188, 356] on li "Asunnon video -valinta piilotetaan Kiinteistö- ja rakennustasoilta" at bounding box center [274, 349] width 457 height 13
drag, startPoint x: 86, startPoint y: 374, endPoint x: 328, endPoint y: 391, distance: 243.0
click at [328, 356] on ol "Toteuttaa linkkien tietojen rajaaminen Kiinteistöt -osion tason mukaan: Taloyht…" at bounding box center [268, 337] width 470 height 38
copy ol "Taloyhtiön video -valinta piilotetaan "tila"-tasolta Asunnon video -valinta pii…"
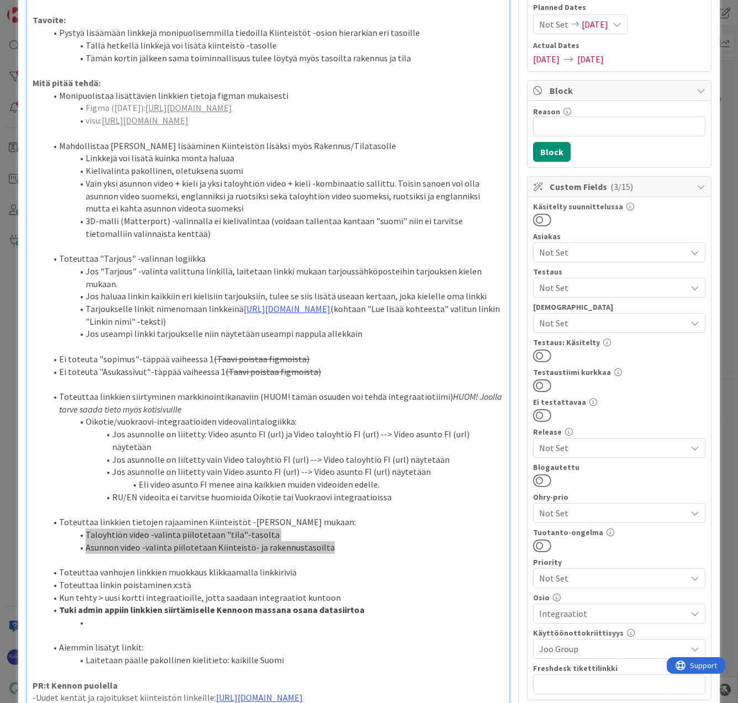
scroll to position [55, 0]
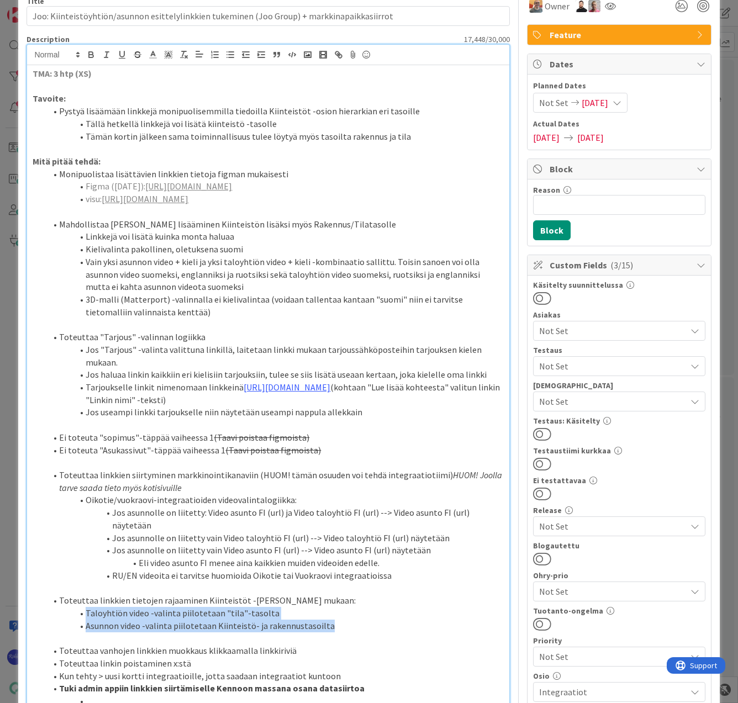
drag, startPoint x: 537, startPoint y: 491, endPoint x: 539, endPoint y: 479, distance: 12.3
click at [537, 491] on button at bounding box center [542, 493] width 18 height 14
click at [541, 432] on button at bounding box center [542, 434] width 18 height 14
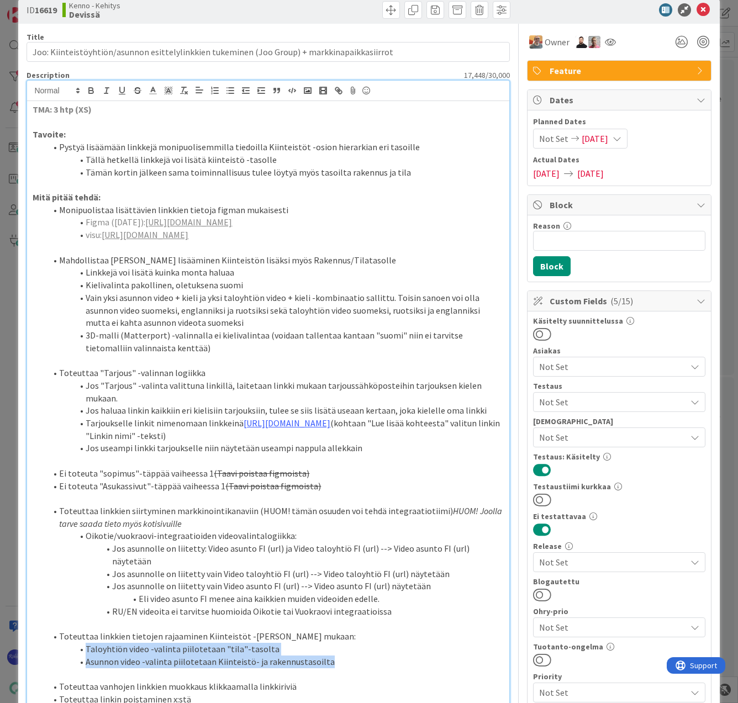
scroll to position [0, 0]
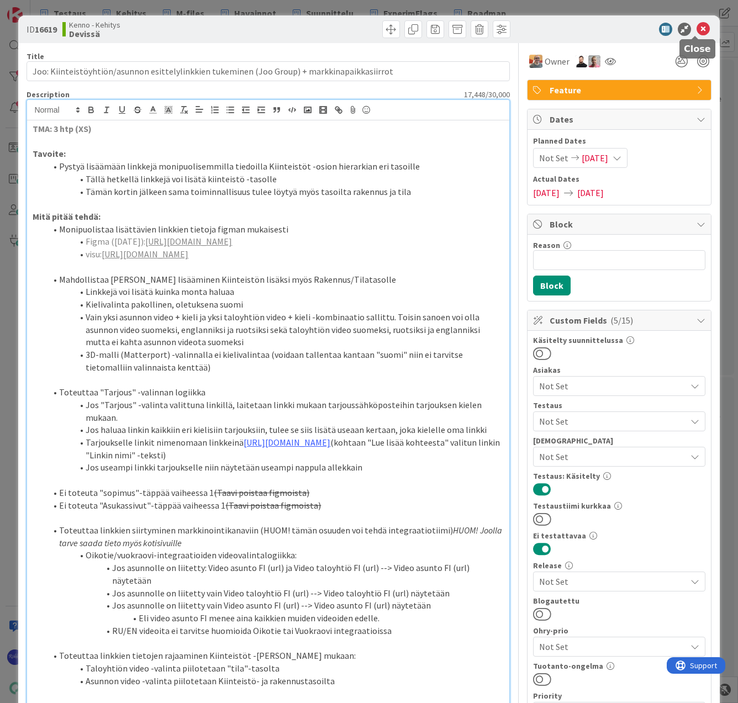
click at [696, 30] on icon at bounding box center [702, 29] width 13 height 13
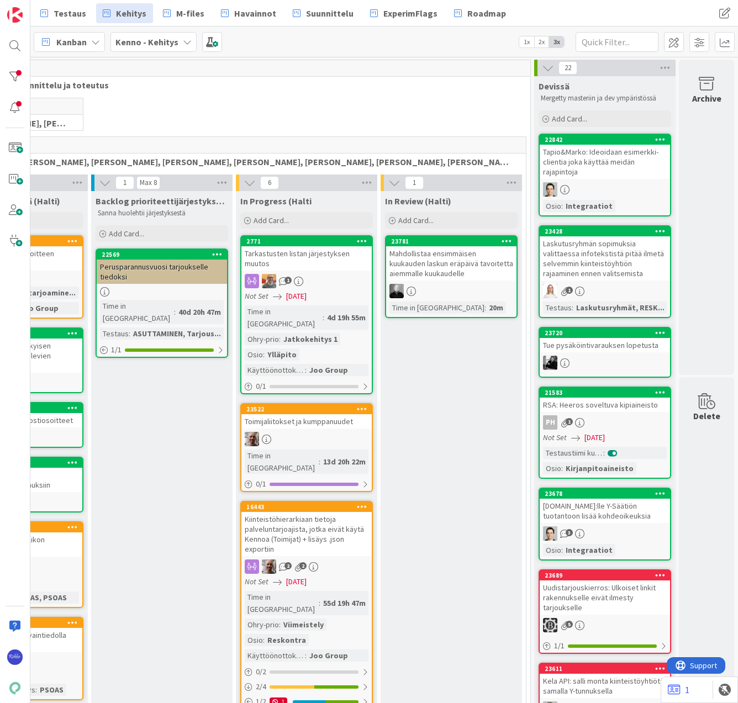
click at [588, 161] on div "Tapio&Marko: Ideoidaan esimerkki-clientia joka käyttää meidän rajapintoja" at bounding box center [604, 162] width 130 height 34
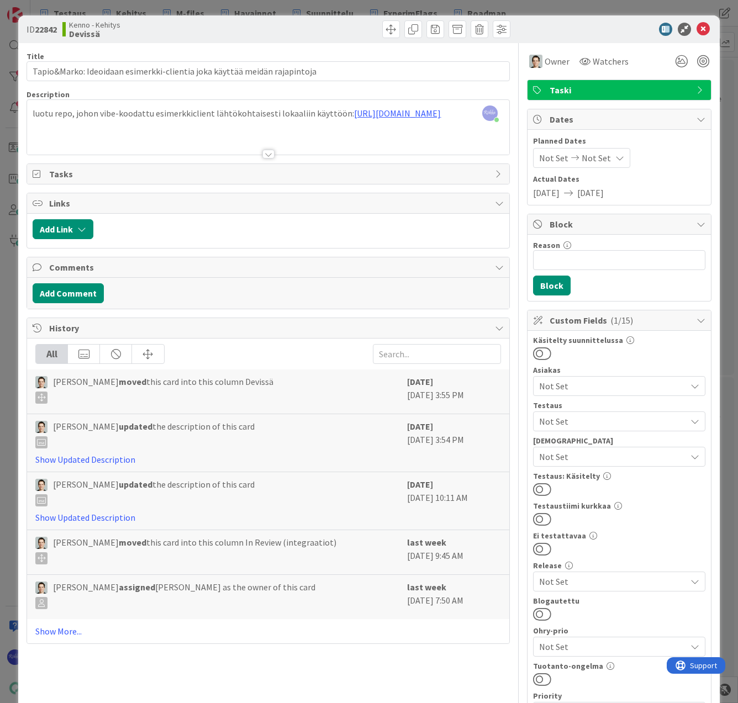
drag, startPoint x: 539, startPoint y: 549, endPoint x: 580, endPoint y: 474, distance: 85.5
click at [541, 545] on button at bounding box center [542, 549] width 18 height 14
click at [696, 25] on icon at bounding box center [702, 29] width 13 height 13
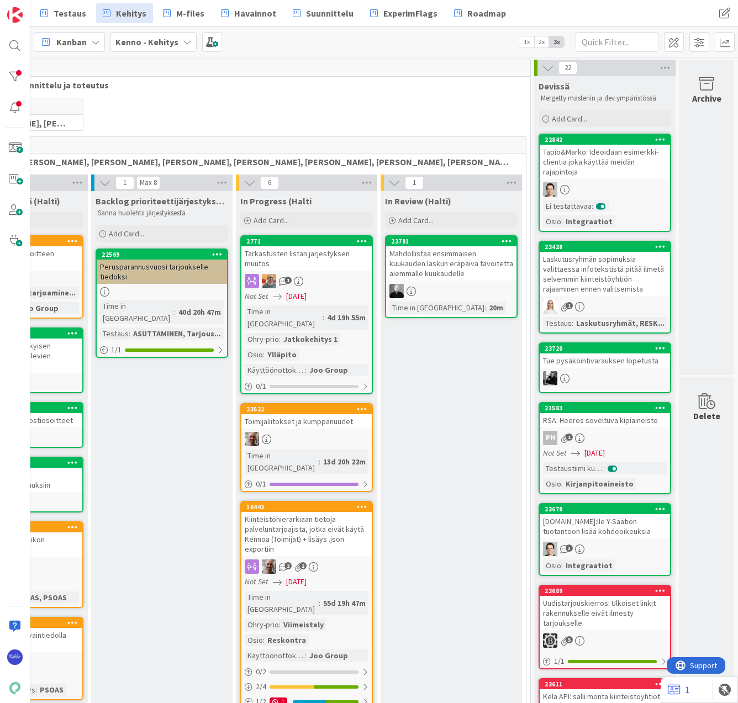
click at [608, 158] on div "Tapio&Marko: Ideoidaan esimerkki-clientia joka käyttää meidän rajapintoja" at bounding box center [604, 162] width 130 height 34
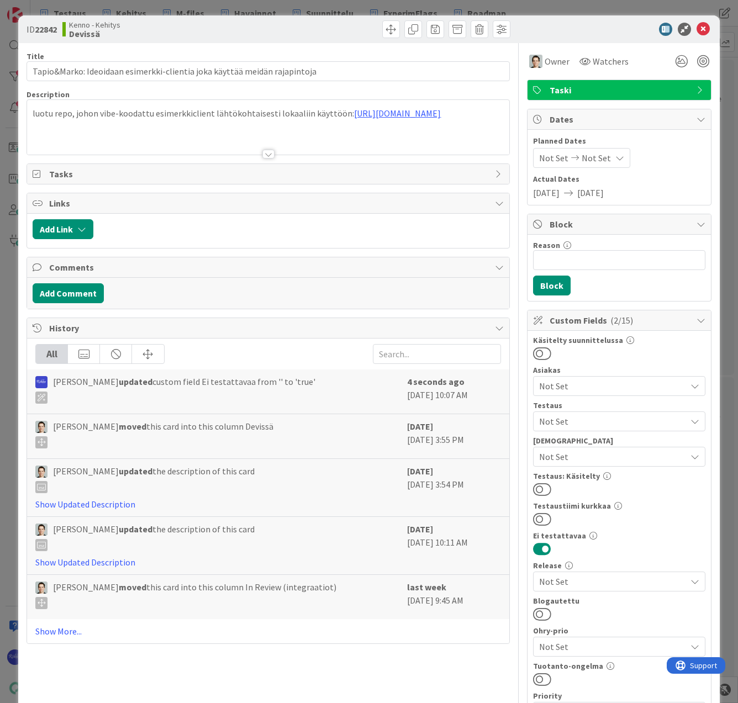
click at [538, 491] on button at bounding box center [542, 489] width 18 height 14
click at [696, 29] on icon at bounding box center [702, 29] width 13 height 13
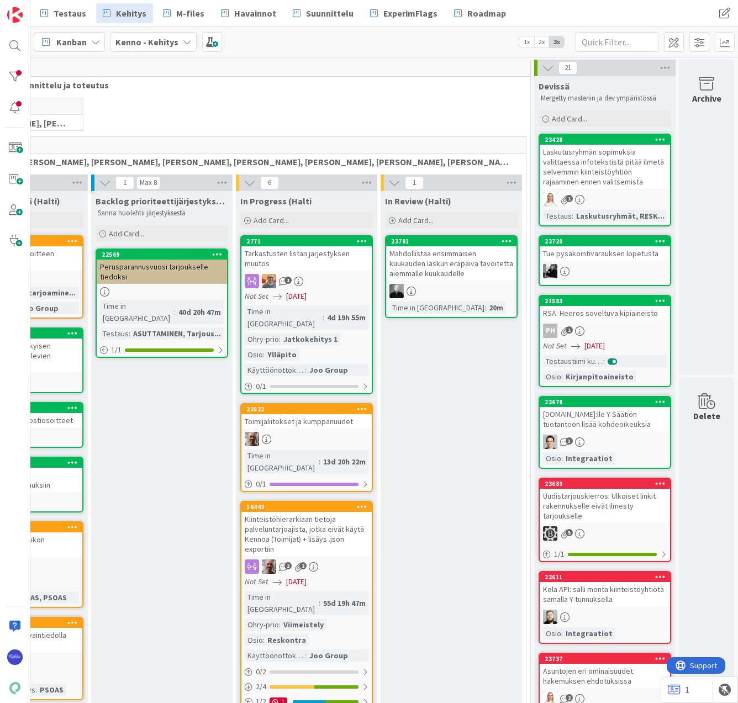
click at [590, 173] on div "Laskutusryhmän sopimuksia valittaessa infotekstistä pitää ilmetä selvemmin kiin…" at bounding box center [604, 167] width 130 height 44
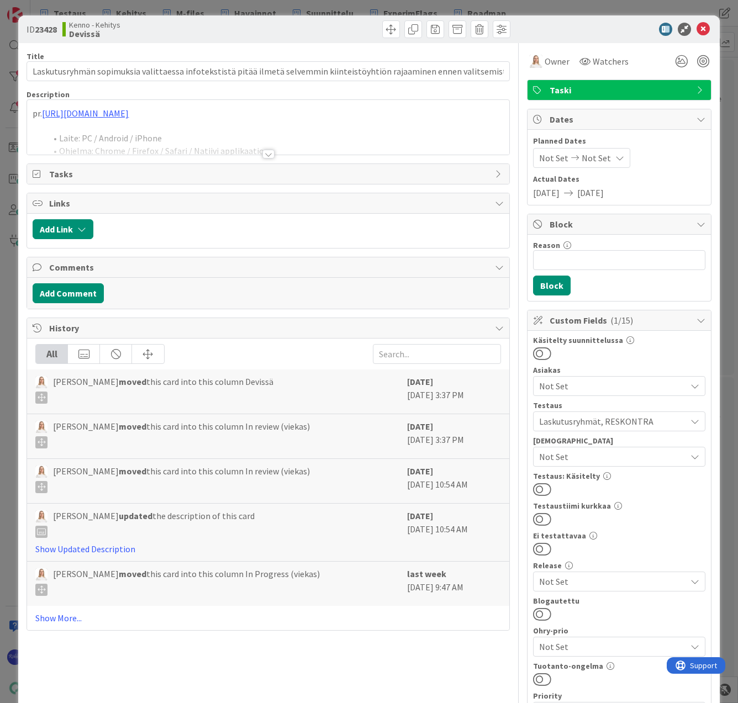
click at [263, 151] on div at bounding box center [268, 154] width 12 height 9
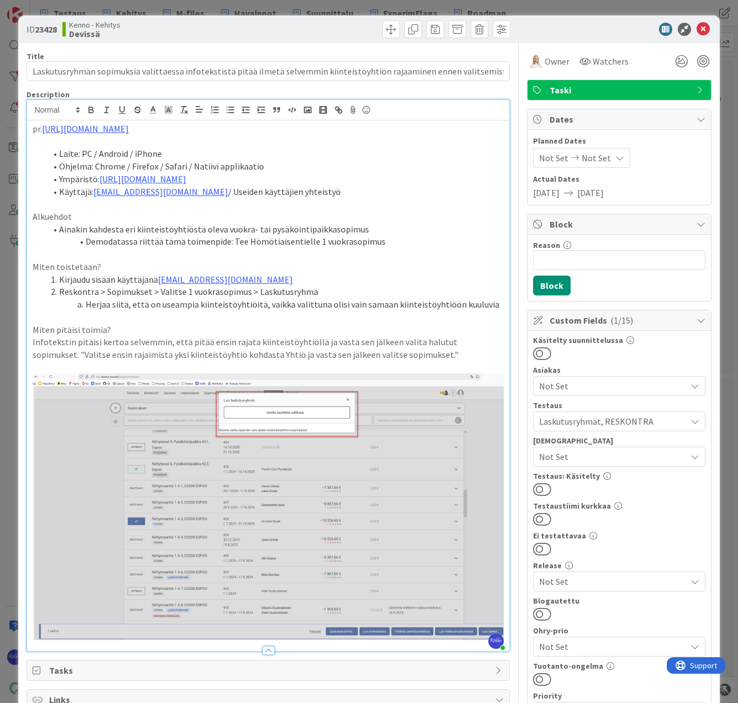
click at [538, 488] on button at bounding box center [542, 489] width 18 height 14
click at [696, 29] on icon at bounding box center [702, 29] width 13 height 13
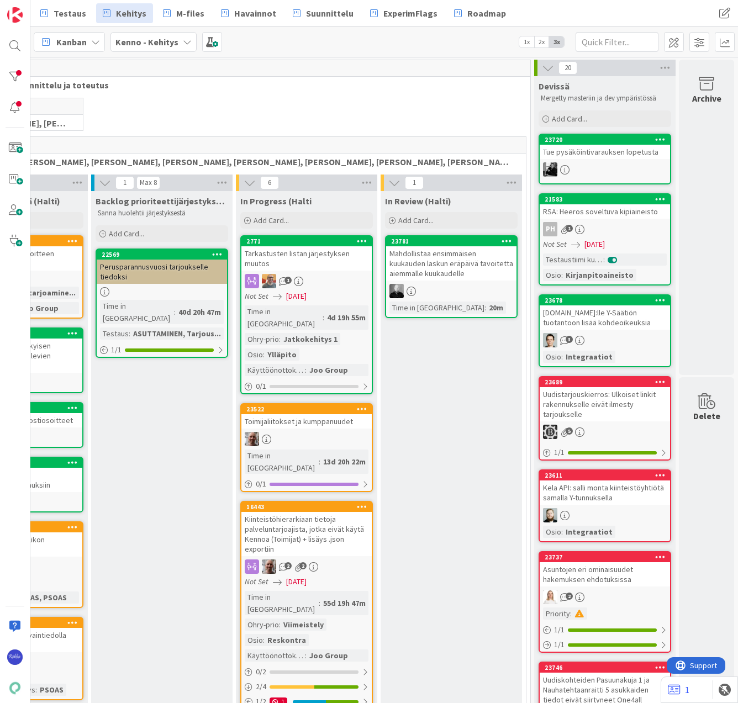
click at [608, 157] on div "Tue pysäköintivarauksen lopetusta" at bounding box center [604, 152] width 130 height 14
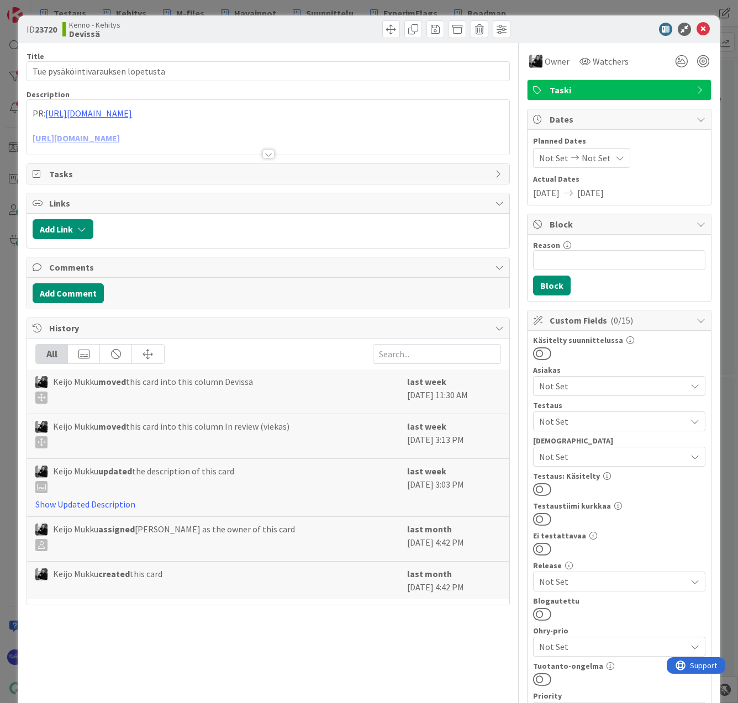
click at [268, 152] on div at bounding box center [268, 154] width 12 height 9
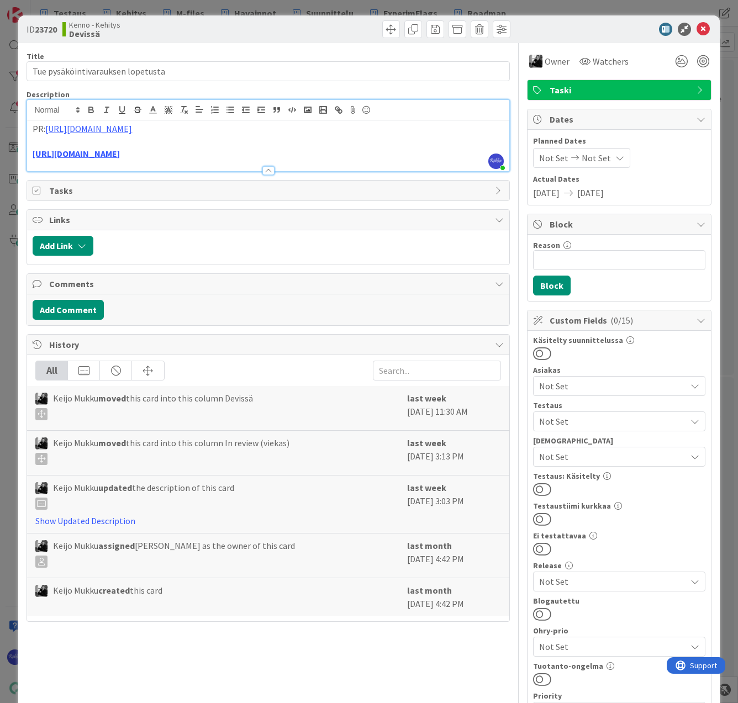
click at [595, 421] on span "Not Set" at bounding box center [612, 421] width 147 height 13
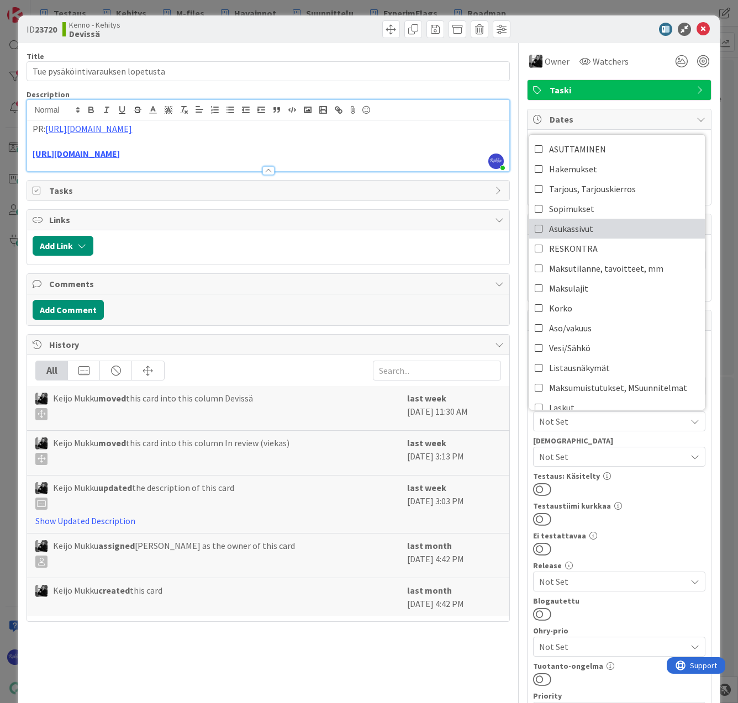
click at [598, 230] on link "Asukassivut" at bounding box center [617, 229] width 176 height 20
click at [637, 506] on div "Testaustiimi kurkkaa" at bounding box center [619, 506] width 172 height 8
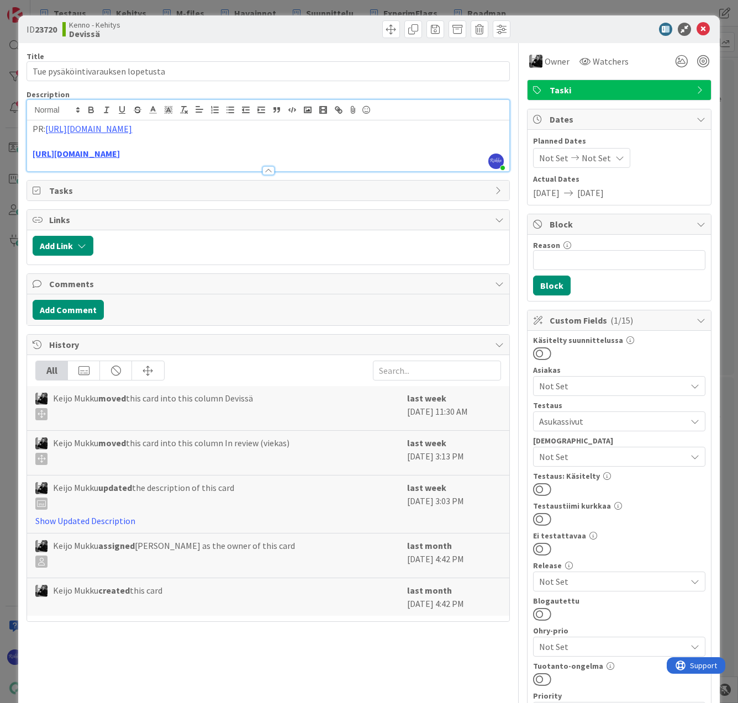
click at [537, 484] on button at bounding box center [542, 489] width 18 height 14
click at [696, 29] on icon at bounding box center [702, 29] width 13 height 13
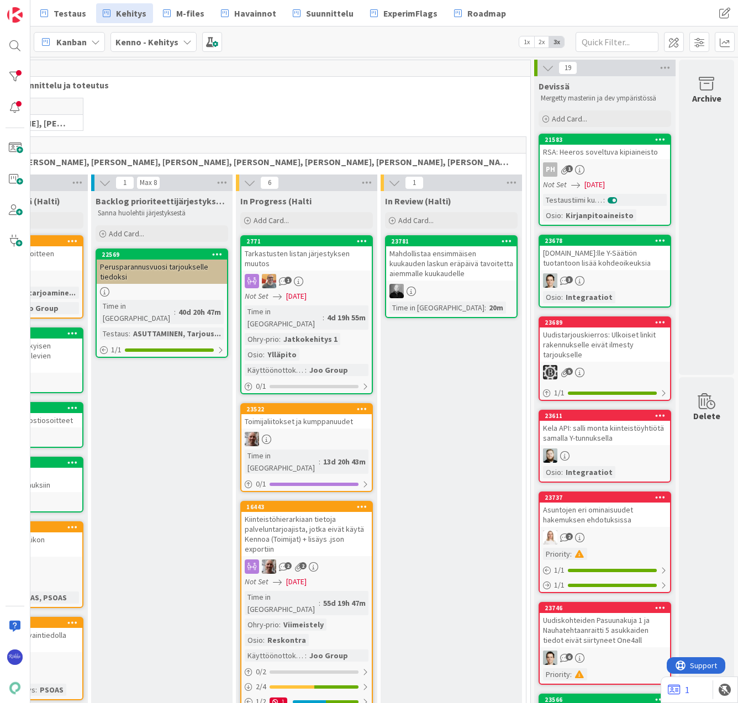
click at [616, 176] on div "PH 1" at bounding box center [604, 169] width 130 height 14
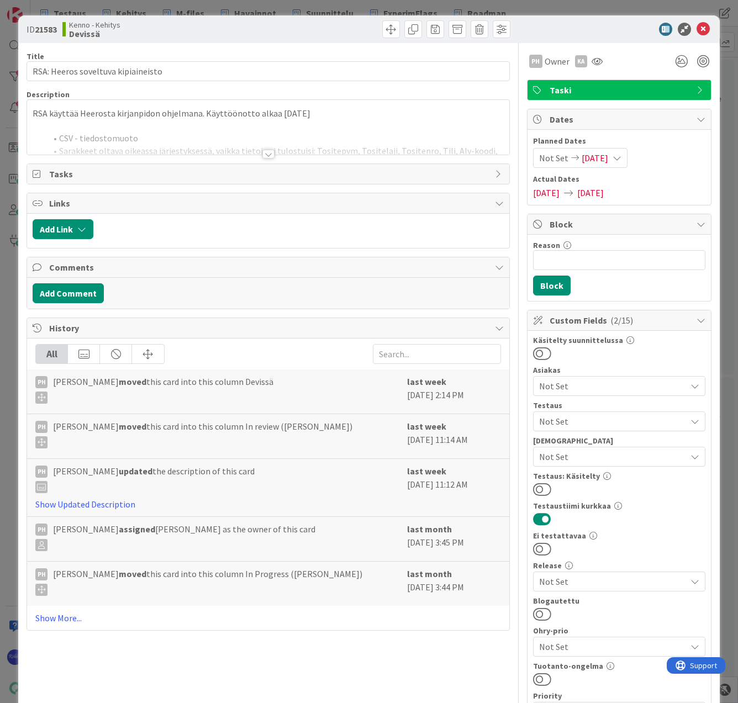
click at [598, 427] on span "Not Set" at bounding box center [612, 421] width 147 height 13
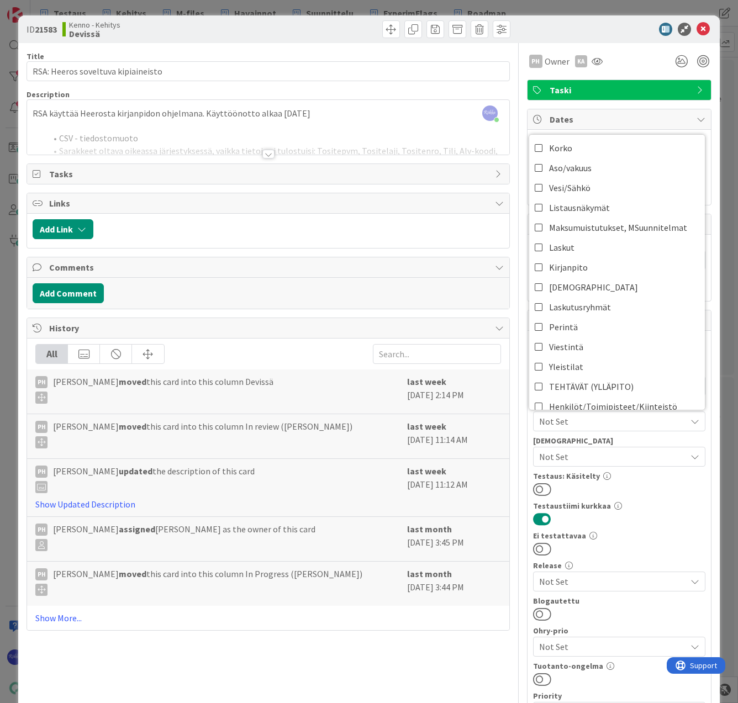
scroll to position [166, 0]
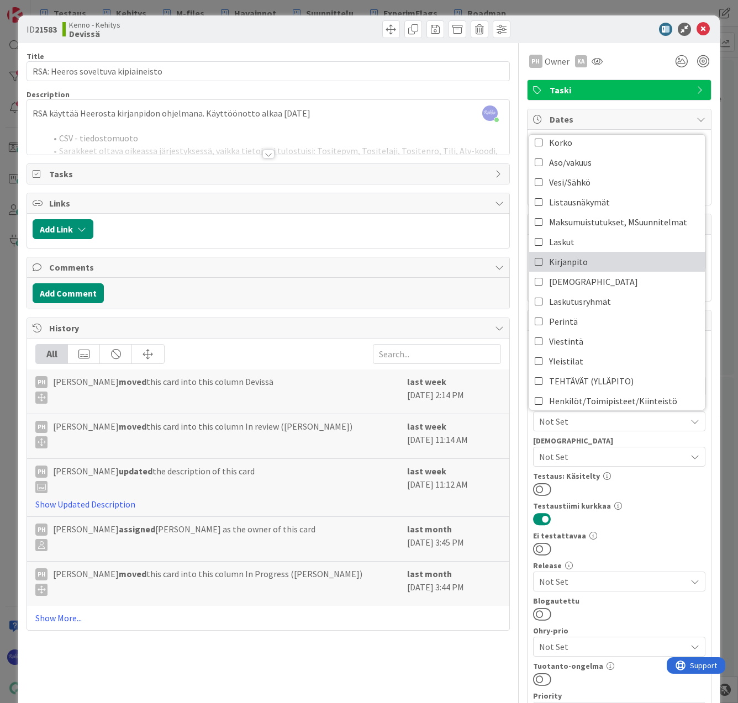
click at [591, 263] on link "Kirjanpito" at bounding box center [617, 262] width 176 height 20
click at [629, 501] on div "Käsitelty suunnittelussa Asiakas Not Set Testaus Kirjanpito ASUTTAMINEN Hakemuk…" at bounding box center [619, 581] width 172 height 491
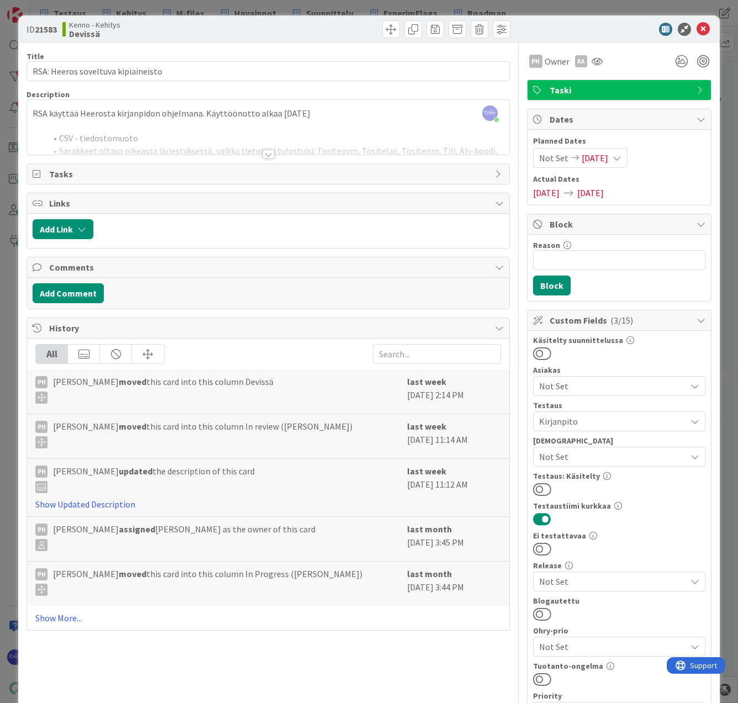
click at [266, 155] on div at bounding box center [268, 154] width 12 height 9
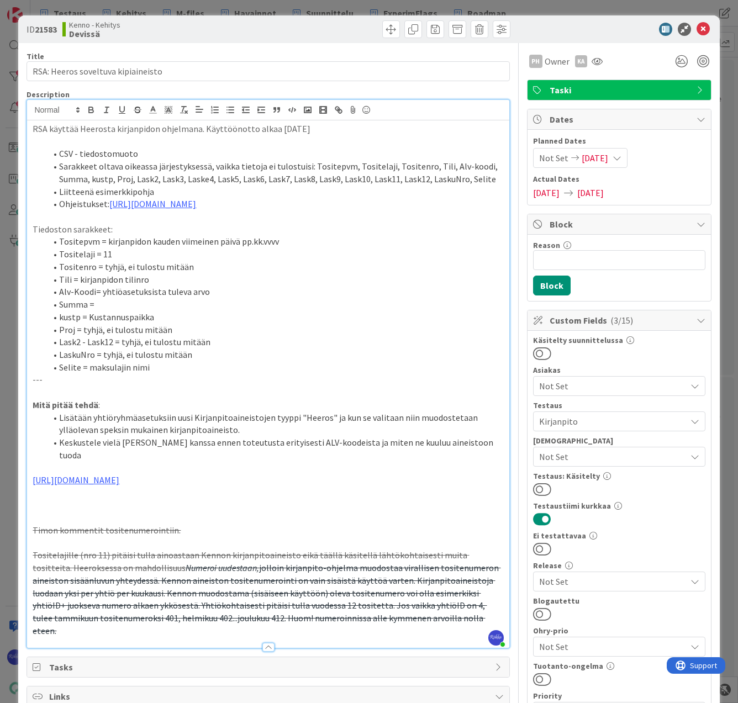
drag, startPoint x: 210, startPoint y: 481, endPoint x: 24, endPoint y: 484, distance: 186.1
click at [24, 484] on div "ID 21583 Kenno - Kehitys Devissä Title 34 / 128 RSA: Heeros soveltuva kipiainei…" at bounding box center [368, 579] width 701 height 1129
click at [539, 488] on button at bounding box center [542, 489] width 18 height 14
click at [696, 30] on icon at bounding box center [702, 29] width 13 height 13
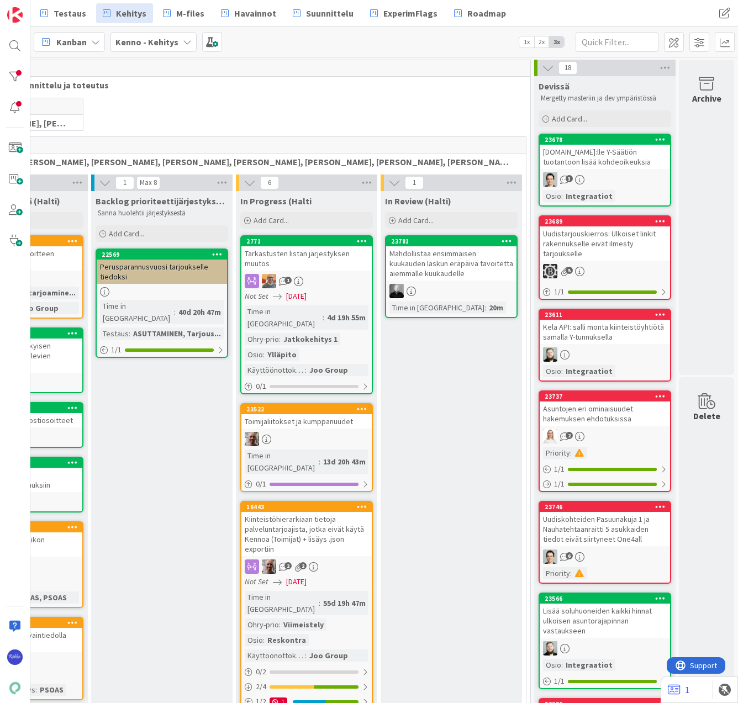
click at [596, 179] on div "3" at bounding box center [604, 179] width 130 height 14
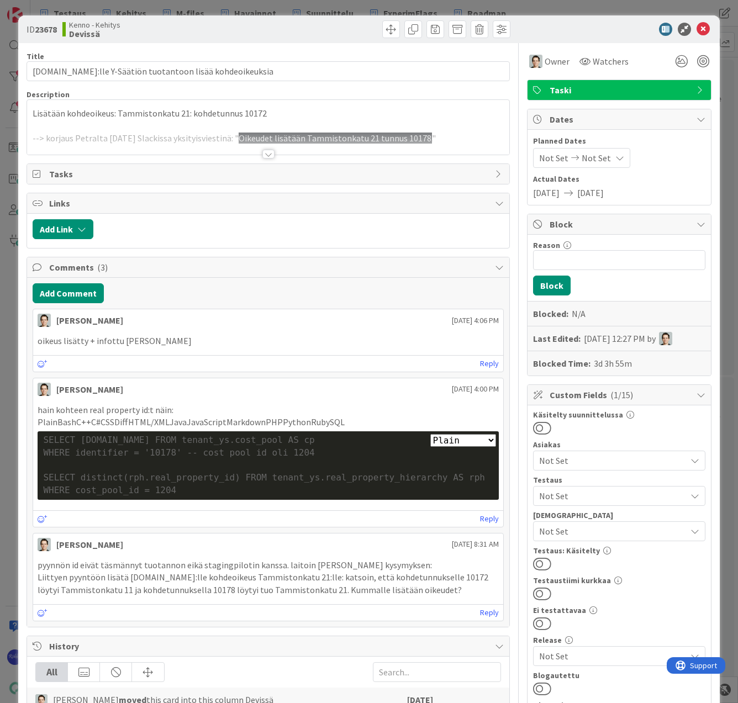
click at [266, 157] on div at bounding box center [268, 154] width 12 height 9
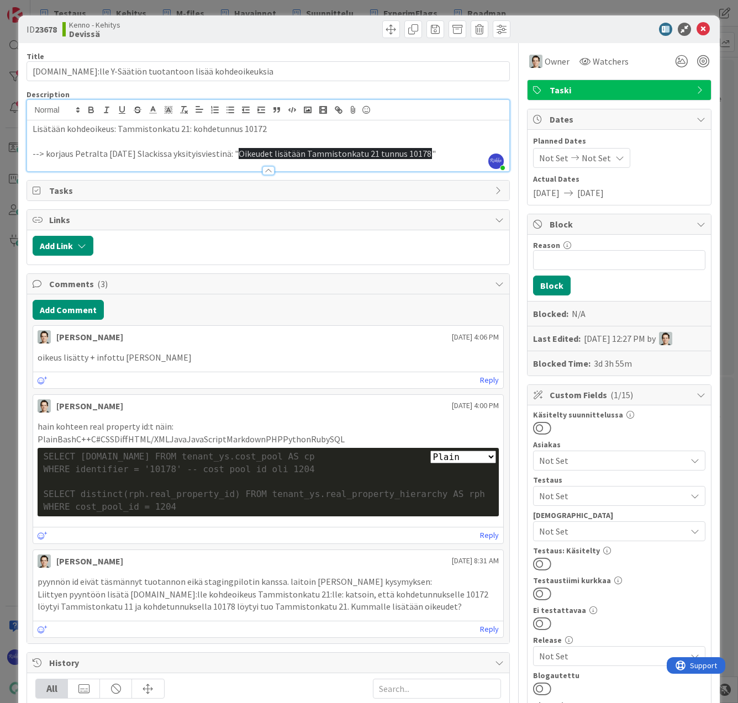
click at [537, 621] on button at bounding box center [542, 623] width 18 height 14
drag, startPoint x: 534, startPoint y: 565, endPoint x: 581, endPoint y: 497, distance: 82.5
click at [536, 565] on button at bounding box center [542, 563] width 18 height 14
click at [696, 31] on icon at bounding box center [702, 29] width 13 height 13
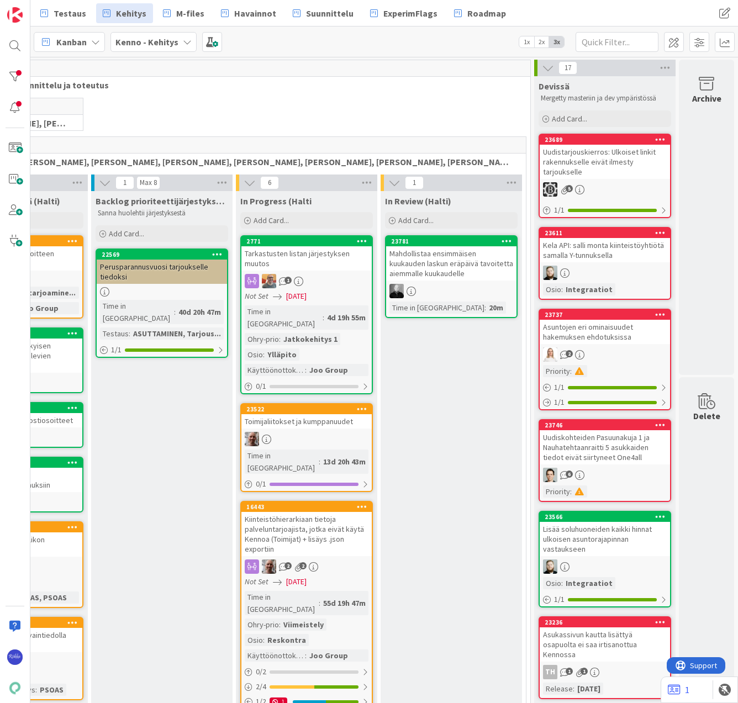
click at [614, 163] on div "Uudistarjouskierros: Ulkoiset linkit rakennukselle eivät ilmesty tarjoukselle" at bounding box center [604, 162] width 130 height 34
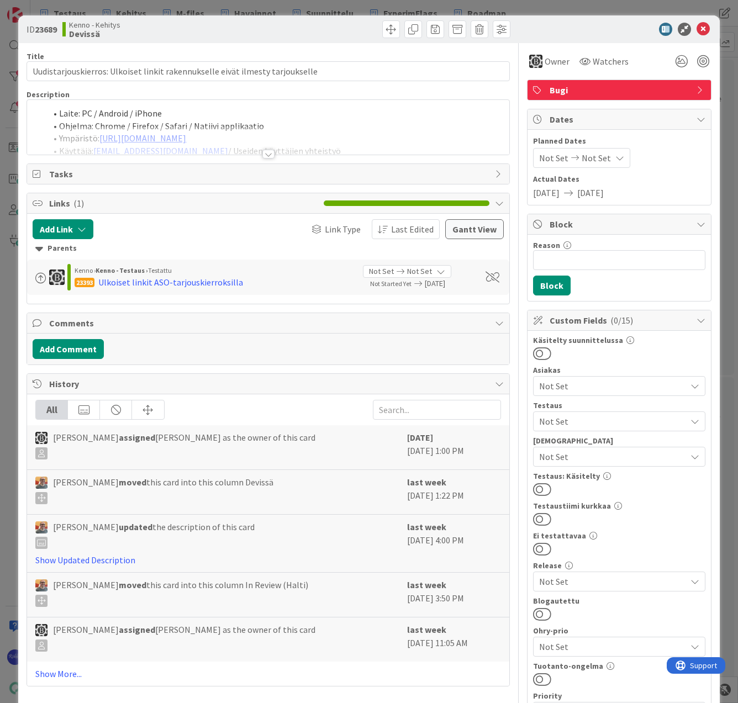
click at [594, 416] on span "Not Set" at bounding box center [612, 421] width 147 height 13
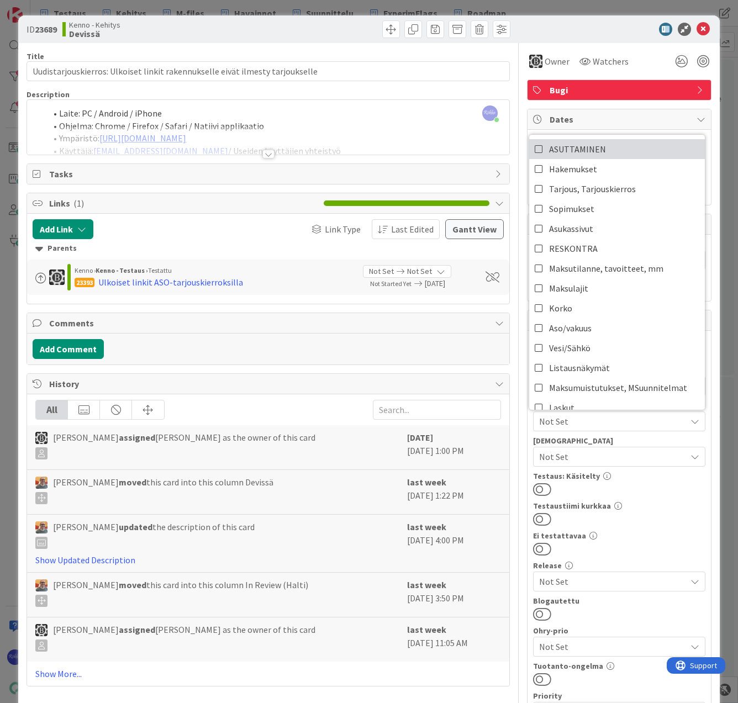
click at [593, 153] on span "ASUTTAMINEN" at bounding box center [577, 149] width 57 height 17
click at [550, 59] on span "Owner" at bounding box center [556, 61] width 25 height 13
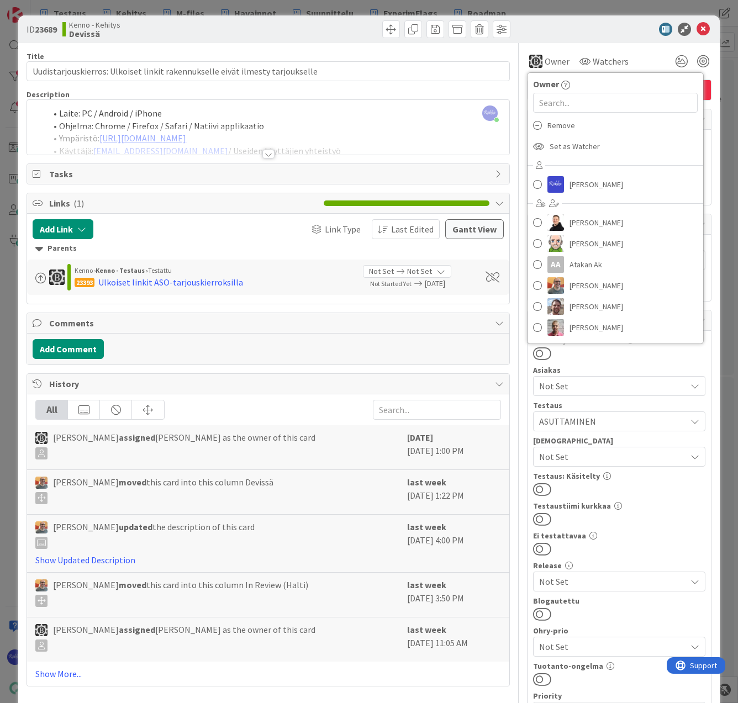
click at [566, 126] on div "Remove" at bounding box center [615, 125] width 176 height 21
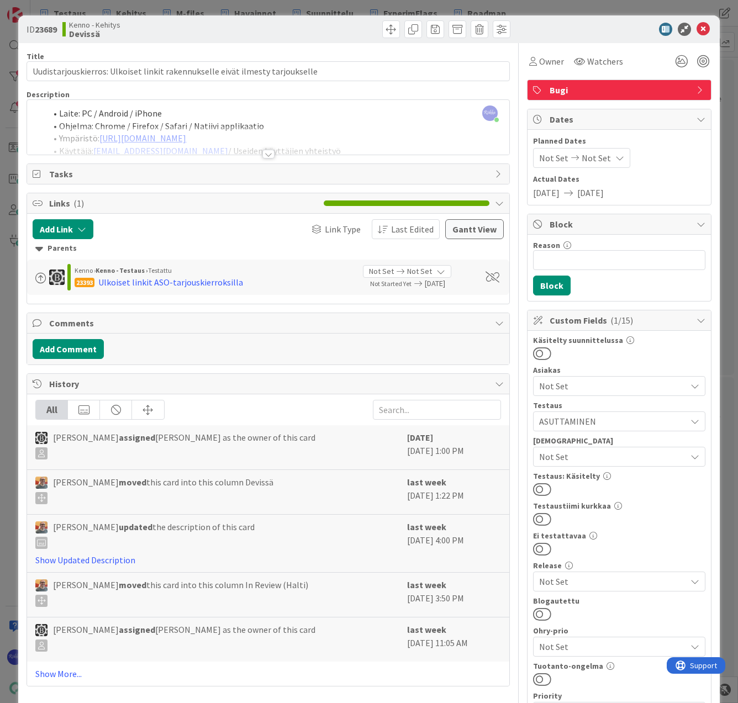
click at [541, 488] on button at bounding box center [542, 489] width 18 height 14
drag, startPoint x: 266, startPoint y: 153, endPoint x: 341, endPoint y: 174, distance: 78.3
click at [266, 153] on div at bounding box center [268, 154] width 12 height 9
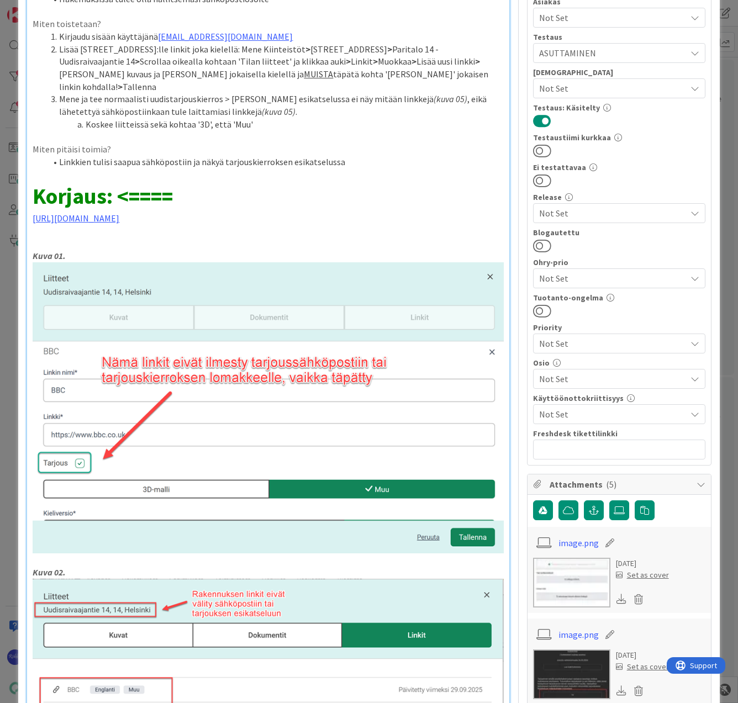
scroll to position [331, 0]
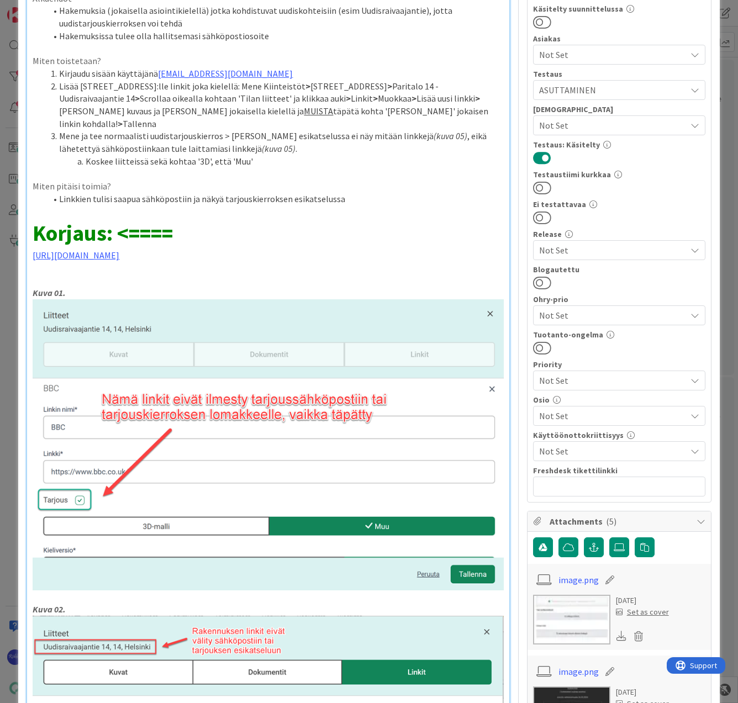
drag, startPoint x: 218, startPoint y: 253, endPoint x: 22, endPoint y: 257, distance: 196.0
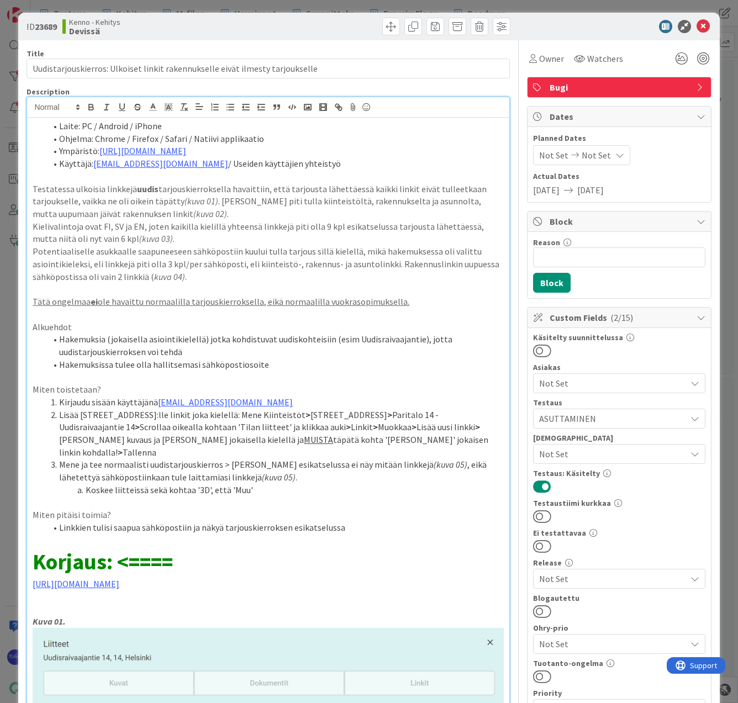
scroll to position [0, 0]
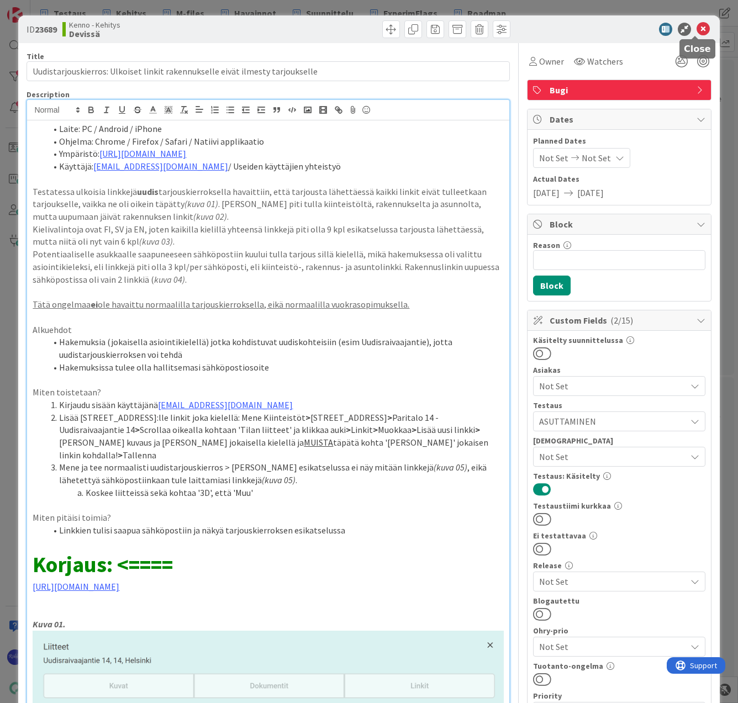
click at [698, 27] on icon at bounding box center [702, 29] width 13 height 13
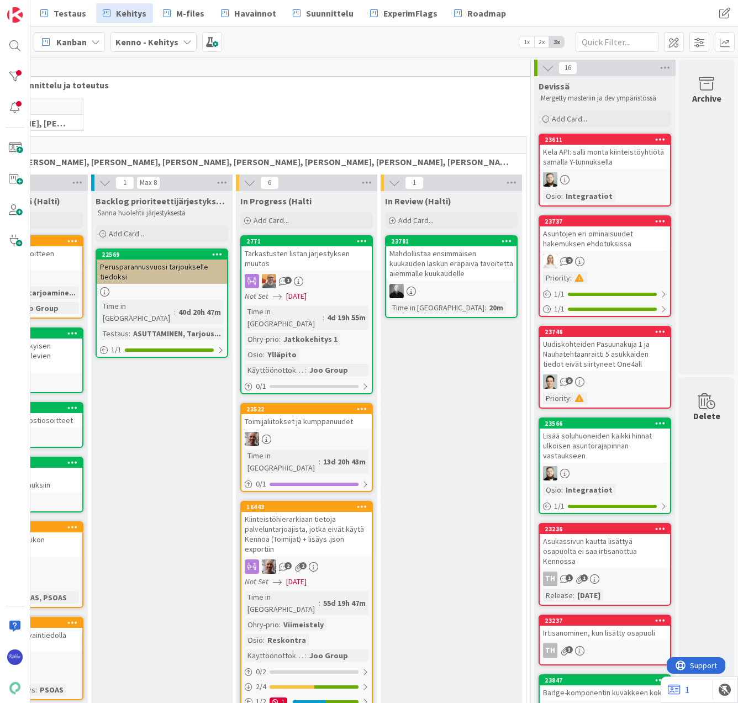
click at [607, 168] on div "Kela API: salli monta kiinteistöyhtiötä samalla Y-tunnuksella" at bounding box center [604, 157] width 130 height 24
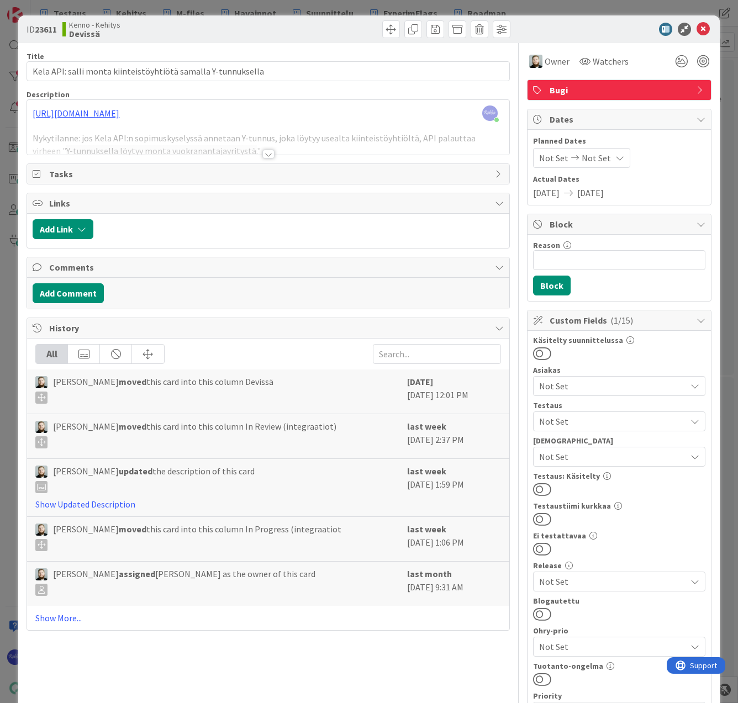
click at [266, 156] on div at bounding box center [268, 154] width 12 height 9
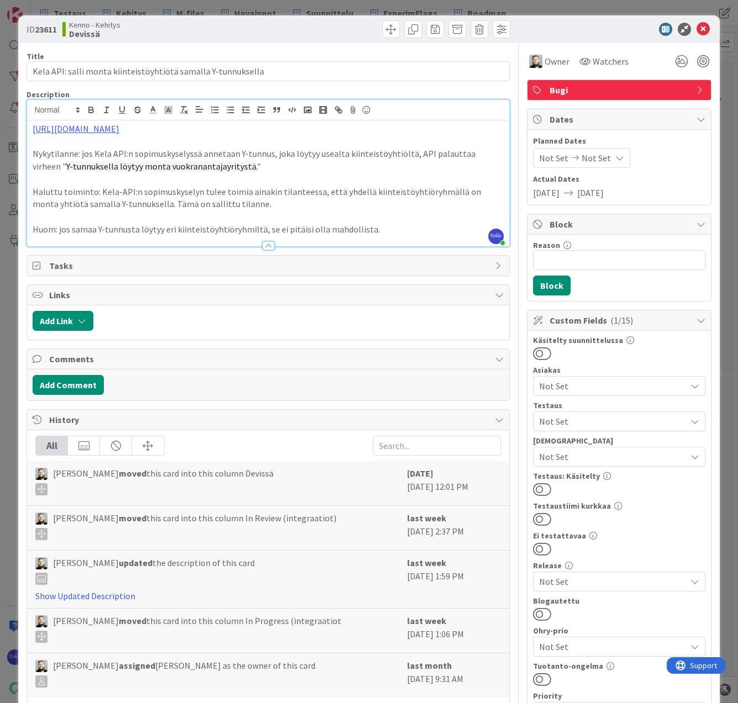
click at [613, 419] on span "Not Set" at bounding box center [612, 421] width 147 height 13
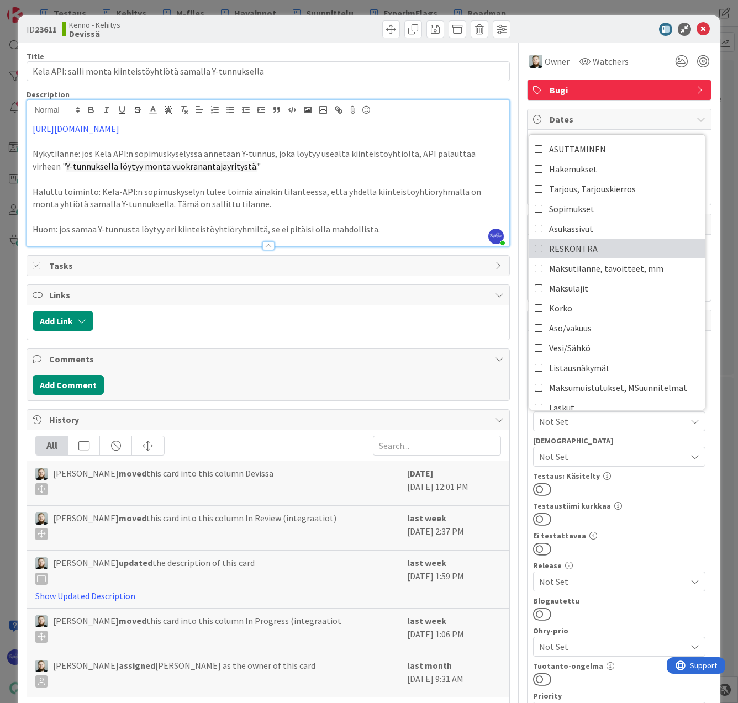
click at [611, 249] on link "RESKONTRA" at bounding box center [617, 248] width 176 height 20
click at [665, 486] on div at bounding box center [619, 489] width 172 height 14
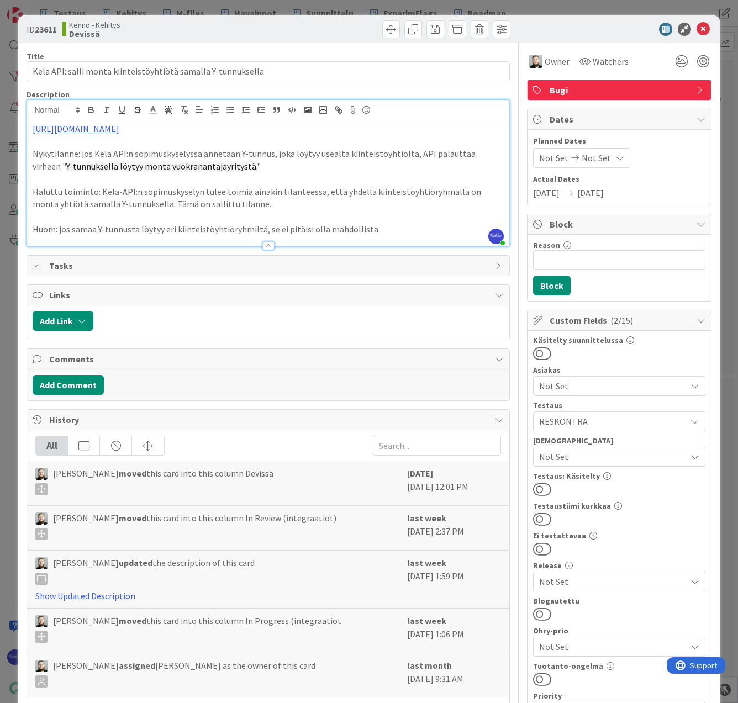
click at [539, 545] on button at bounding box center [542, 549] width 18 height 14
click at [696, 29] on icon at bounding box center [702, 29] width 13 height 13
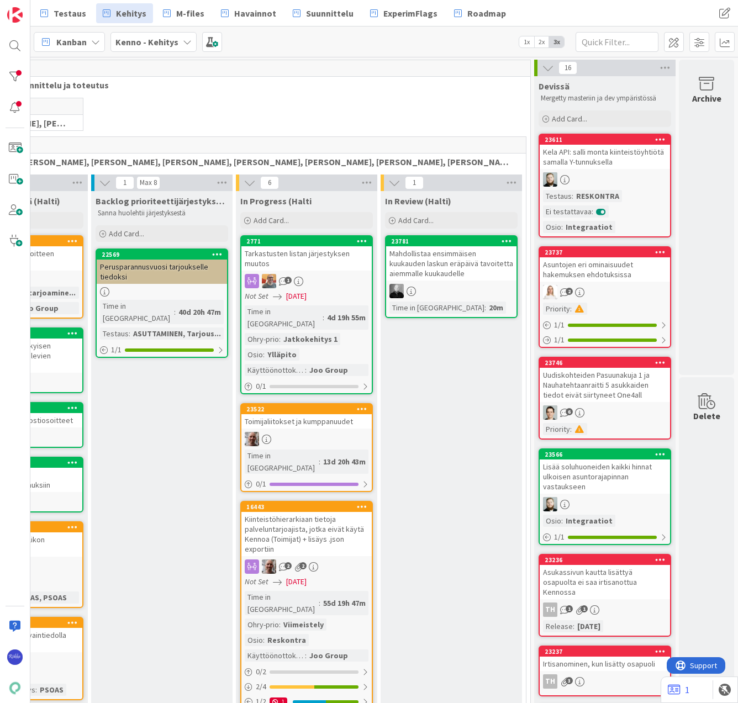
click at [599, 162] on div "Kela API: salli monta kiinteistöyhtiötä samalla Y-tunnuksella" at bounding box center [604, 157] width 130 height 24
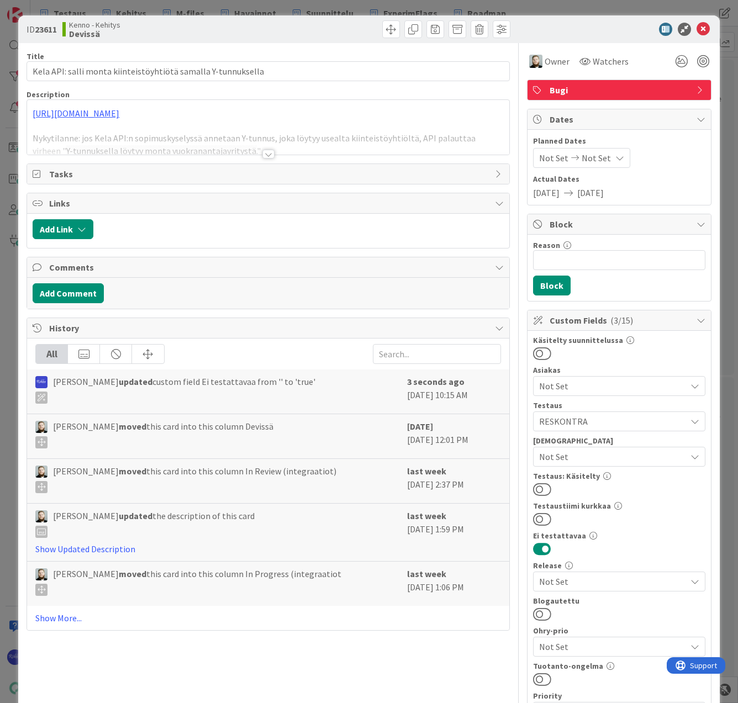
click at [538, 487] on button at bounding box center [542, 489] width 18 height 14
click at [696, 27] on icon at bounding box center [702, 29] width 13 height 13
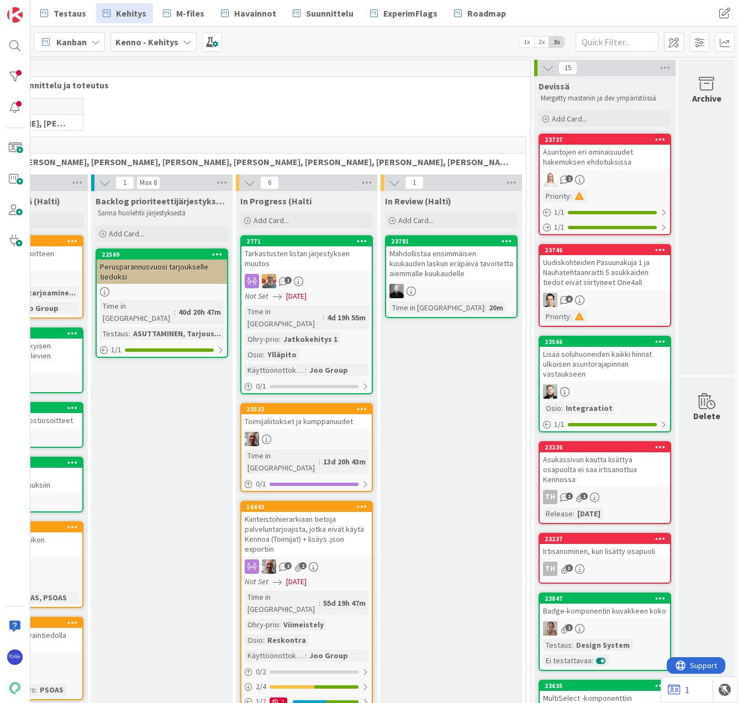
click at [601, 182] on div "2" at bounding box center [604, 179] width 130 height 14
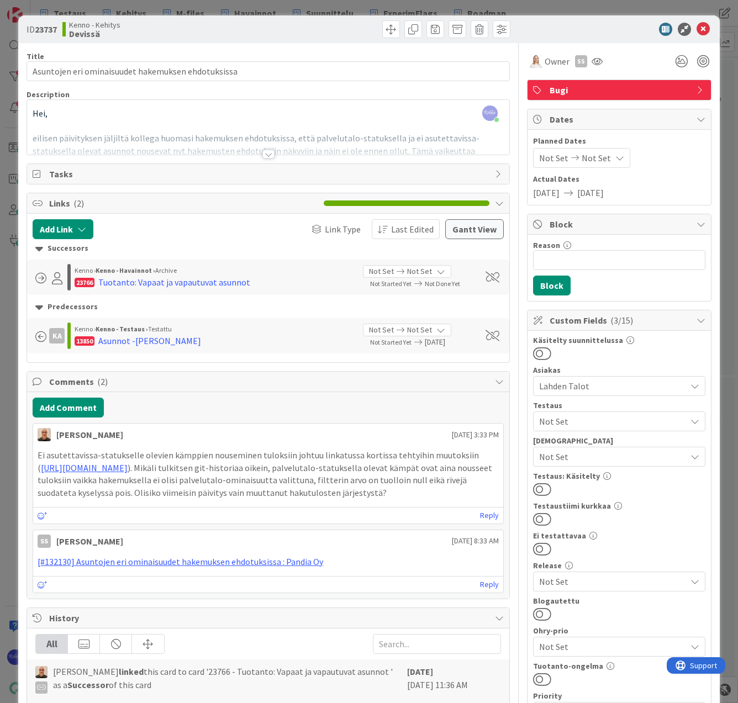
click at [264, 153] on div at bounding box center [268, 154] width 12 height 9
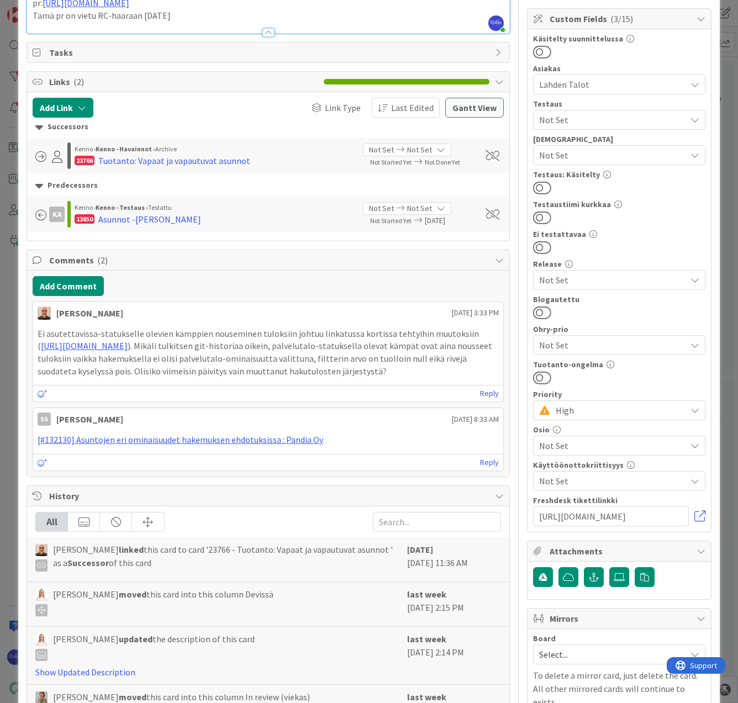
scroll to position [331, 0]
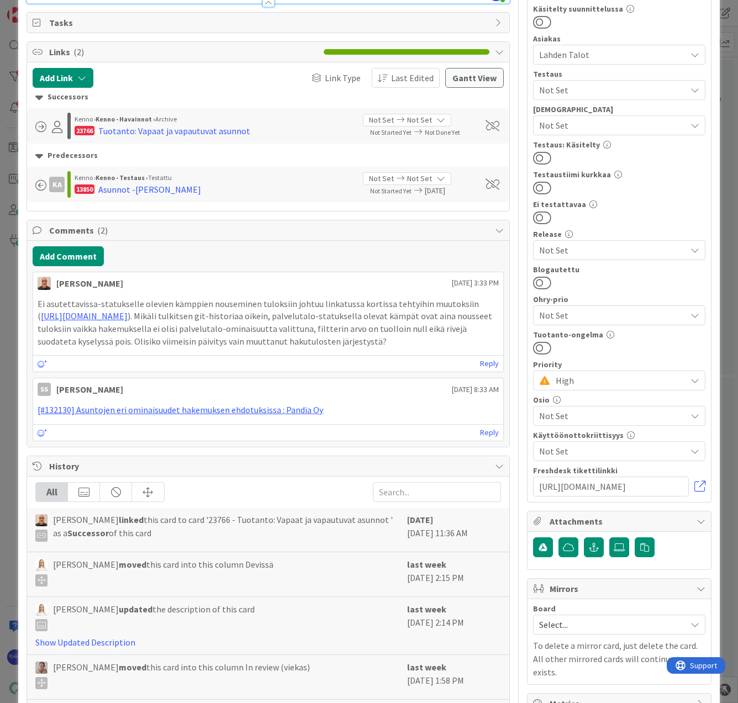
drag, startPoint x: 219, startPoint y: 369, endPoint x: 45, endPoint y: 367, distance: 173.9
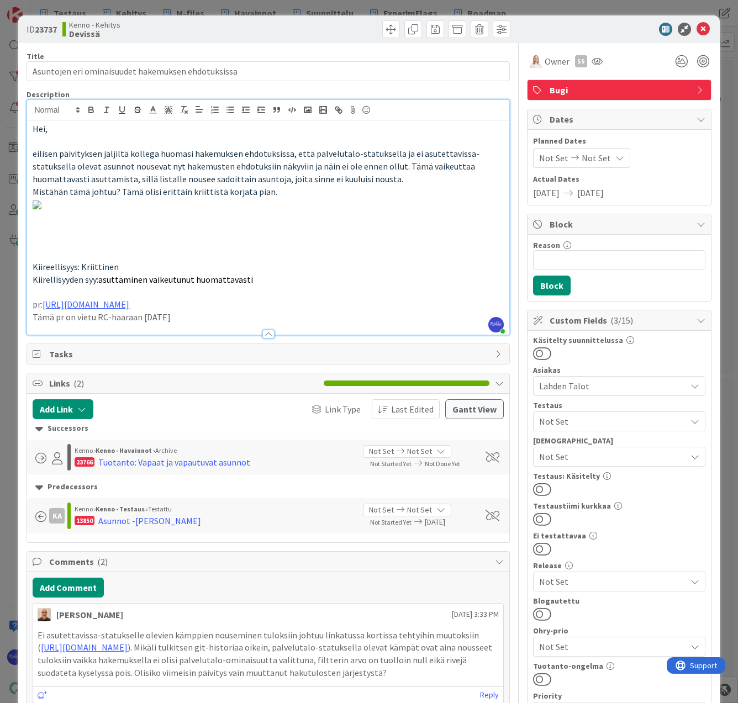
scroll to position [276, 0]
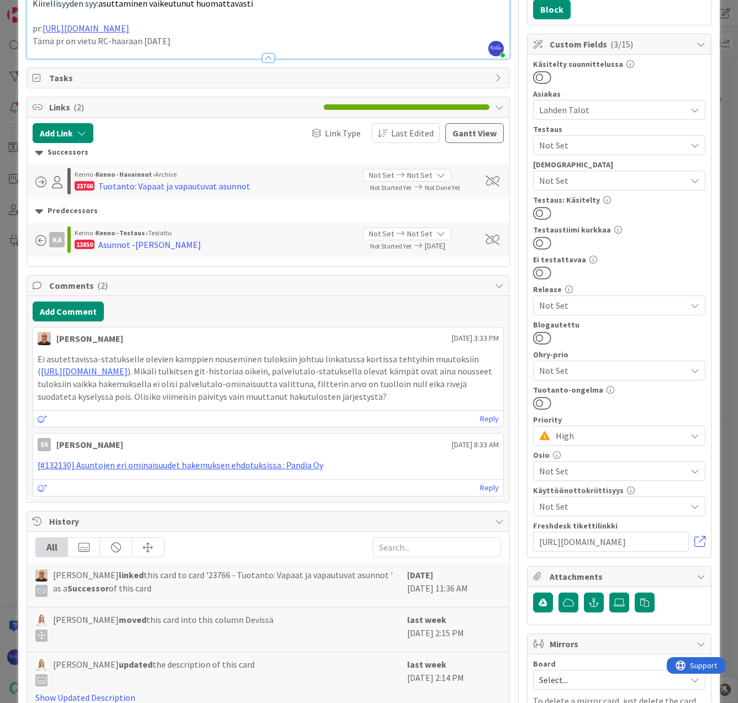
click at [214, 47] on p "Tämä pr on vietu RC-haaraan 2.10.2025" at bounding box center [268, 41] width 470 height 13
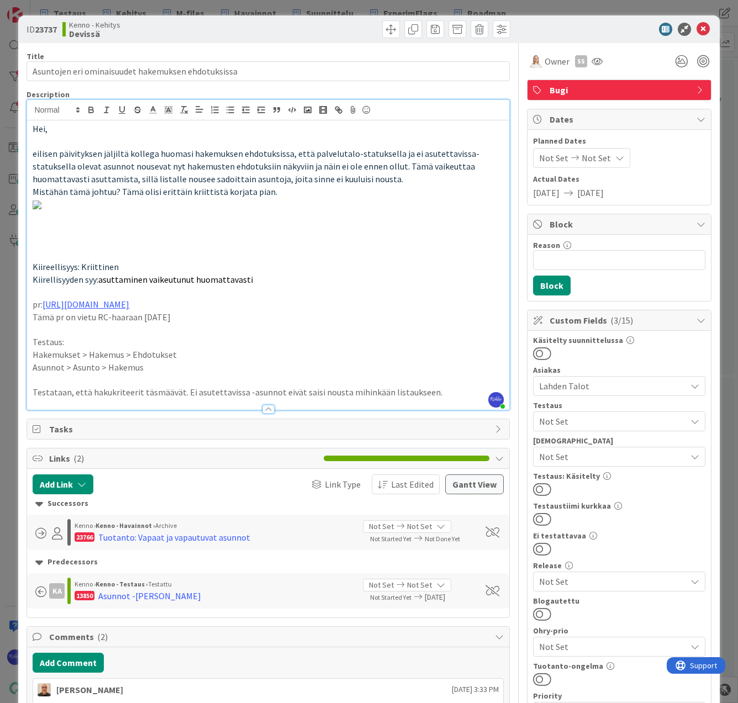
scroll to position [331, 0]
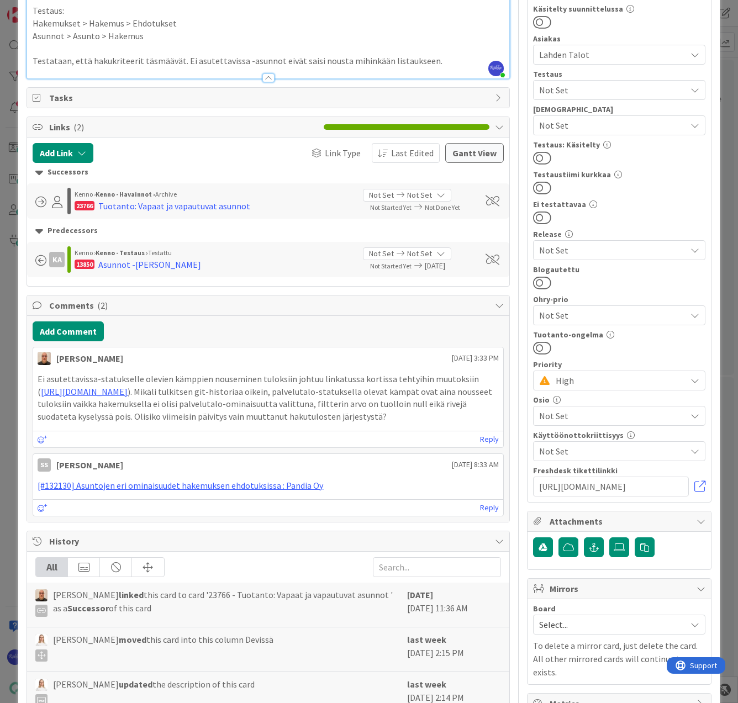
click at [182, 67] on p "Testataan, että hakukriteerit täsmäävät. Ei asutettavissa -asunnot eivät saisi …" at bounding box center [268, 61] width 470 height 13
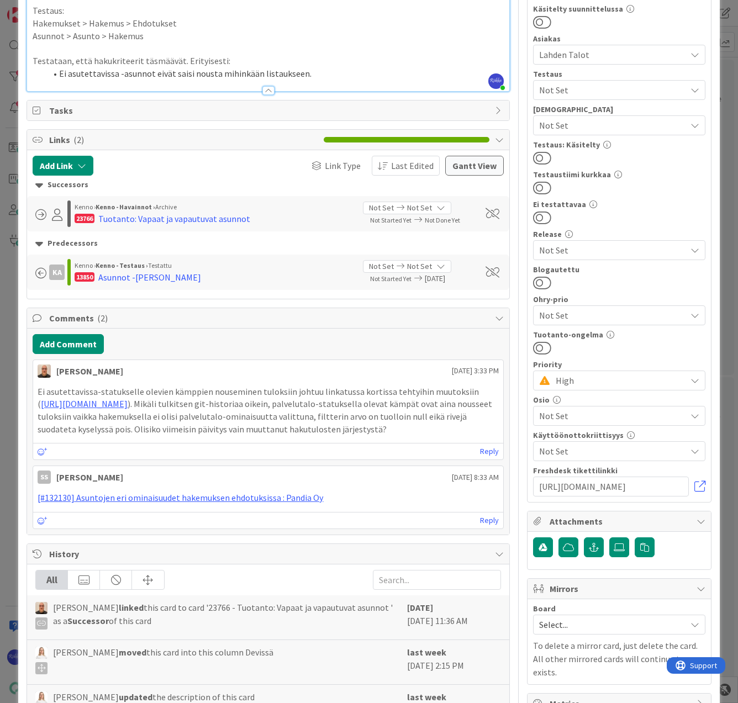
click at [336, 80] on li "Ei asutettavissa -asunnot eivät saisi nousta mihinkään listaukseen." at bounding box center [274, 73] width 457 height 13
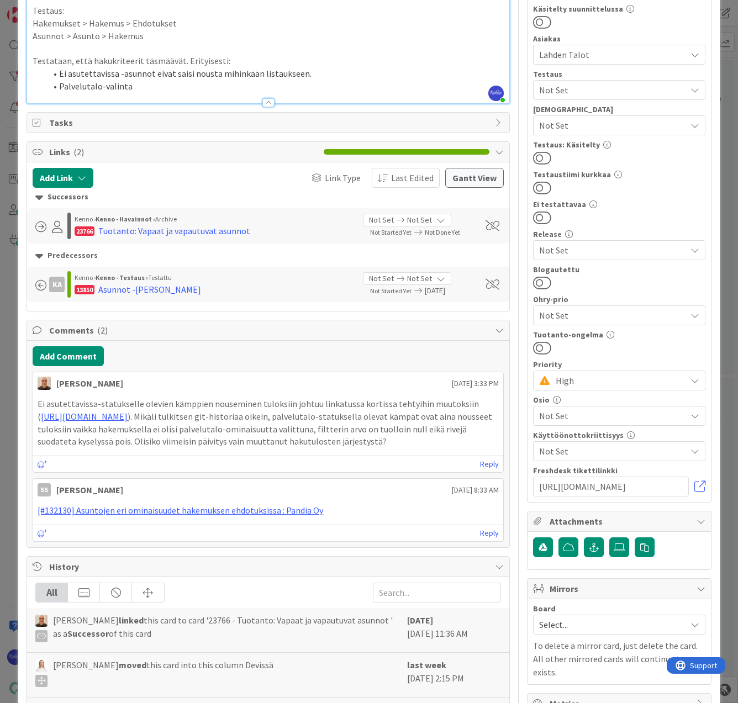
click at [61, 93] on li "Palvelutalo-valinta" at bounding box center [274, 86] width 457 height 13
click at [234, 93] on li "Ominaisuudet-valinnat (es. Palvelutalo-valinta" at bounding box center [274, 86] width 457 height 13
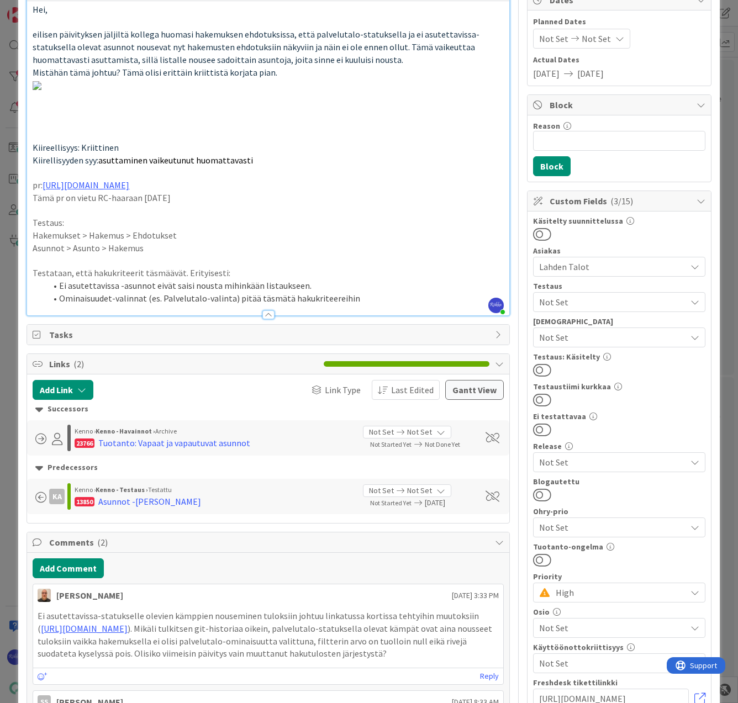
scroll to position [0, 0]
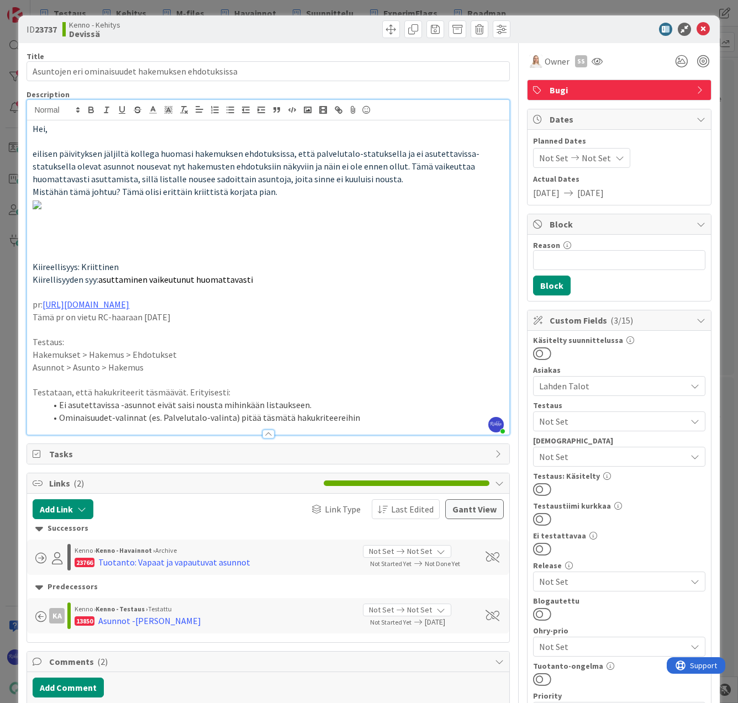
click at [598, 459] on span "Not Set" at bounding box center [612, 456] width 147 height 13
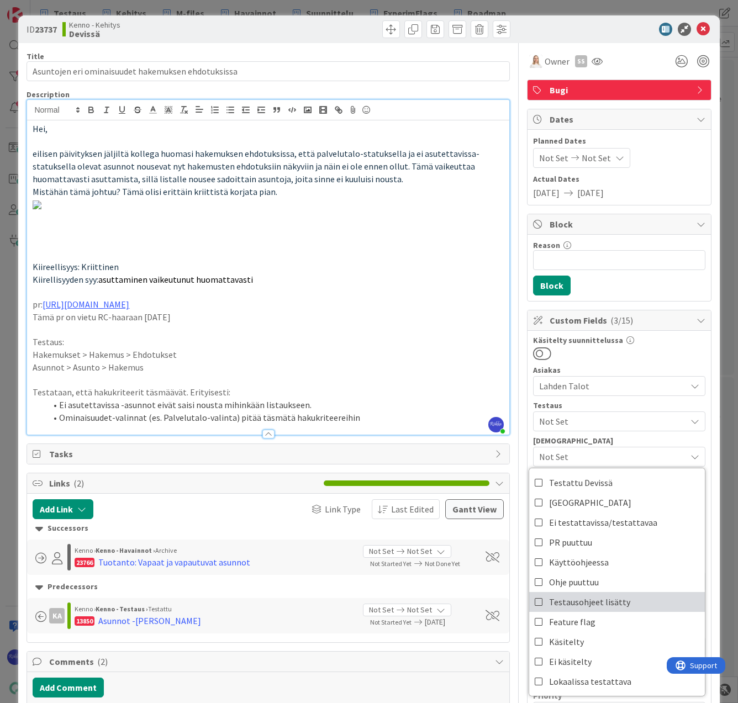
click at [611, 601] on span "Testausohjeet lisätty" at bounding box center [589, 601] width 81 height 17
click at [617, 358] on div at bounding box center [619, 353] width 172 height 14
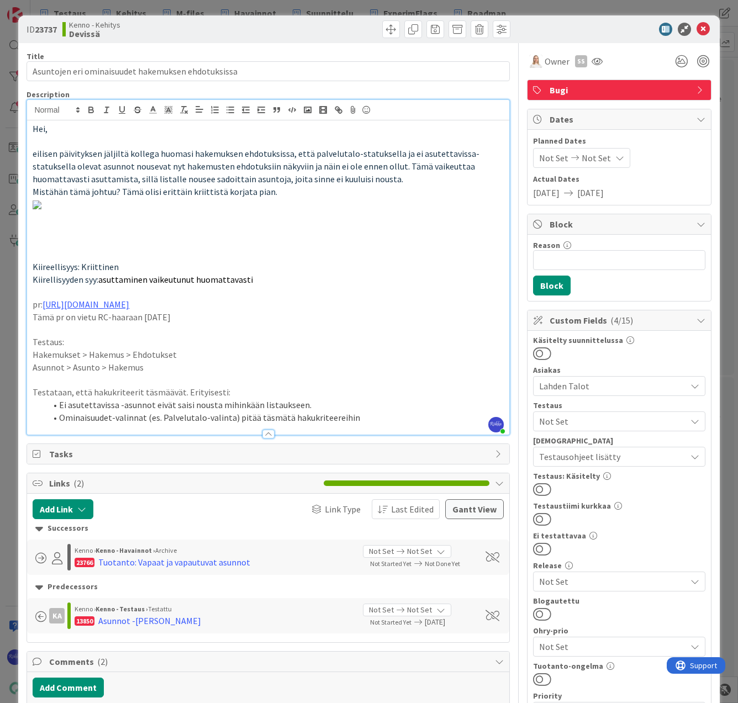
click at [613, 421] on span "Not Set" at bounding box center [612, 421] width 147 height 13
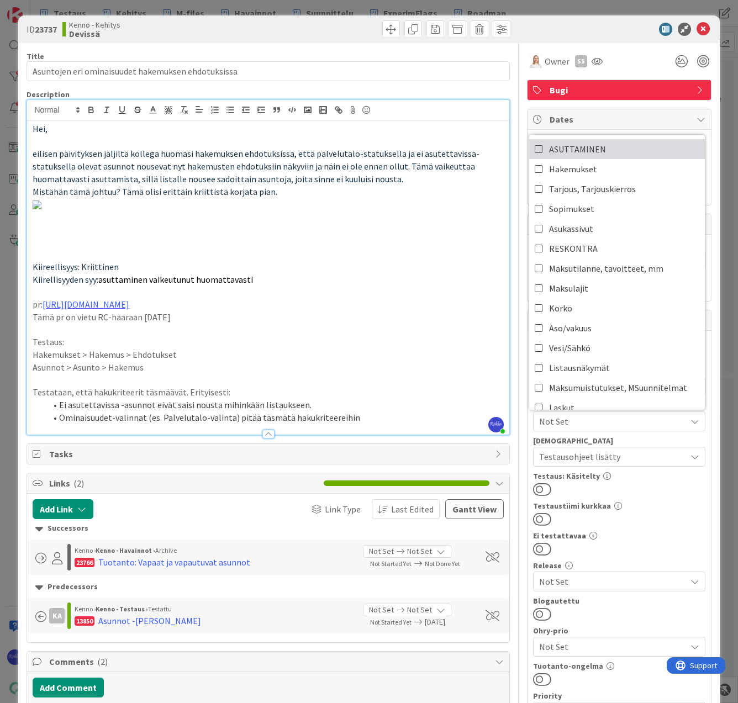
click at [594, 151] on span "ASUTTAMINEN" at bounding box center [577, 149] width 57 height 17
click at [595, 166] on link "Hakemukset" at bounding box center [617, 169] width 176 height 20
drag, startPoint x: 650, startPoint y: 527, endPoint x: 633, endPoint y: 503, distance: 28.8
click at [647, 526] on div "Käsitelty suunnittelussa Asiakas Lahden Talot Testaus ASUTTAMINEN, Hakemukset A…" at bounding box center [619, 581] width 172 height 491
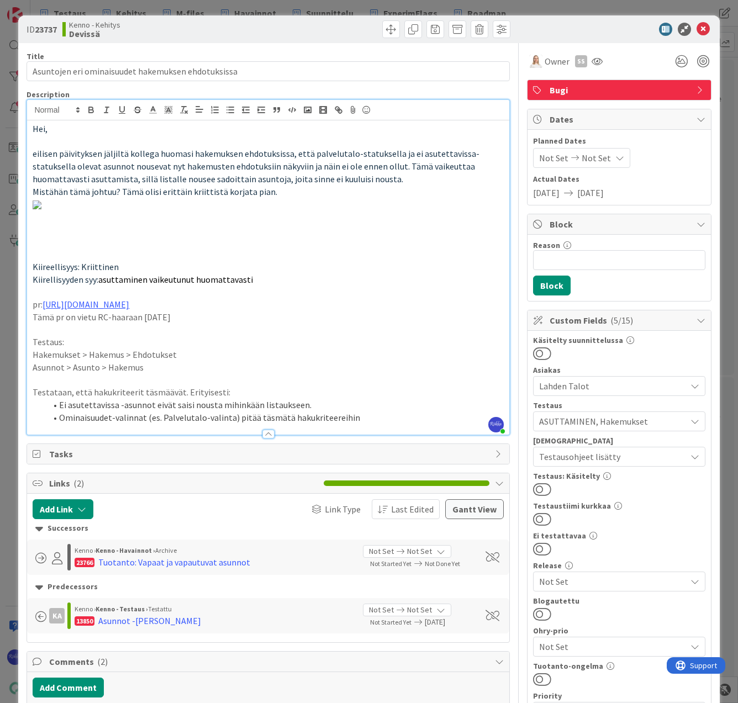
drag, startPoint x: 541, startPoint y: 482, endPoint x: 545, endPoint y: 505, distance: 22.4
click at [541, 483] on button at bounding box center [542, 489] width 18 height 14
click at [696, 31] on icon at bounding box center [702, 29] width 13 height 13
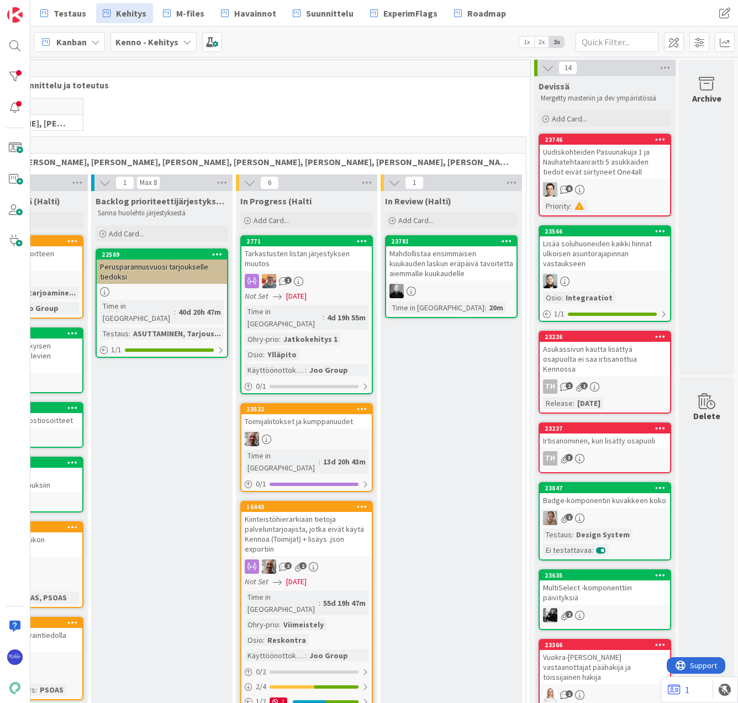
click at [588, 163] on div "Uudiskohteiden Pasuunakuja 1 ja Nauhatehtaanraitti 5 asukkaiden tiedot eivät si…" at bounding box center [604, 162] width 130 height 34
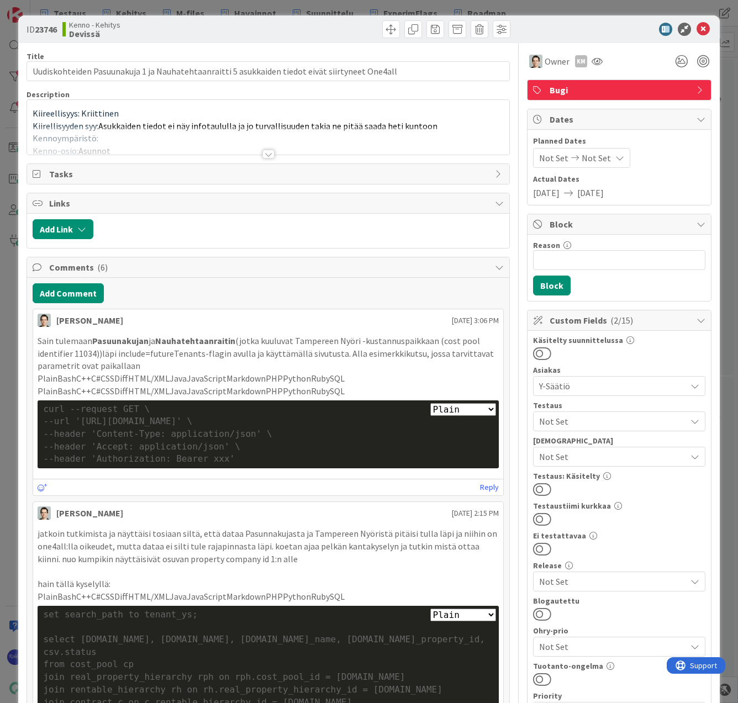
click at [262, 154] on div at bounding box center [268, 154] width 12 height 9
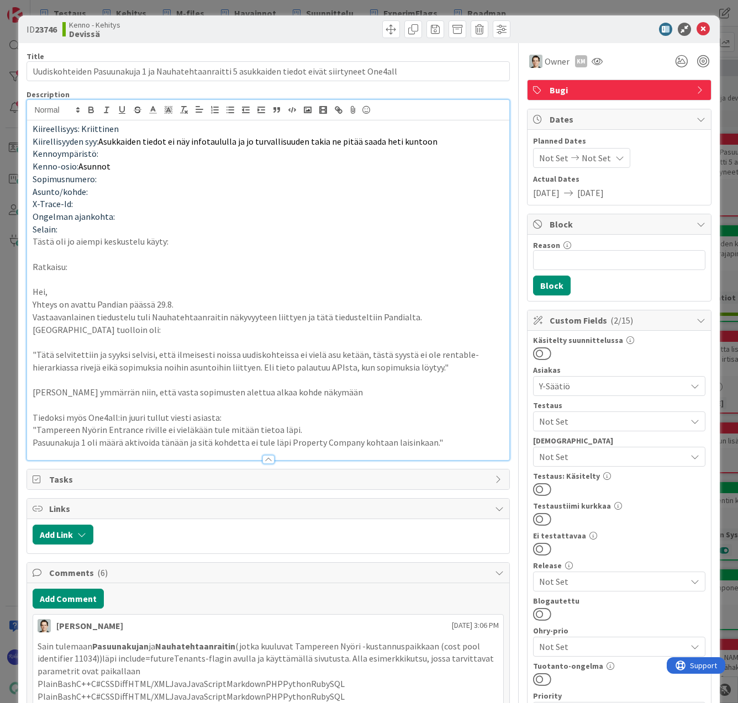
scroll to position [0, 131]
click at [539, 547] on button at bounding box center [542, 549] width 18 height 14
click at [536, 490] on button at bounding box center [542, 489] width 18 height 14
click at [696, 27] on icon at bounding box center [702, 29] width 13 height 13
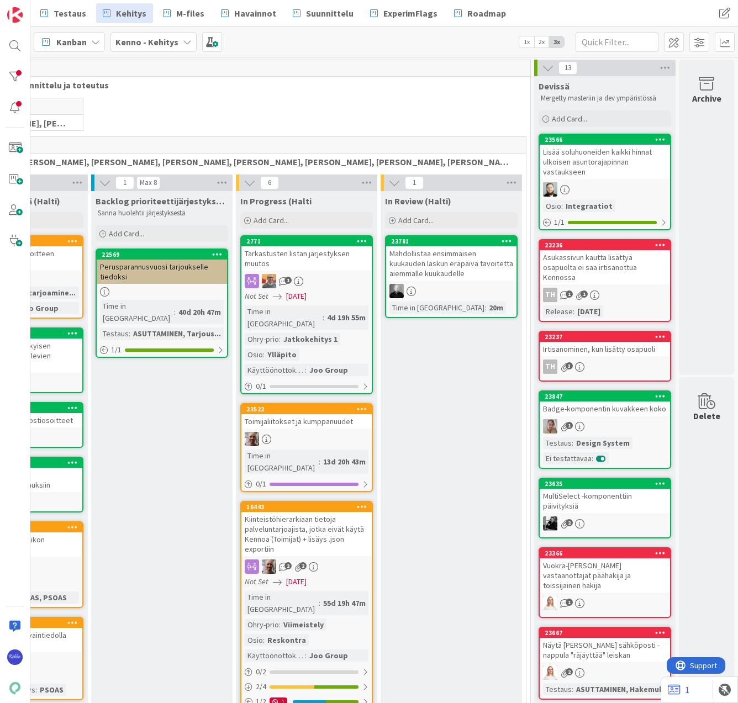
click at [597, 178] on div "Lisää soluhuoneiden kaikki hinnat ulkoisen asuntorajapinnan vastaukseen" at bounding box center [604, 162] width 130 height 34
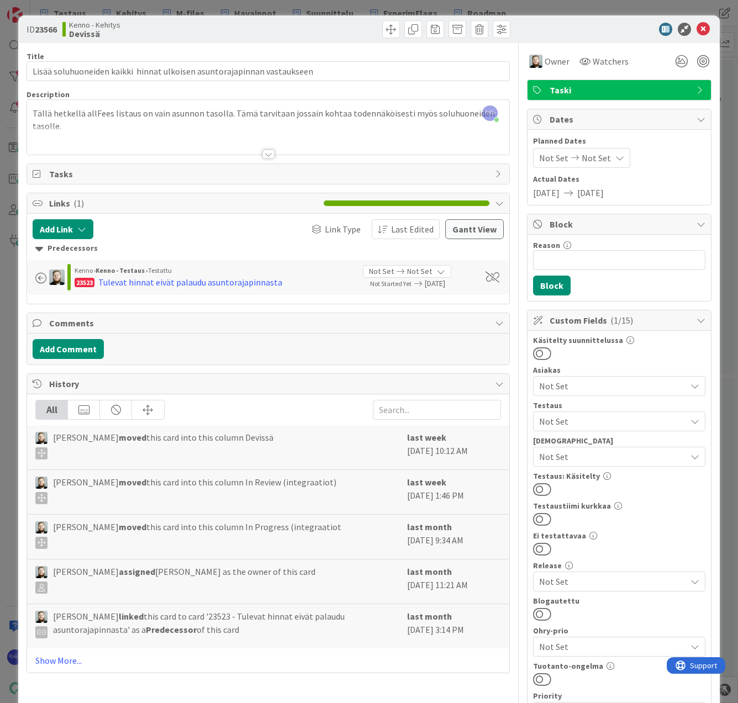
click at [263, 152] on div at bounding box center [268, 154] width 12 height 9
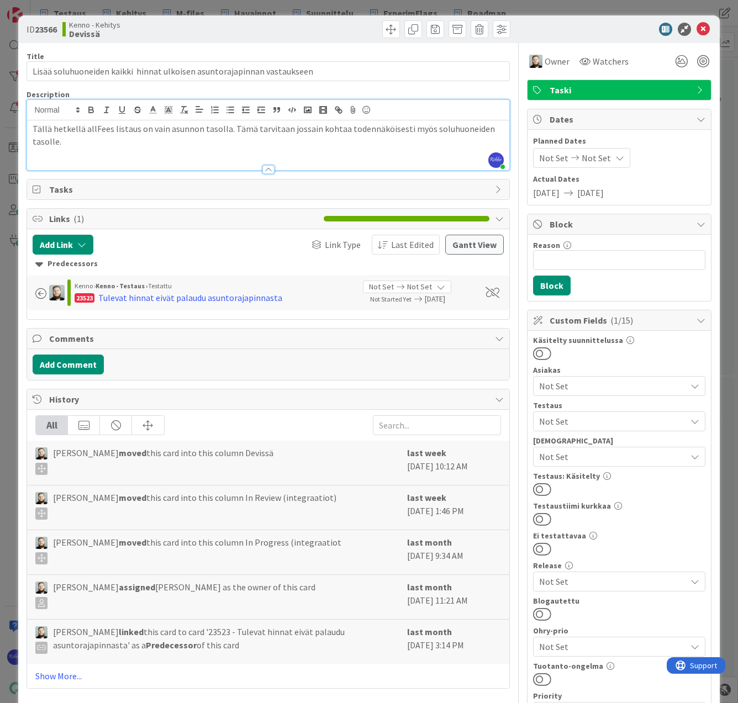
drag, startPoint x: 538, startPoint y: 550, endPoint x: 544, endPoint y: 542, distance: 10.6
click at [538, 550] on button at bounding box center [542, 549] width 18 height 14
click at [539, 485] on button at bounding box center [542, 489] width 18 height 14
click at [696, 26] on icon at bounding box center [702, 29] width 13 height 13
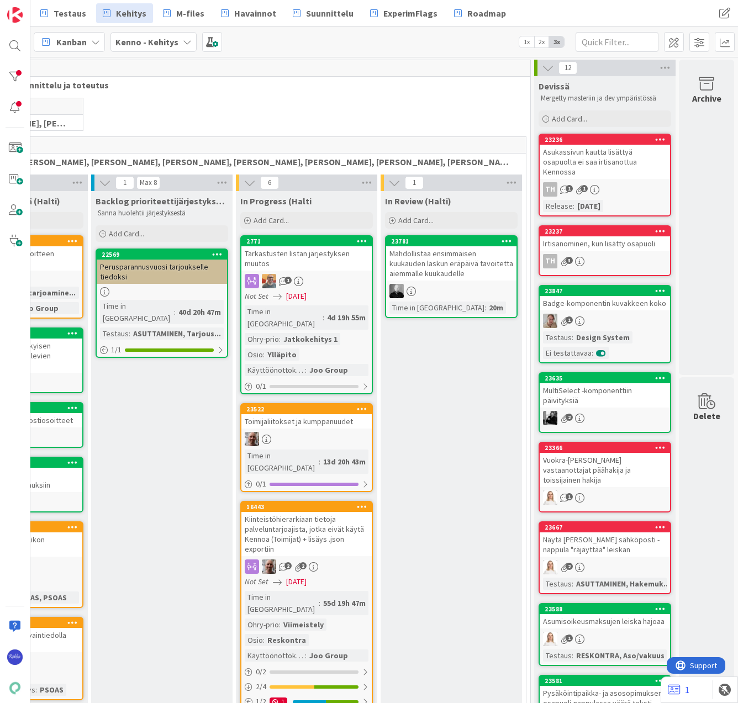
click at [611, 157] on div "Asukassivun kautta lisättyä osapuolta ei saa irtisanottua Kennossa" at bounding box center [604, 162] width 130 height 34
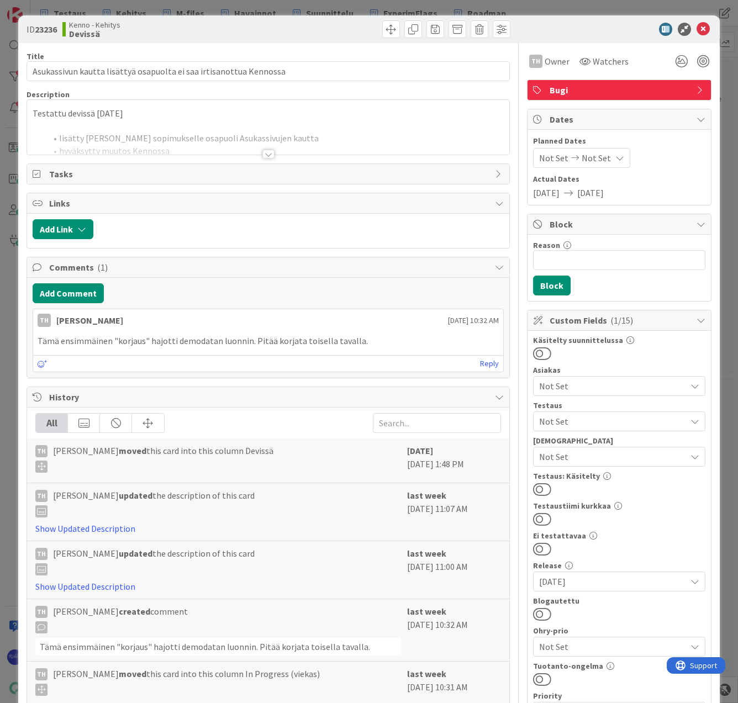
click at [267, 148] on div at bounding box center [267, 140] width 481 height 28
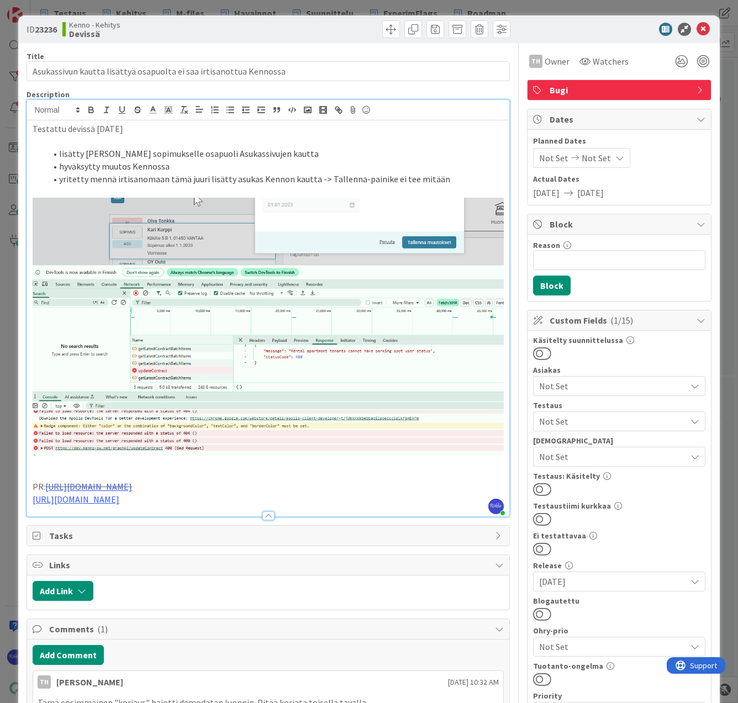
click at [585, 419] on span "Not Set" at bounding box center [612, 421] width 147 height 13
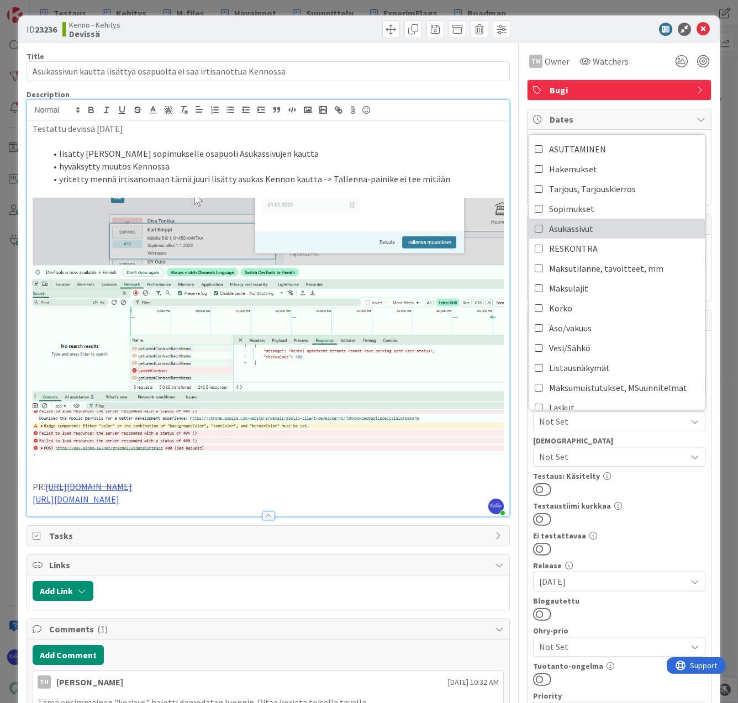
click at [594, 235] on link "Asukassivut" at bounding box center [617, 229] width 176 height 20
click at [662, 512] on div at bounding box center [619, 519] width 172 height 14
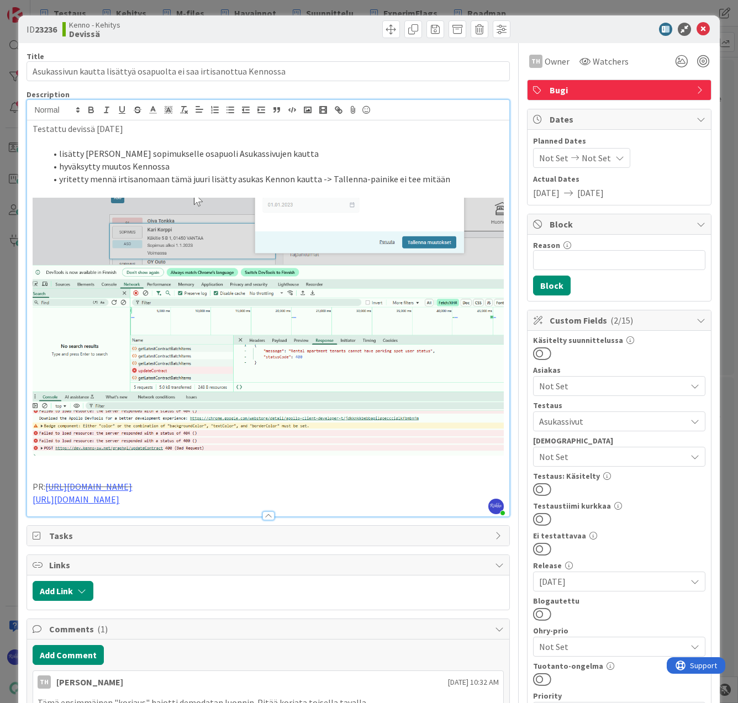
click at [538, 492] on button at bounding box center [542, 489] width 18 height 14
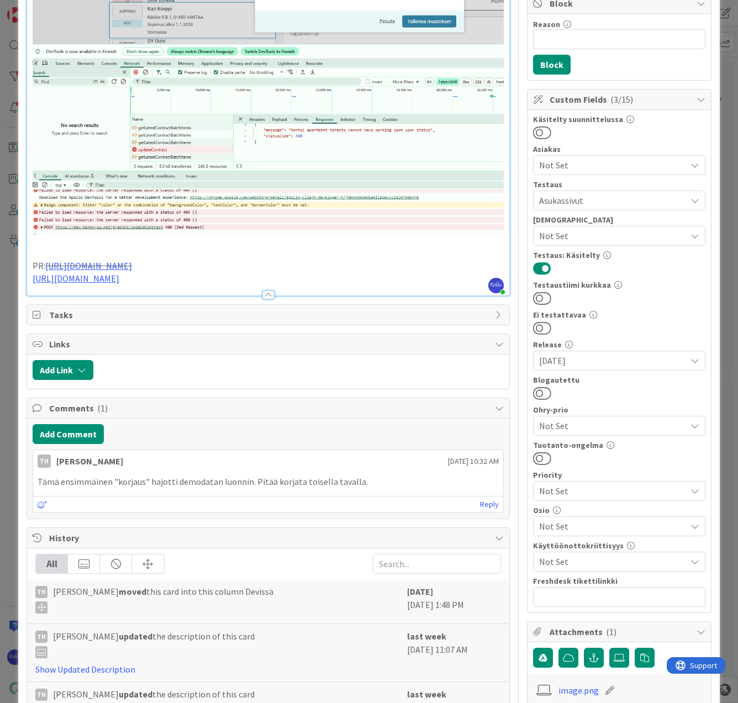
scroll to position [439, 0]
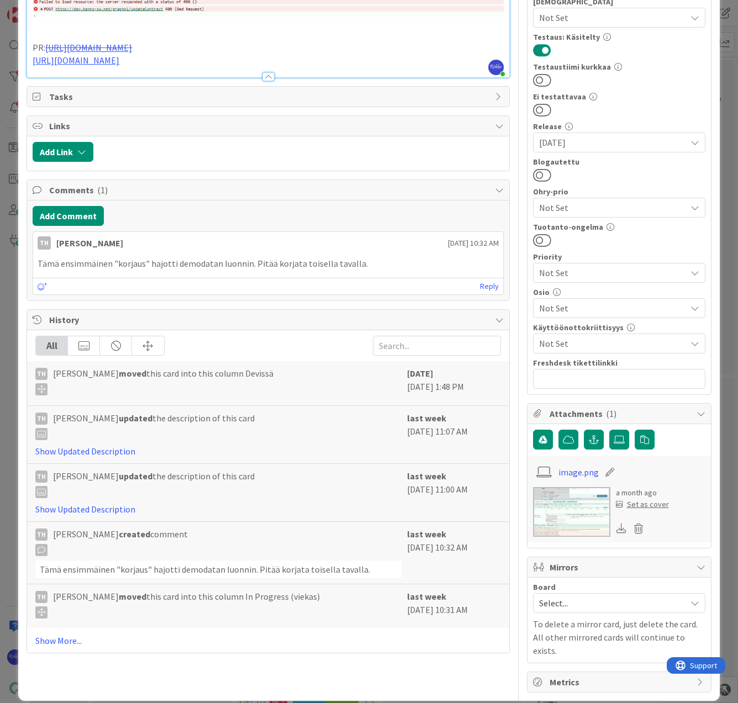
drag, startPoint x: 63, startPoint y: 635, endPoint x: 121, endPoint y: 609, distance: 63.5
click at [69, 634] on link "Show More..." at bounding box center [267, 640] width 465 height 13
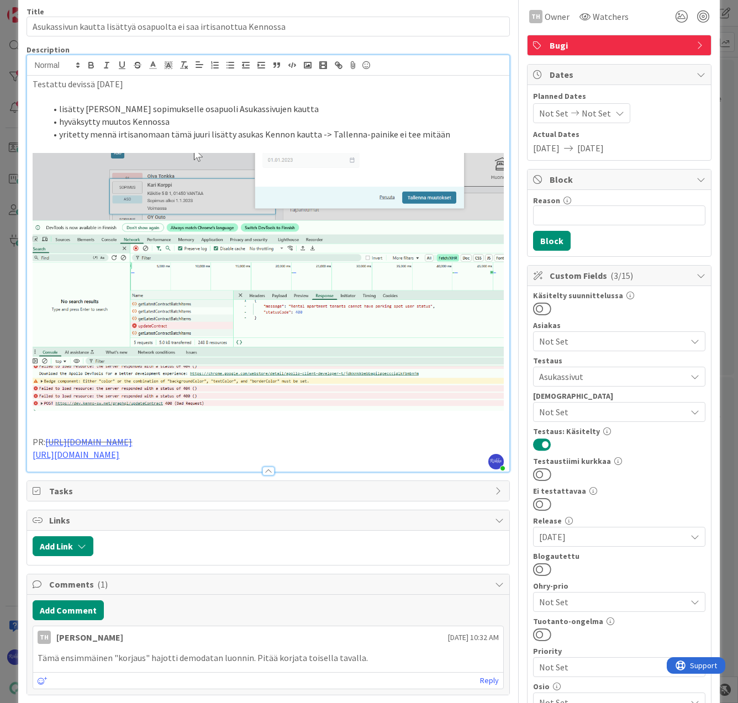
scroll to position [0, 0]
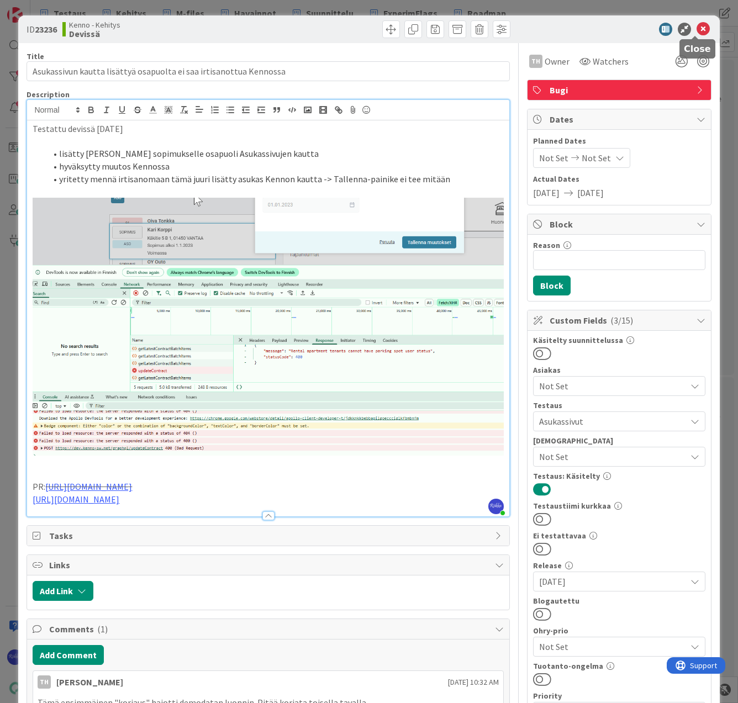
click at [697, 29] on icon at bounding box center [702, 29] width 13 height 13
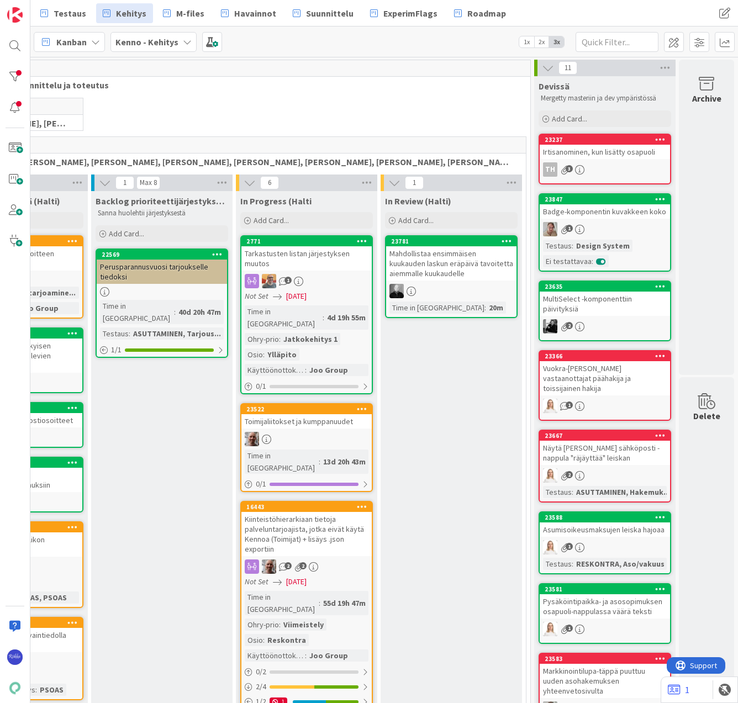
click at [593, 157] on div "Irtisanominen, kun lisätty osapuoli" at bounding box center [604, 152] width 130 height 14
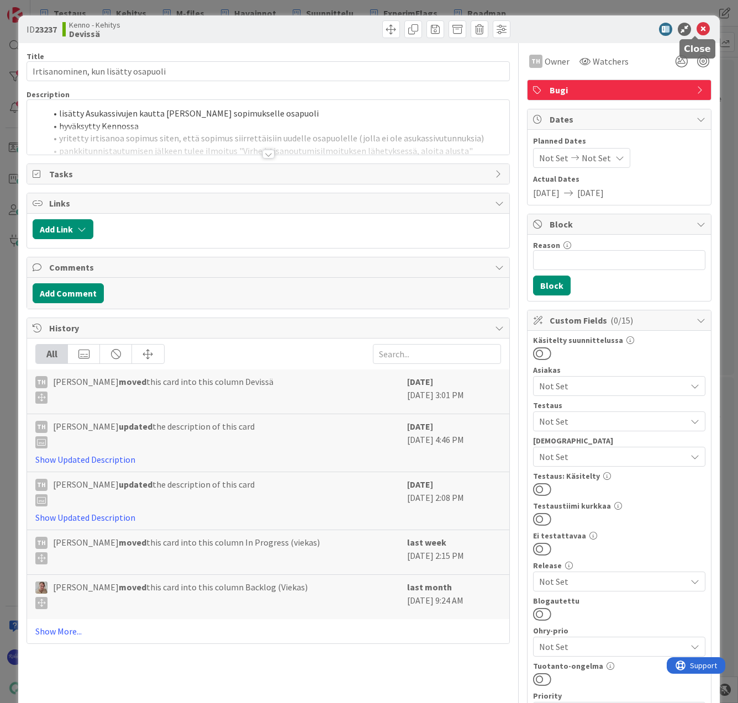
click at [696, 26] on icon at bounding box center [702, 29] width 13 height 13
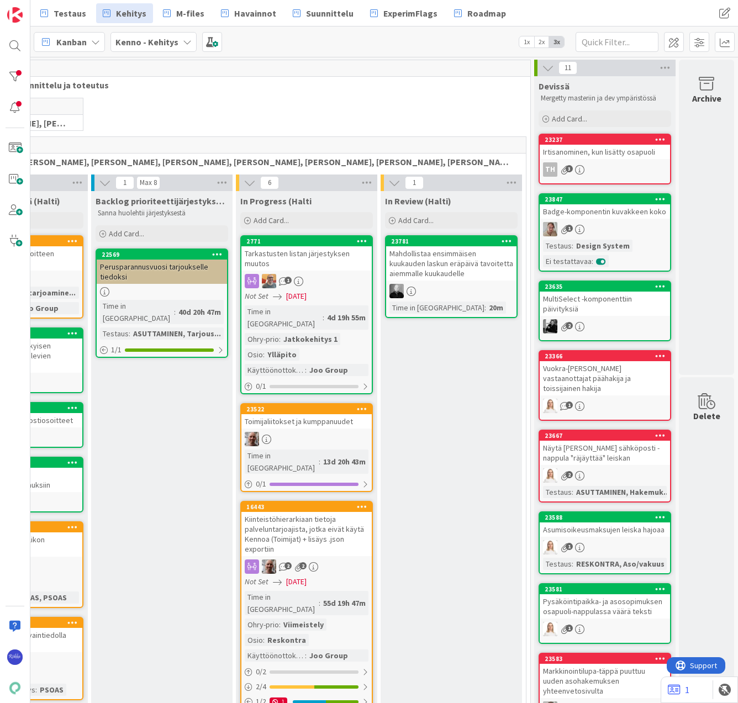
click at [594, 163] on div "TH 3" at bounding box center [604, 169] width 130 height 14
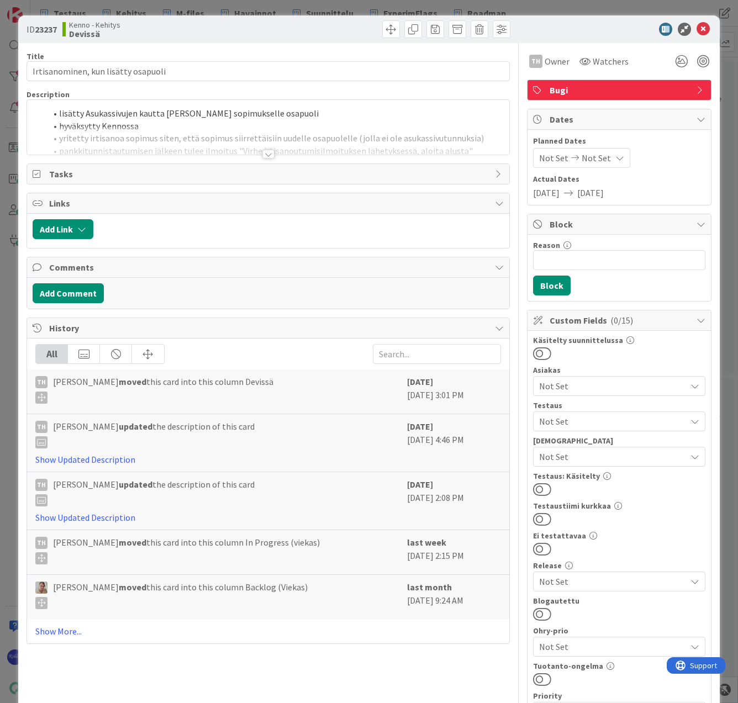
click at [262, 155] on div at bounding box center [268, 154] width 12 height 9
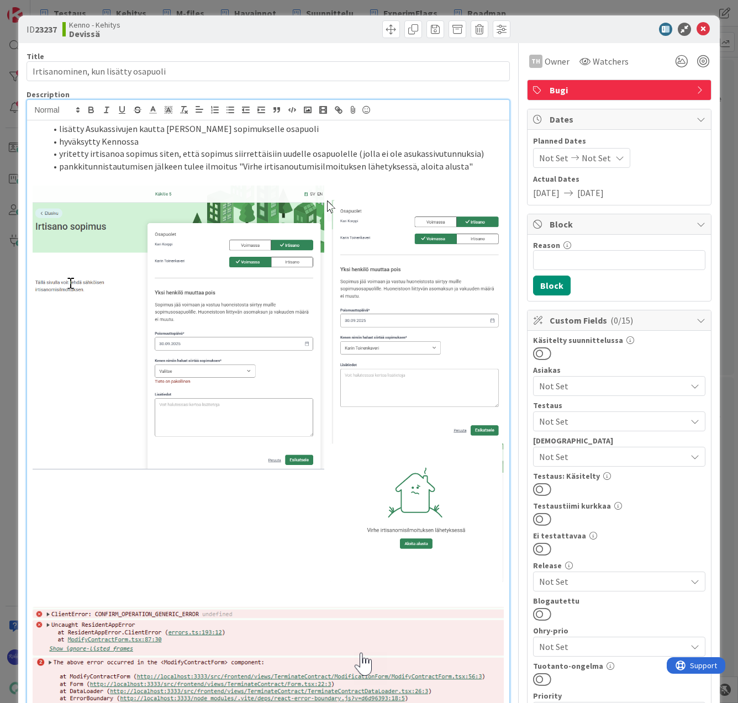
click at [595, 423] on span "Not Set" at bounding box center [612, 421] width 147 height 13
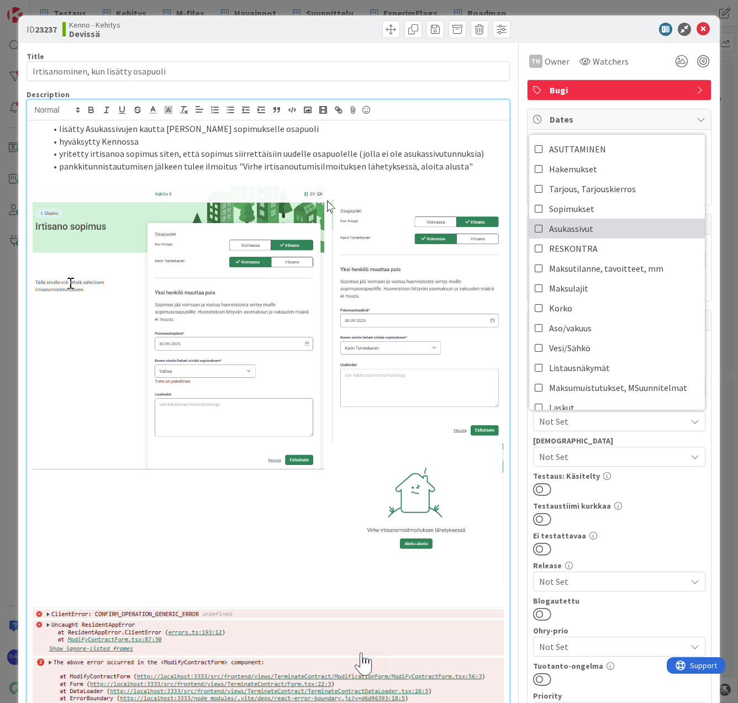
click at [608, 236] on link "Asukassivut" at bounding box center [617, 229] width 176 height 20
click at [641, 527] on div "Käsitelty suunnittelussa Asiakas Not Set Testaus Asukassivut ASUTTAMINEN Hakemu…" at bounding box center [619, 581] width 172 height 491
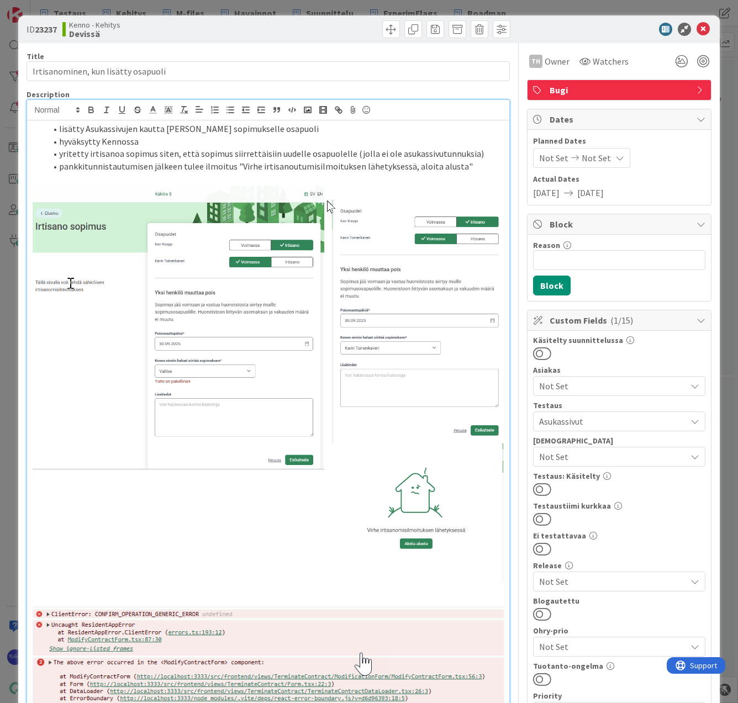
click at [539, 487] on button at bounding box center [542, 489] width 18 height 14
click at [696, 31] on icon at bounding box center [702, 29] width 13 height 13
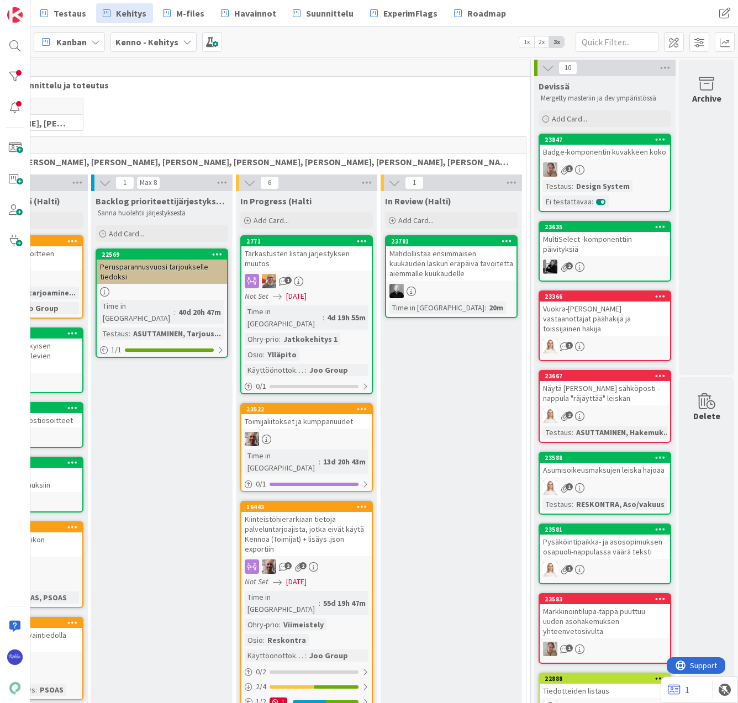
click at [606, 156] on div "Badge-komponentin kuvakkeen koko" at bounding box center [604, 152] width 130 height 14
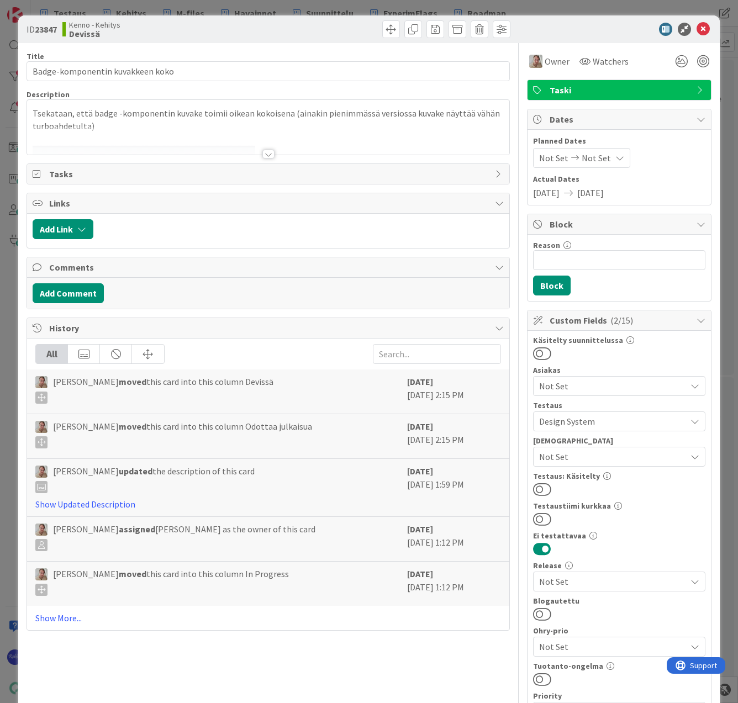
click at [538, 486] on button at bounding box center [542, 489] width 18 height 14
click at [696, 30] on icon at bounding box center [702, 29] width 13 height 13
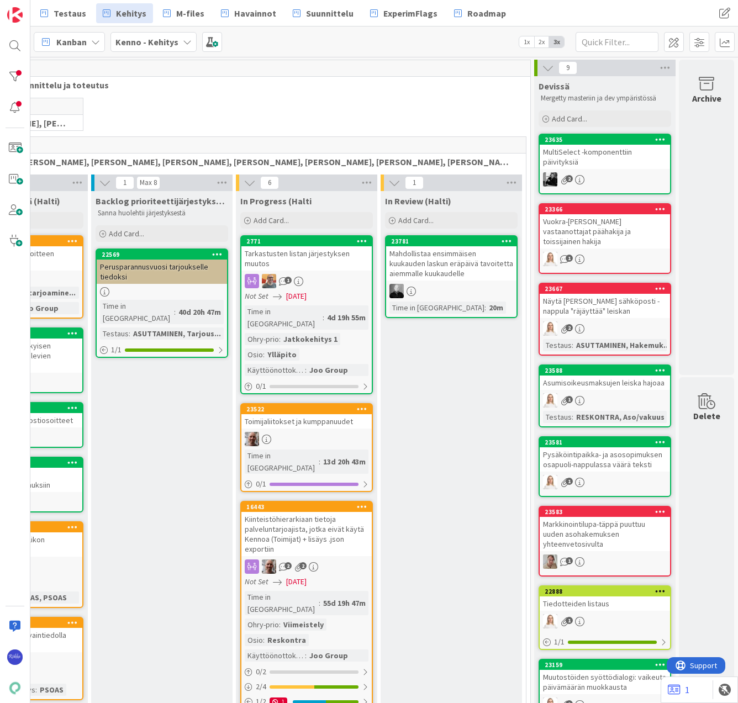
click at [622, 158] on div "MultiSelect -komponenttiin päivityksiä" at bounding box center [604, 157] width 130 height 24
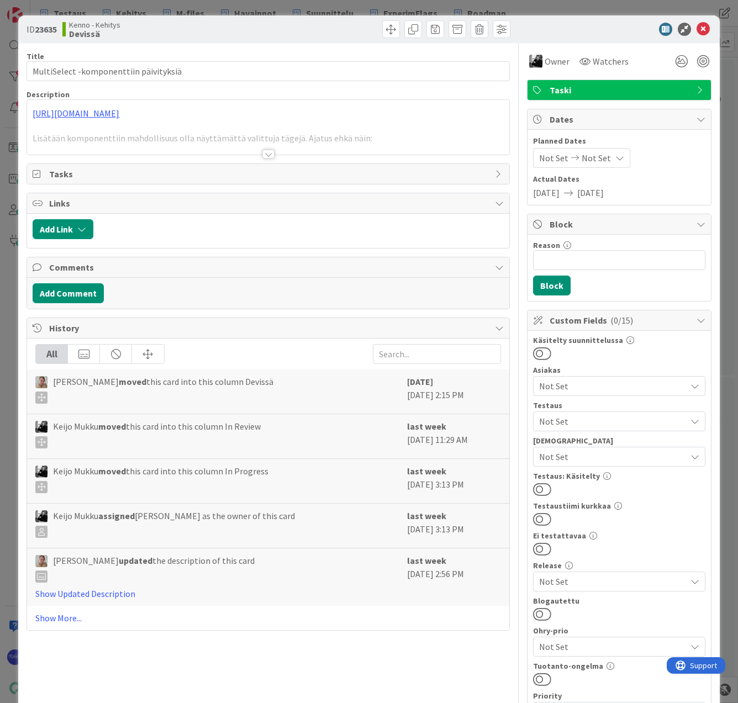
click at [263, 155] on div at bounding box center [268, 154] width 12 height 9
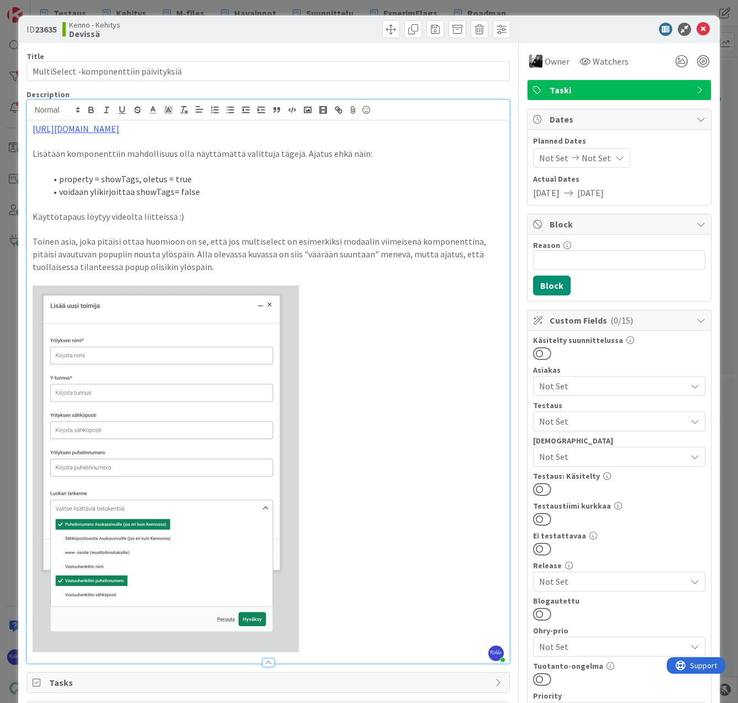
click at [538, 550] on button at bounding box center [542, 549] width 18 height 14
click at [534, 487] on button at bounding box center [542, 489] width 18 height 14
click at [696, 30] on icon at bounding box center [702, 29] width 13 height 13
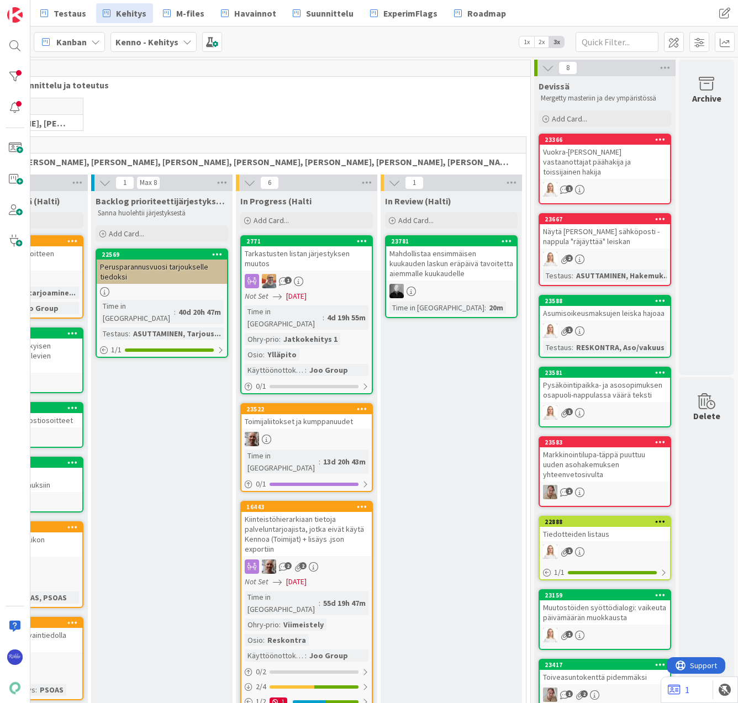
click at [609, 167] on div "Vuokra-[PERSON_NAME] vastaanottajat päähakija ja toissijainen hakija" at bounding box center [604, 162] width 130 height 34
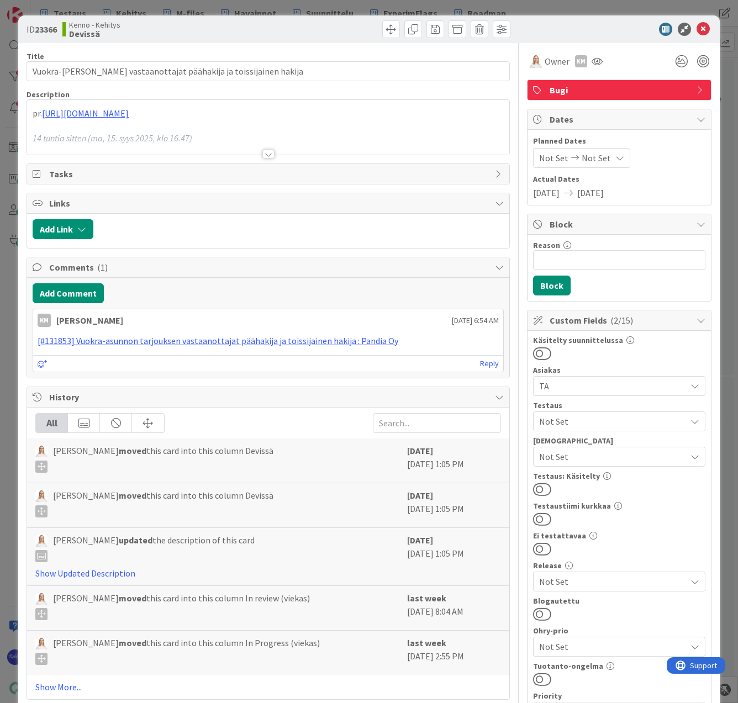
click at [264, 155] on div at bounding box center [268, 154] width 12 height 9
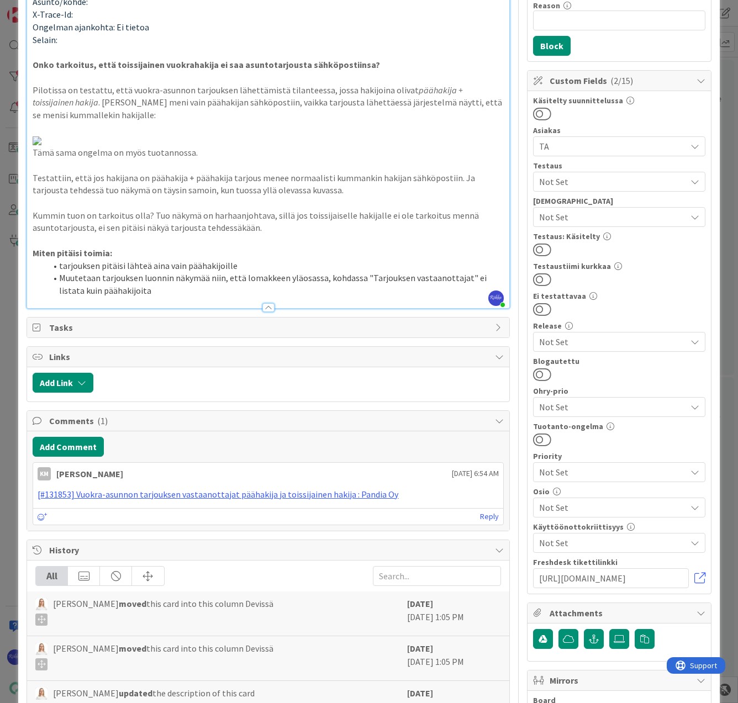
scroll to position [276, 0]
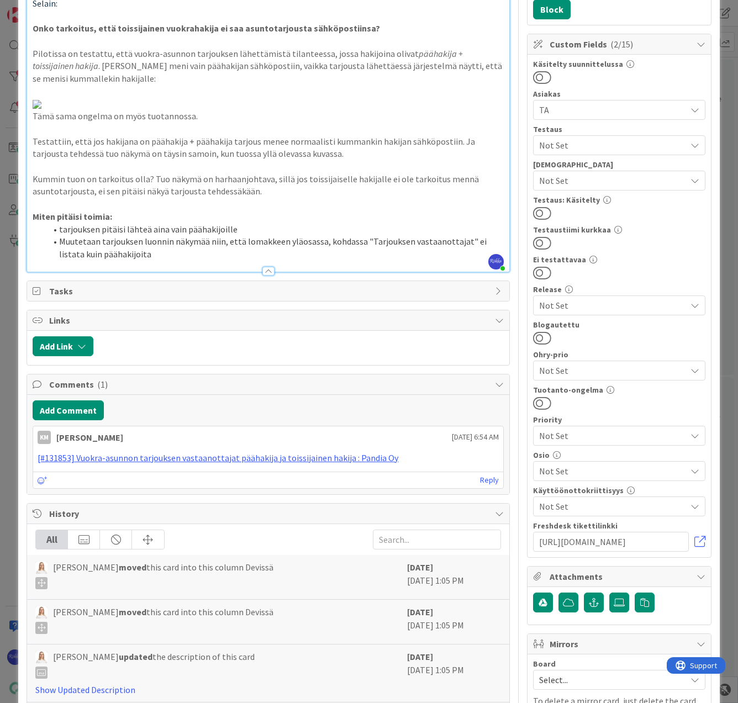
click at [181, 260] on li "Muutetaan tarjouksen luonnin näkymää niin, että lomakkeen yläosassa, kohdassa "…" at bounding box center [274, 247] width 457 height 25
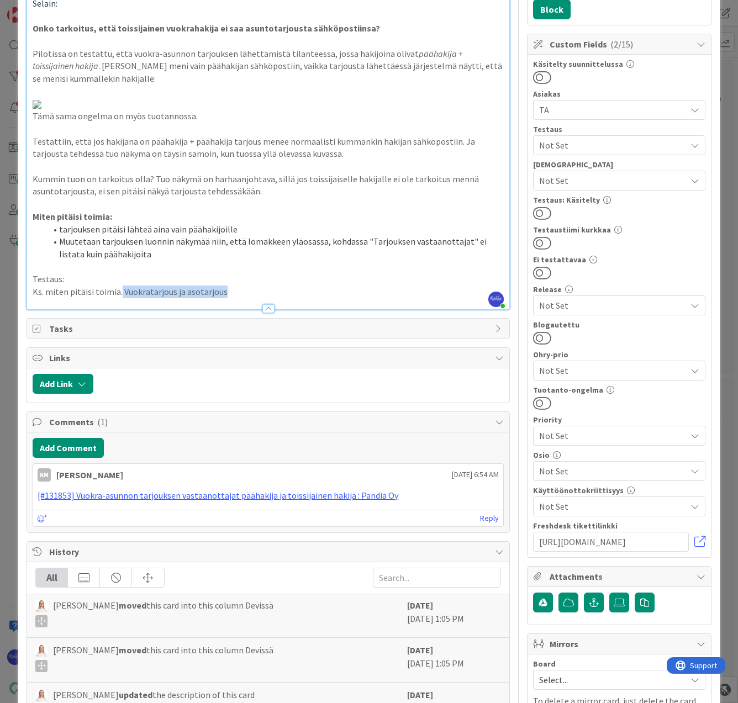
drag, startPoint x: 119, startPoint y: 539, endPoint x: 259, endPoint y: 538, distance: 140.2
click at [259, 298] on p "Ks. miten pitäisi toimia. Vuokratarjous ja asotarjous" at bounding box center [268, 291] width 470 height 13
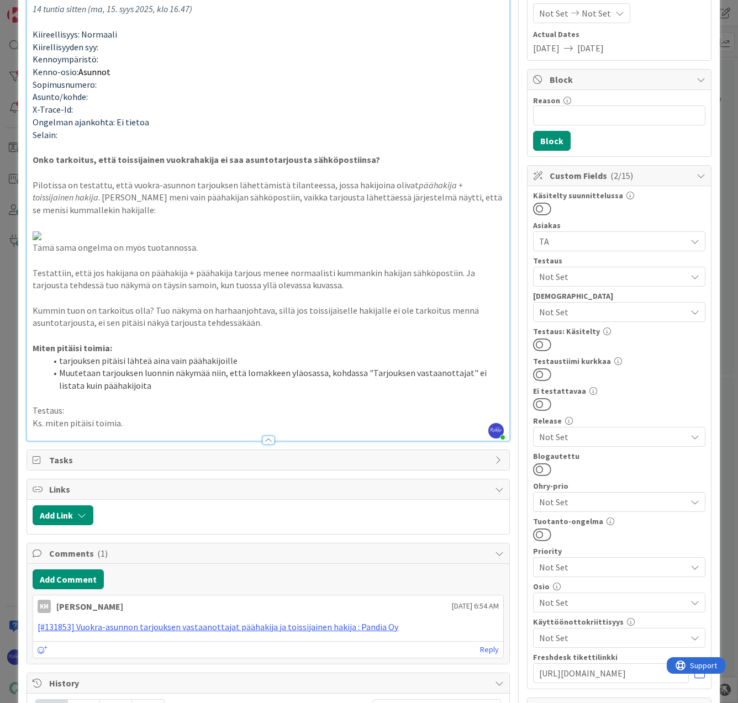
scroll to position [0, 0]
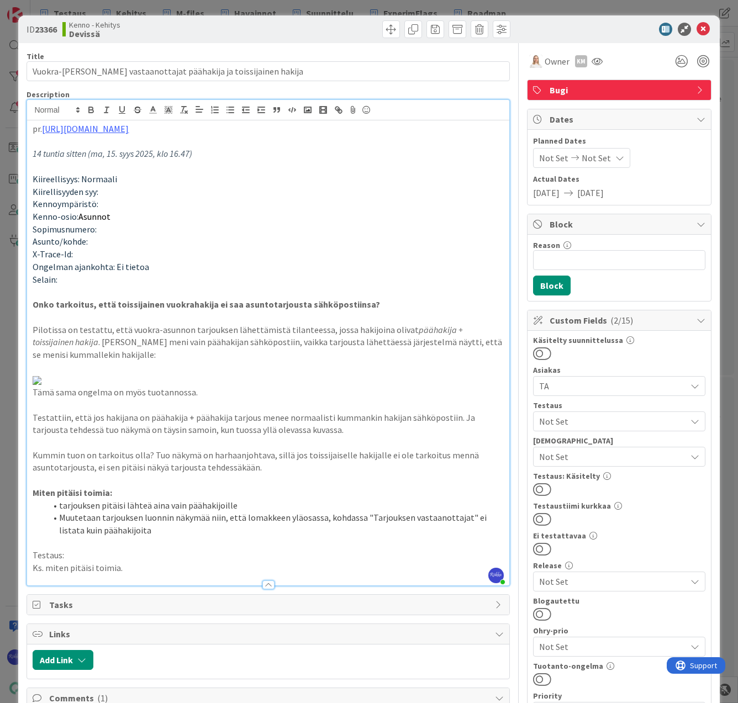
click at [609, 455] on span "Not Set" at bounding box center [612, 456] width 147 height 13
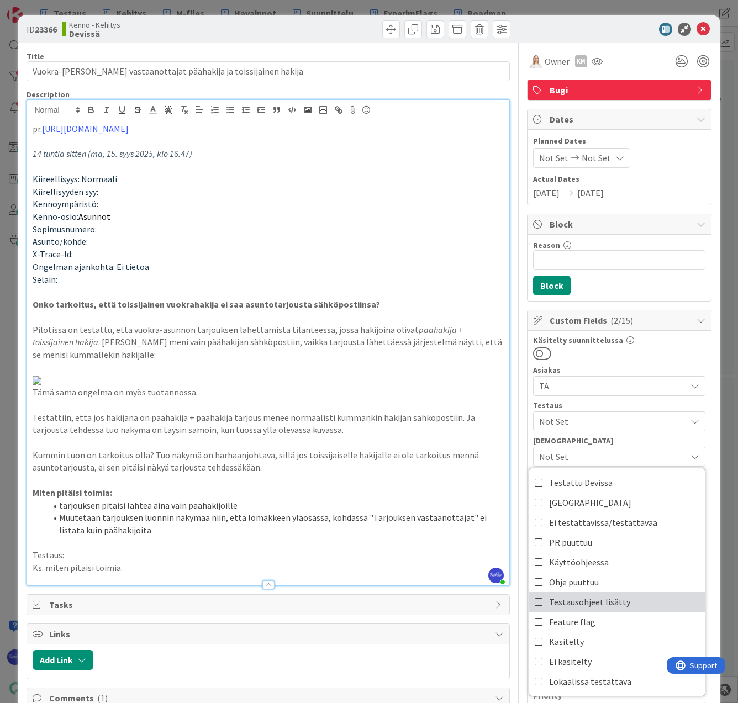
click at [614, 602] on span "Testausohjeet lisätty" at bounding box center [589, 601] width 81 height 17
click at [672, 347] on div at bounding box center [619, 353] width 172 height 14
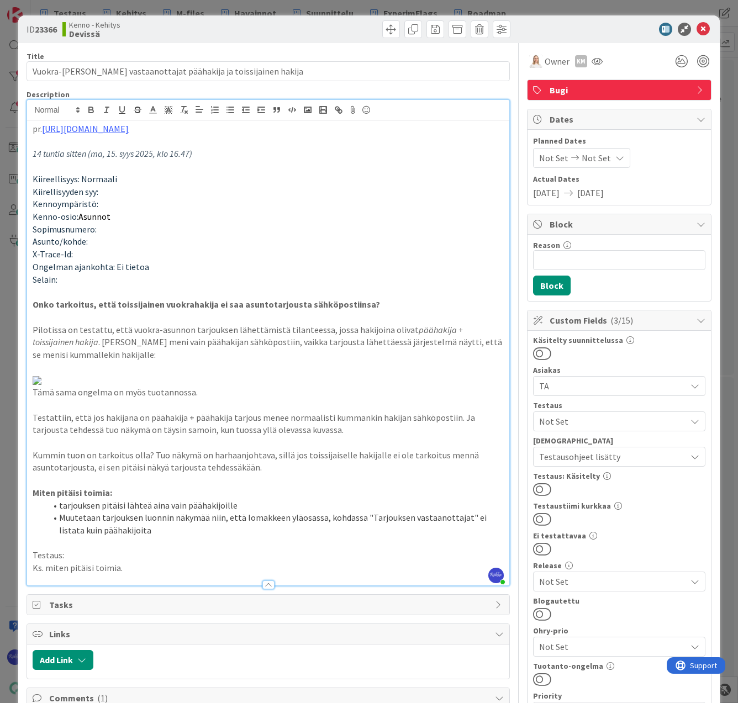
click at [606, 413] on div "Not Set" at bounding box center [619, 421] width 172 height 20
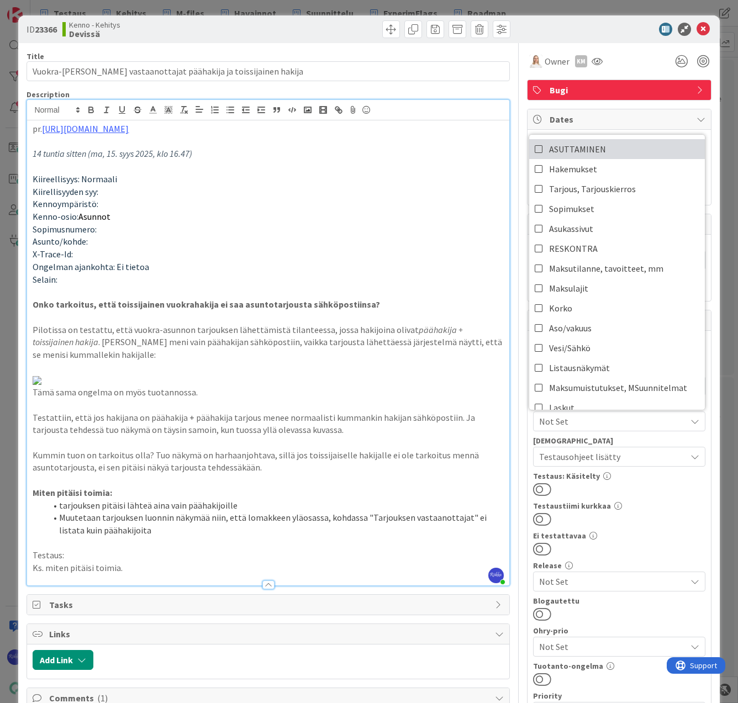
click at [588, 142] on span "ASUTTAMINEN" at bounding box center [577, 149] width 57 height 17
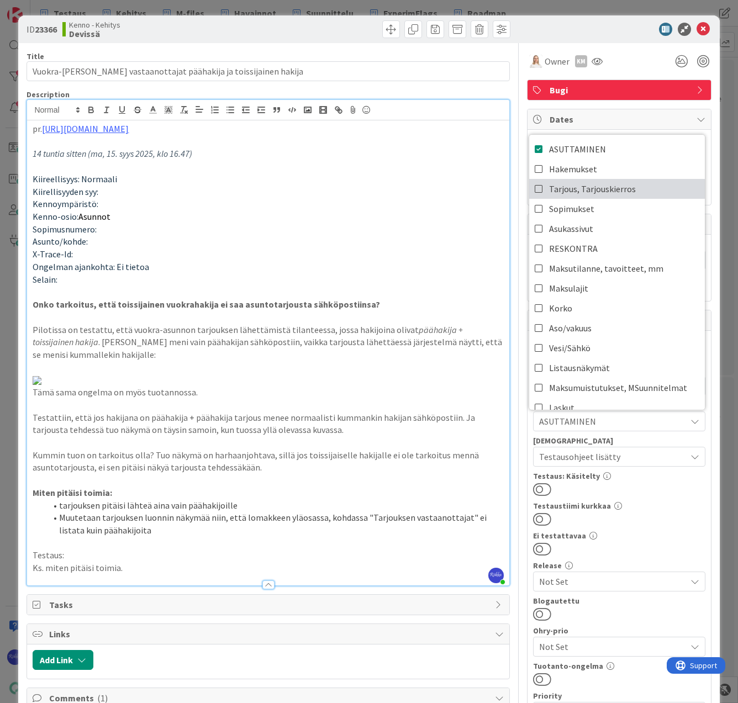
click at [593, 184] on span "Tarjous, Tarjouskierros" at bounding box center [592, 189] width 87 height 17
click at [643, 514] on div at bounding box center [619, 519] width 172 height 14
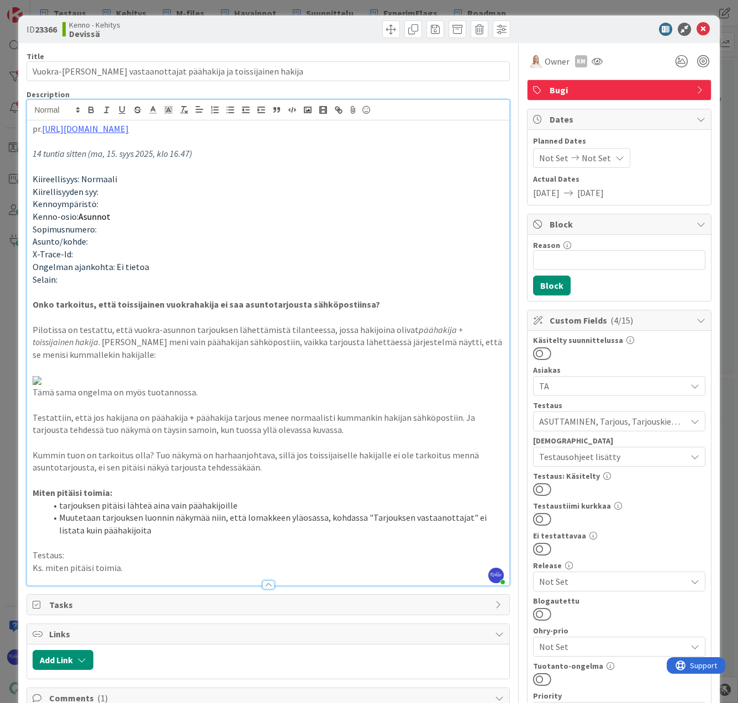
click at [537, 489] on button at bounding box center [542, 489] width 18 height 14
click at [696, 31] on icon at bounding box center [702, 29] width 13 height 13
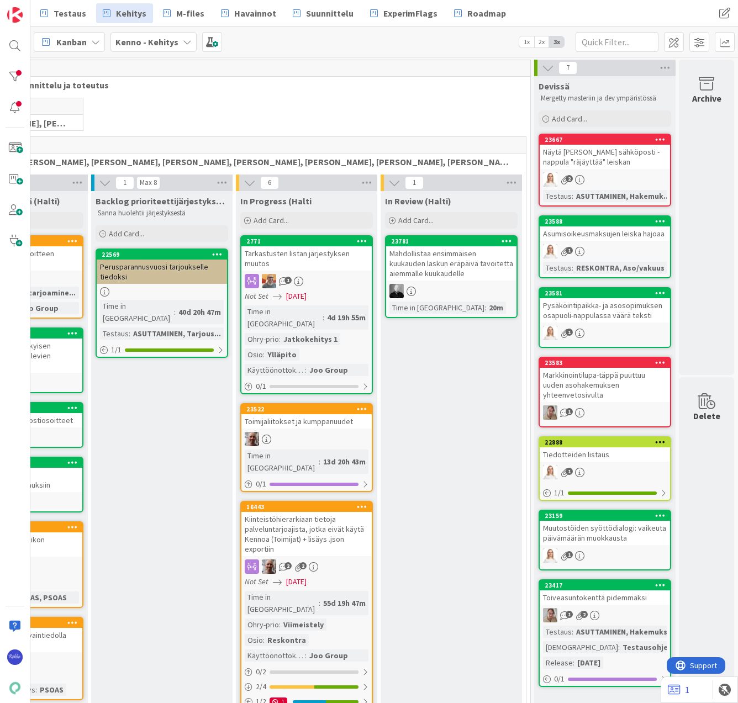
click at [595, 163] on div "Näytä [PERSON_NAME] sähköposti -nappula "räjäyttää" leiskan" at bounding box center [604, 157] width 130 height 24
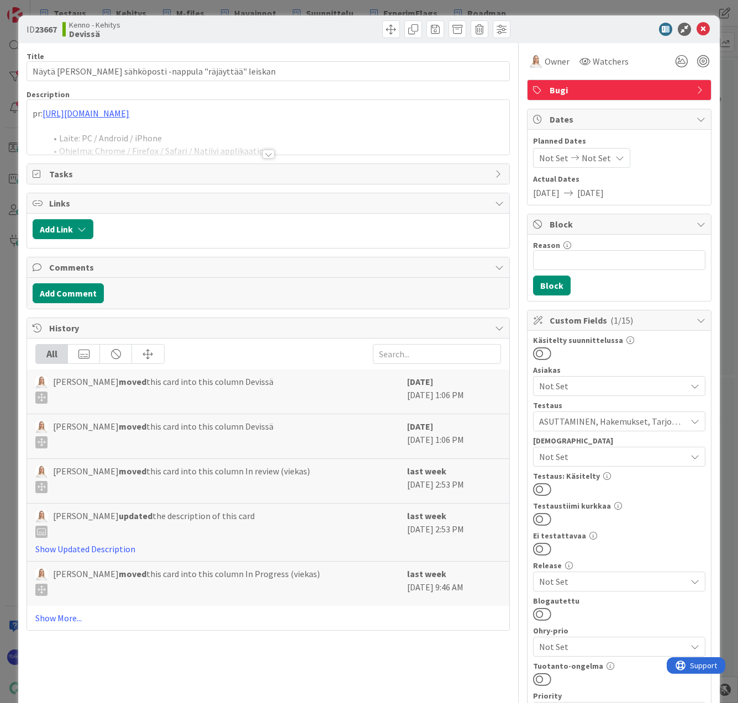
click at [267, 153] on div at bounding box center [268, 154] width 12 height 9
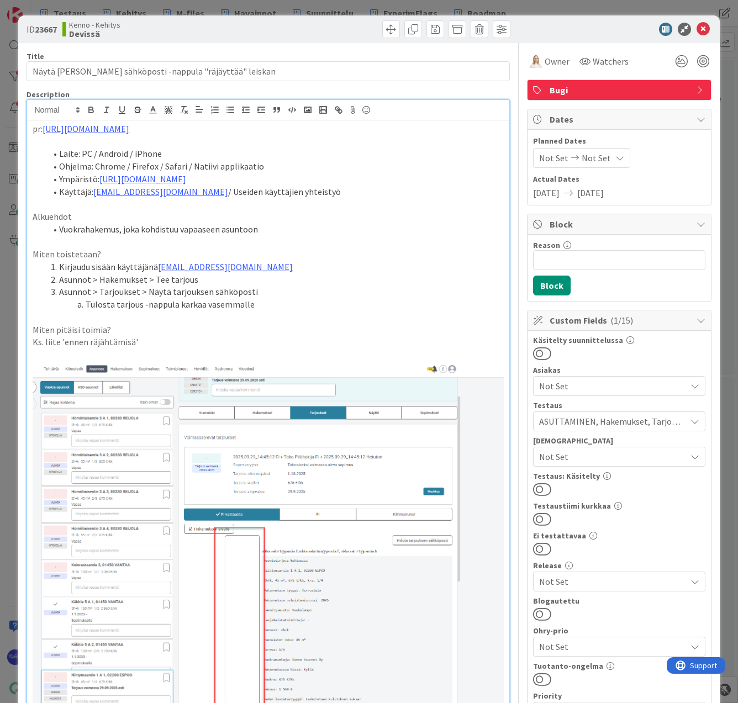
drag, startPoint x: 234, startPoint y: 132, endPoint x: 45, endPoint y: 130, distance: 189.4
click at [45, 130] on p "pr: [URL][DOMAIN_NAME]" at bounding box center [268, 129] width 470 height 13
copy link "[URL][DOMAIN_NAME]"
drag, startPoint x: 537, startPoint y: 485, endPoint x: 545, endPoint y: 474, distance: 14.2
click at [537, 485] on button at bounding box center [542, 489] width 18 height 14
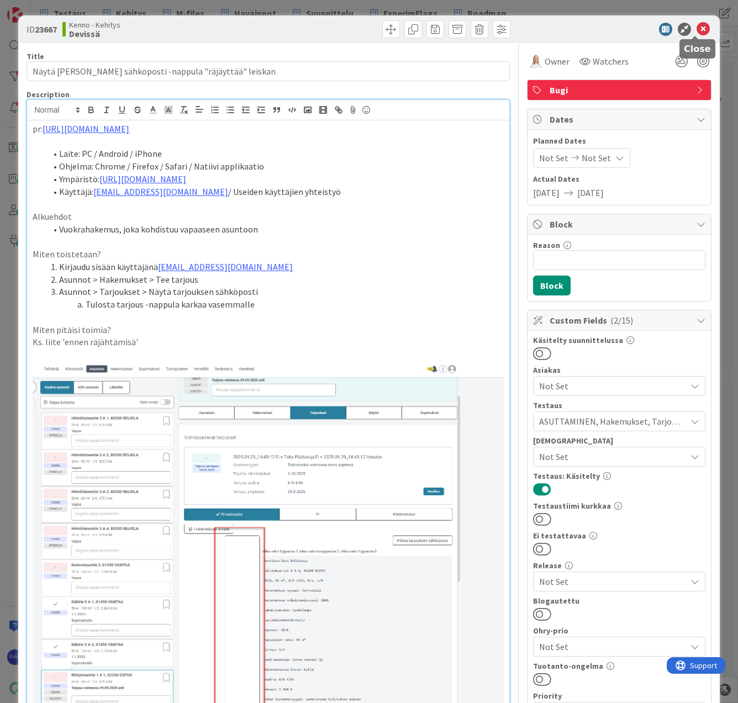
click at [696, 28] on icon at bounding box center [702, 29] width 13 height 13
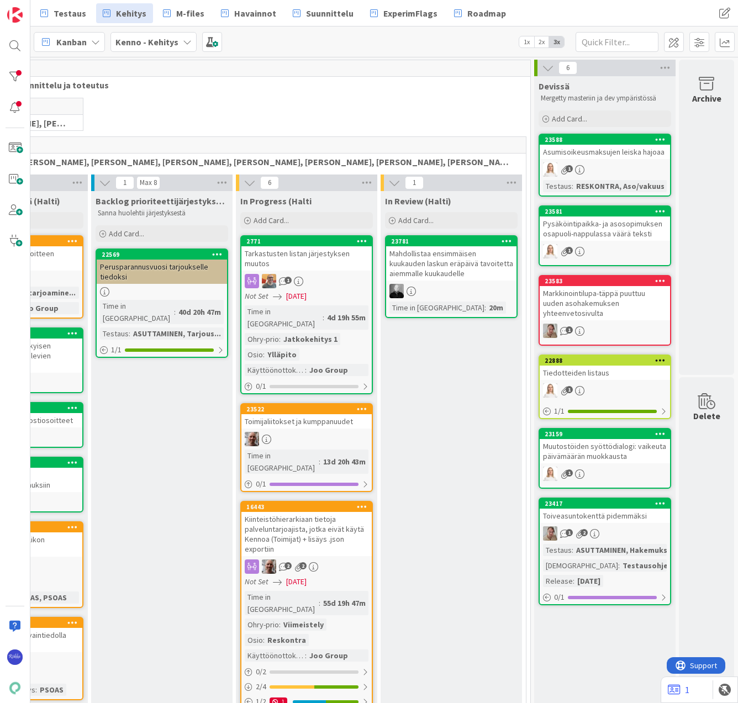
click at [597, 161] on div "23588 Asumisoikeusmaksujen leiska hajoaa 1 Testaus : RESKONTRA, Aso/vakuus" at bounding box center [604, 165] width 132 height 63
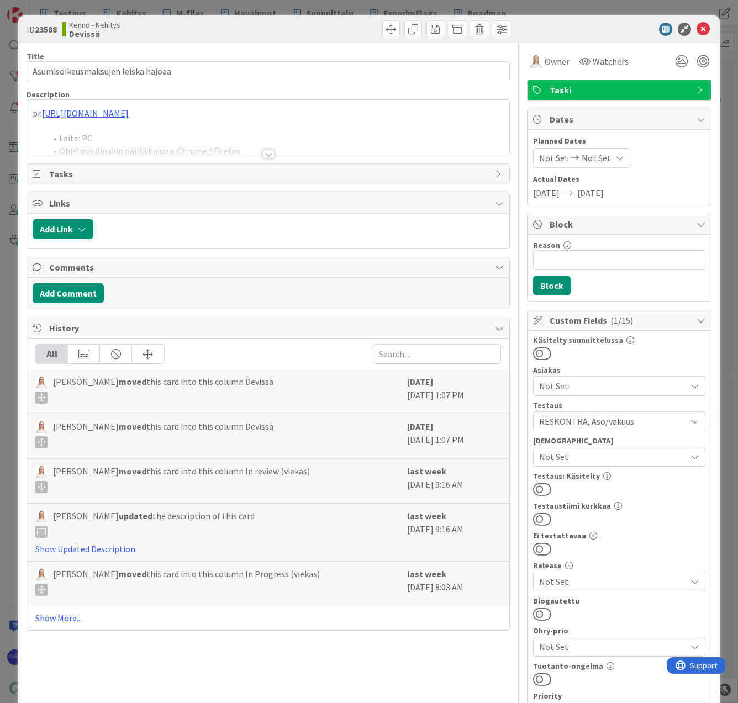
click at [264, 154] on div at bounding box center [268, 154] width 12 height 9
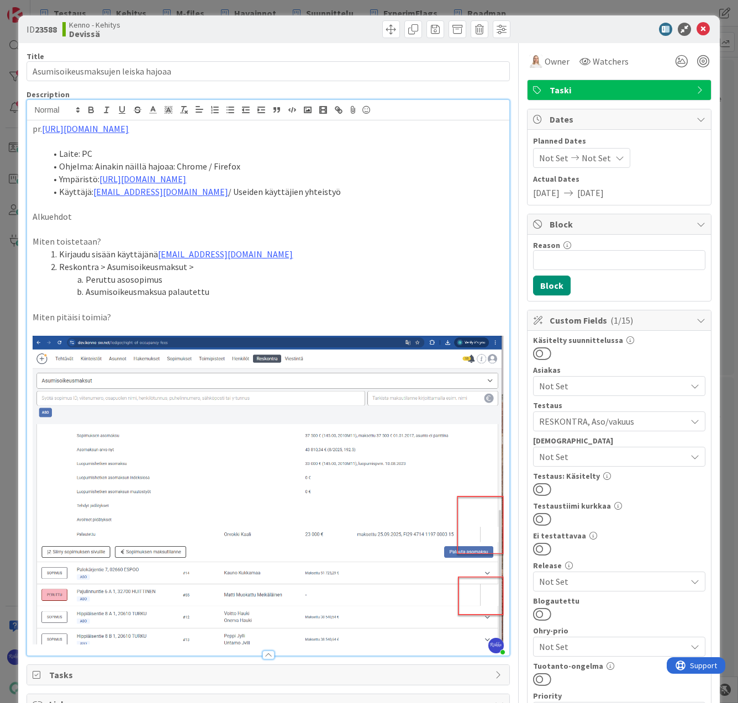
click at [539, 486] on button at bounding box center [542, 489] width 18 height 14
click at [696, 31] on icon at bounding box center [702, 29] width 13 height 13
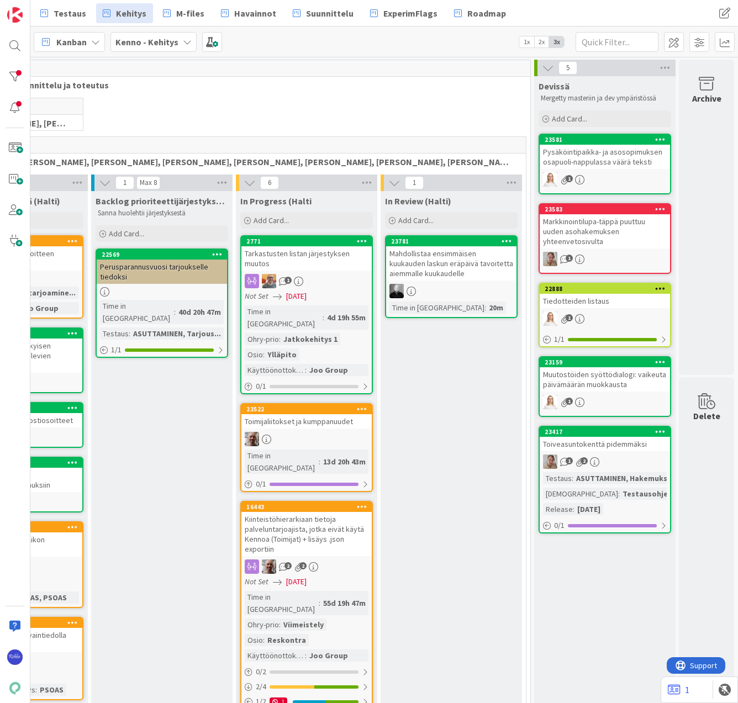
click at [602, 162] on div "Pysäköintipaikka- ja asosopimuksen osapuoli-nappulassa väärä teksti" at bounding box center [604, 157] width 130 height 24
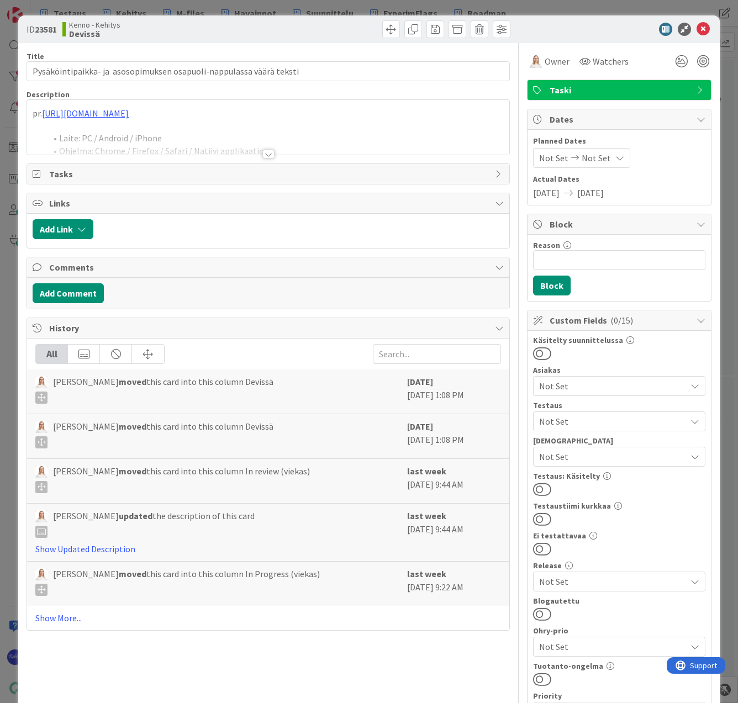
click at [264, 153] on div at bounding box center [268, 154] width 12 height 9
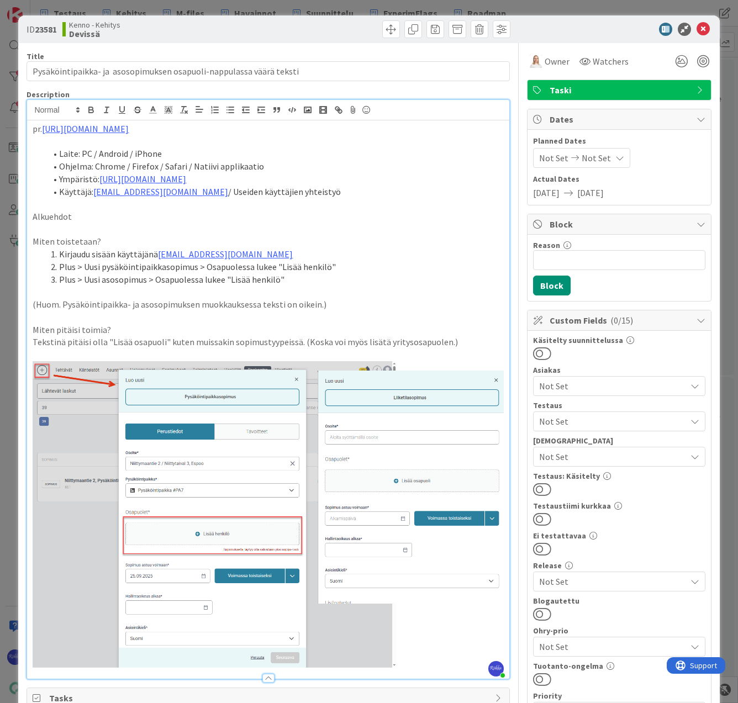
click at [595, 420] on span "Not Set" at bounding box center [612, 421] width 147 height 13
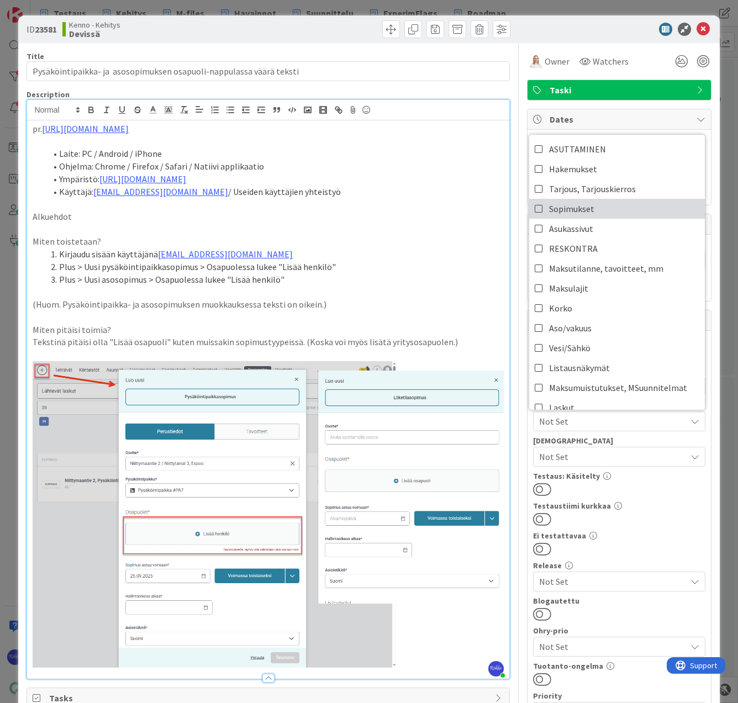
click at [601, 209] on link "Sopimukset" at bounding box center [617, 209] width 176 height 20
click at [538, 488] on button at bounding box center [542, 489] width 18 height 14
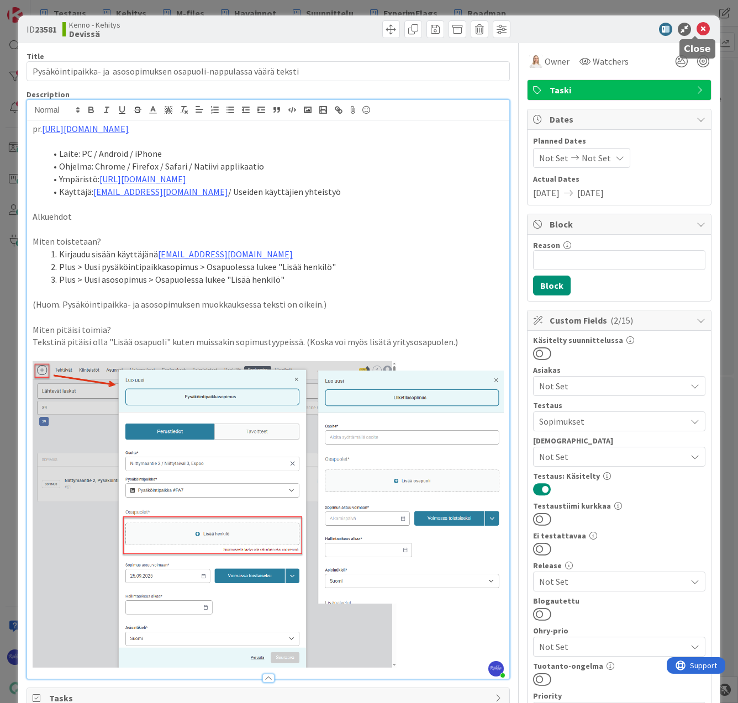
click at [696, 30] on icon at bounding box center [702, 29] width 13 height 13
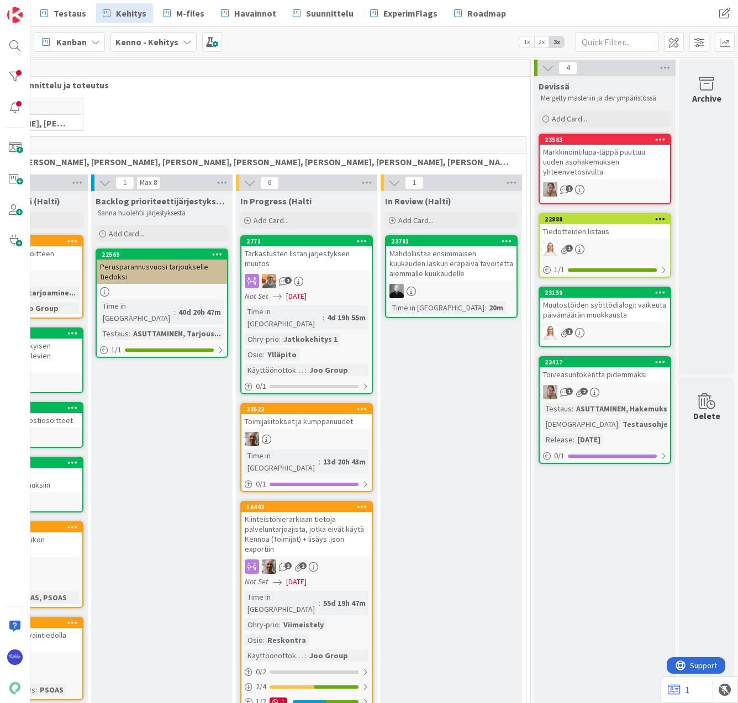
click at [604, 167] on div "Markkinointilupa-täppä puuttuu uuden asohakemuksen yhteenvetosivulta" at bounding box center [604, 162] width 130 height 34
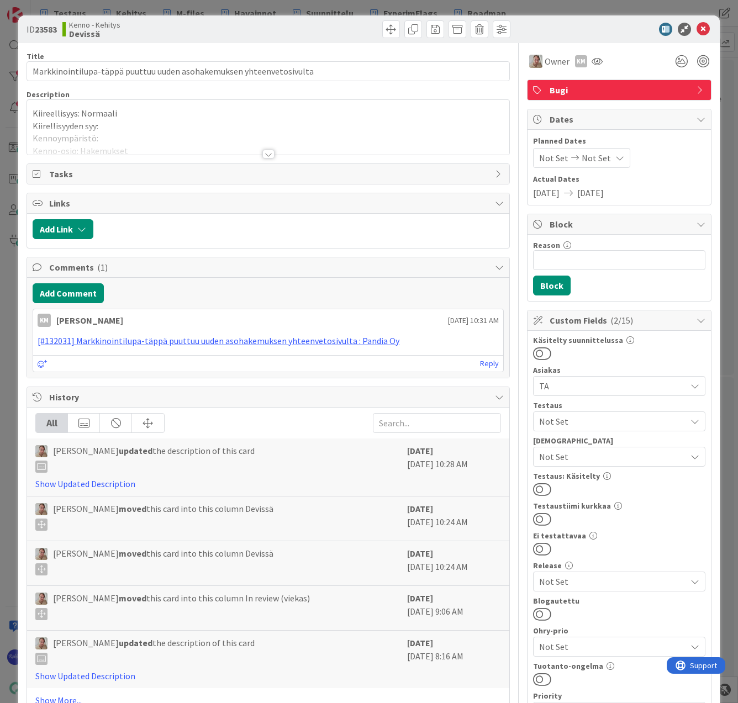
click at [266, 154] on div at bounding box center [268, 154] width 12 height 9
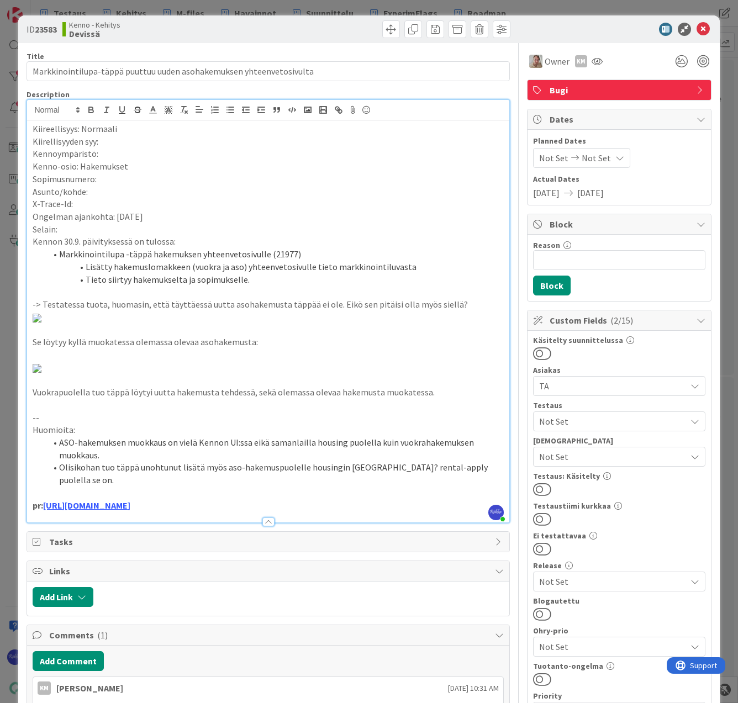
click at [613, 421] on span "Not Set" at bounding box center [612, 421] width 147 height 13
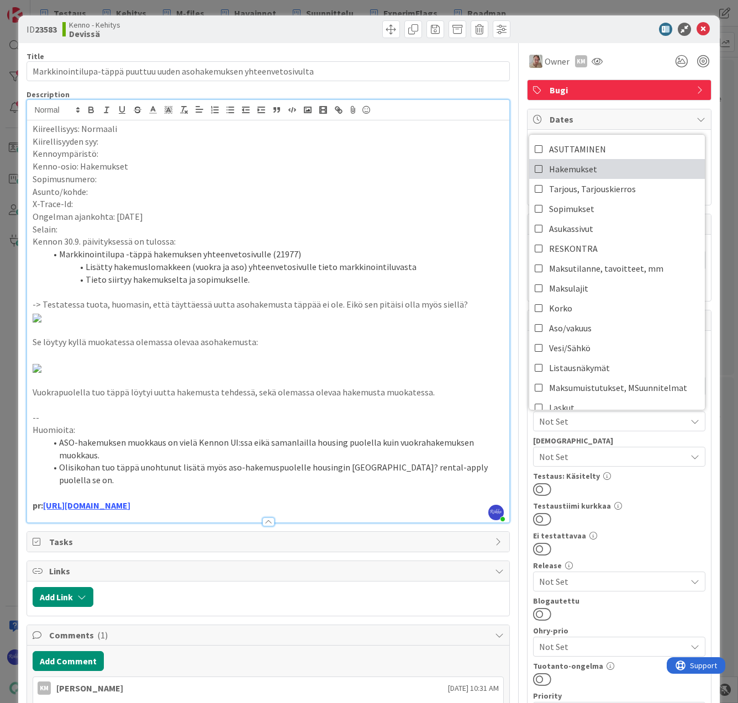
click at [614, 174] on link "Hakemukset" at bounding box center [617, 169] width 176 height 20
drag, startPoint x: 664, startPoint y: 506, endPoint x: 565, endPoint y: 492, distance: 99.9
click at [663, 506] on div "Testaustiimi kurkkaa" at bounding box center [619, 506] width 172 height 8
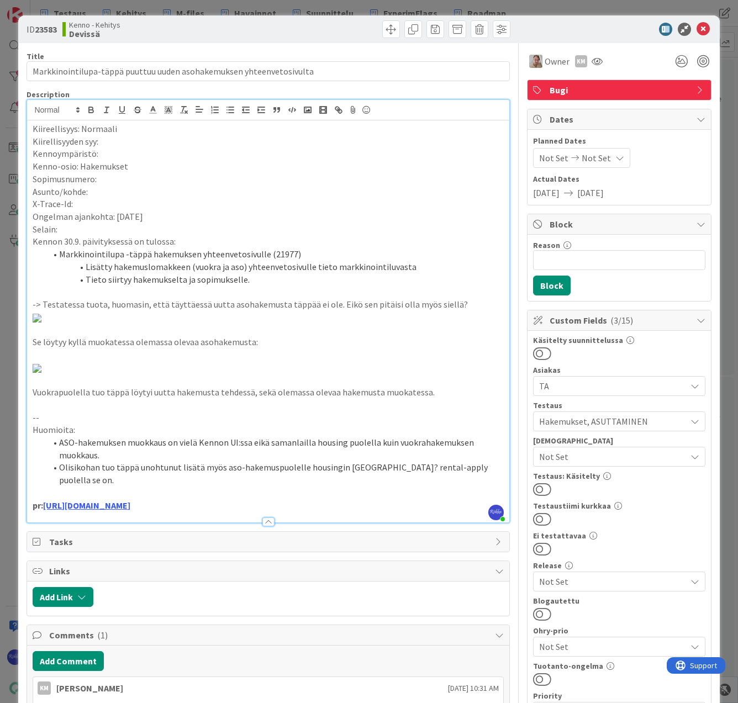
click at [533, 487] on button at bounding box center [542, 489] width 18 height 14
click at [696, 29] on icon at bounding box center [702, 29] width 13 height 13
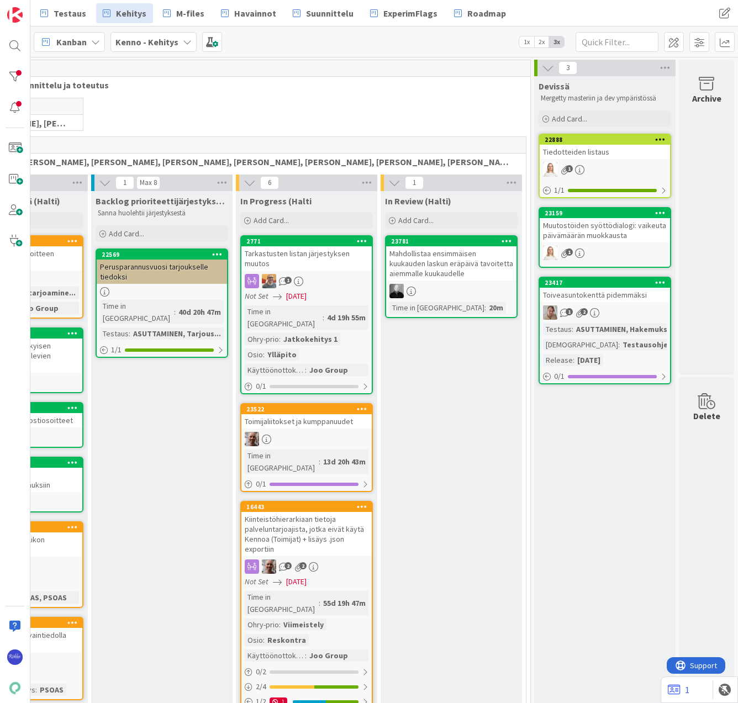
click at [590, 162] on div "22888 Tiedotteiden listaus 1 1 / 1" at bounding box center [604, 166] width 132 height 65
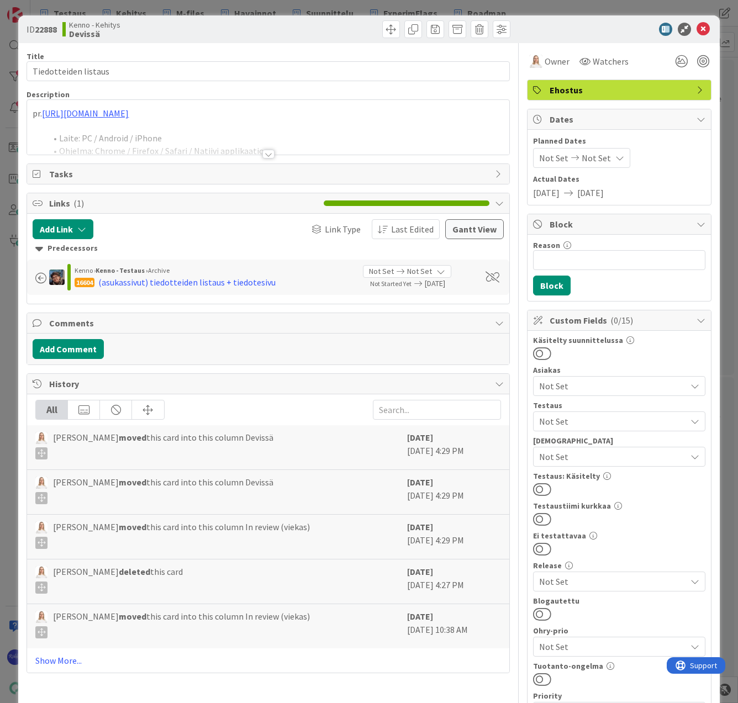
click at [262, 154] on div at bounding box center [268, 154] width 12 height 9
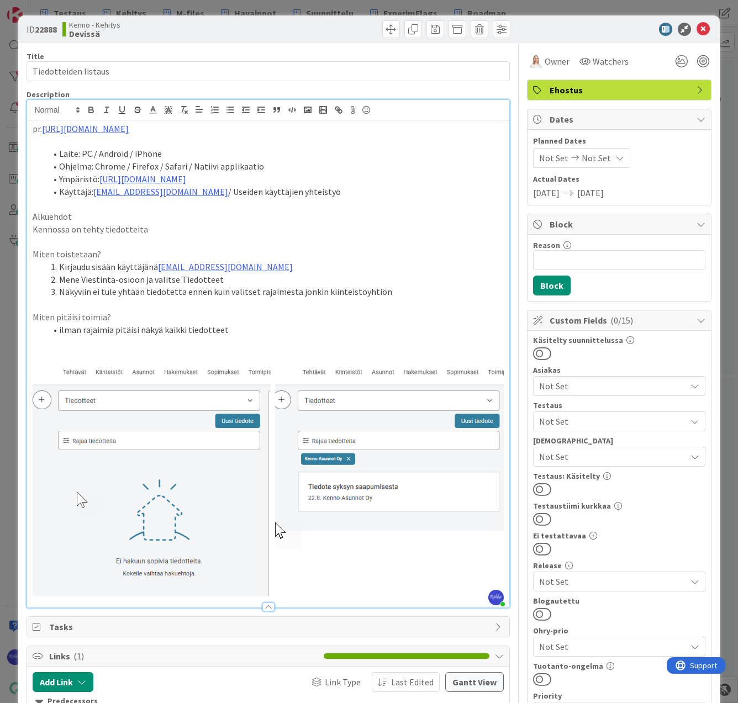
click at [584, 421] on span "Not Set" at bounding box center [612, 421] width 147 height 13
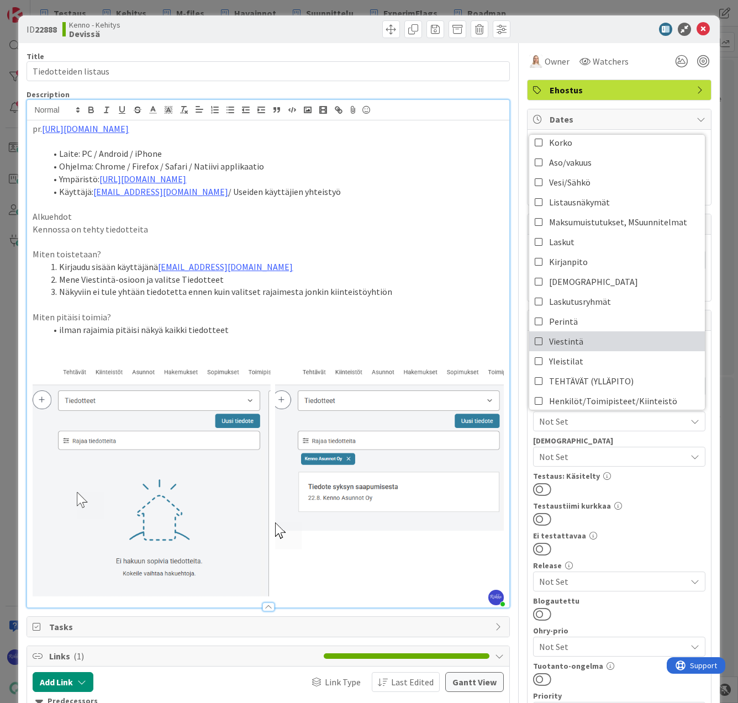
click at [593, 347] on link "Viestintä" at bounding box center [617, 341] width 176 height 20
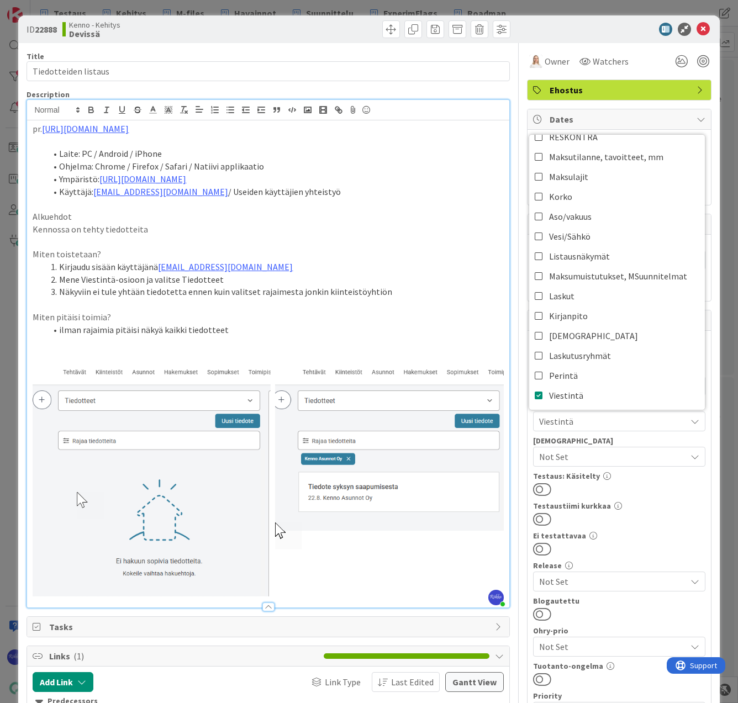
click at [659, 500] on div "Käsitelty suunnittelussa Asiakas Not Set Testaus Viestintä ASUTTAMINEN Hakemuks…" at bounding box center [619, 581] width 172 height 491
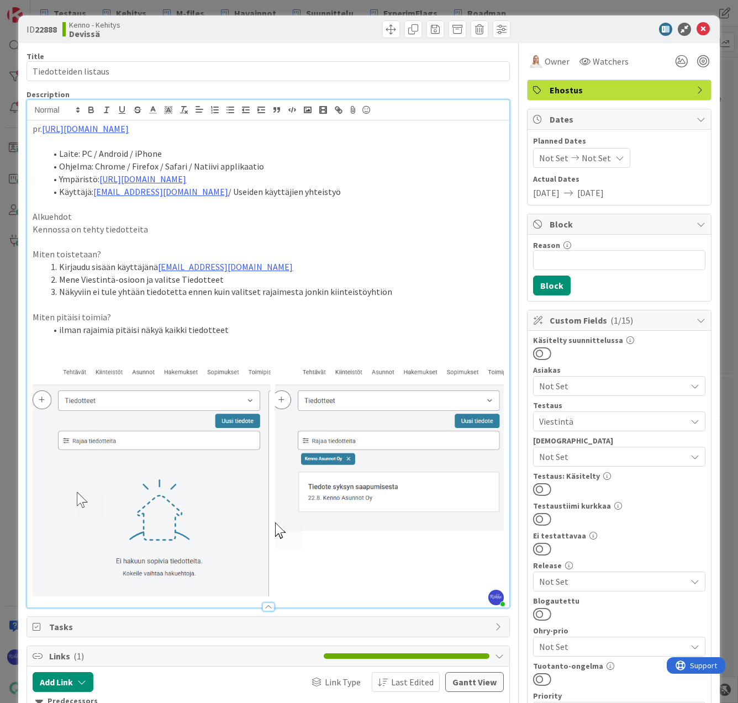
click at [538, 484] on button at bounding box center [542, 489] width 18 height 14
click at [696, 30] on icon at bounding box center [702, 29] width 13 height 13
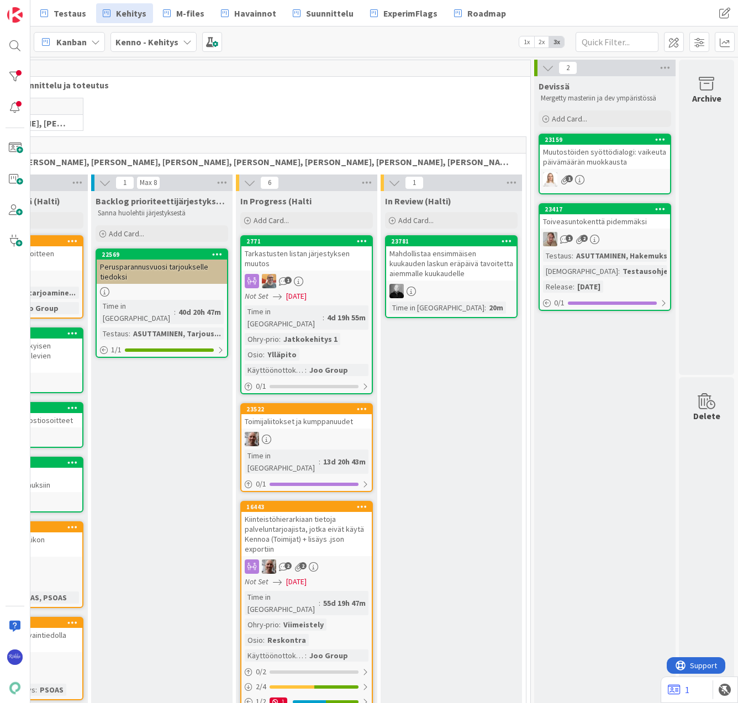
click at [593, 158] on div "Muutostöiden syöttödialogi: vaikeuta päivämäärän muokkausta" at bounding box center [604, 157] width 130 height 24
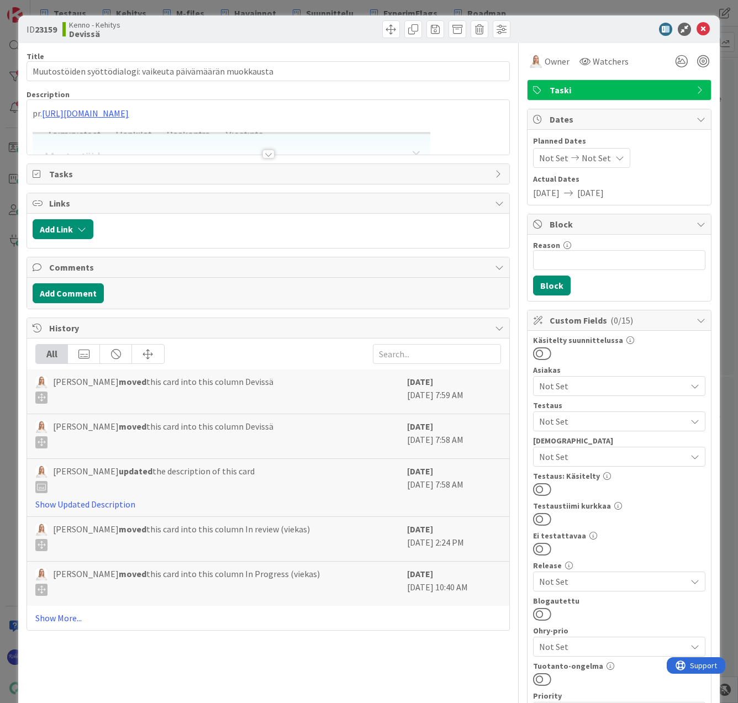
click at [264, 155] on div at bounding box center [268, 154] width 12 height 9
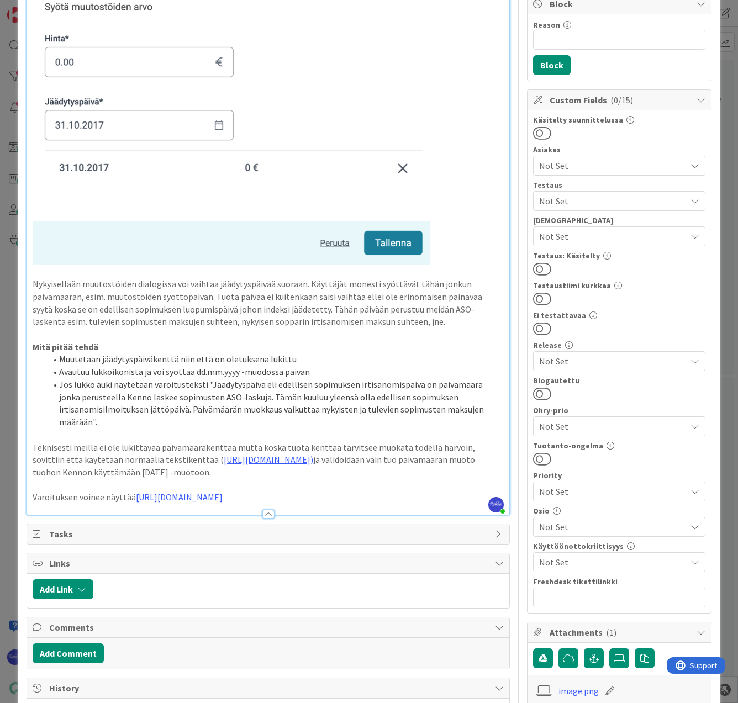
scroll to position [221, 0]
click at [579, 200] on span "Not Set" at bounding box center [612, 200] width 147 height 13
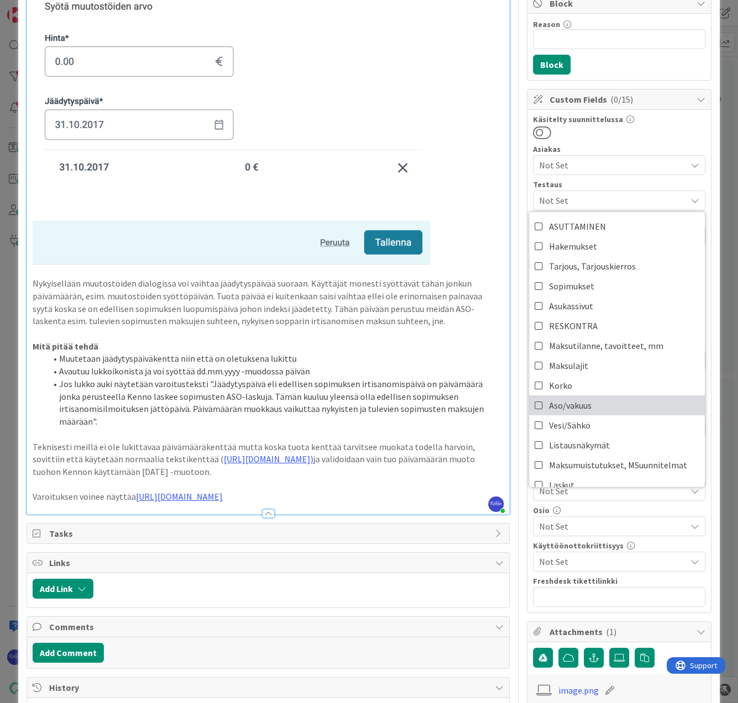
click at [583, 400] on span "Aso/vakuus" at bounding box center [570, 405] width 43 height 17
click at [659, 134] on div at bounding box center [619, 132] width 172 height 14
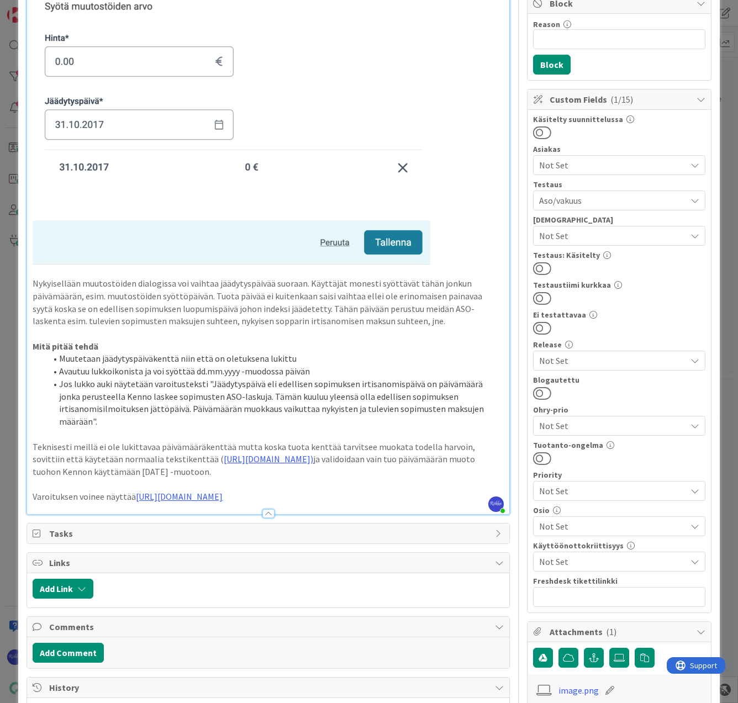
scroll to position [0, 0]
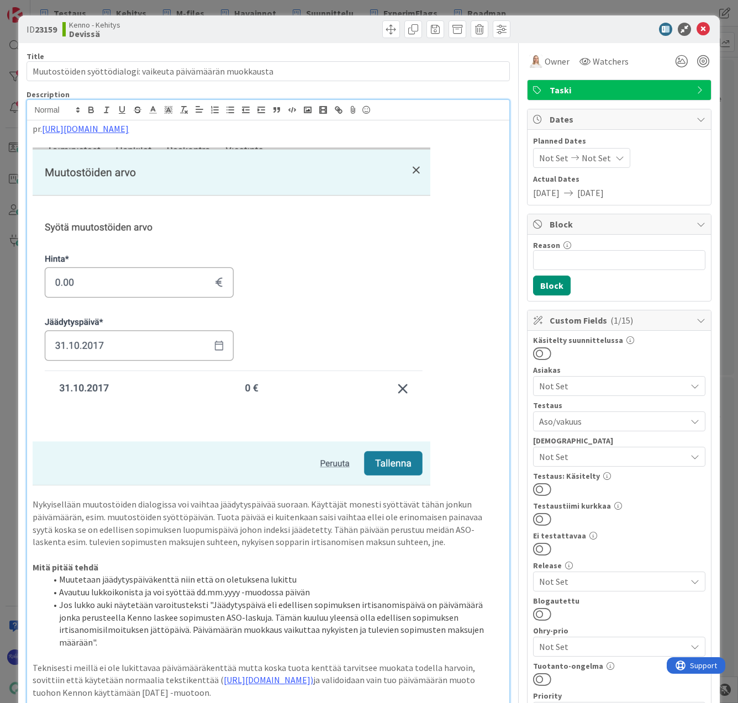
click at [620, 416] on span "Aso/vakuus" at bounding box center [612, 421] width 147 height 13
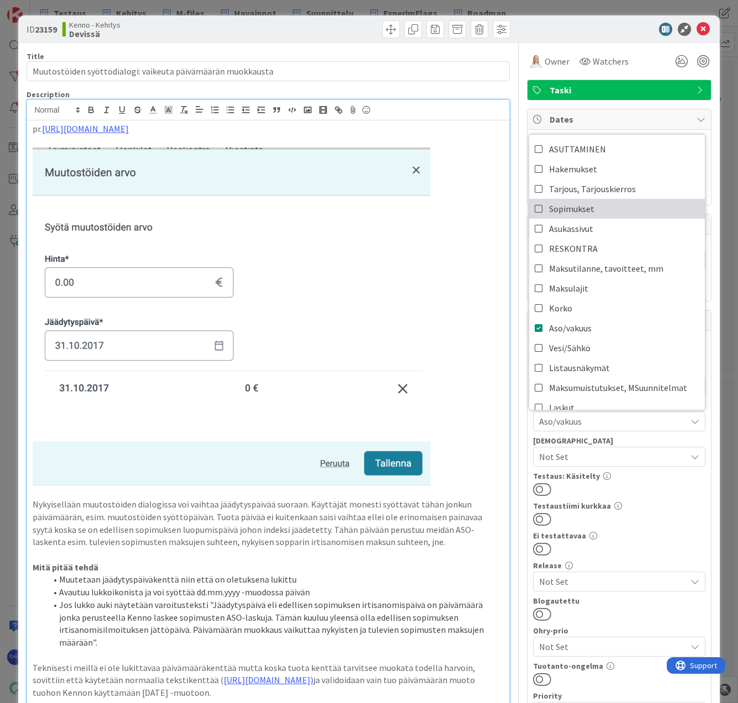
click at [611, 208] on link "Sopimukset" at bounding box center [617, 209] width 176 height 20
click at [660, 511] on div "Testaustiimi kurkkaa" at bounding box center [619, 514] width 172 height 24
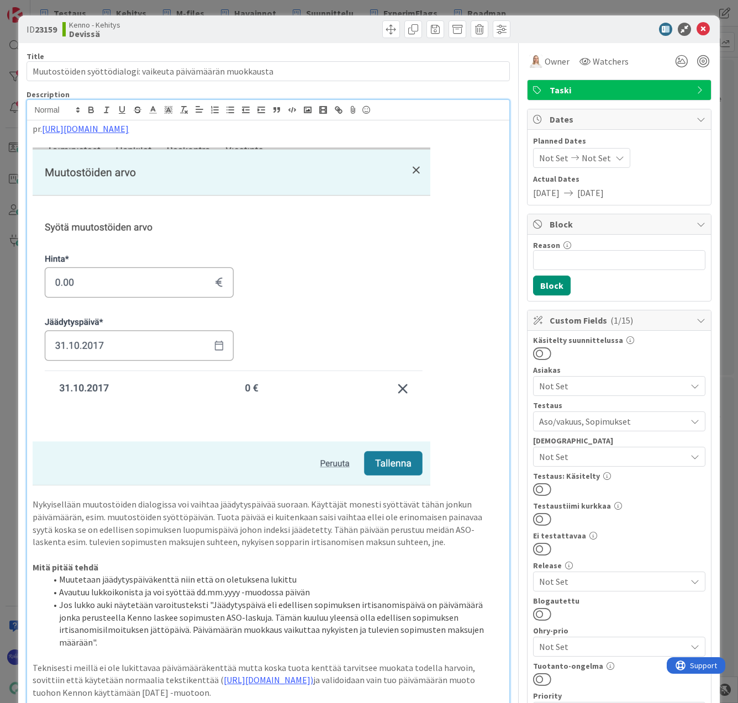
click at [539, 485] on button at bounding box center [542, 489] width 18 height 14
click at [696, 25] on icon at bounding box center [702, 29] width 13 height 13
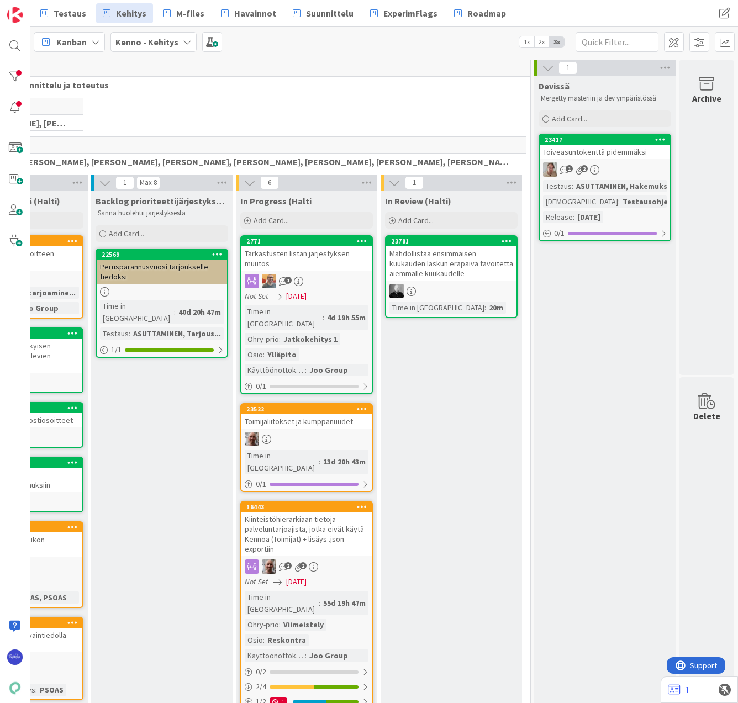
click at [593, 173] on div "1 2" at bounding box center [604, 169] width 130 height 14
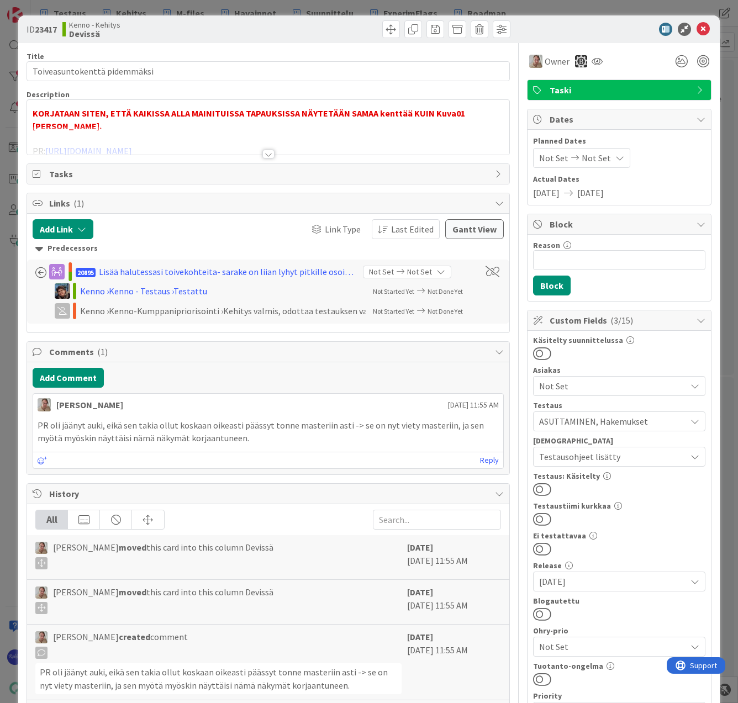
click at [266, 155] on div at bounding box center [268, 154] width 12 height 9
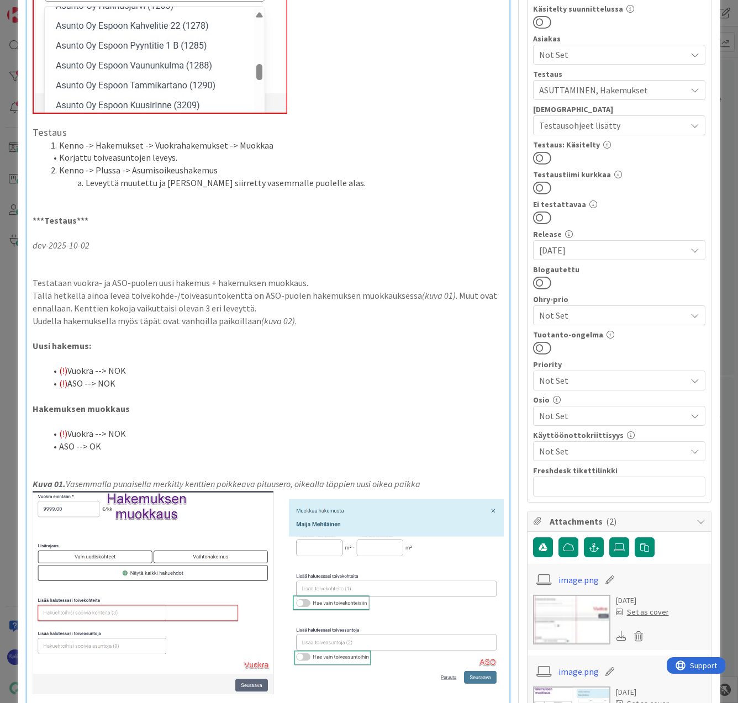
scroll to position [55, 0]
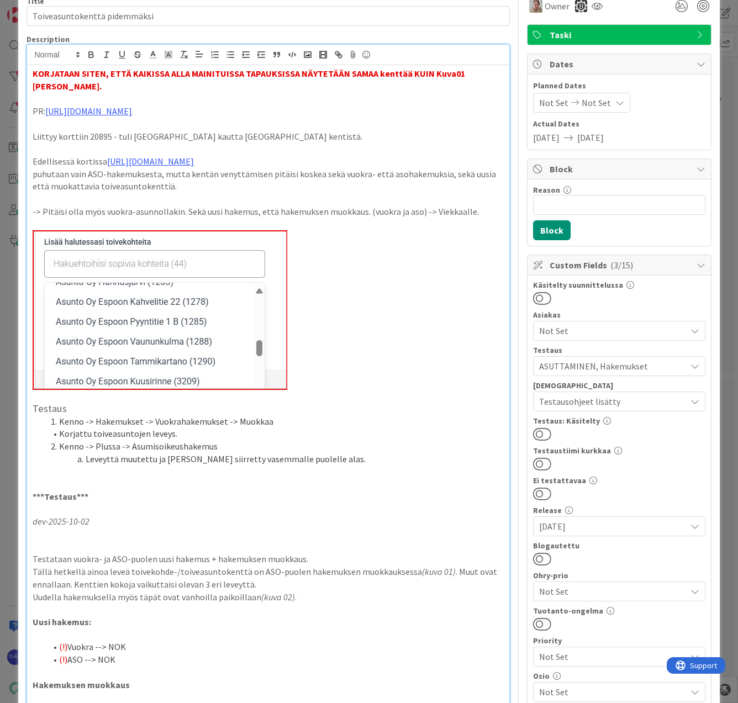
click at [537, 433] on button at bounding box center [542, 434] width 18 height 14
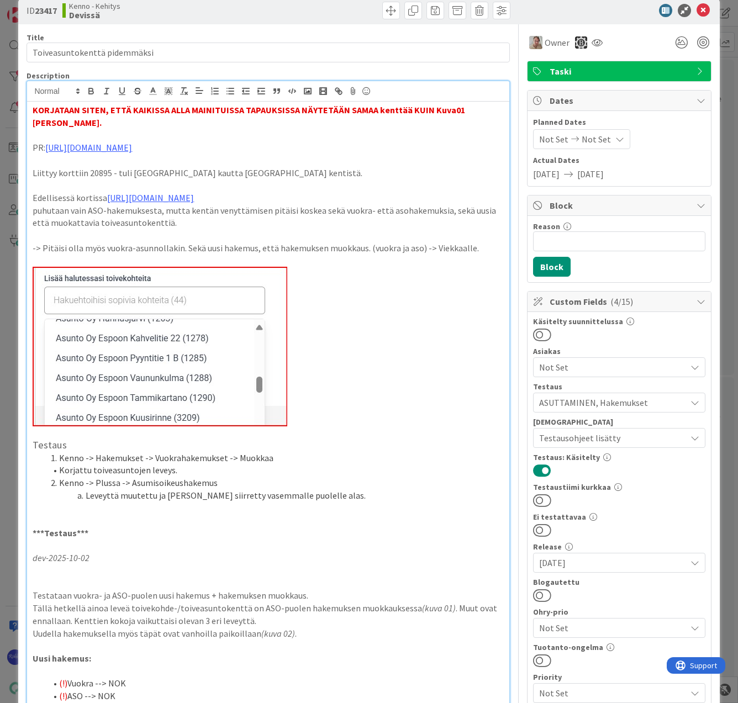
scroll to position [0, 0]
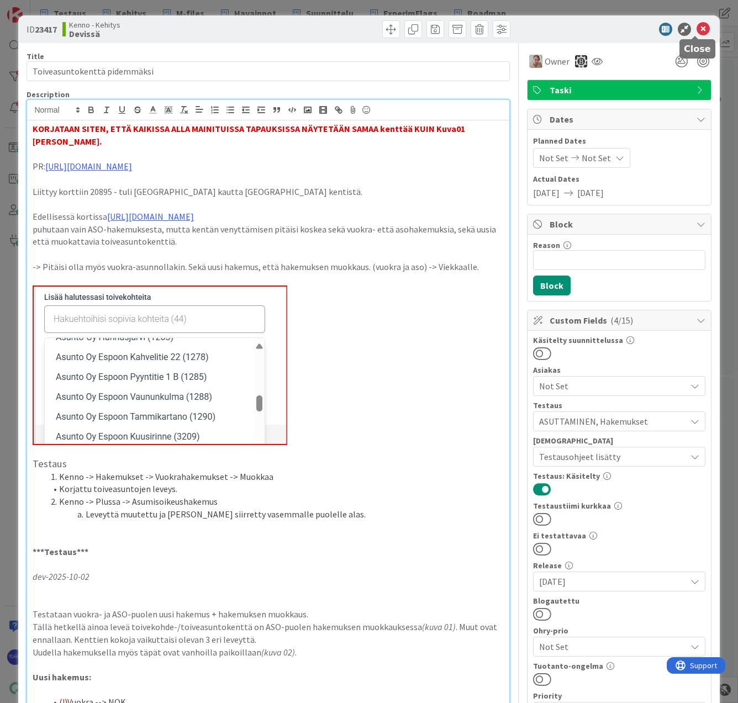
click at [696, 29] on icon at bounding box center [702, 29] width 13 height 13
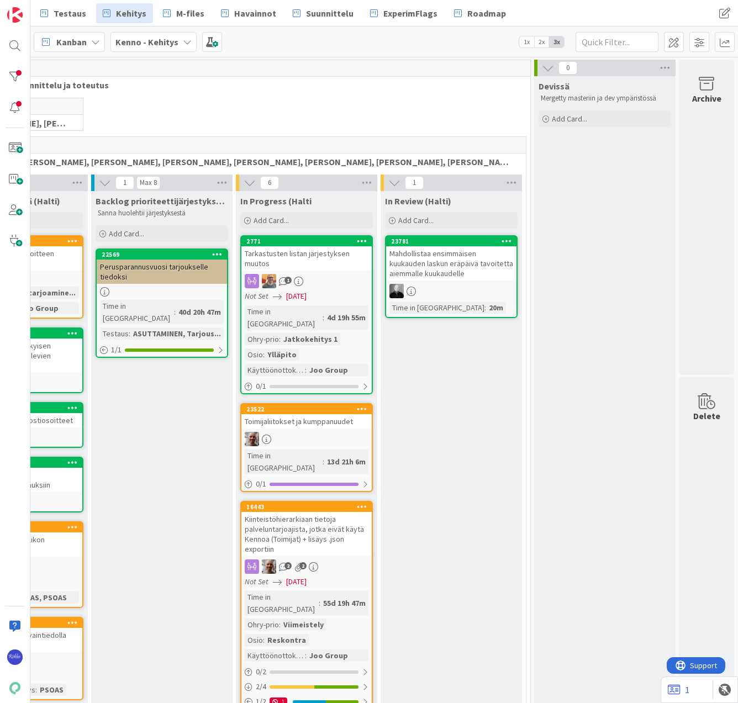
click at [423, 276] on div "Mahdollistaa ensimmäisen kuukauden laskun eräpäivä tavoitetta aiemmalle kuukaud…" at bounding box center [451, 263] width 130 height 34
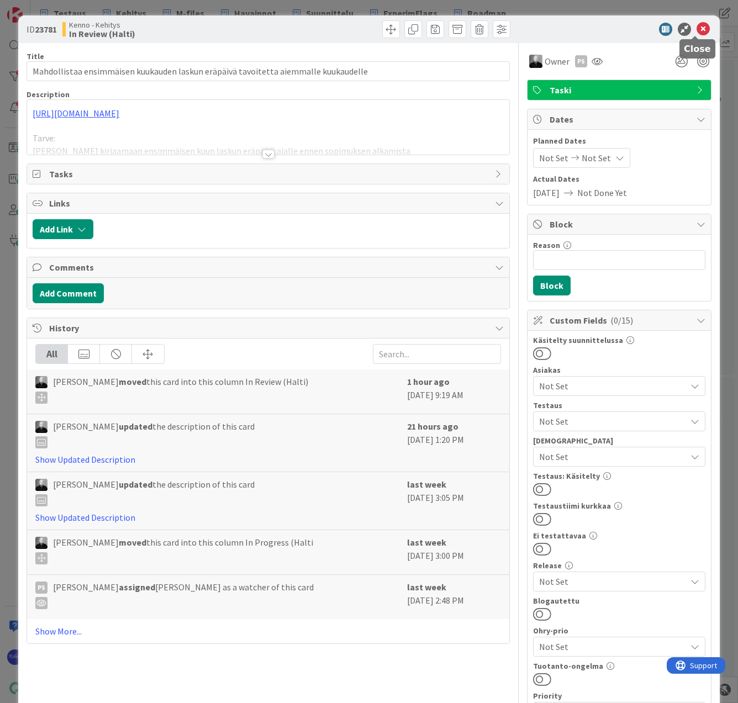
click at [696, 30] on icon at bounding box center [702, 29] width 13 height 13
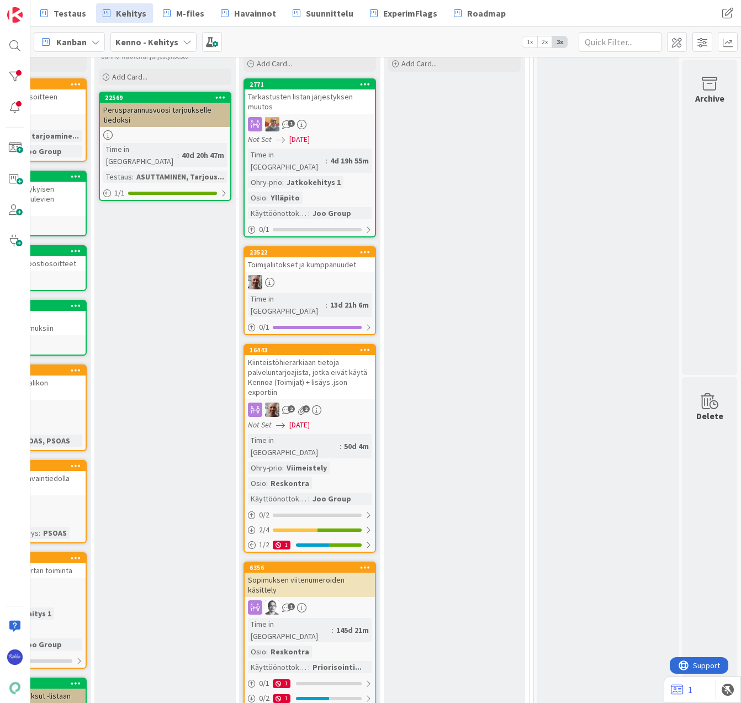
scroll to position [0, 128]
